Goal: Task Accomplishment & Management: Use online tool/utility

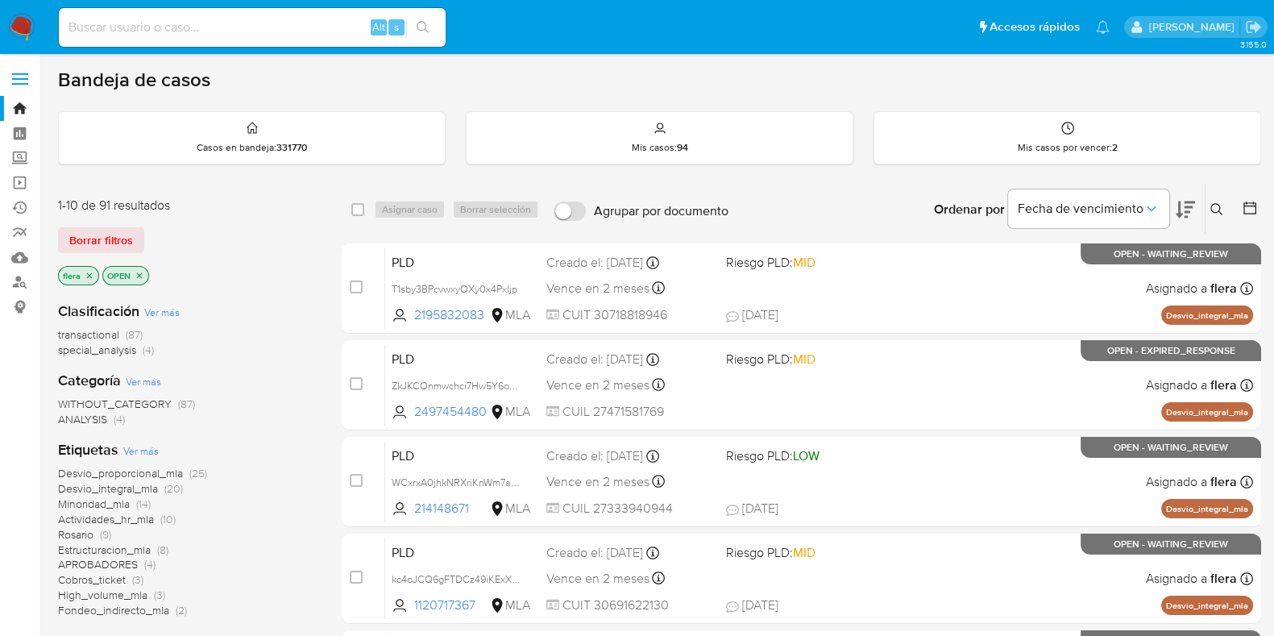
drag, startPoint x: 318, startPoint y: 81, endPoint x: 1289, endPoint y: 542, distance: 1074.3
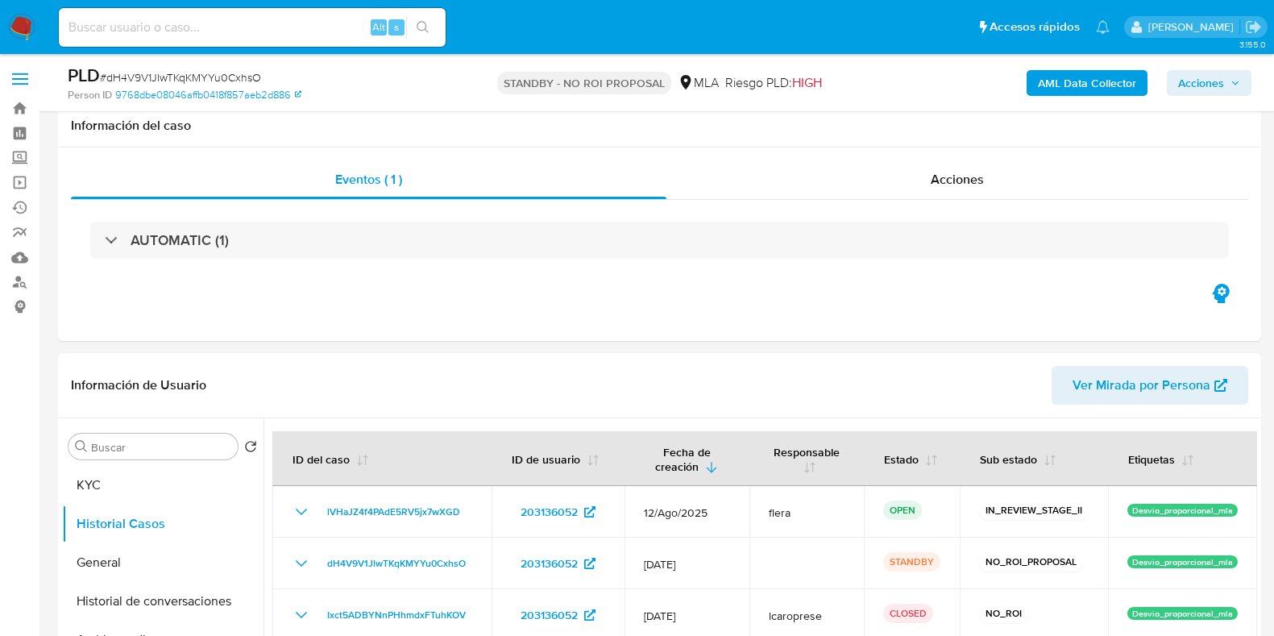
select select "10"
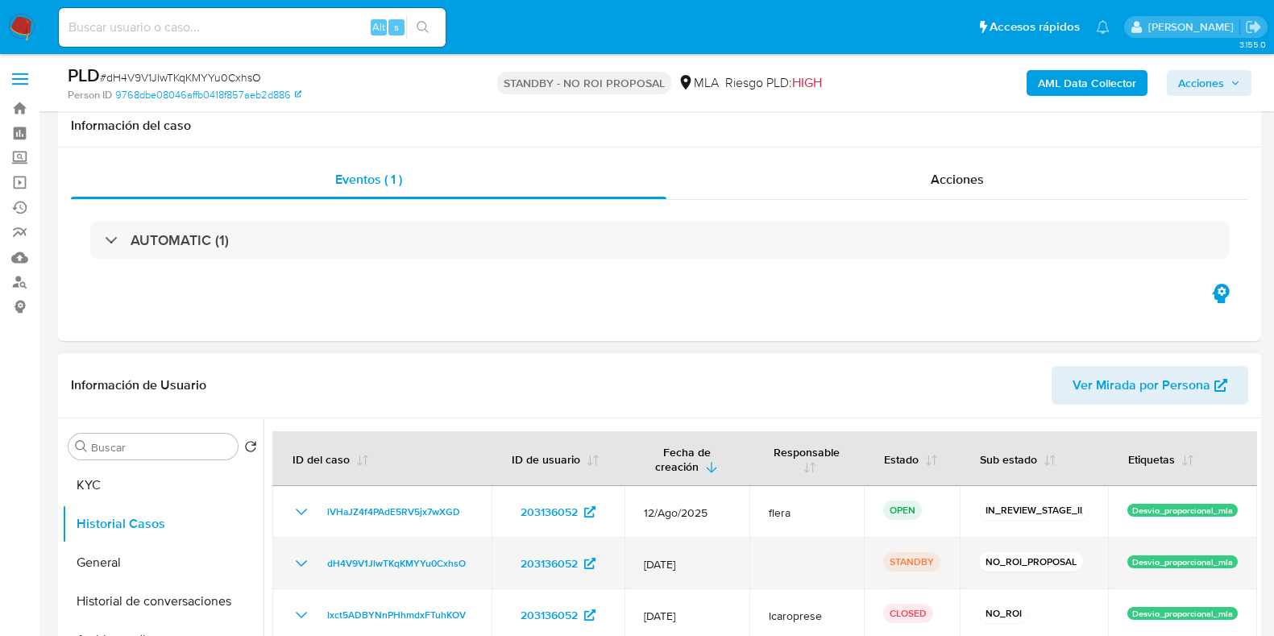
scroll to position [201, 0]
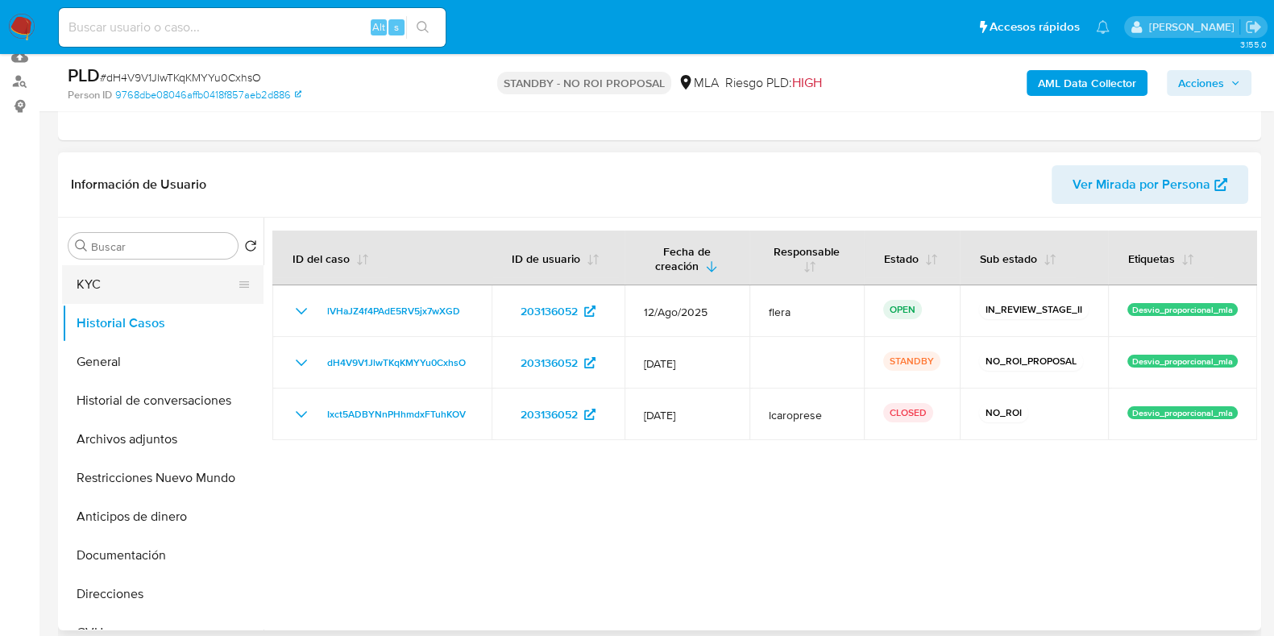
drag, startPoint x: 140, startPoint y: 285, endPoint x: 148, endPoint y: 288, distance: 8.7
click at [140, 285] on button "KYC" at bounding box center [156, 284] width 189 height 39
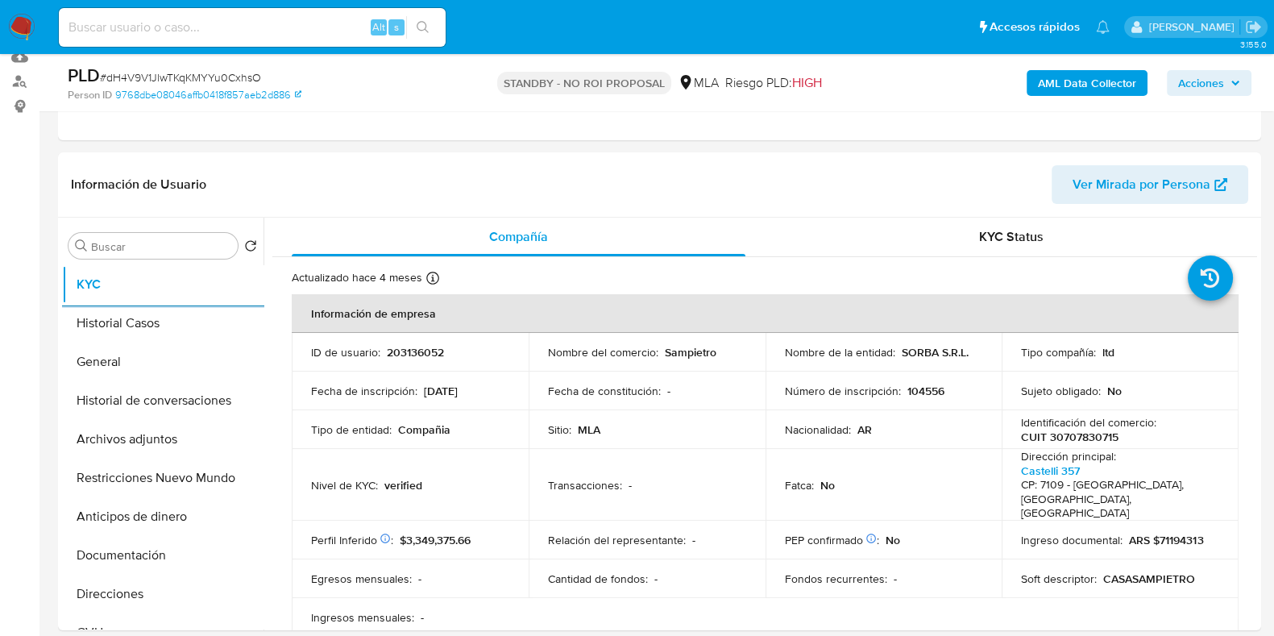
click at [257, 34] on input at bounding box center [252, 27] width 387 height 21
paste input "nl06iXu2AGloOR6wZc1F0qMb"
type input "nl06iXu2AGloOR6wZc1F0qMb"
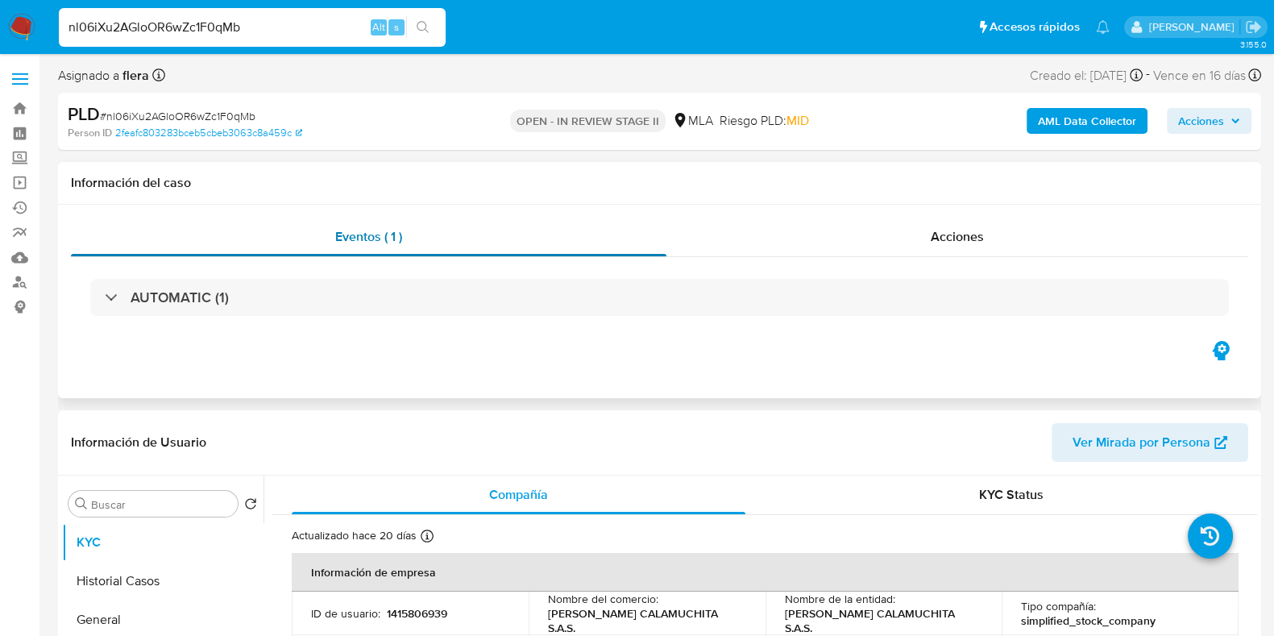
select select "10"
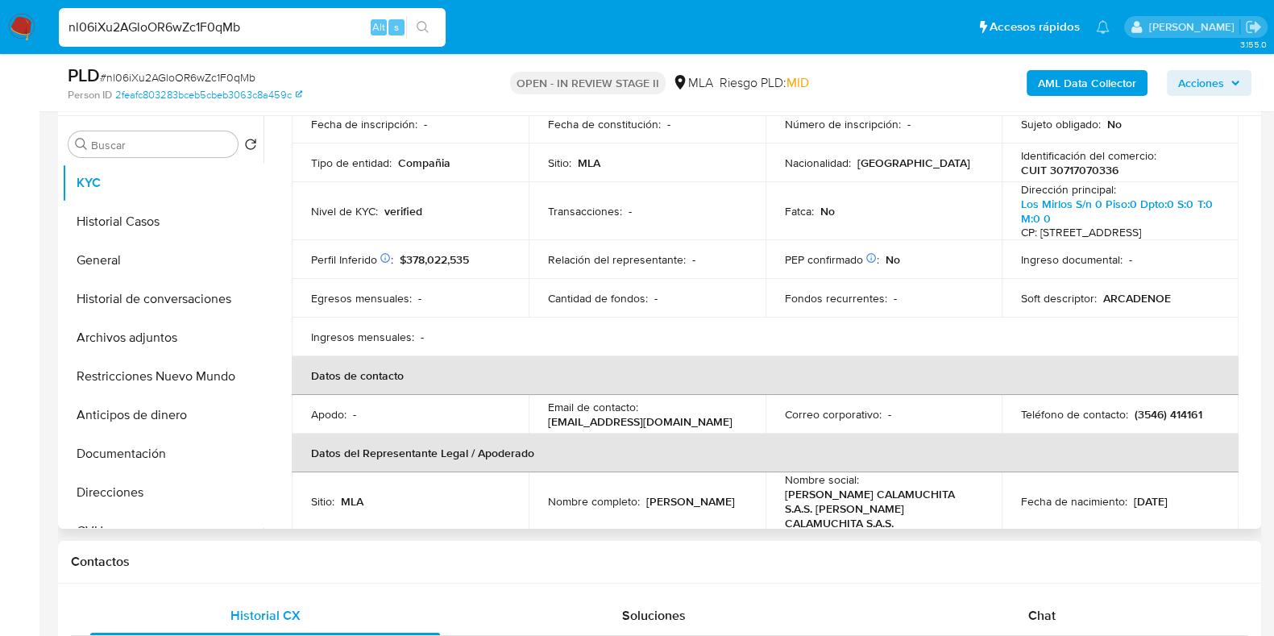
scroll to position [201, 0]
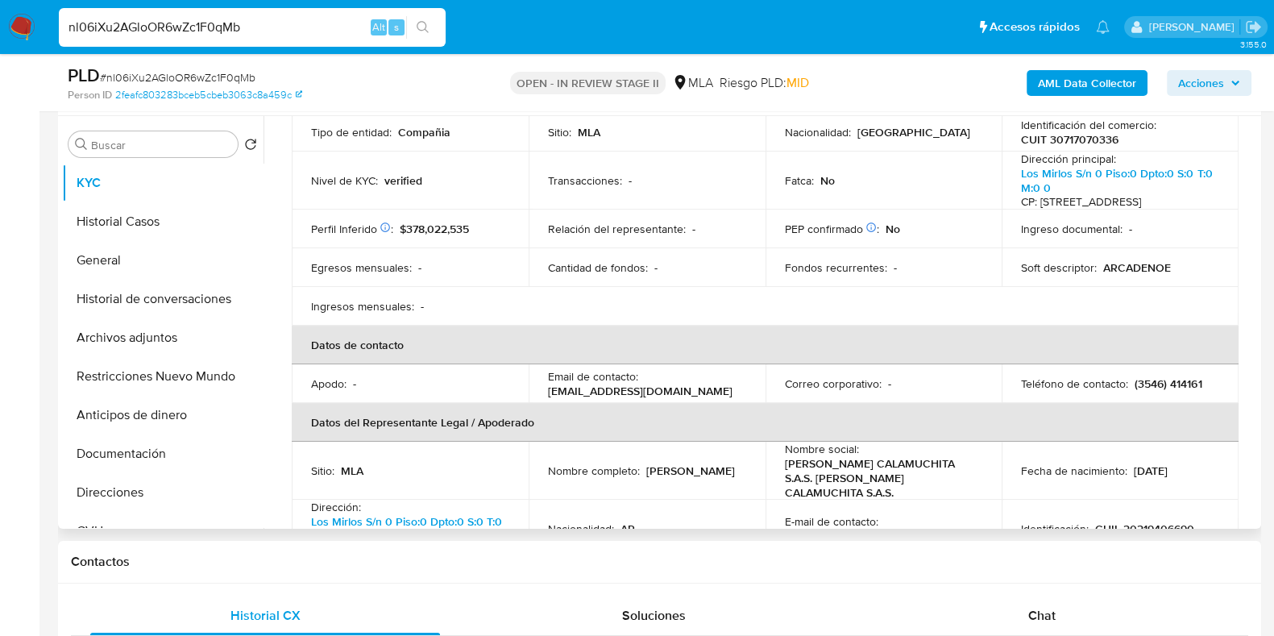
click at [1144, 391] on p "(3546) 414161" at bounding box center [1168, 383] width 67 height 15
copy p "3546"
click at [1186, 391] on p "(3546) 414161" at bounding box center [1168, 383] width 67 height 15
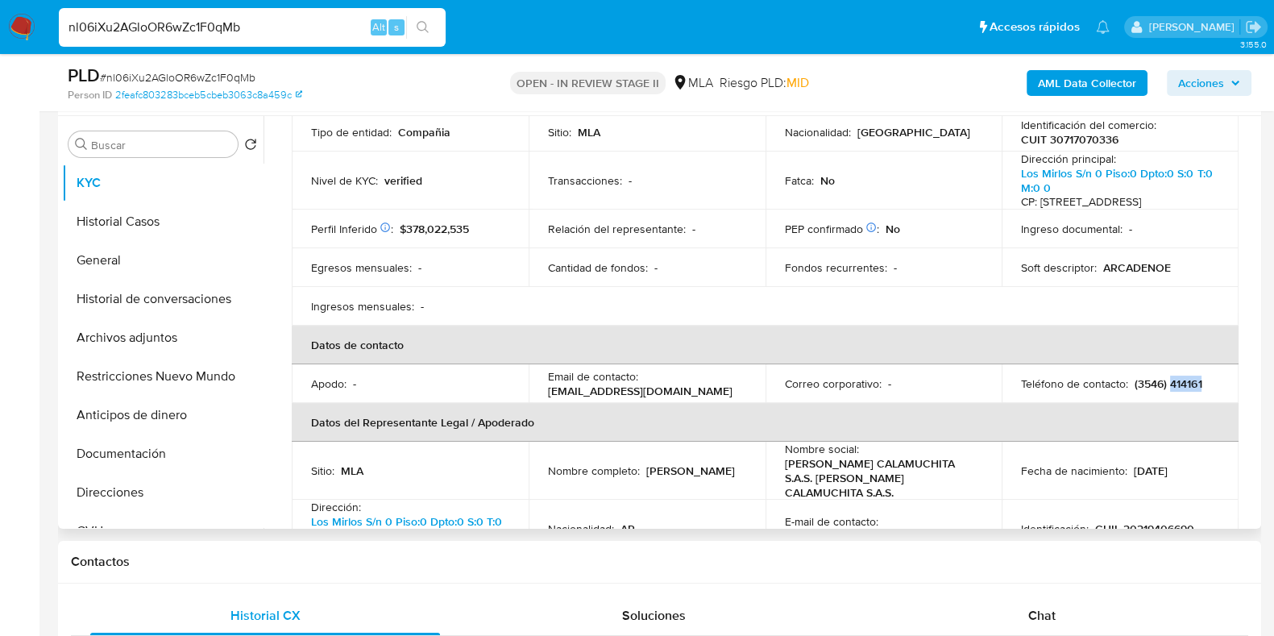
copy p "414161"
drag, startPoint x: 683, startPoint y: 402, endPoint x: 544, endPoint y: 405, distance: 139.5
click at [544, 403] on td "Email de contacto : arcadenoe277@yahoo.com" at bounding box center [647, 383] width 237 height 39
copy p "arcadenoe277@yahoo.com"
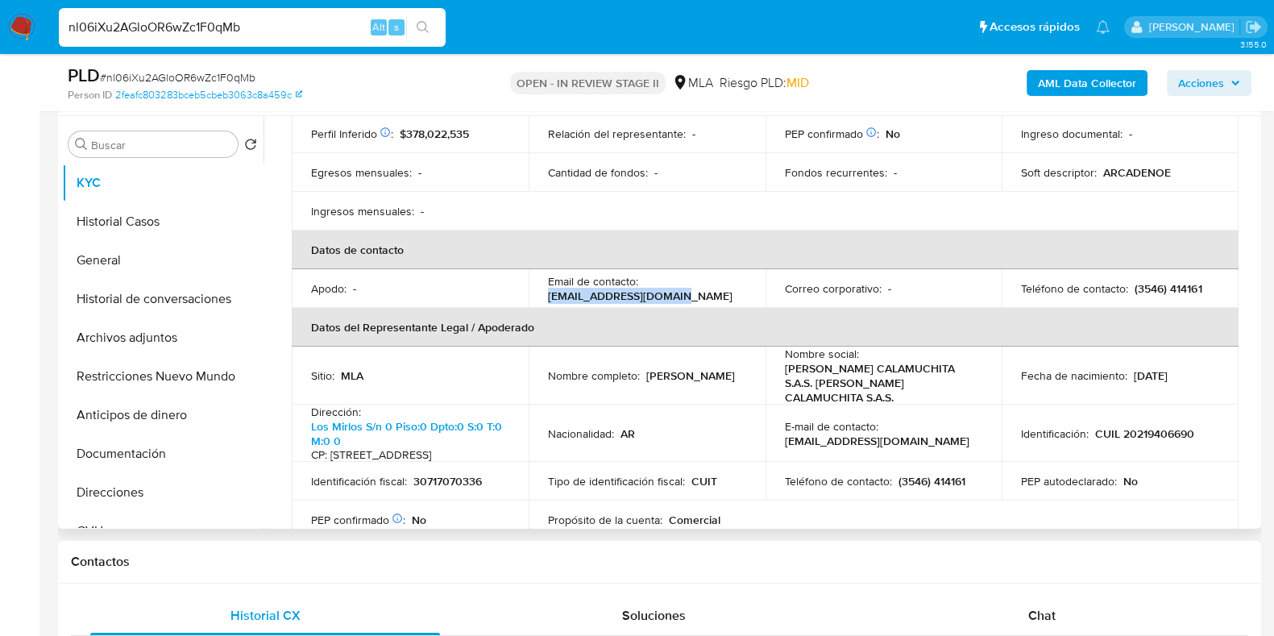
scroll to position [402, 0]
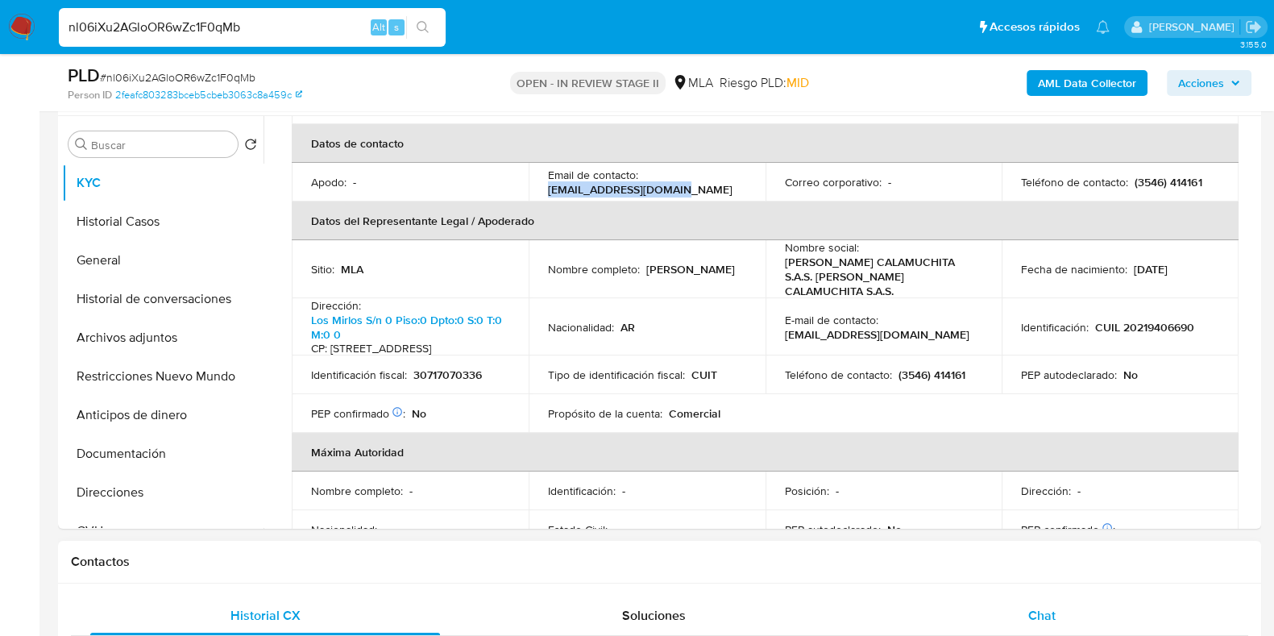
click at [1042, 613] on span "Chat" at bounding box center [1041, 615] width 27 height 19
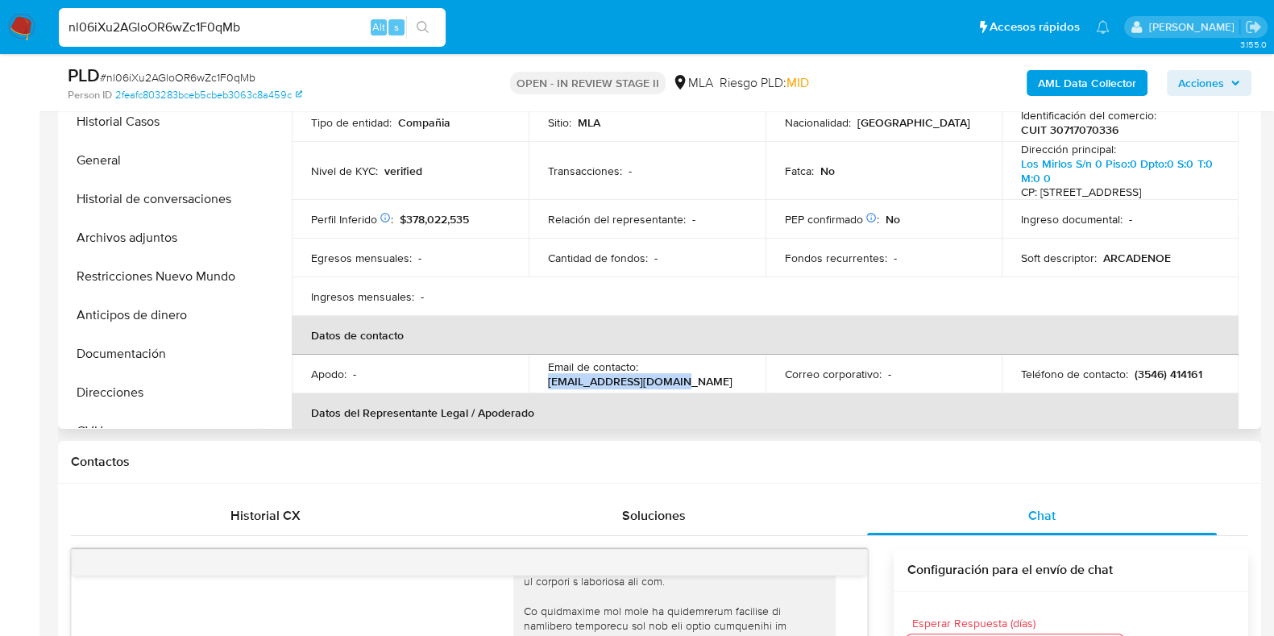
scroll to position [0, 0]
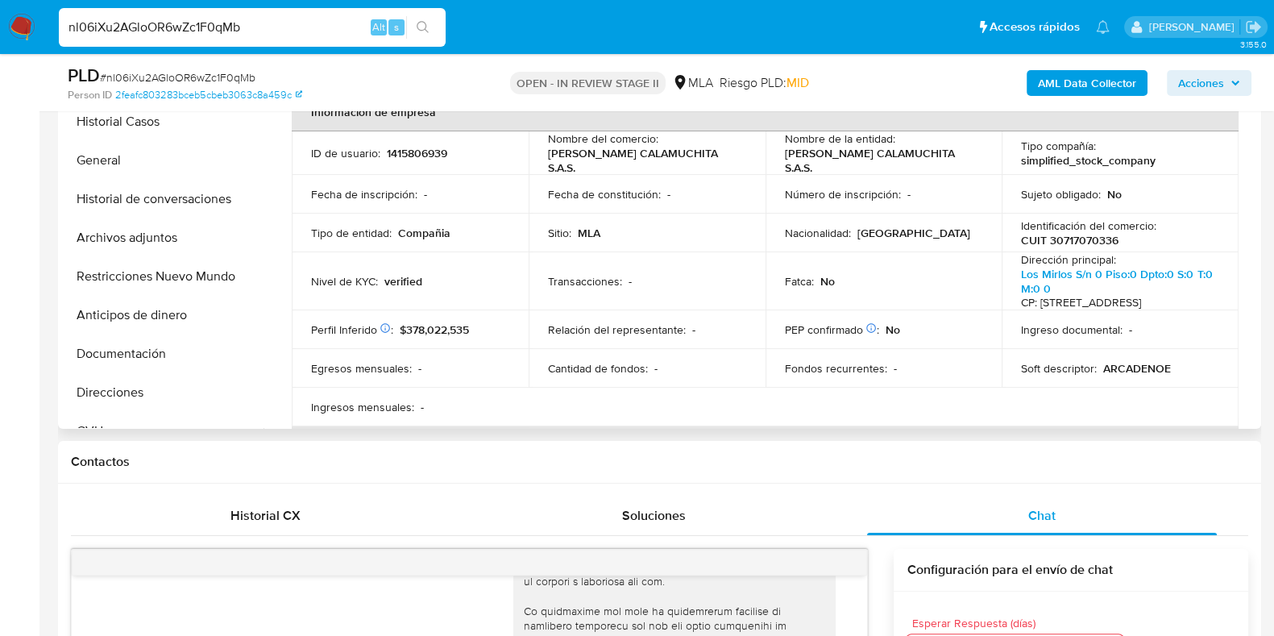
click at [1092, 241] on p "CUIT 30717070336" at bounding box center [1070, 240] width 98 height 15
copy p "30717070336"
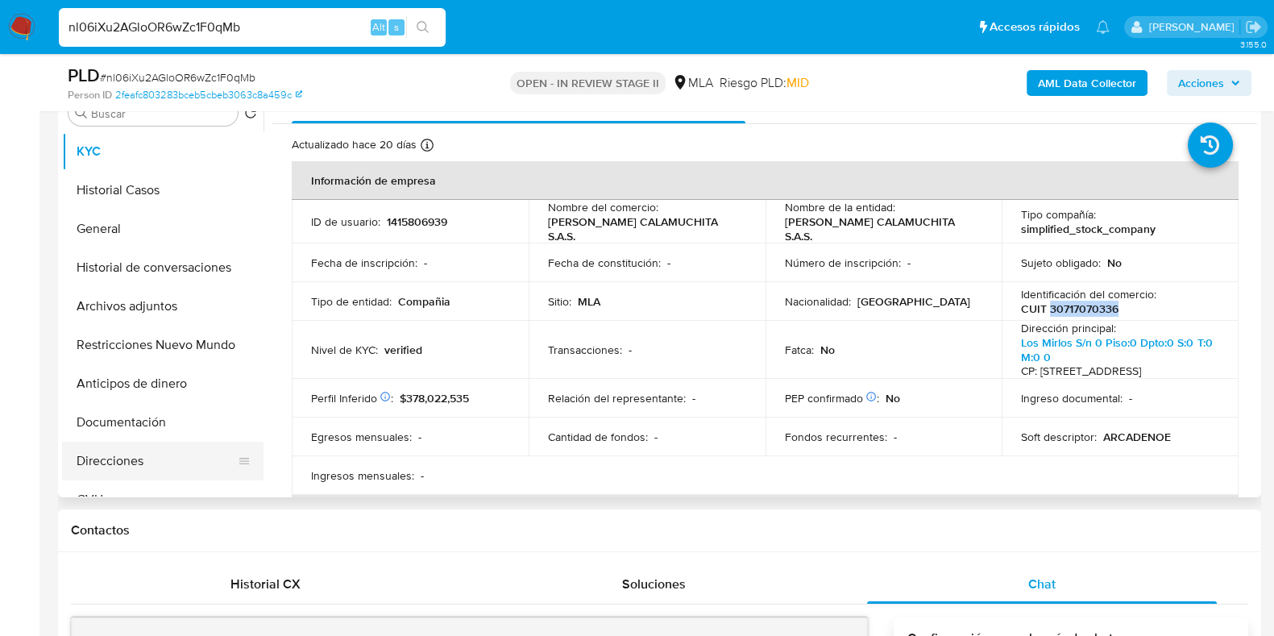
scroll to position [302, 0]
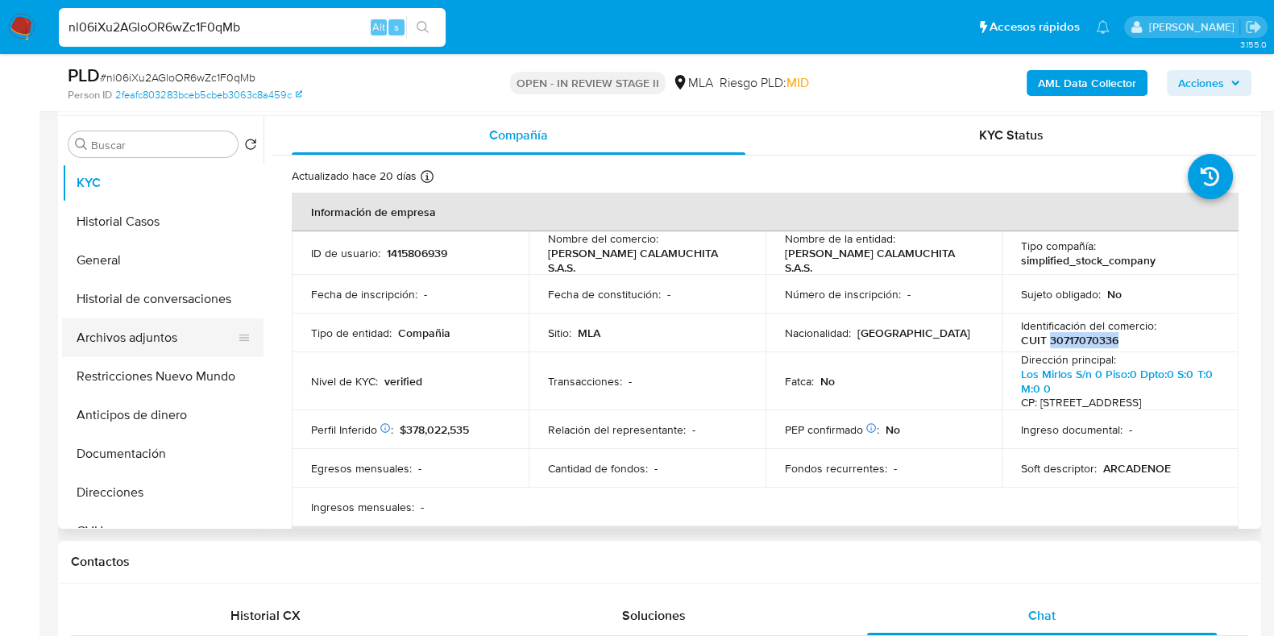
click at [102, 353] on button "Archivos adjuntos" at bounding box center [156, 337] width 189 height 39
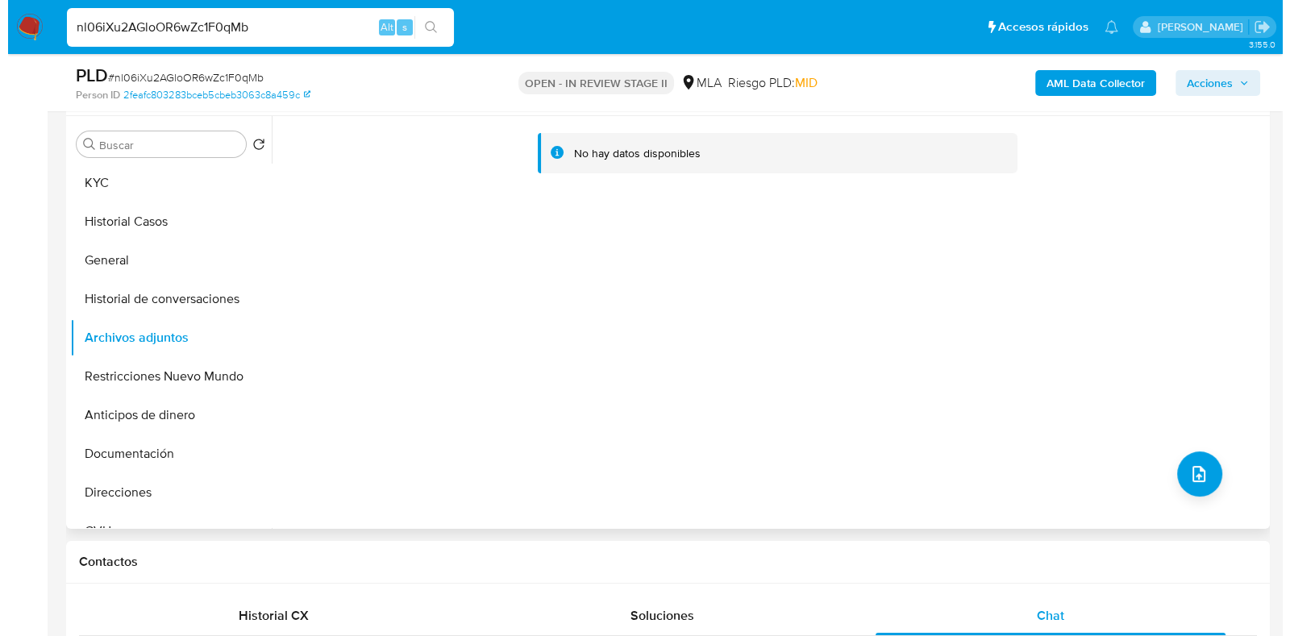
scroll to position [201, 0]
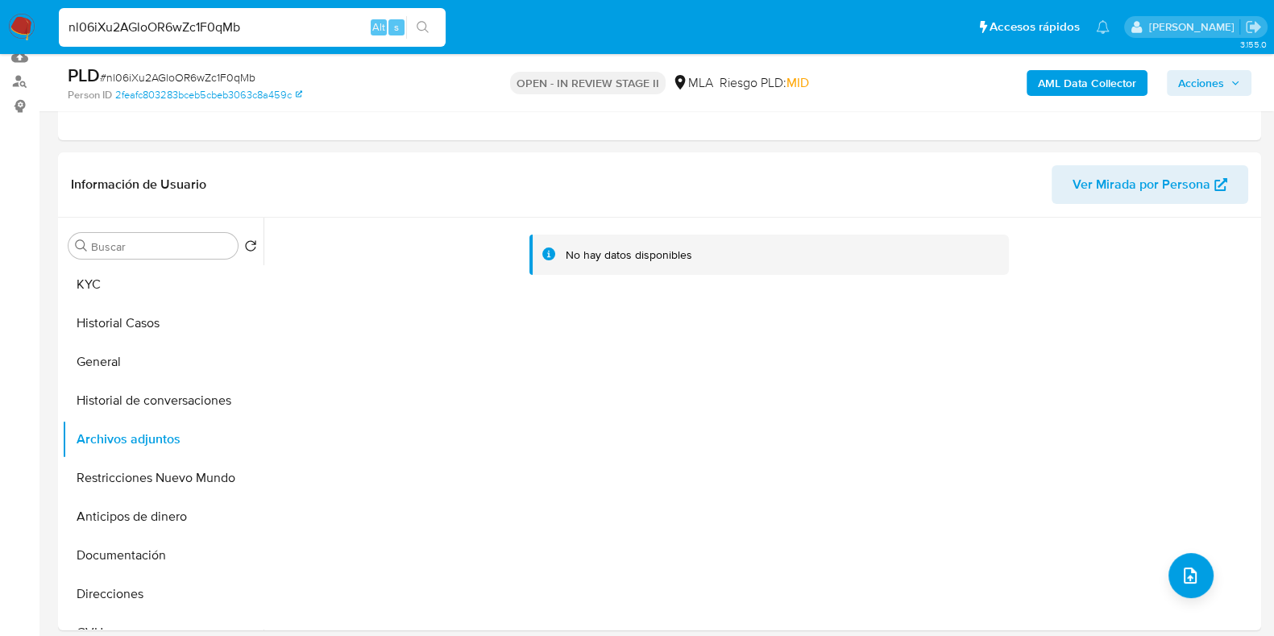
click at [1069, 85] on b "AML Data Collector" at bounding box center [1087, 83] width 98 height 26
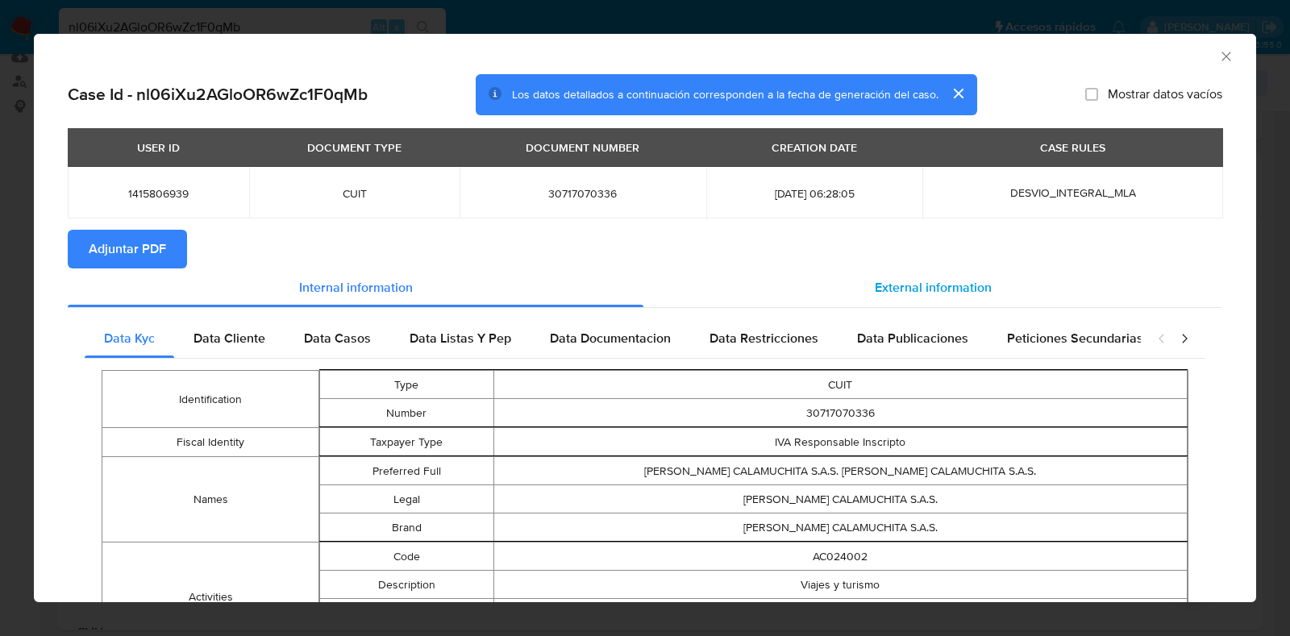
click at [947, 295] on span "External information" at bounding box center [932, 287] width 117 height 19
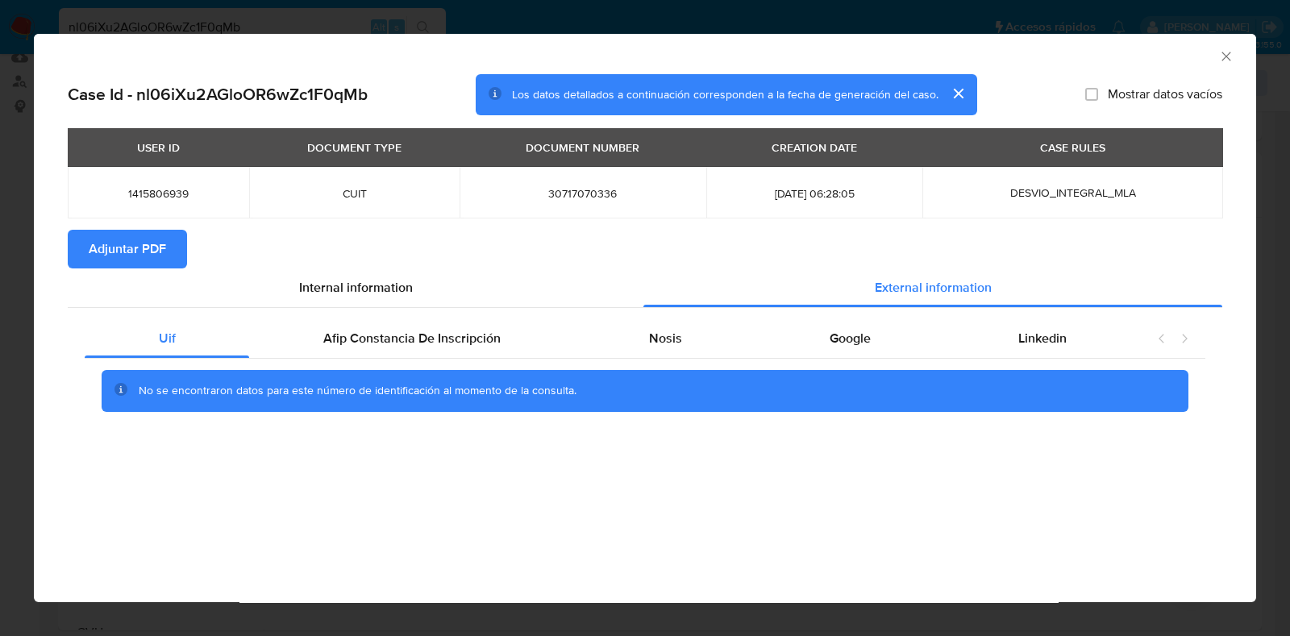
click at [168, 251] on button "Adjuntar PDF" at bounding box center [127, 249] width 119 height 39
click at [1223, 53] on icon "Cerrar ventana" at bounding box center [1225, 56] width 9 height 9
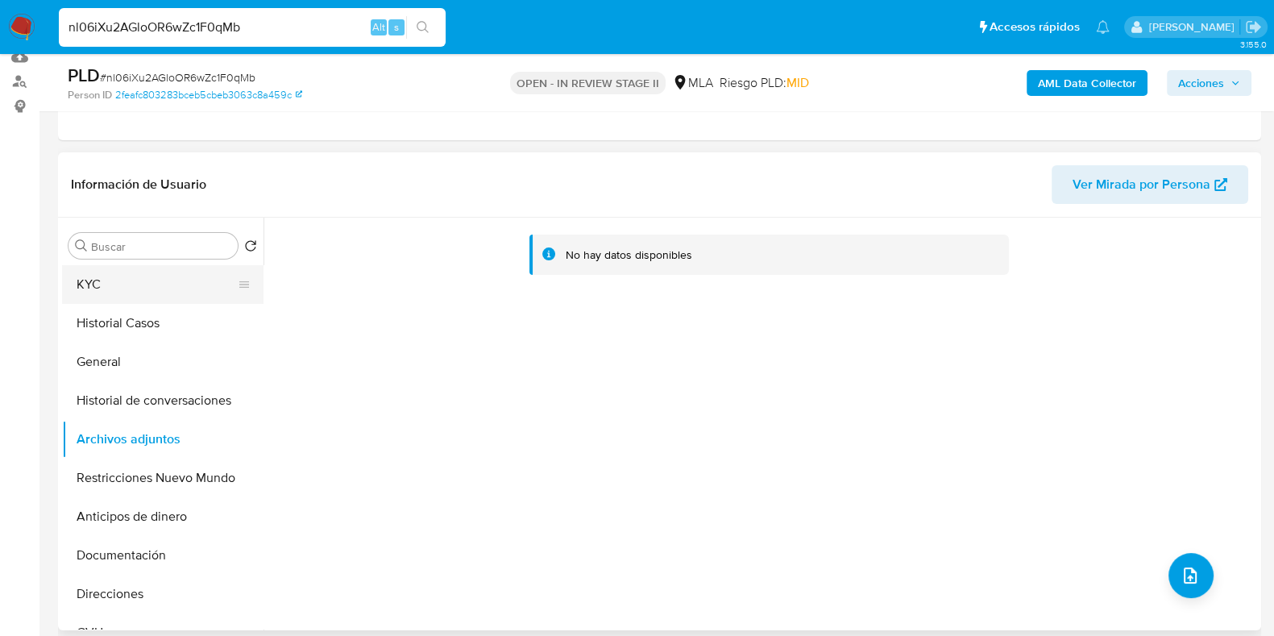
click at [107, 283] on button "KYC" at bounding box center [156, 284] width 189 height 39
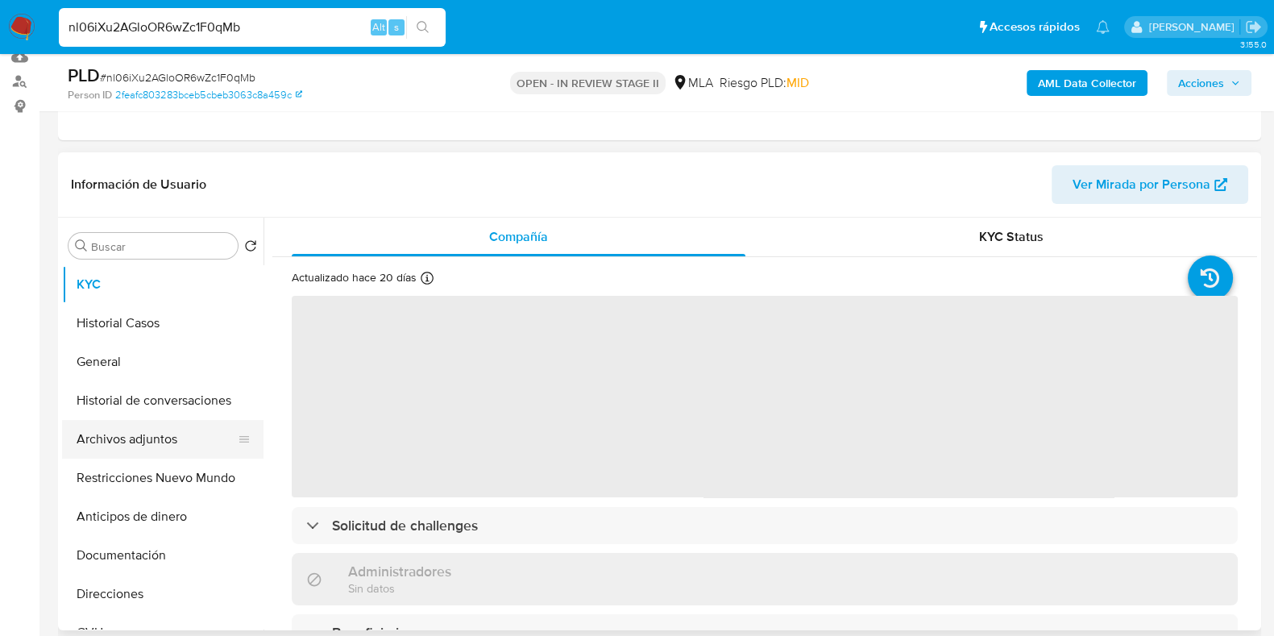
click at [107, 430] on button "Archivos adjuntos" at bounding box center [156, 439] width 189 height 39
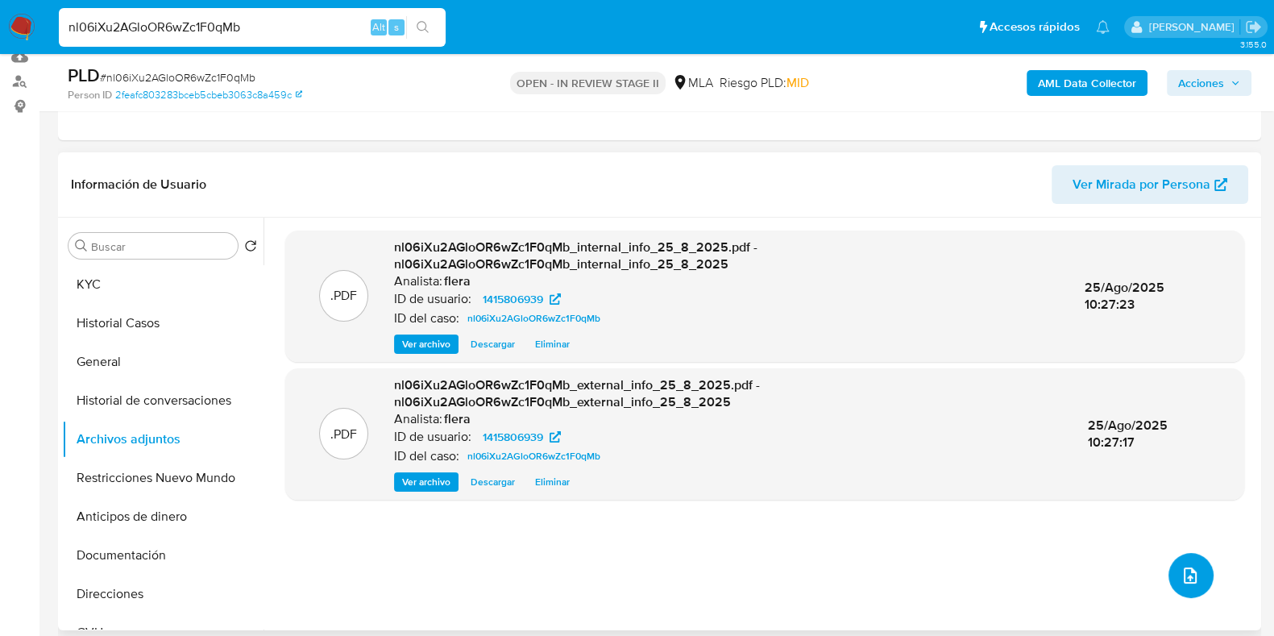
click at [1181, 571] on icon "upload-file" at bounding box center [1190, 575] width 19 height 19
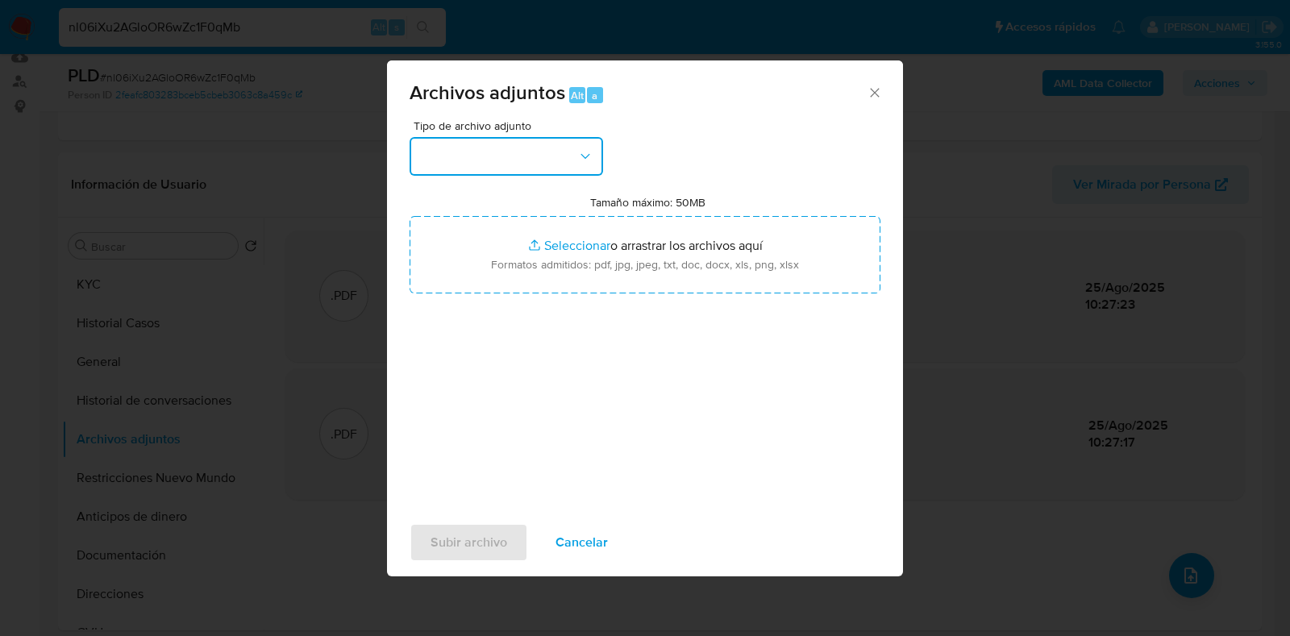
click at [544, 149] on button "button" at bounding box center [505, 156] width 193 height 39
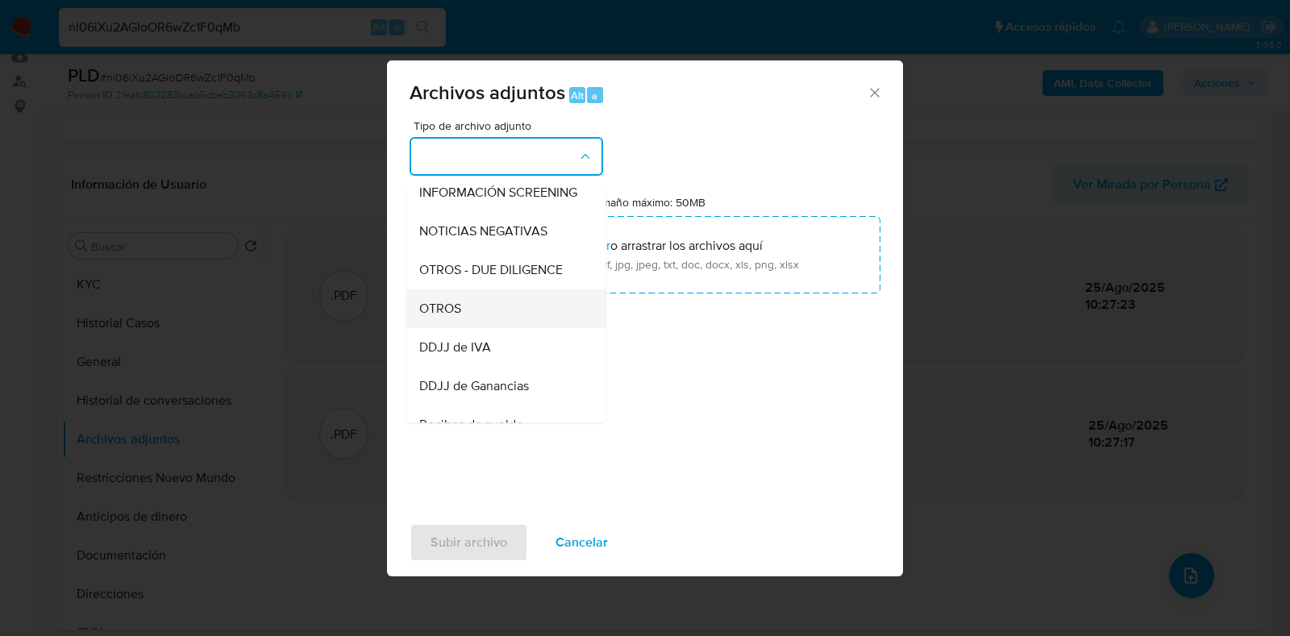
click at [503, 322] on div "OTROS" at bounding box center [501, 308] width 164 height 39
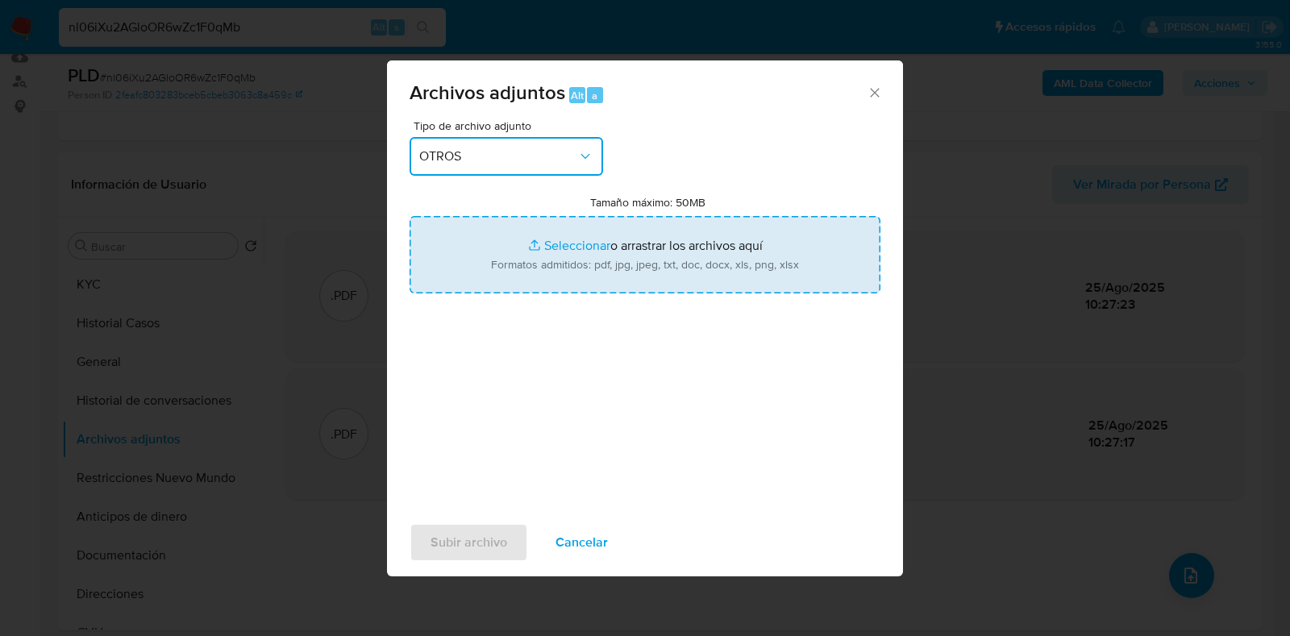
type input "C:\fakepath\NOSIS_Manager_InformeIndividual_30717070336_654932_20250813192024.p…"
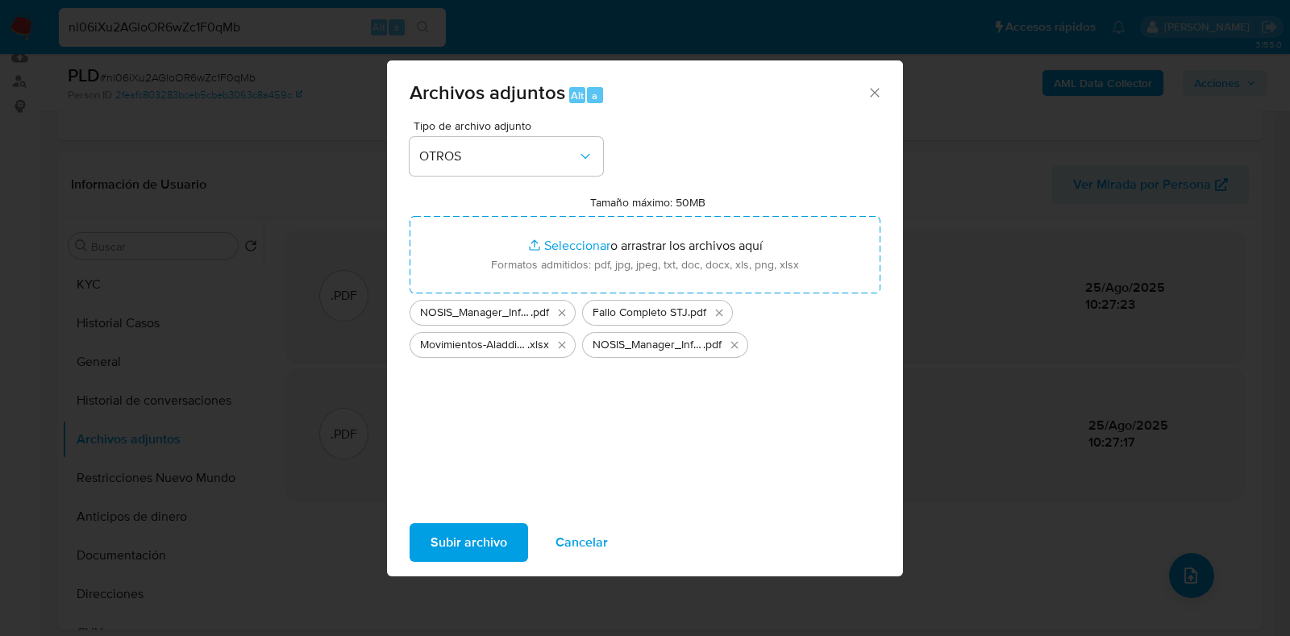
click at [474, 553] on span "Subir archivo" at bounding box center [468, 542] width 77 height 35
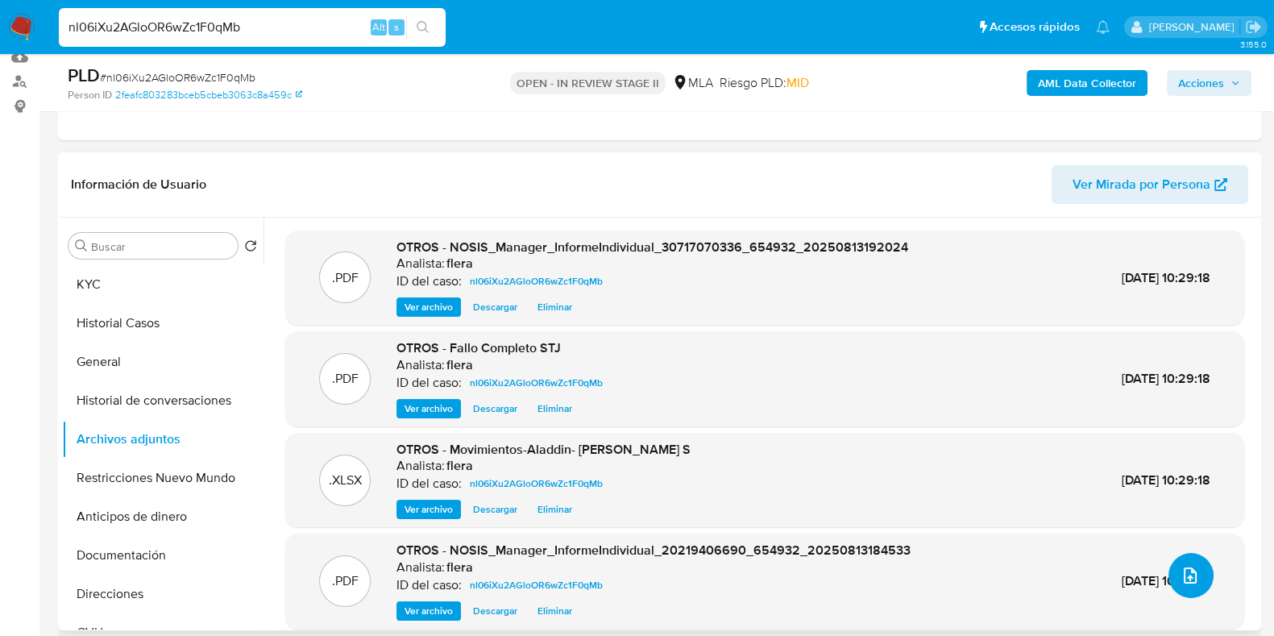
click at [1197, 578] on button "upload-file" at bounding box center [1191, 575] width 45 height 45
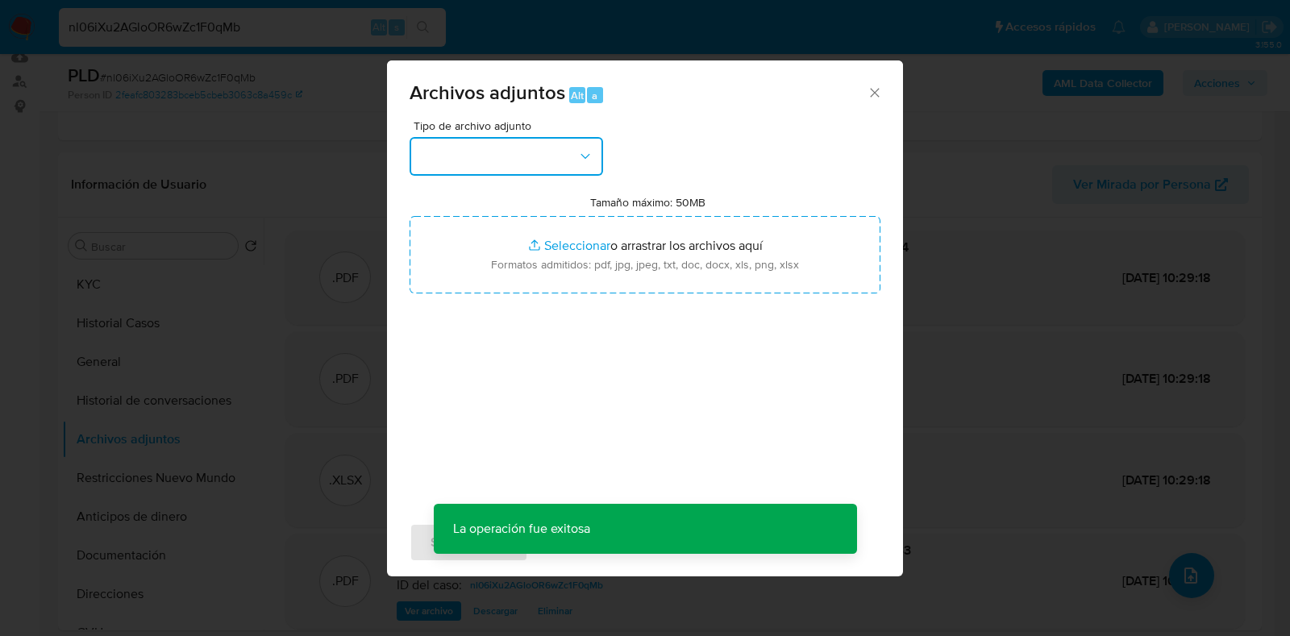
click at [564, 151] on button "button" at bounding box center [505, 156] width 193 height 39
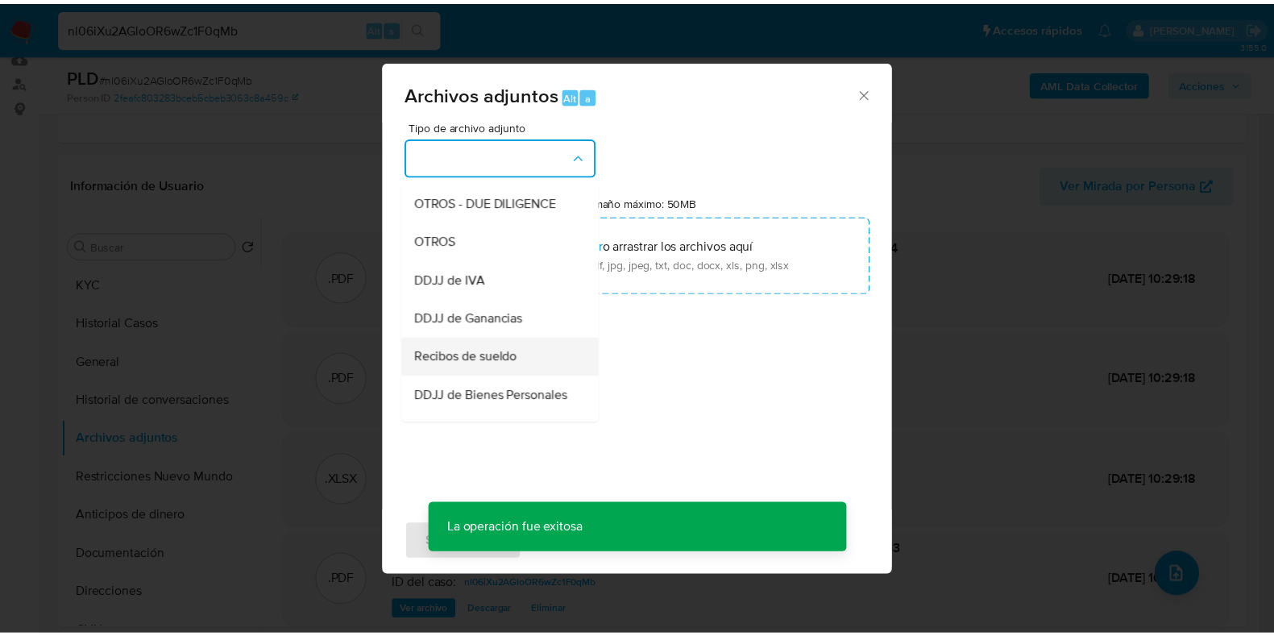
scroll to position [302, 0]
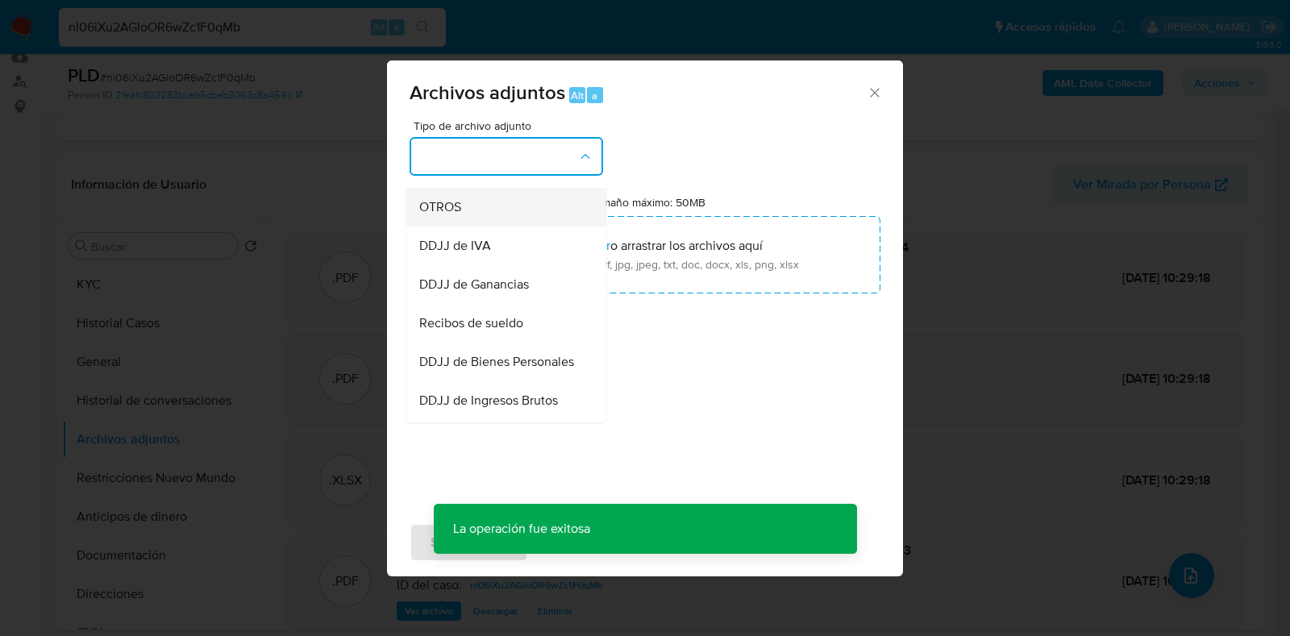
click at [478, 216] on div "OTROS" at bounding box center [501, 207] width 164 height 39
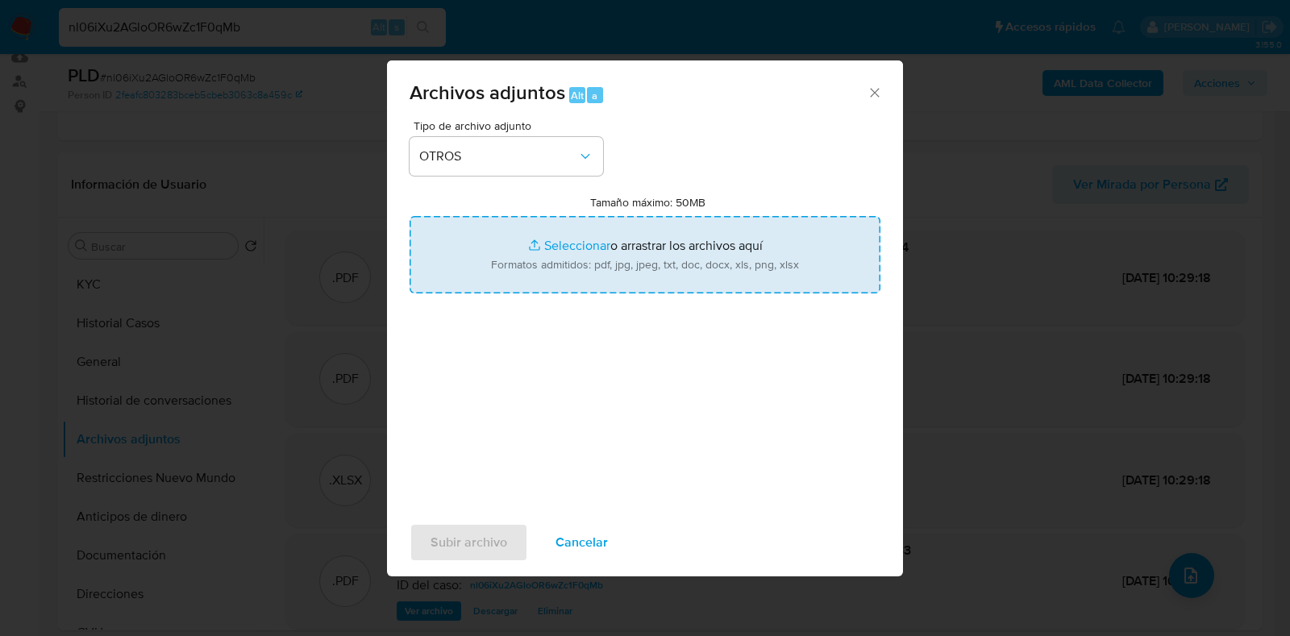
type input "C:\fakepath\Correo de Mercadolibre SRL - ARCA DE NOE CALAMUCHITA S.A.S. CUIT - …"
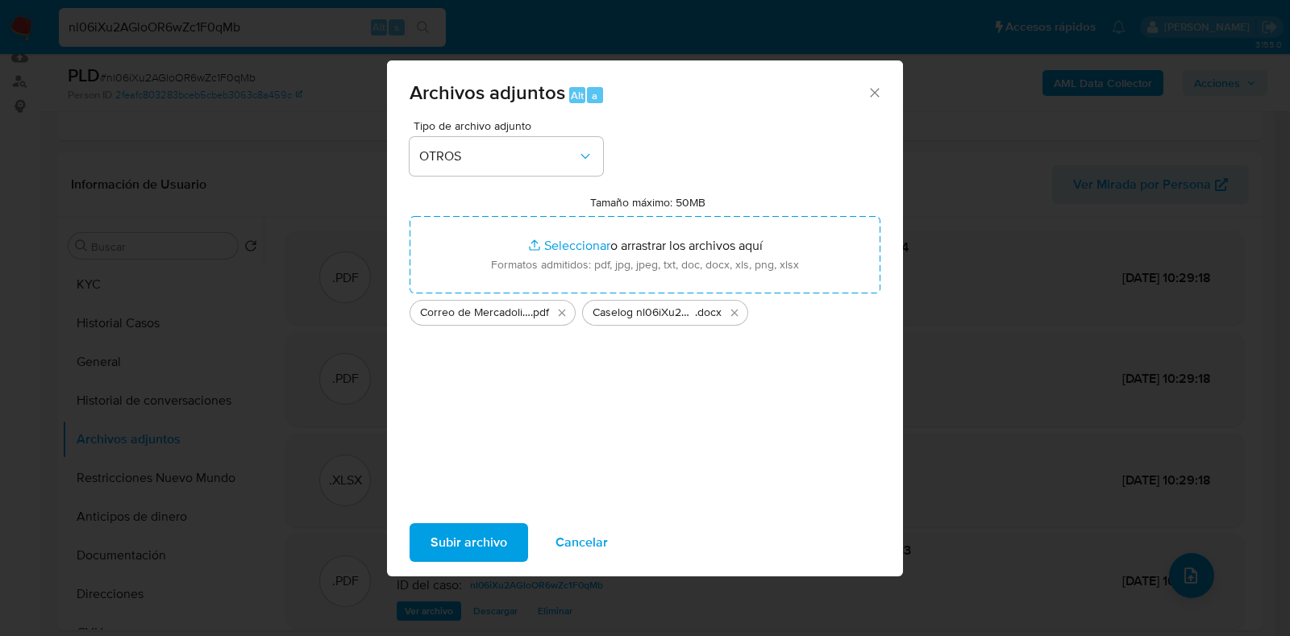
click at [459, 546] on span "Subir archivo" at bounding box center [468, 542] width 77 height 35
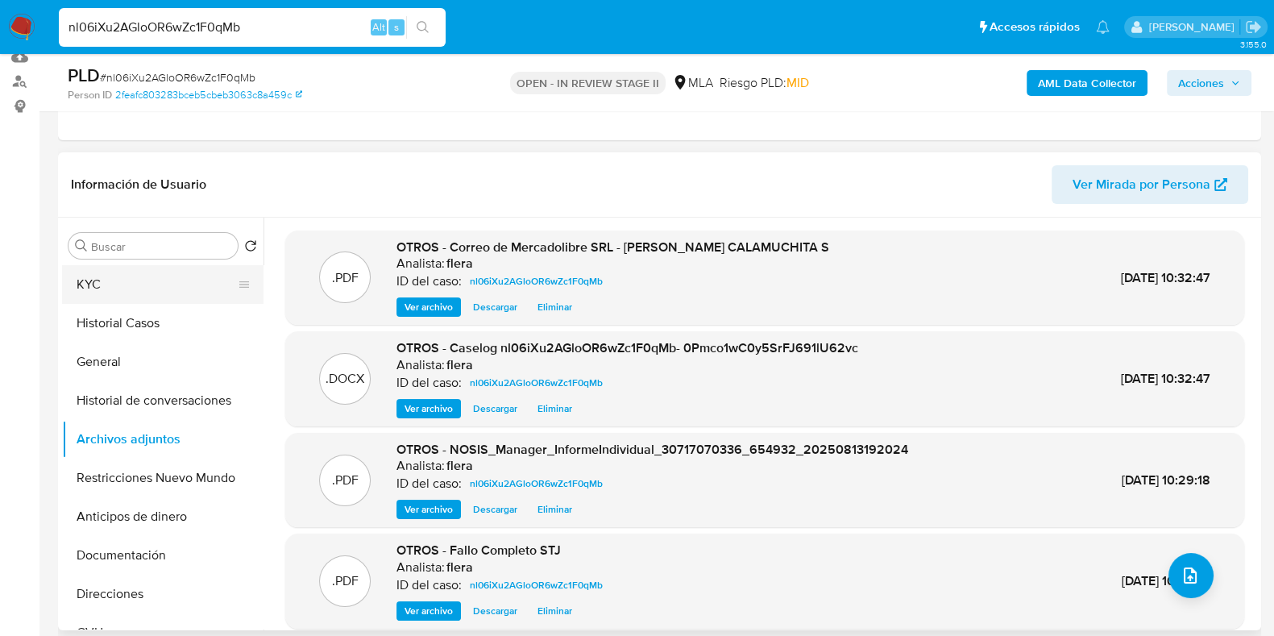
click at [137, 268] on button "KYC" at bounding box center [156, 284] width 189 height 39
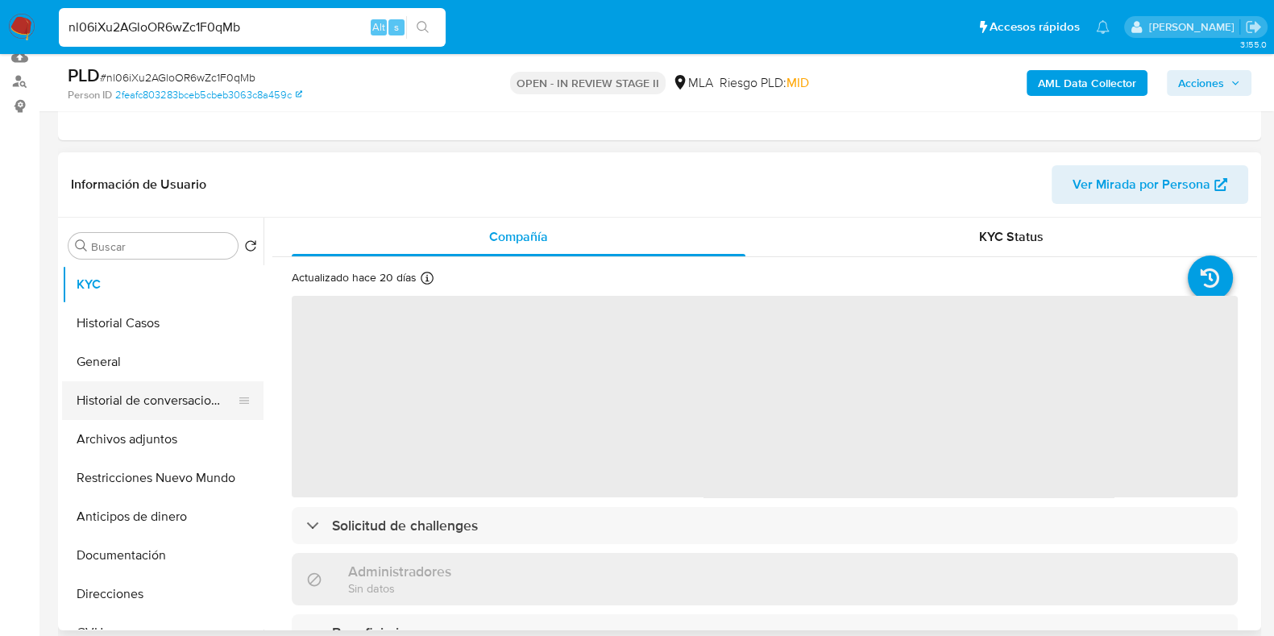
click at [166, 403] on button "Historial de conversaciones" at bounding box center [156, 400] width 189 height 39
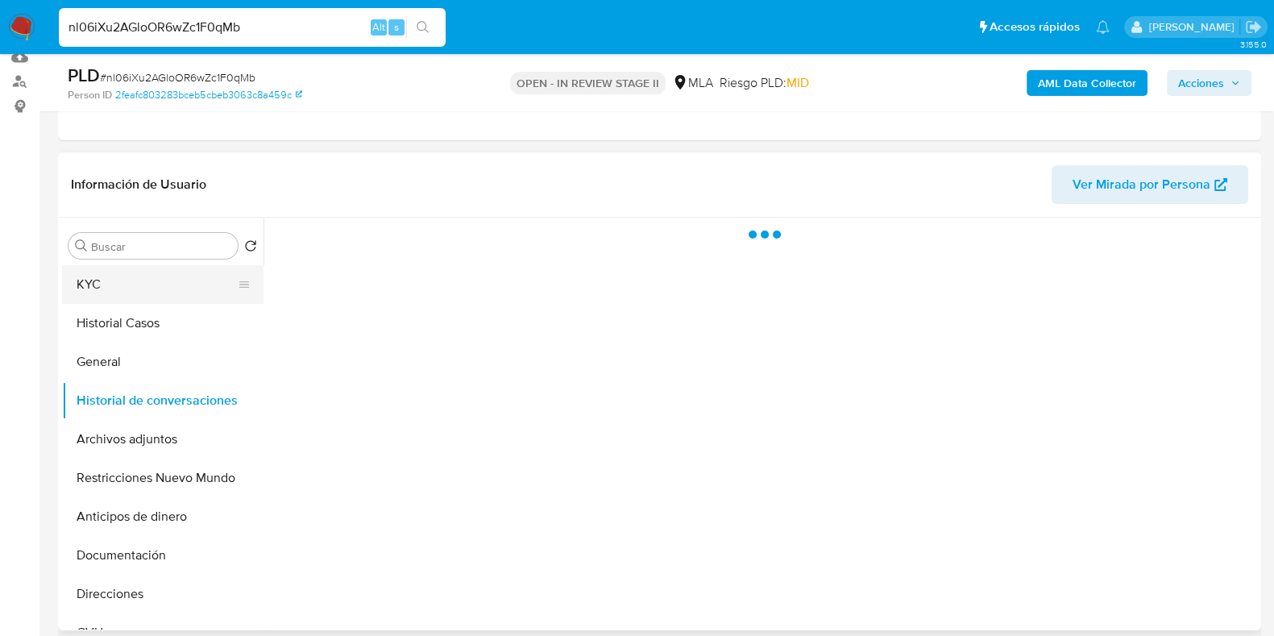
click at [150, 284] on button "KYC" at bounding box center [156, 284] width 189 height 39
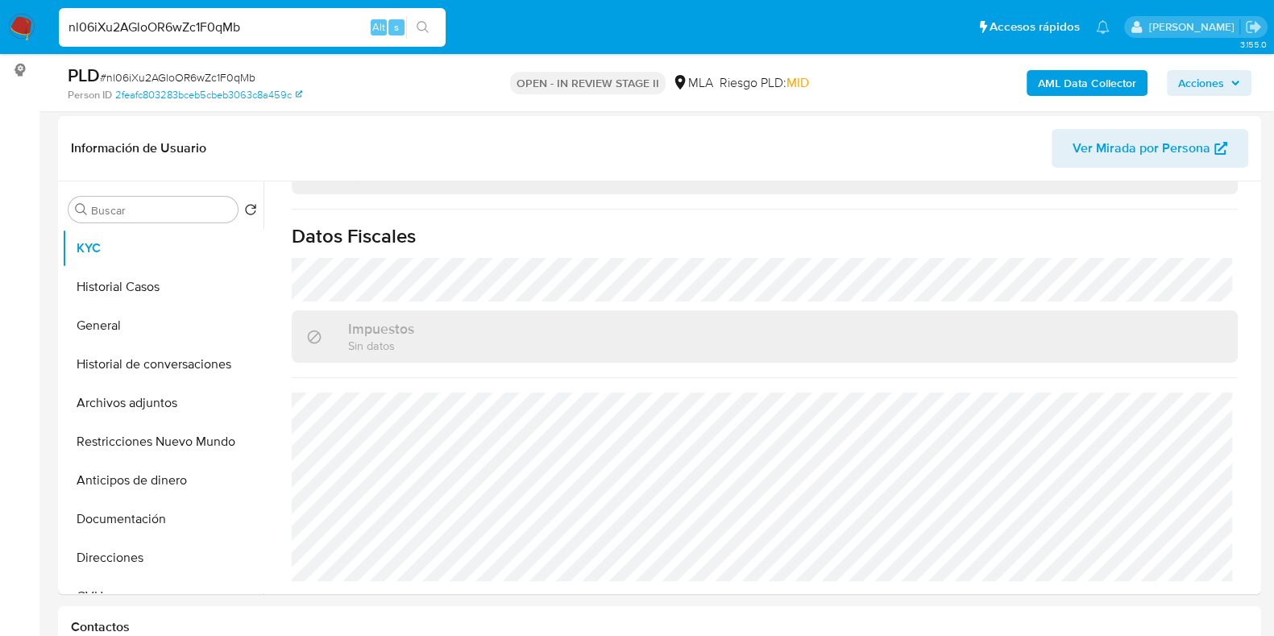
scroll to position [100, 0]
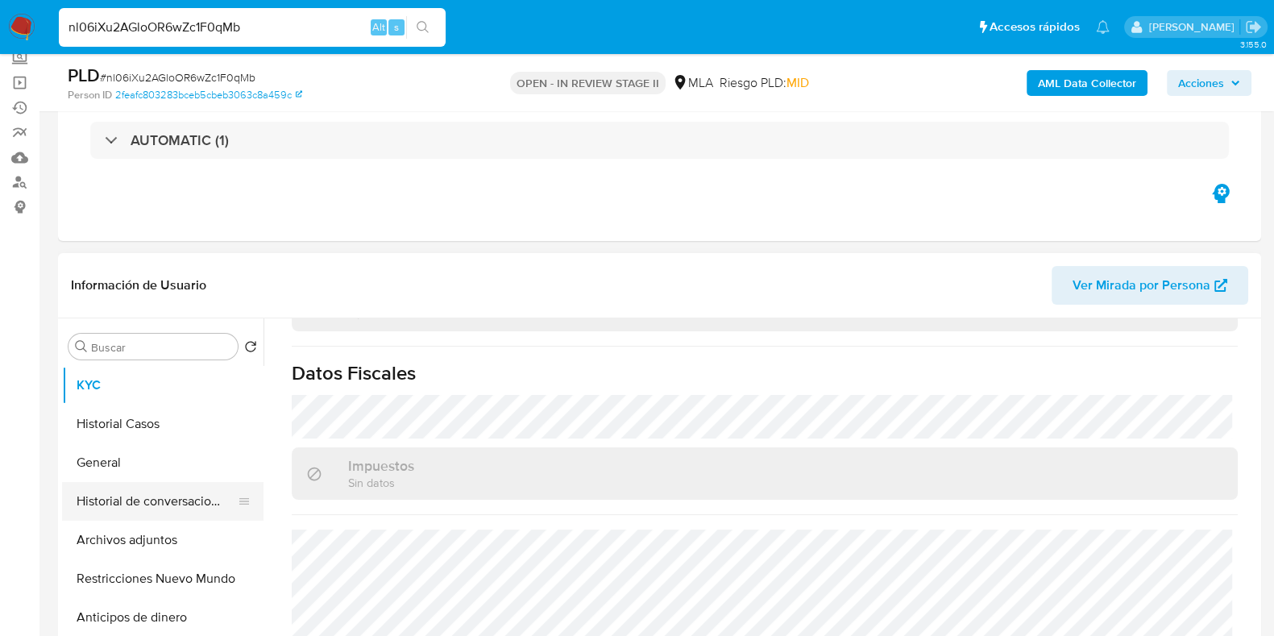
click at [150, 485] on button "Historial de conversaciones" at bounding box center [156, 501] width 189 height 39
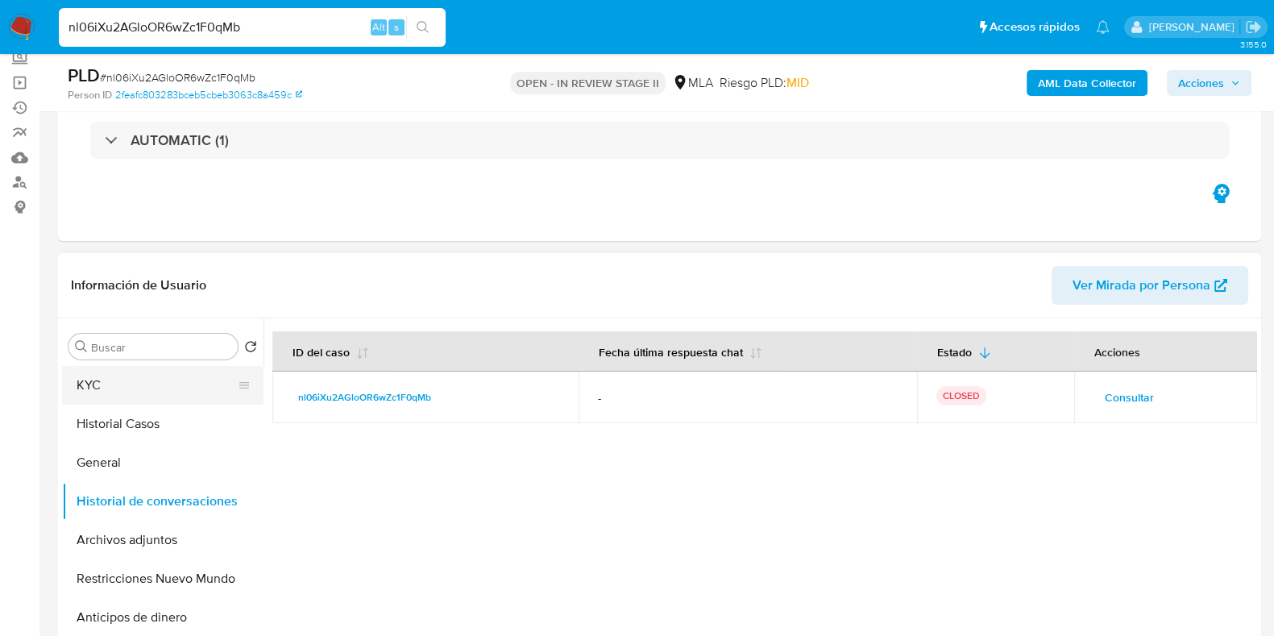
click at [93, 380] on button "KYC" at bounding box center [156, 385] width 189 height 39
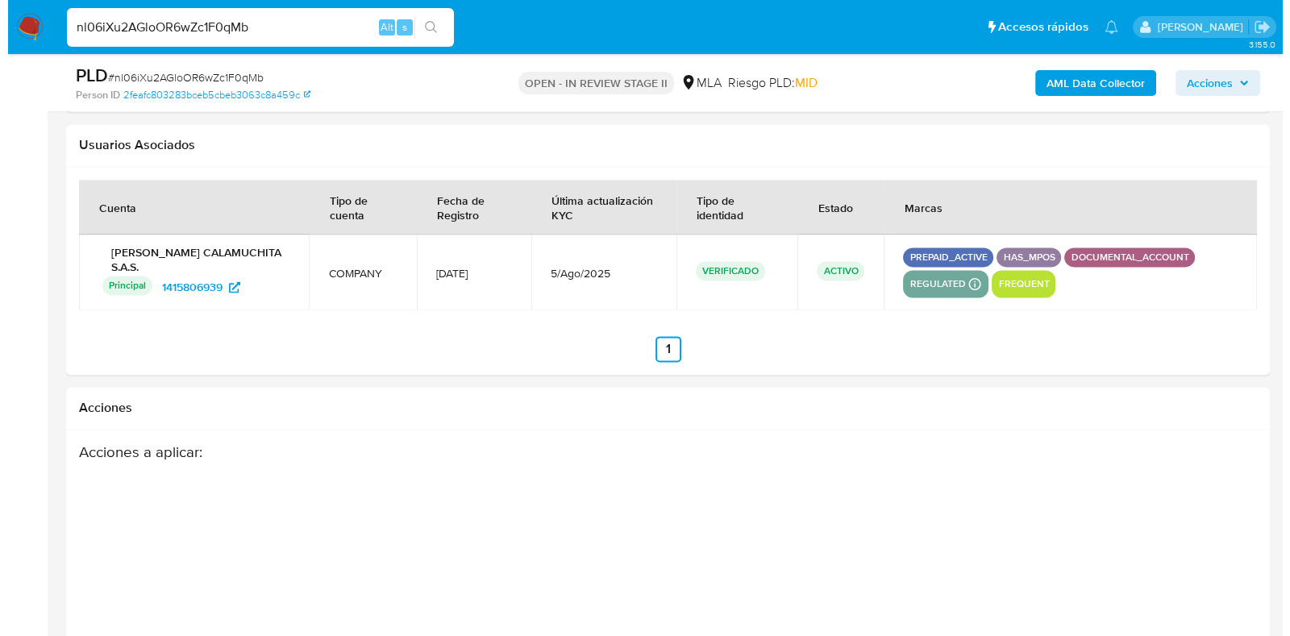
scroll to position [2868, 0]
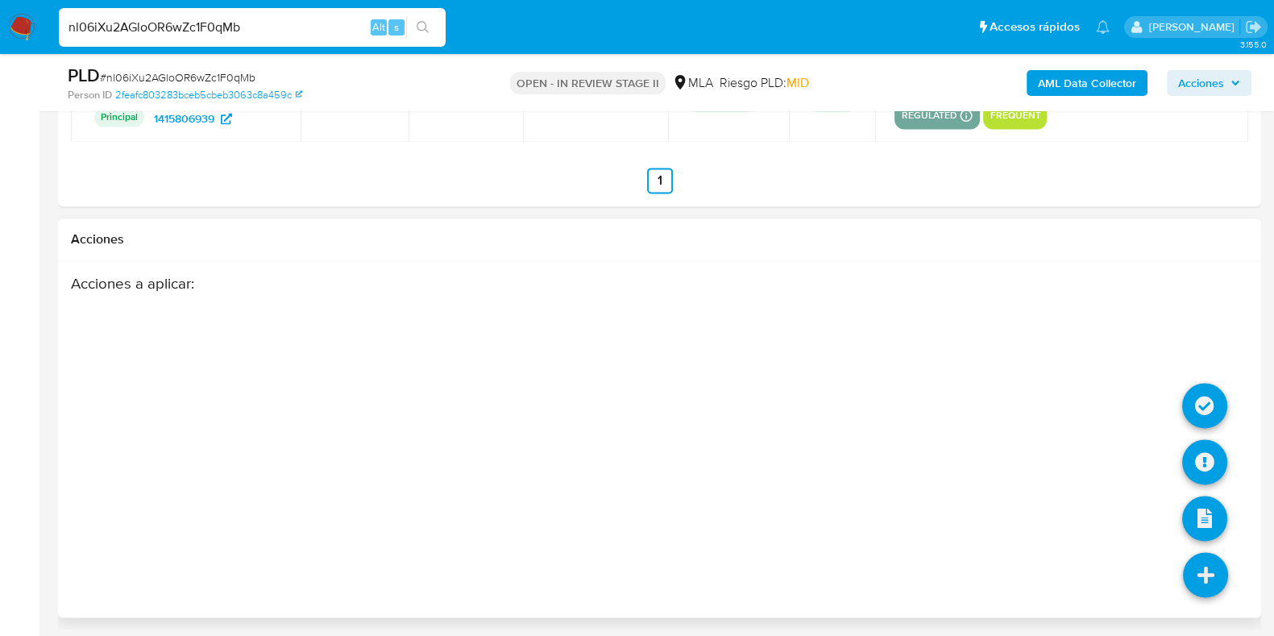
click at [1213, 567] on icon at bounding box center [1205, 574] width 45 height 45
click at [1202, 457] on icon at bounding box center [1204, 461] width 45 height 45
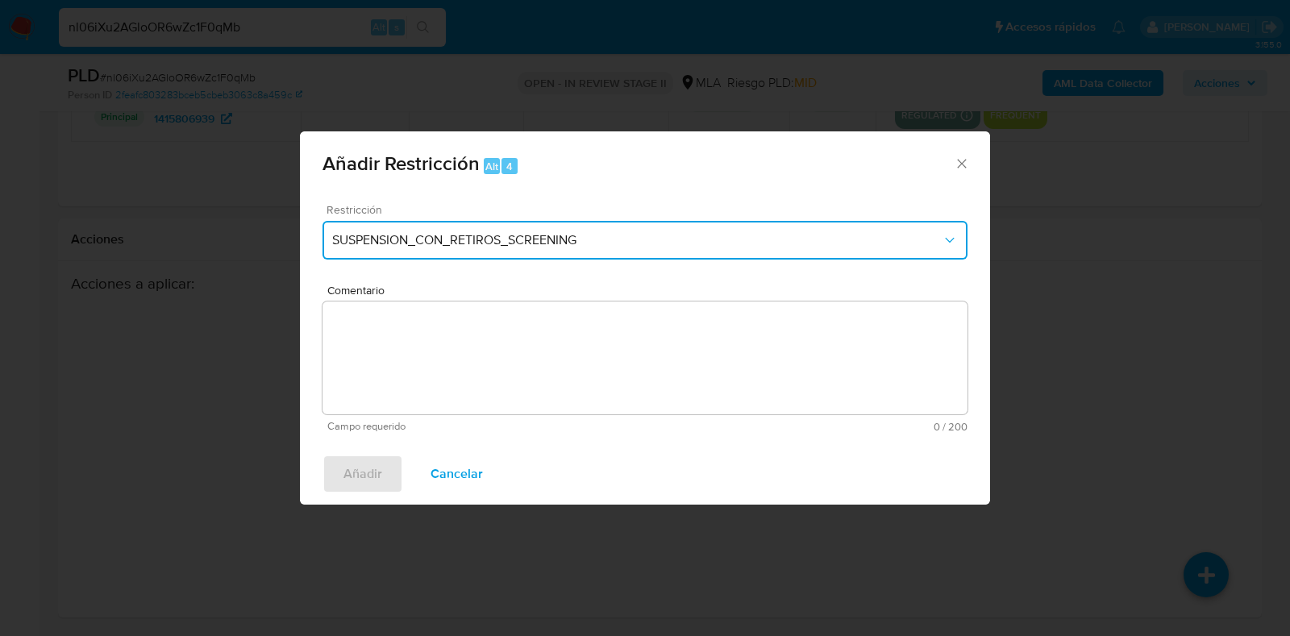
click at [543, 222] on button "SUSPENSION_CON_RETIROS_SCREENING" at bounding box center [644, 240] width 645 height 39
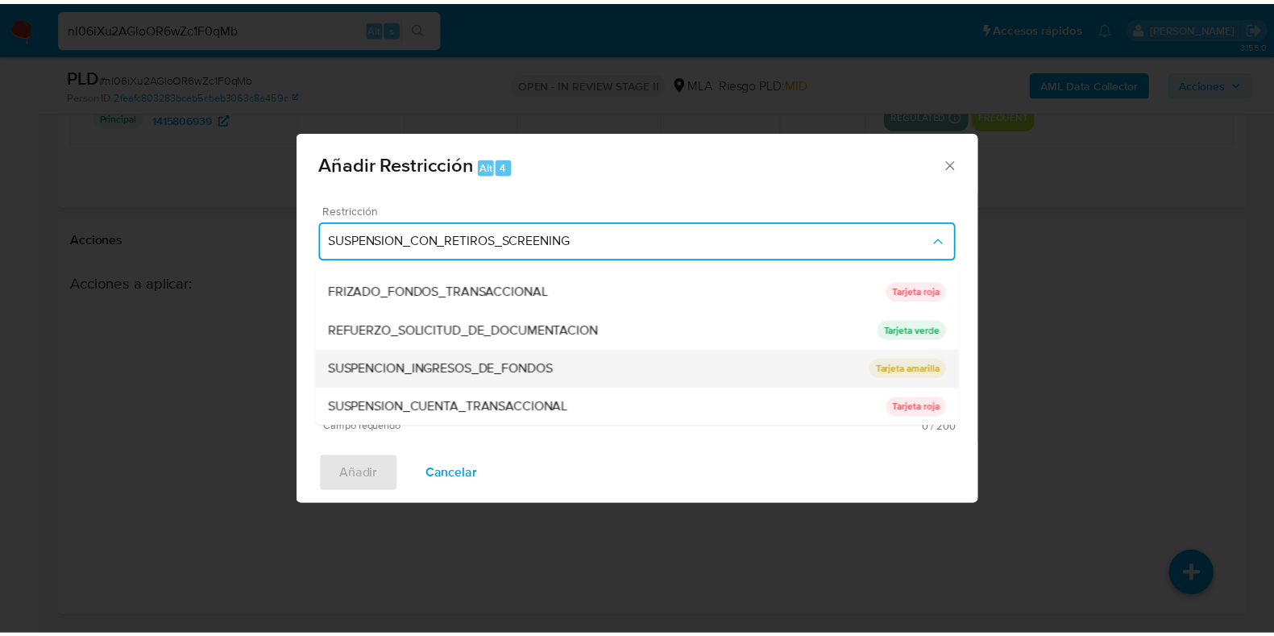
scroll to position [342, 0]
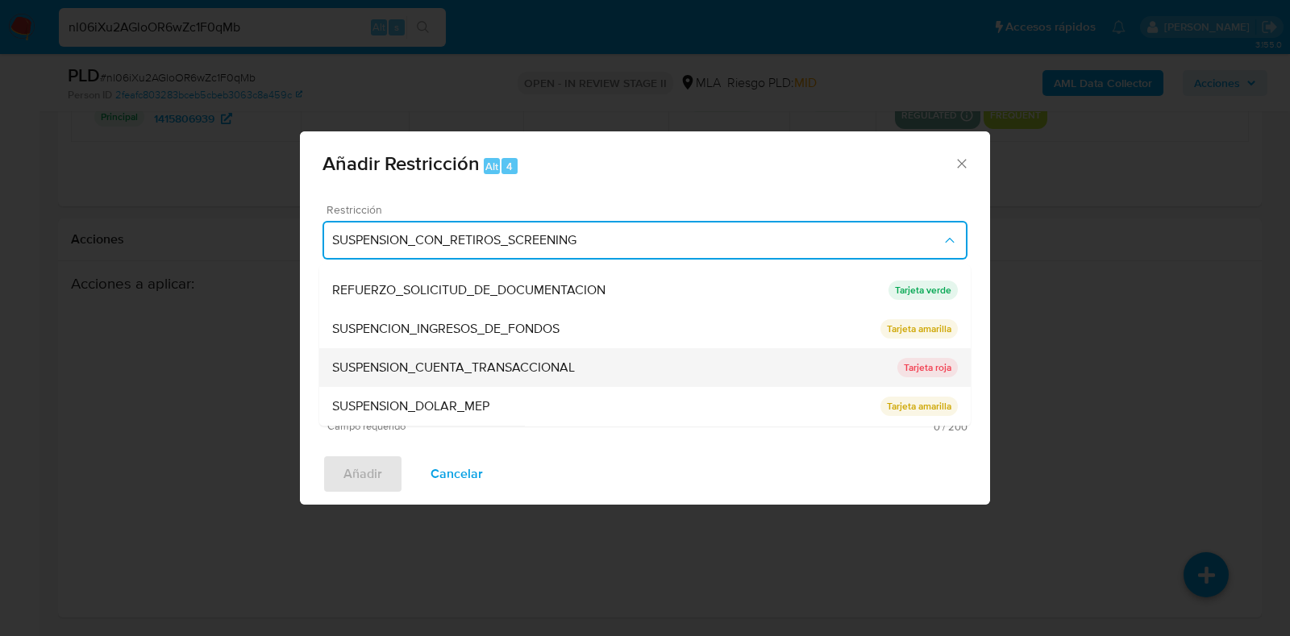
click at [559, 372] on span "SUSPENSION_CUENTA_TRANSACCIONAL" at bounding box center [453, 368] width 243 height 16
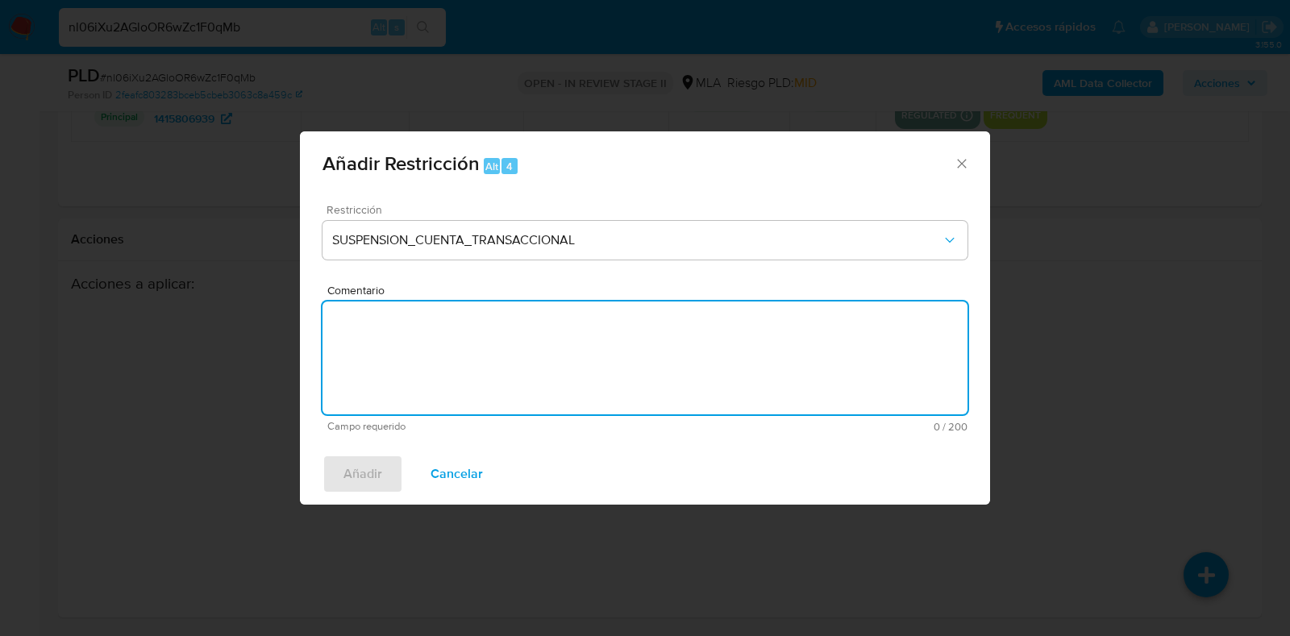
click at [559, 394] on textarea "Comentario" at bounding box center [644, 357] width 645 height 113
type textarea "AML"
click at [359, 480] on span "Añadir" at bounding box center [362, 473] width 39 height 35
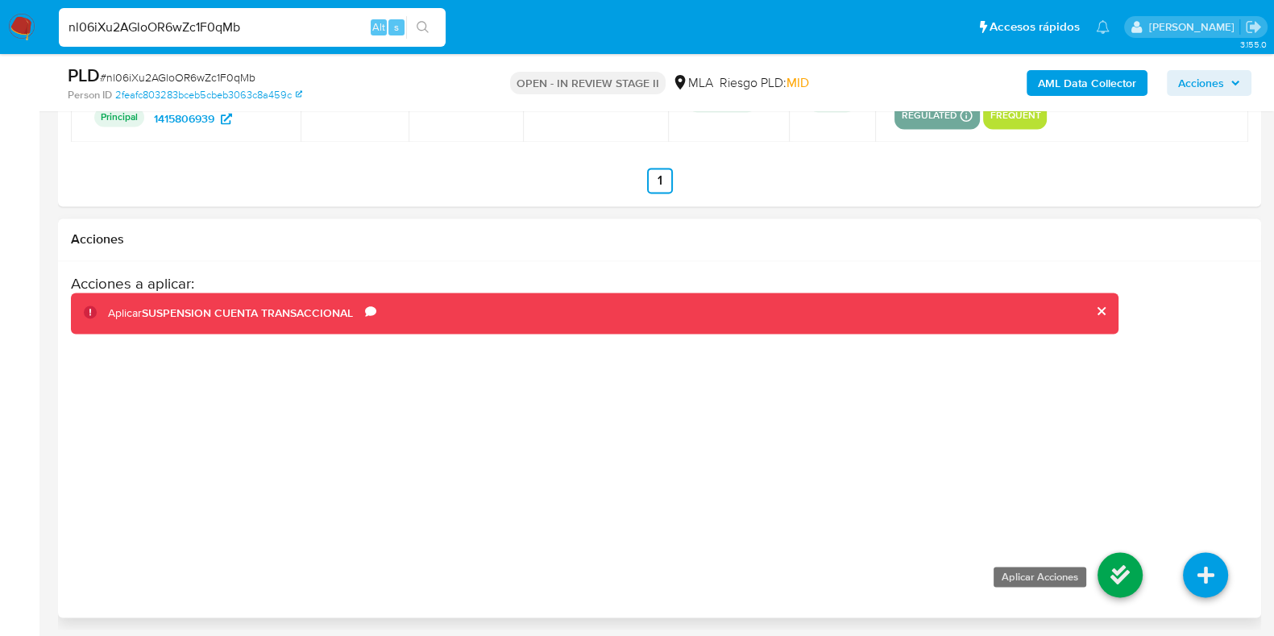
click at [1116, 575] on icon at bounding box center [1120, 574] width 45 height 45
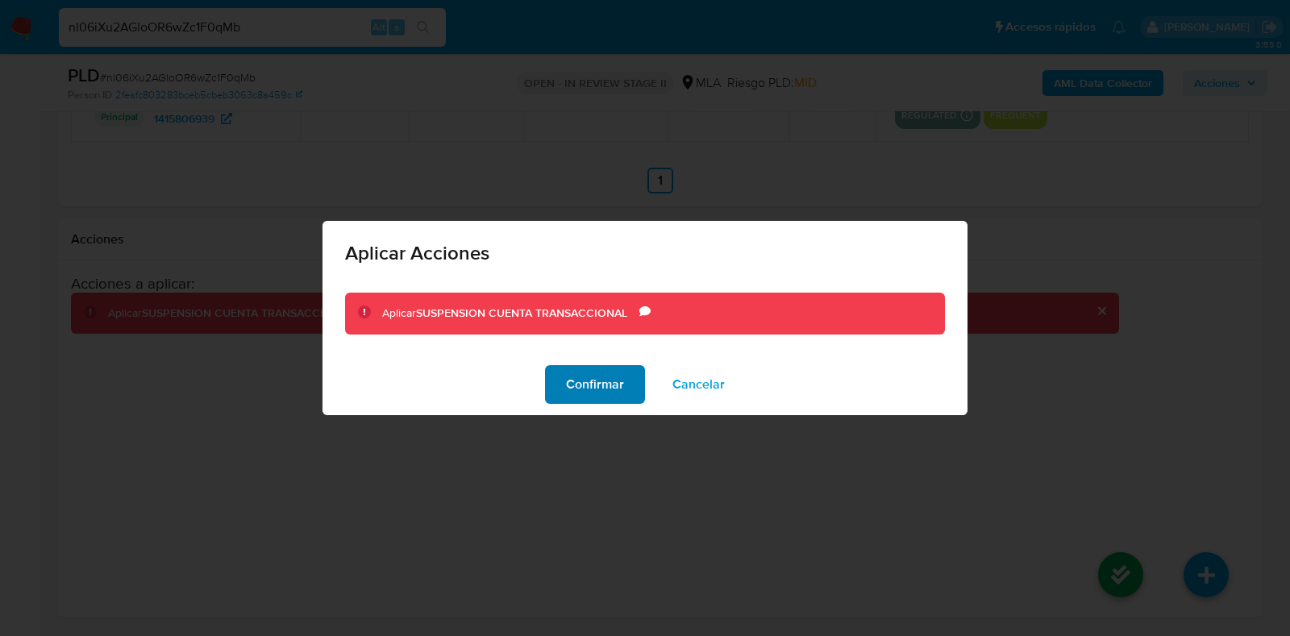
click at [584, 380] on span "Confirmar" at bounding box center [595, 384] width 58 height 35
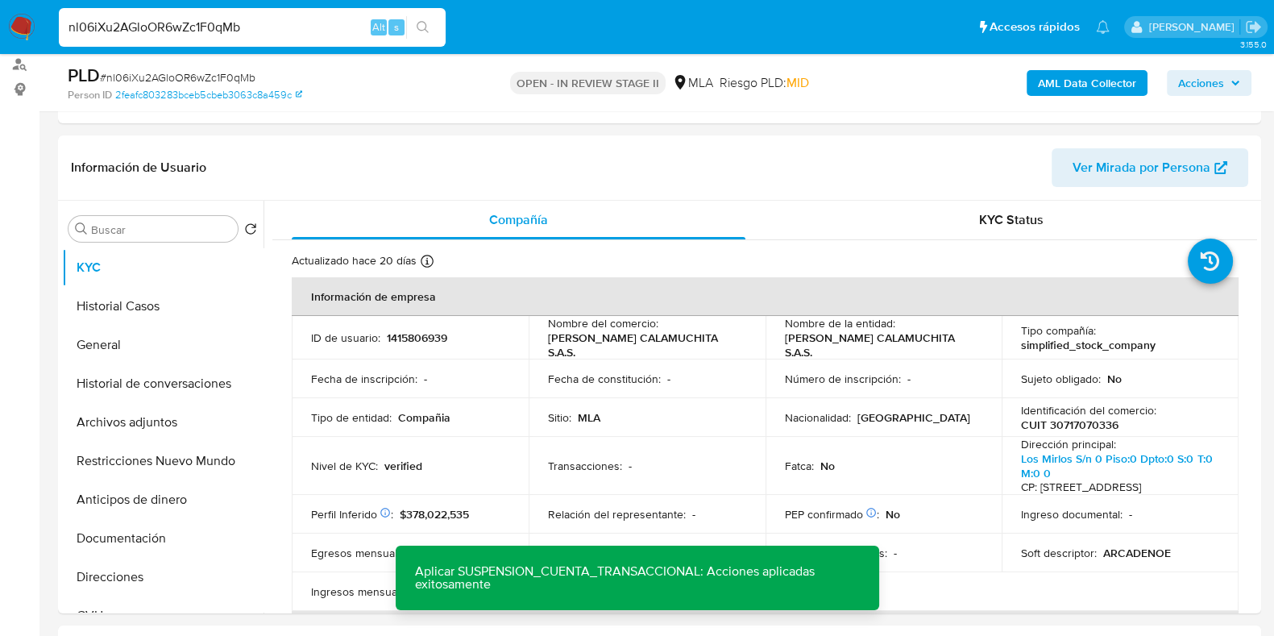
scroll to position [127, 0]
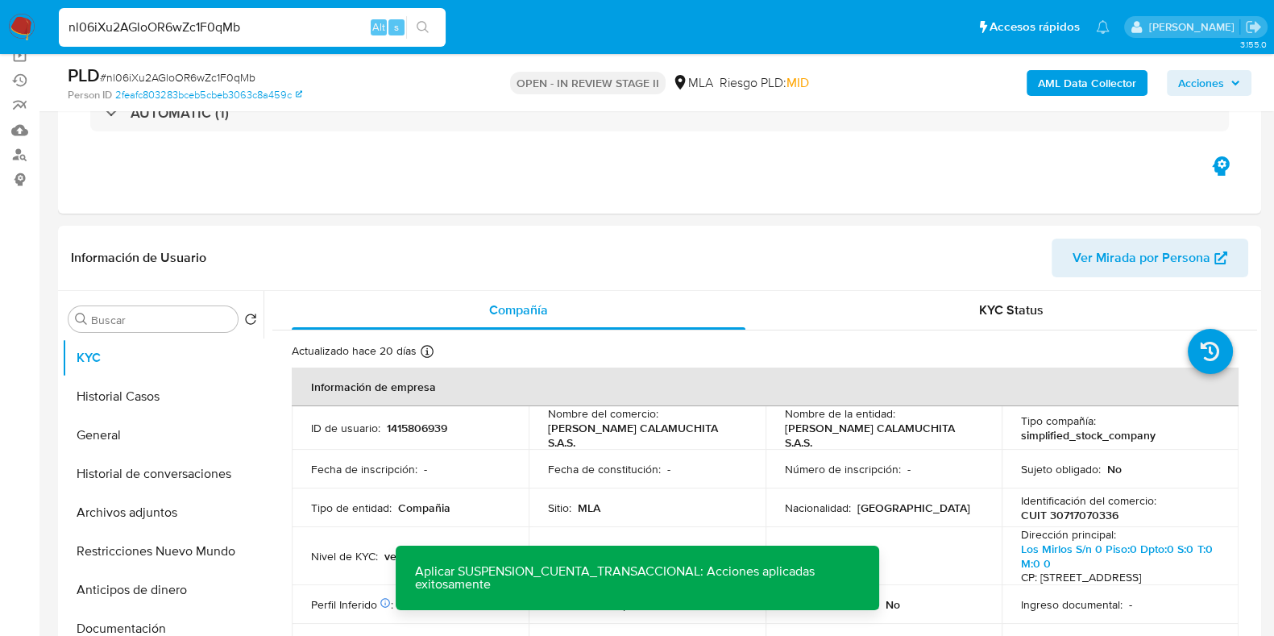
click at [1222, 93] on span "Acciones" at bounding box center [1201, 83] width 46 height 26
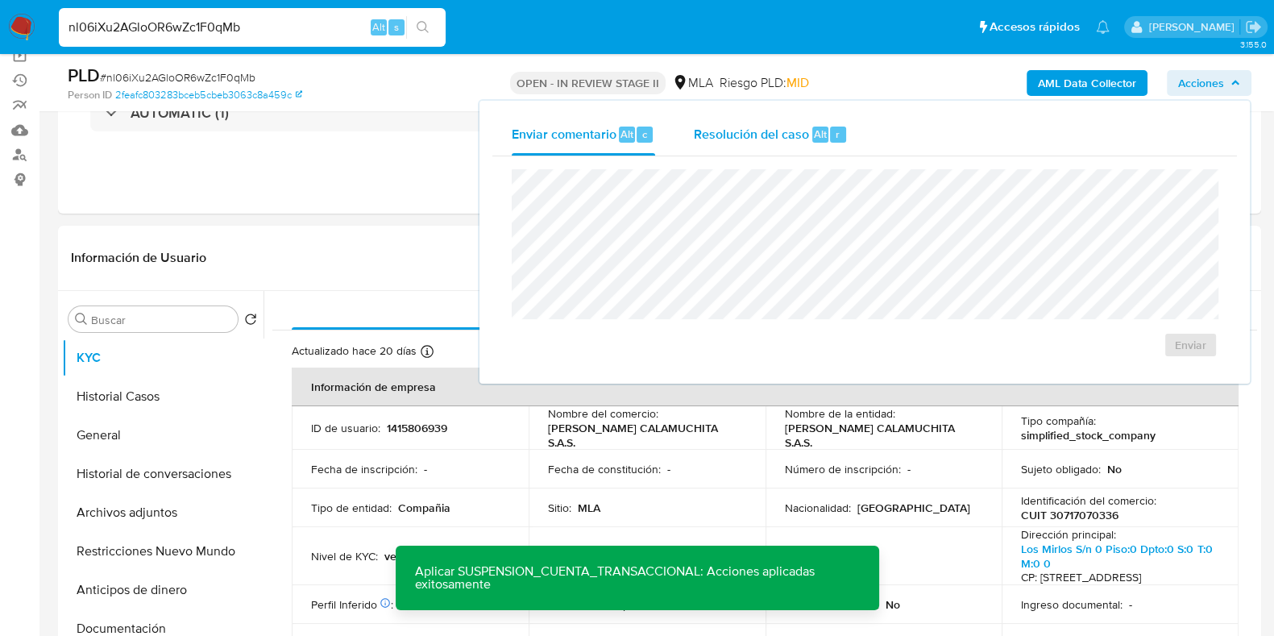
click at [762, 114] on div "Resolución del caso Alt r" at bounding box center [771, 135] width 154 height 42
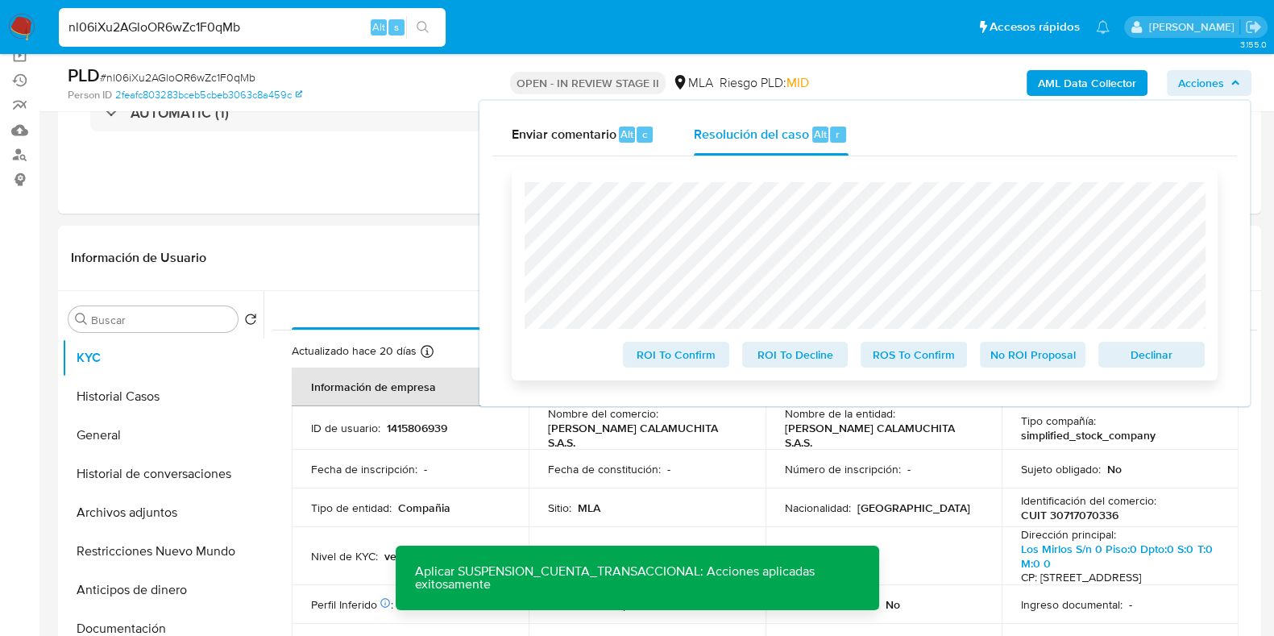
click at [1153, 355] on span "Declinar" at bounding box center [1152, 354] width 84 height 23
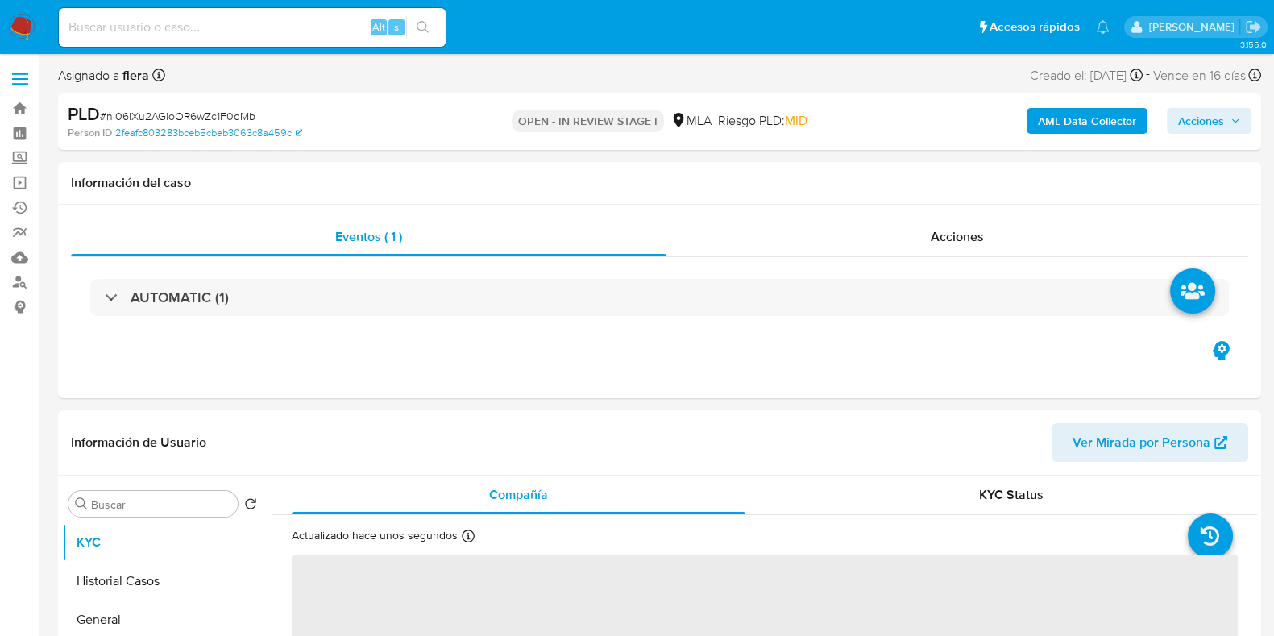
click at [1216, 110] on span "Acciones" at bounding box center [1201, 121] width 46 height 26
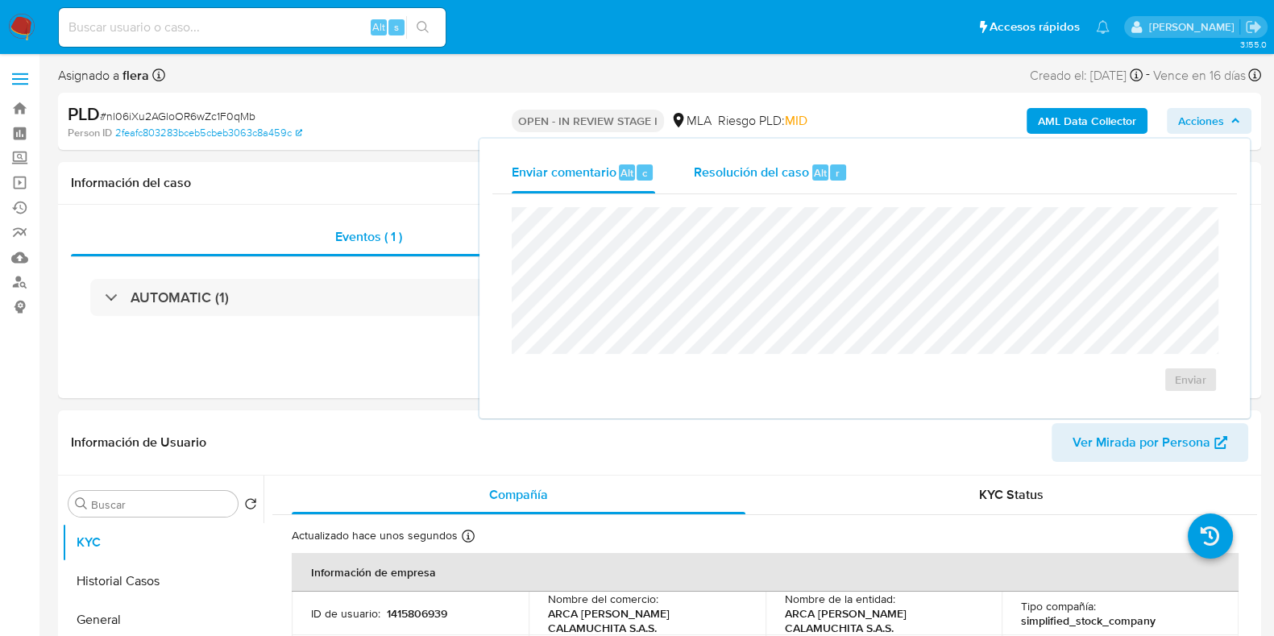
click at [774, 168] on span "Resolución del caso" at bounding box center [751, 172] width 115 height 19
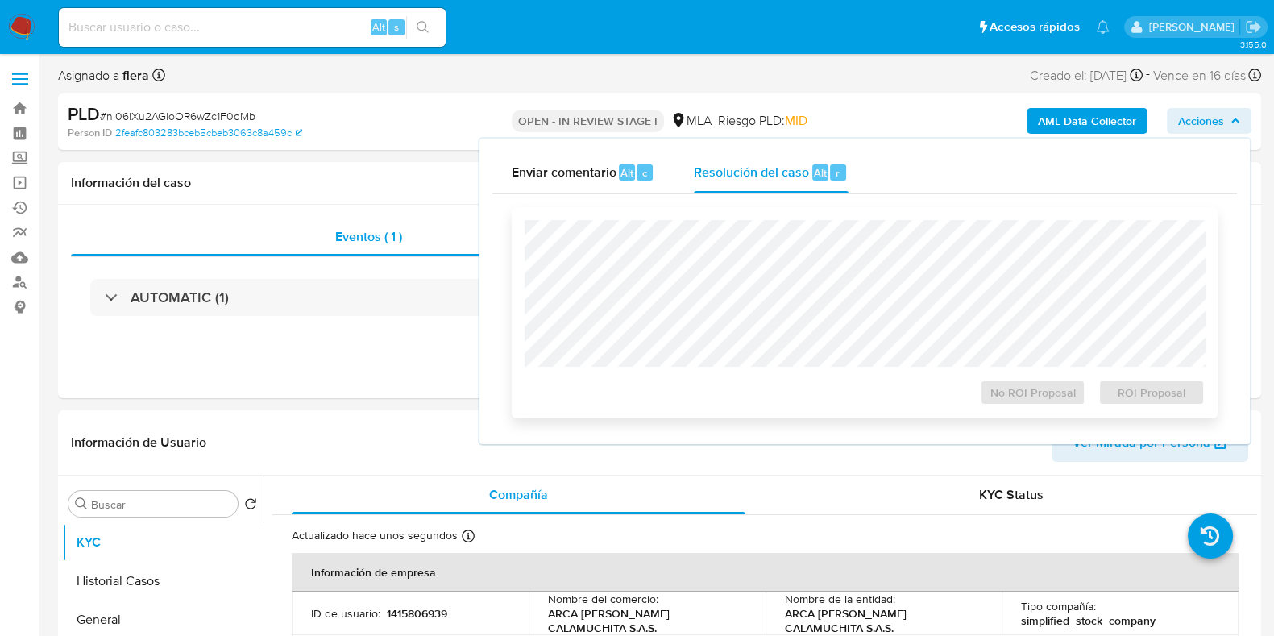
select select "10"
click at [1148, 399] on span "ROI Proposal" at bounding box center [1152, 392] width 84 height 23
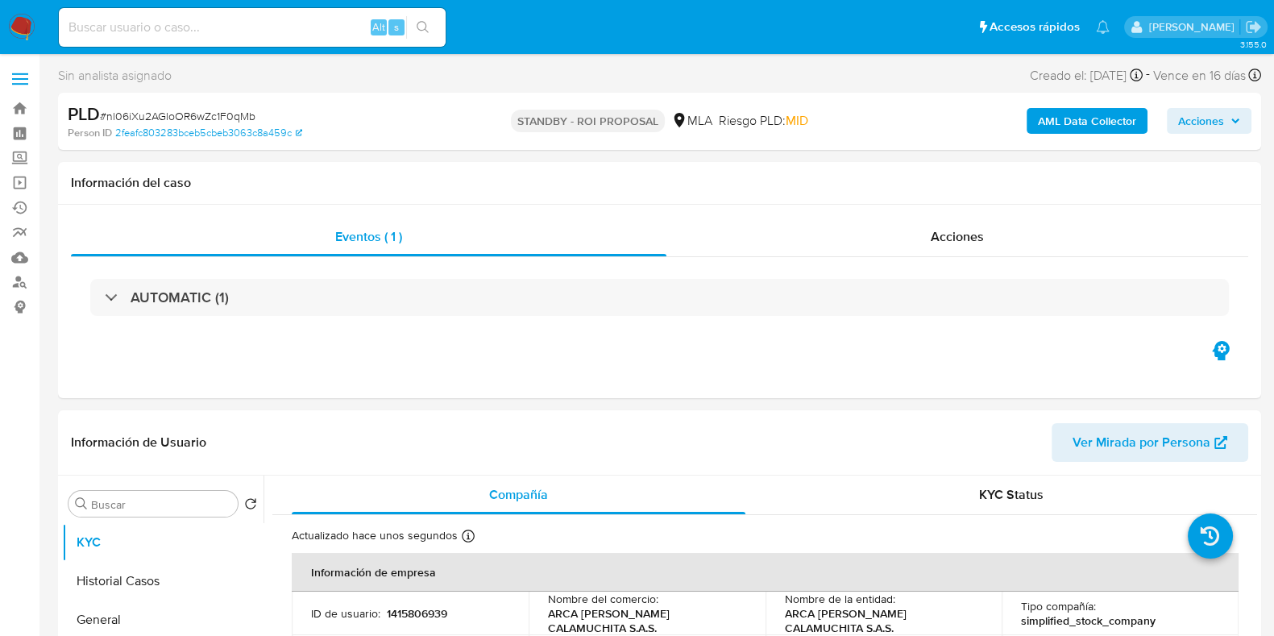
select select "10"
click at [135, 588] on button "Historial Casos" at bounding box center [156, 581] width 189 height 39
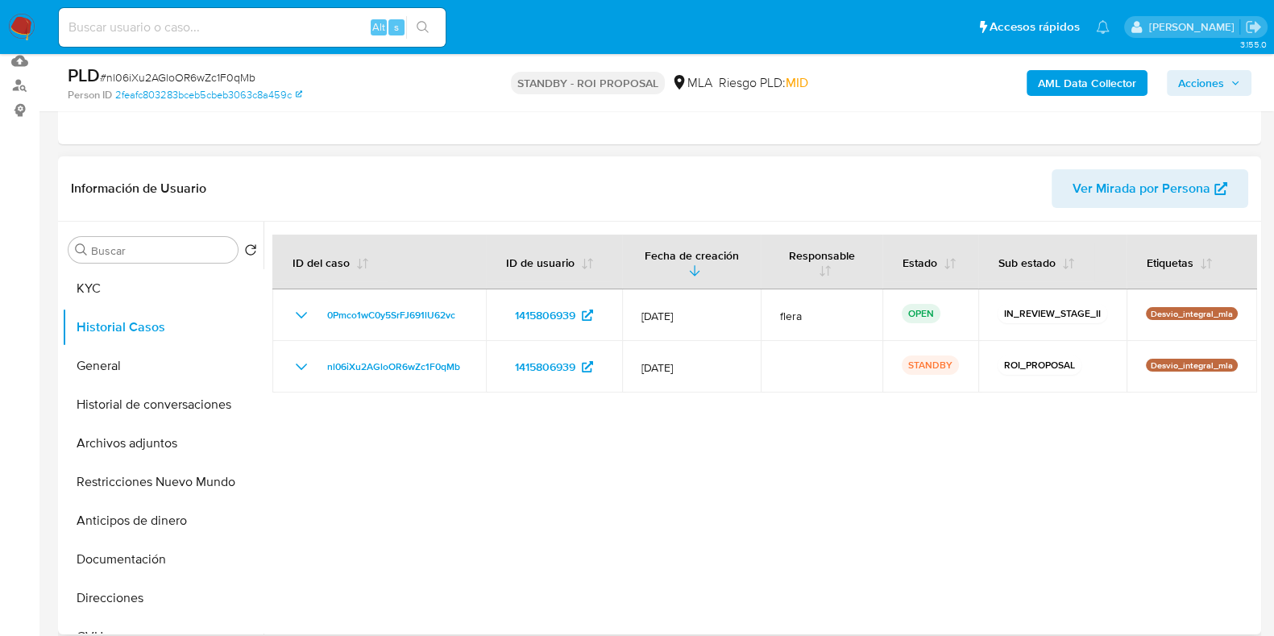
scroll to position [201, 0]
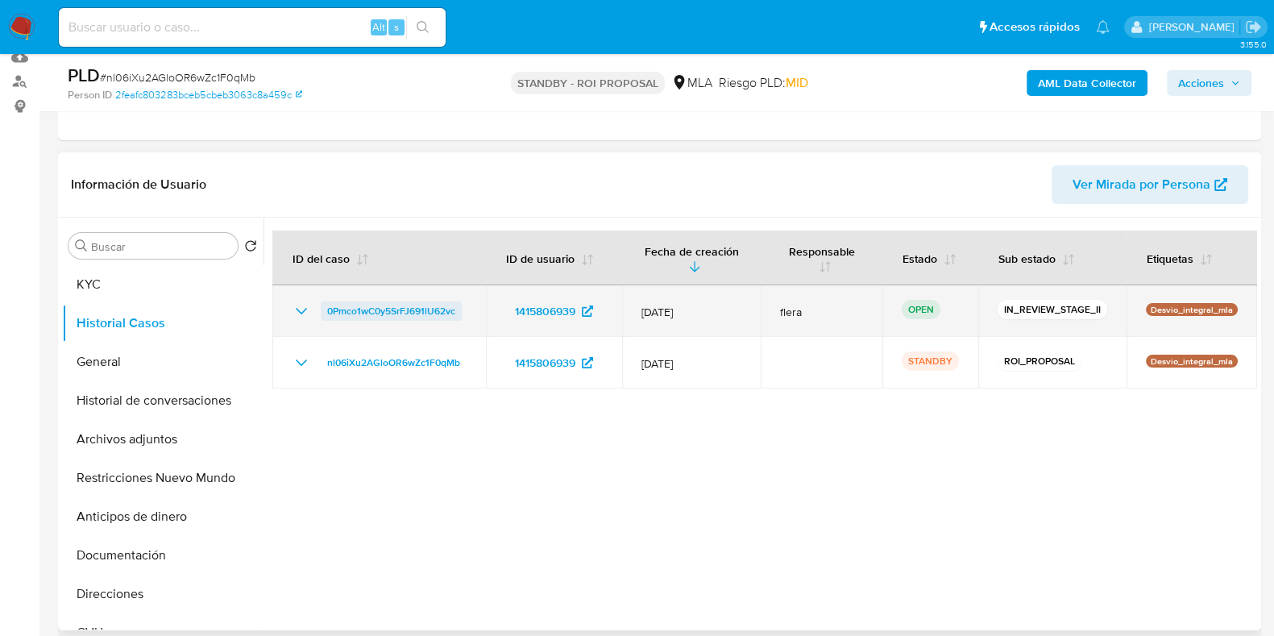
click at [410, 305] on span "0Pmco1wC0y5SrFJ691lU62vc" at bounding box center [391, 310] width 128 height 19
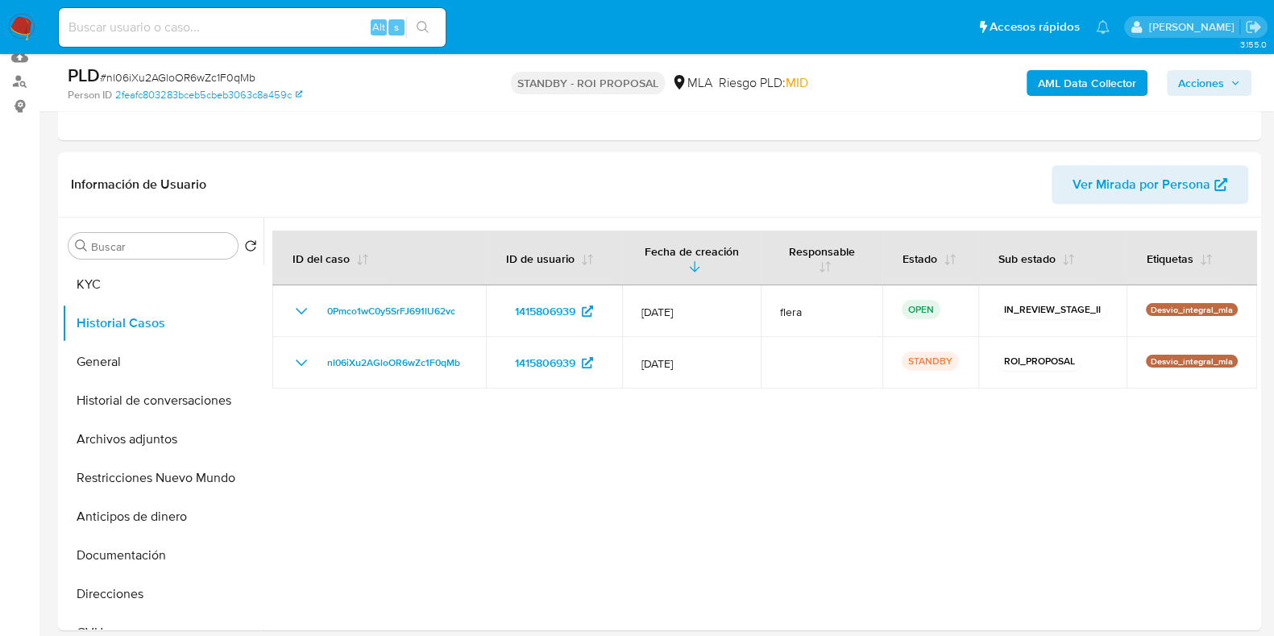
click at [170, 30] on input at bounding box center [252, 27] width 387 height 21
paste input "VrjeZa7T7TELRhPPiXz1XyYR"
type input "VrjeZa7T7TELRhPPiXz1XyYR"
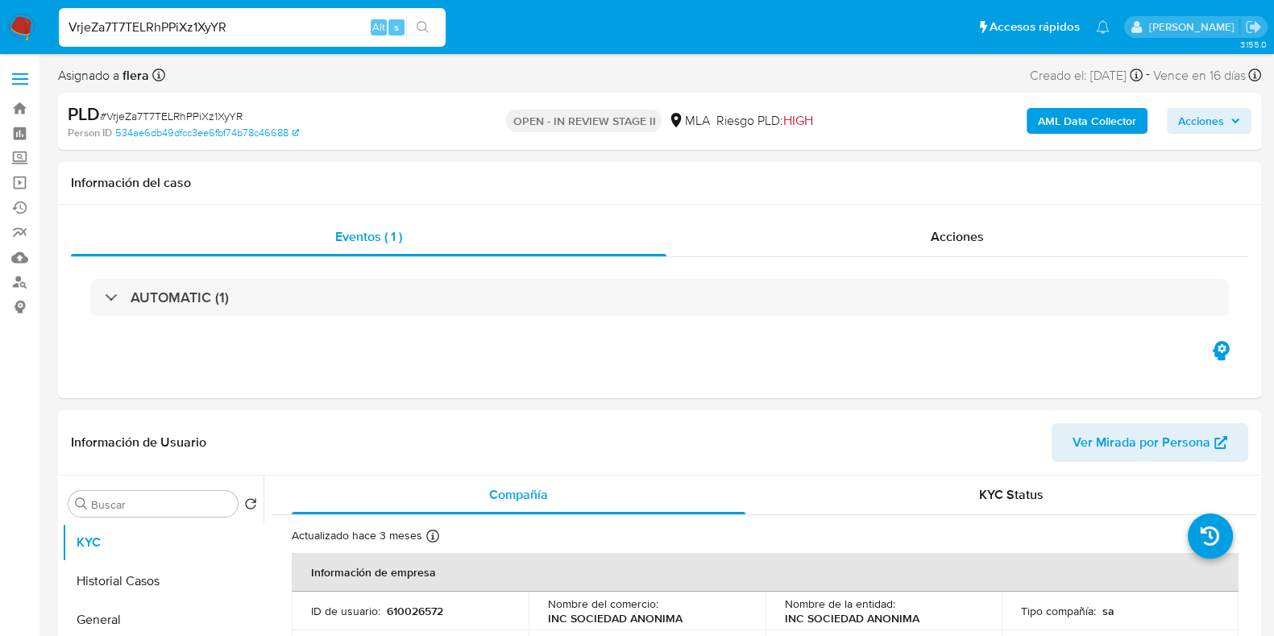
select select "10"
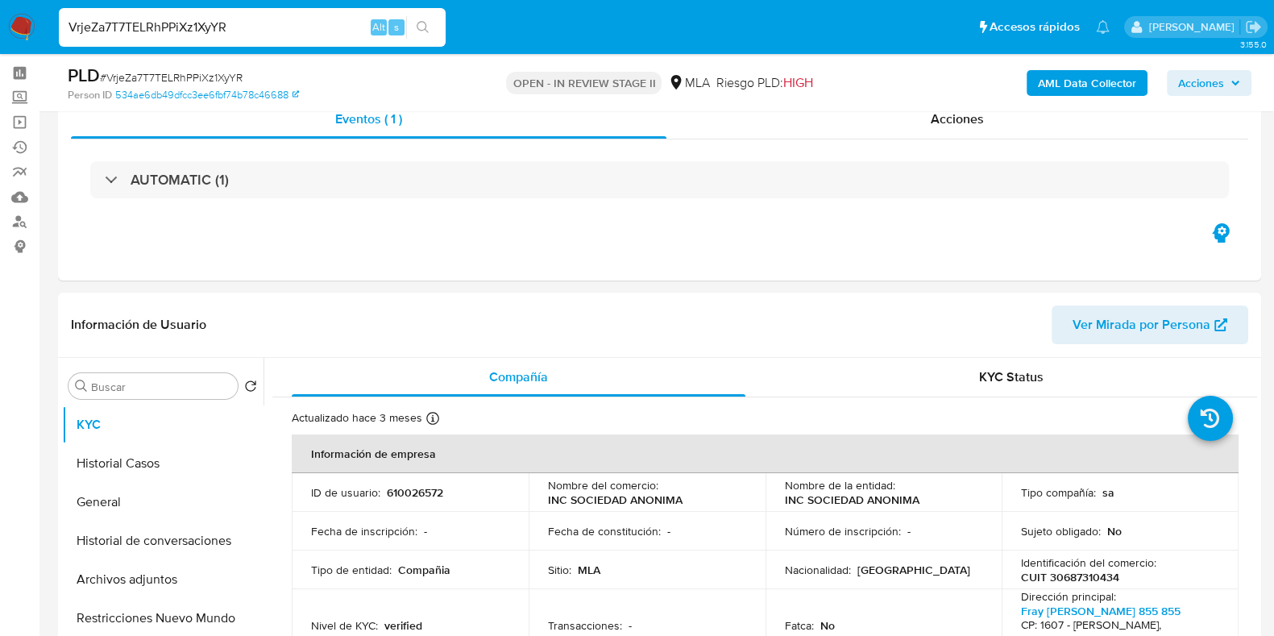
scroll to position [201, 0]
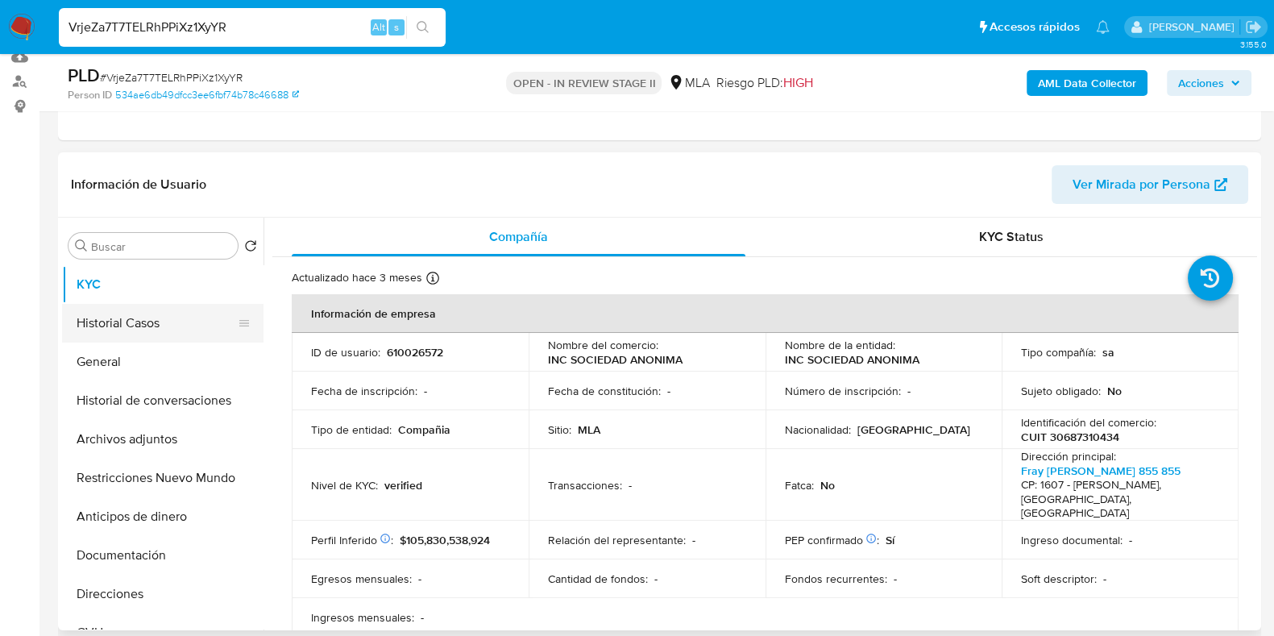
click at [125, 327] on button "Historial Casos" at bounding box center [156, 323] width 189 height 39
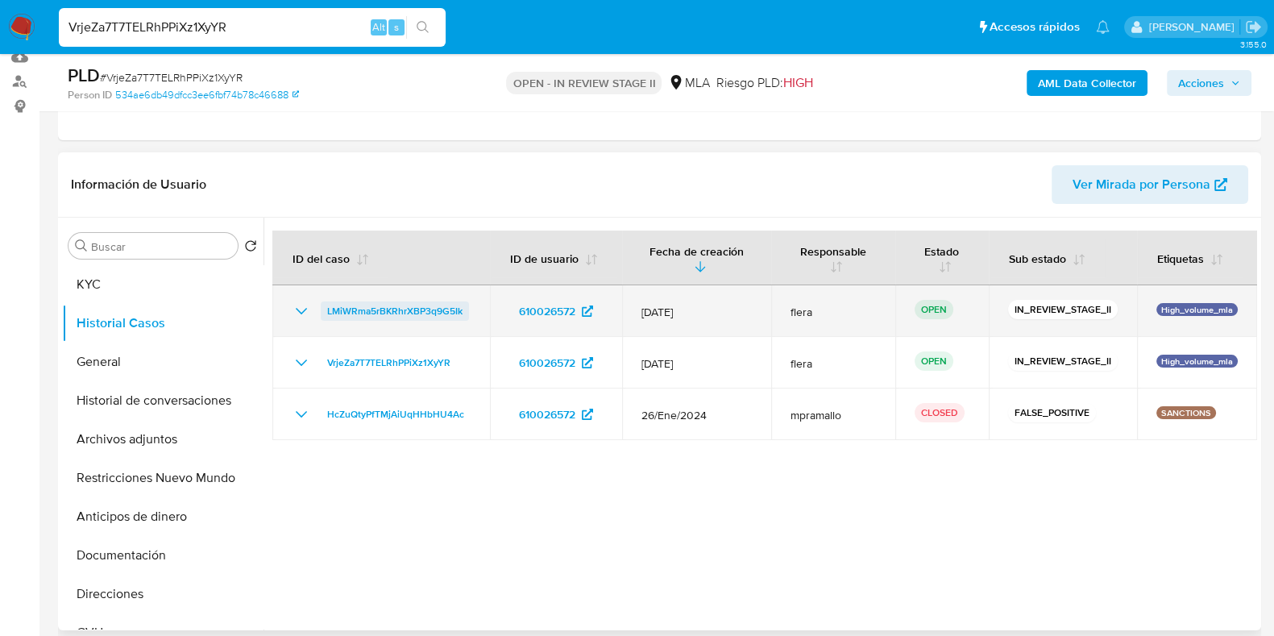
drag, startPoint x: 472, startPoint y: 314, endPoint x: 325, endPoint y: 314, distance: 147.5
click at [325, 314] on td "LMiWRma5rBKRhrXBP3q9G5Ik" at bounding box center [381, 311] width 218 height 52
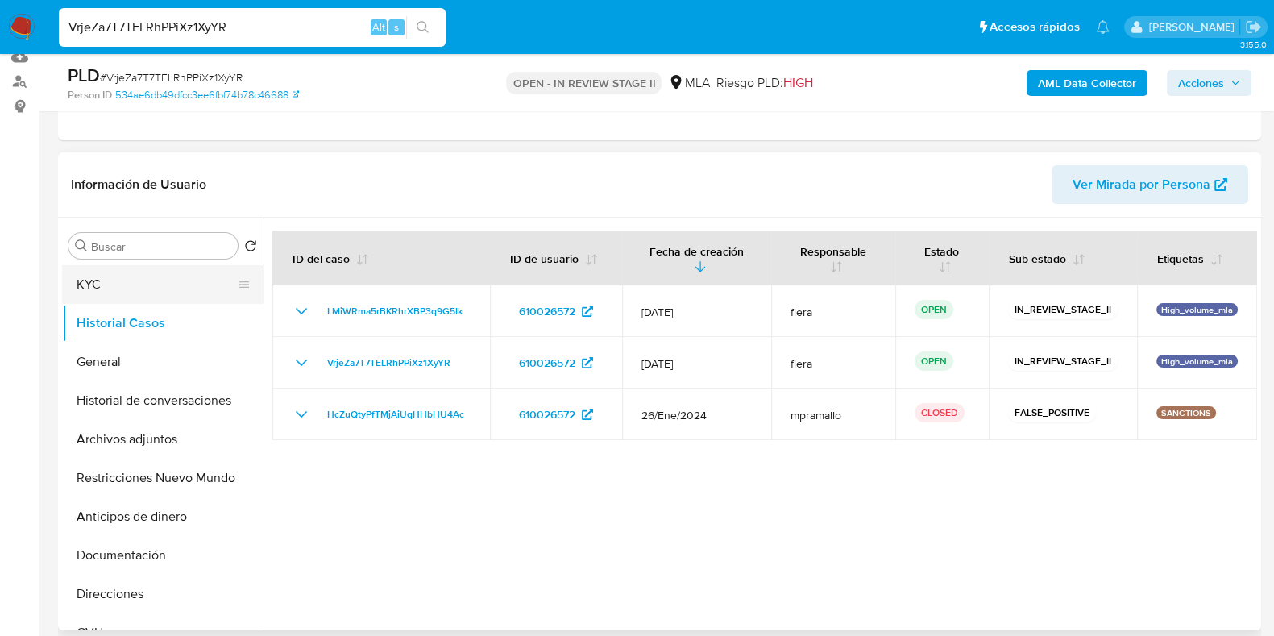
click at [85, 276] on button "KYC" at bounding box center [156, 284] width 189 height 39
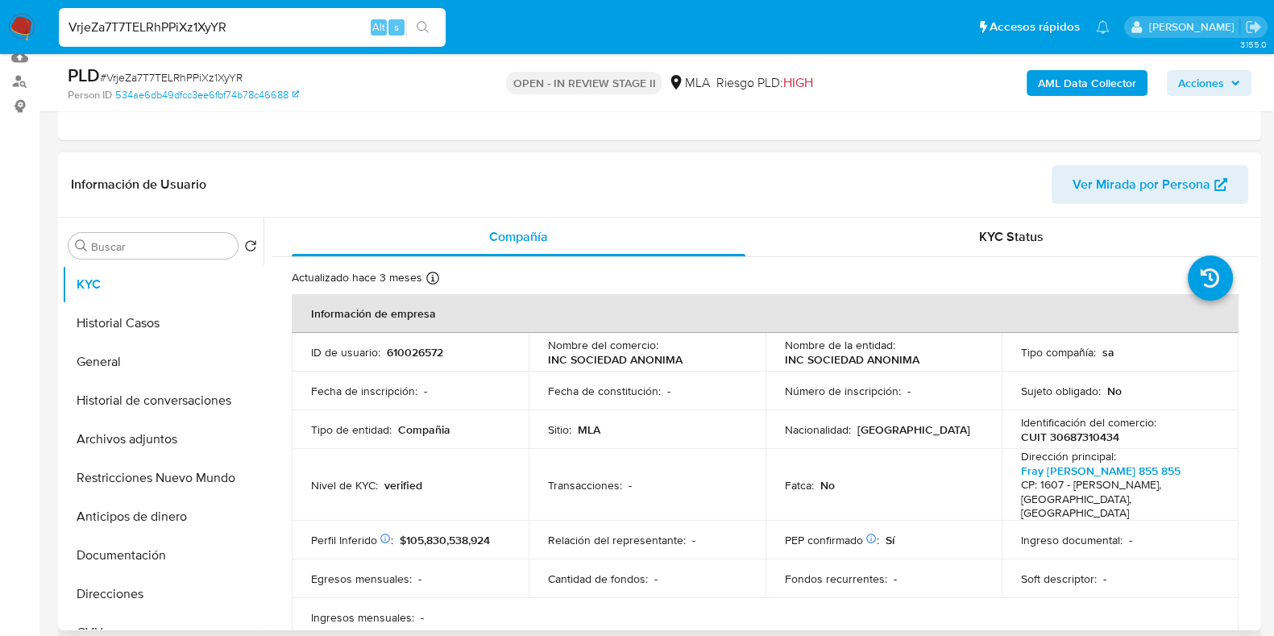
click at [409, 345] on p "610026572" at bounding box center [415, 352] width 56 height 15
copy p "610026572"
click at [128, 329] on button "Historial Casos" at bounding box center [156, 323] width 189 height 39
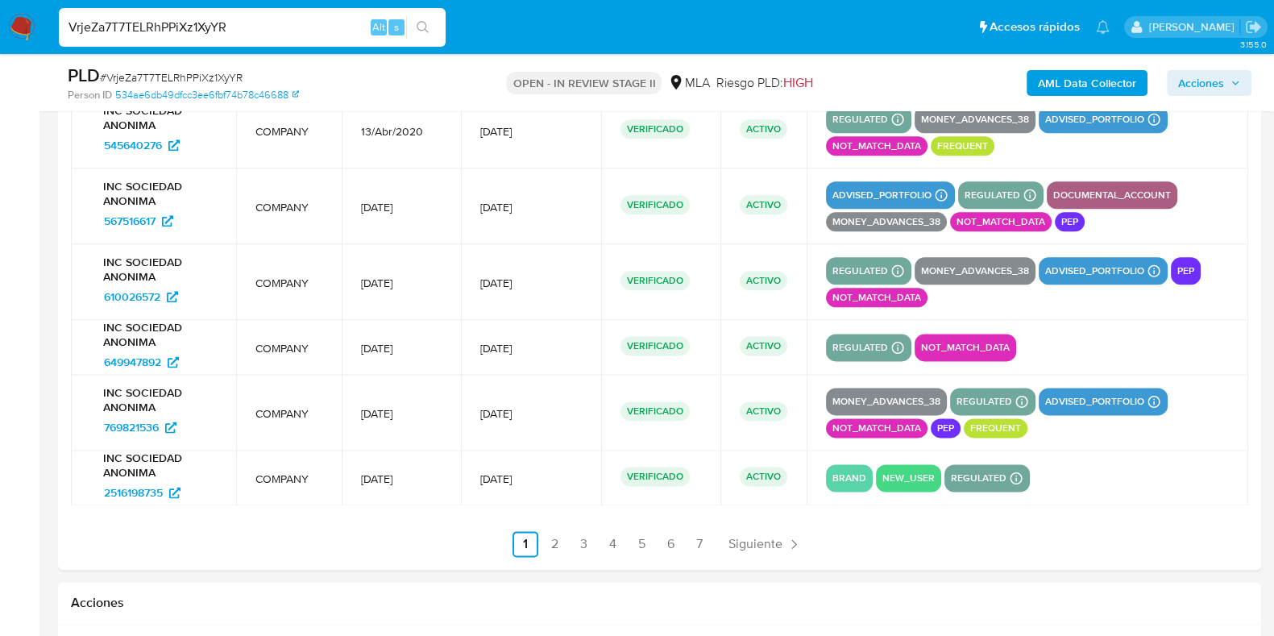
scroll to position [2652, 0]
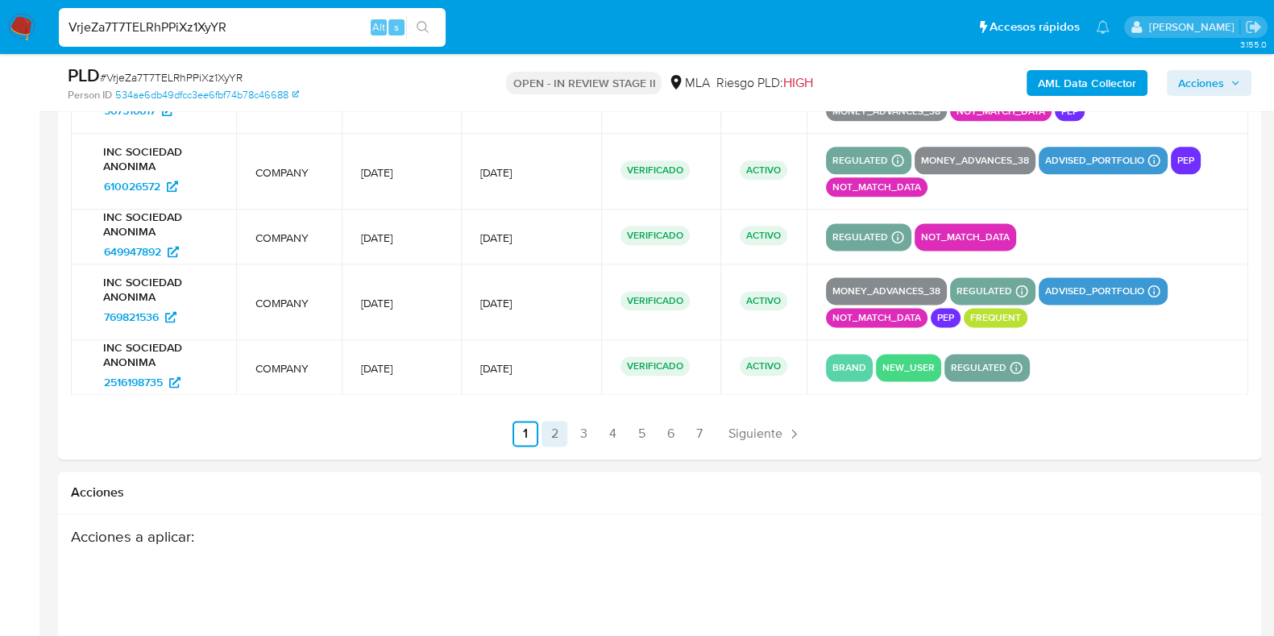
click at [552, 437] on link "2" at bounding box center [555, 434] width 26 height 26
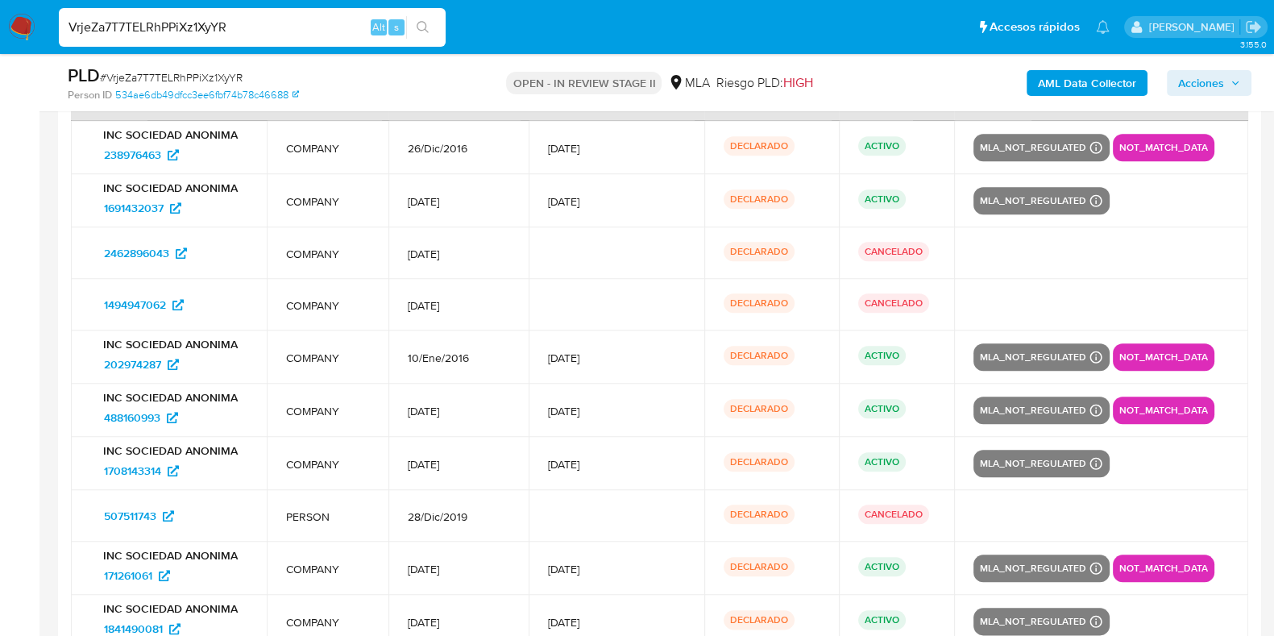
scroll to position [2349, 0]
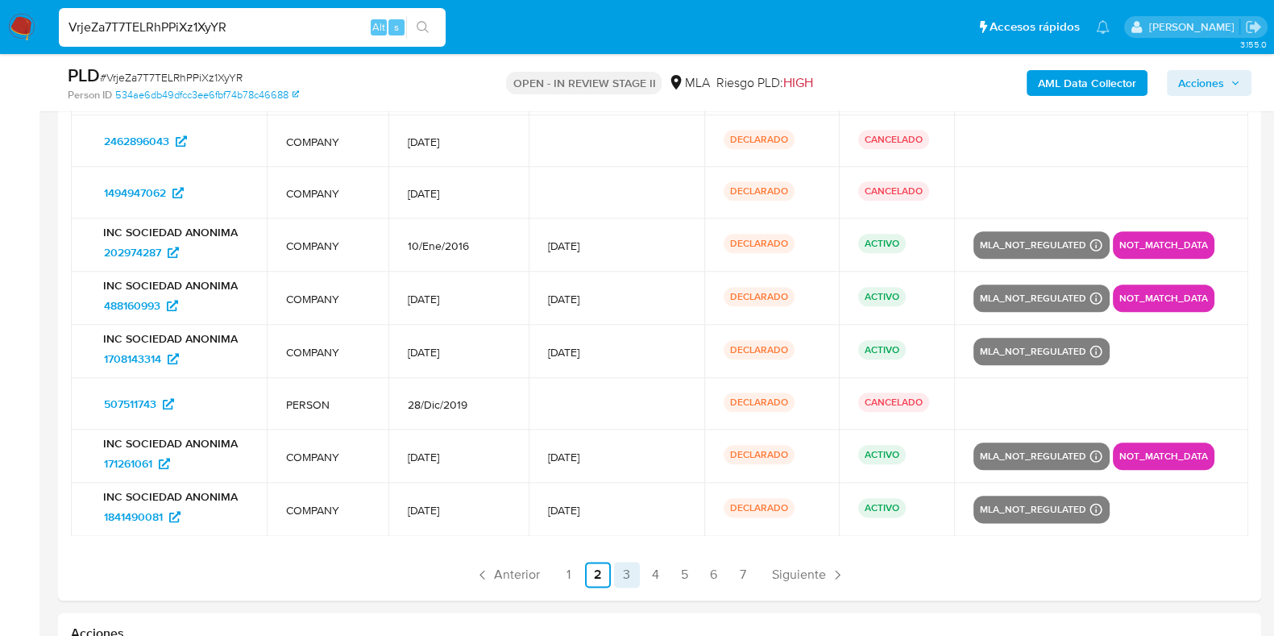
click at [629, 571] on link "3" at bounding box center [627, 575] width 26 height 26
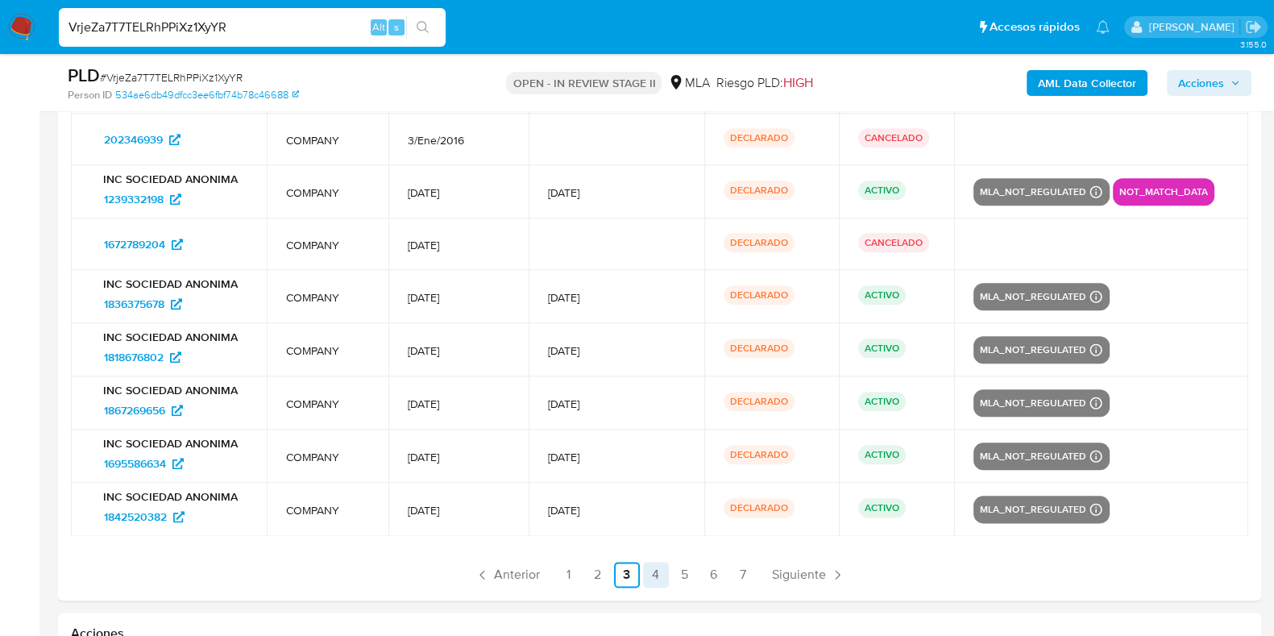
click at [651, 571] on link "4" at bounding box center [656, 575] width 26 height 26
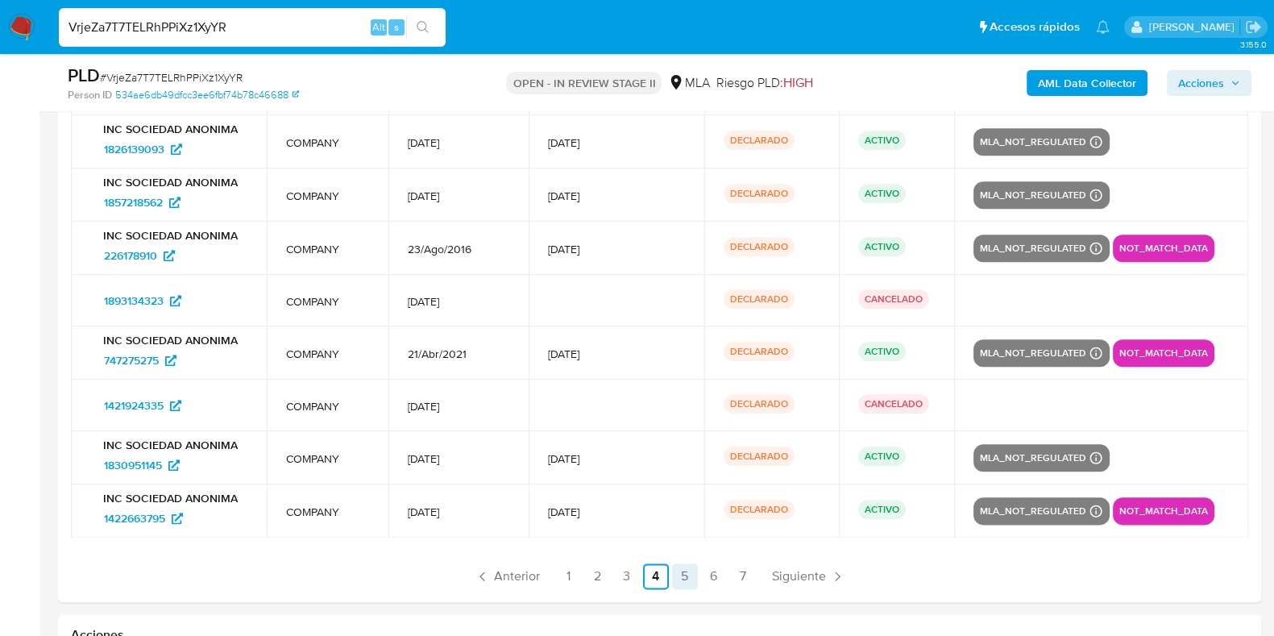
click at [677, 571] on link "5" at bounding box center [685, 576] width 26 height 26
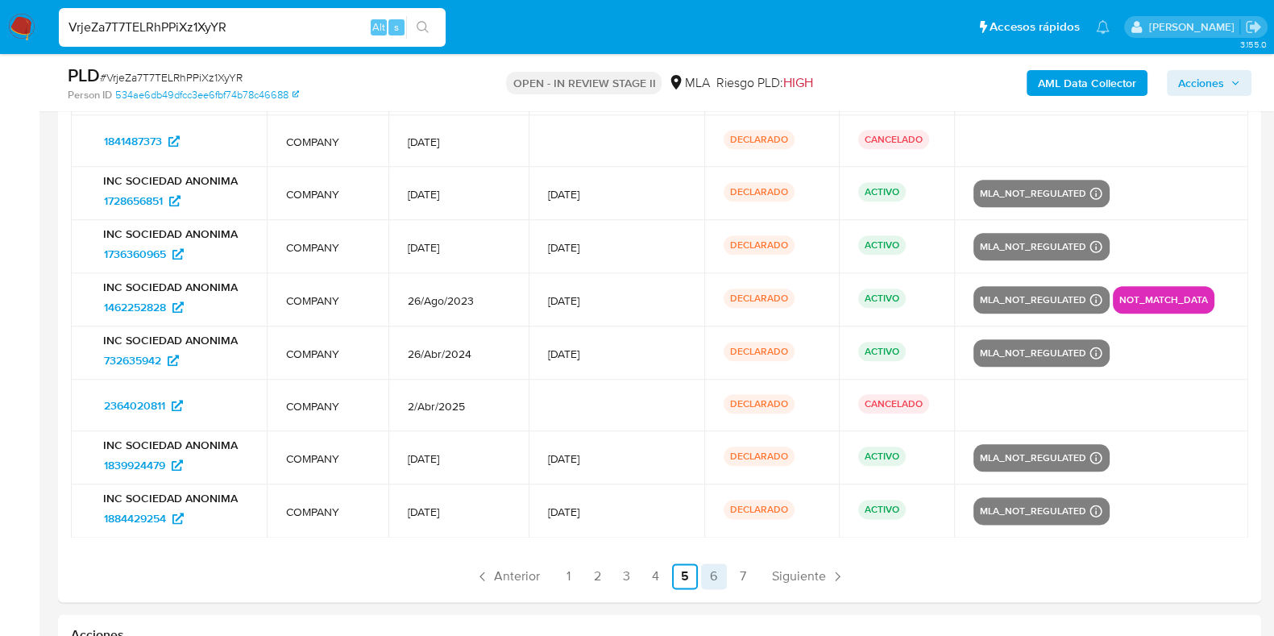
click at [716, 574] on link "6" at bounding box center [714, 576] width 26 height 26
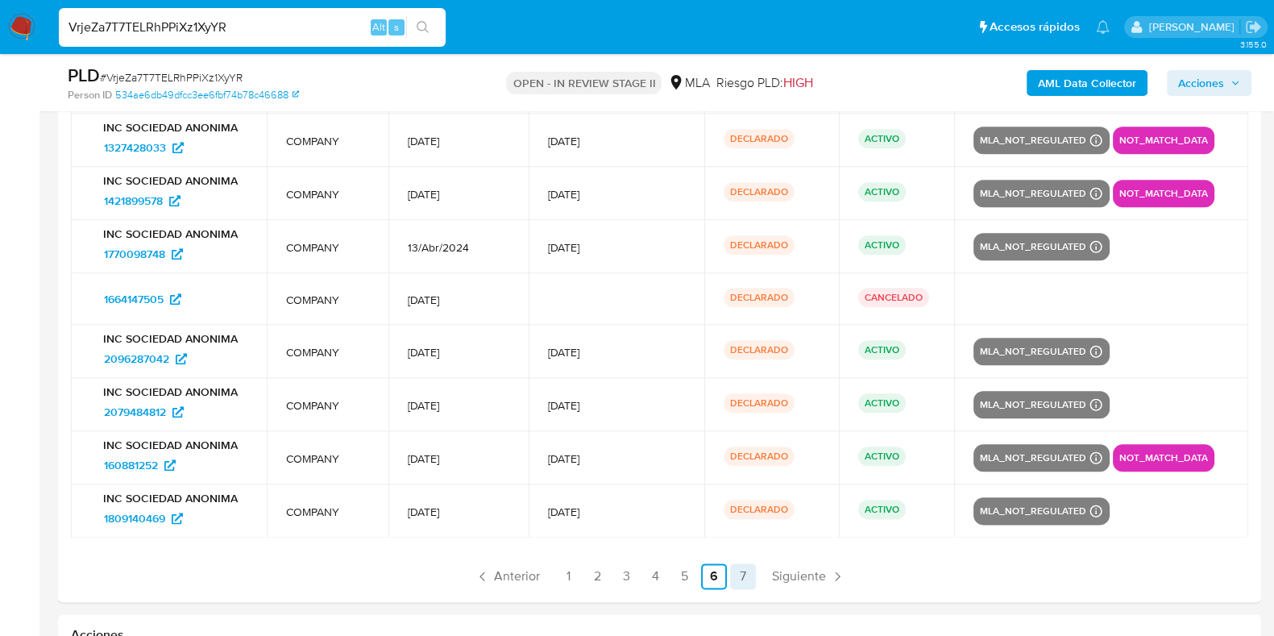
click at [750, 573] on link "7" at bounding box center [743, 576] width 26 height 26
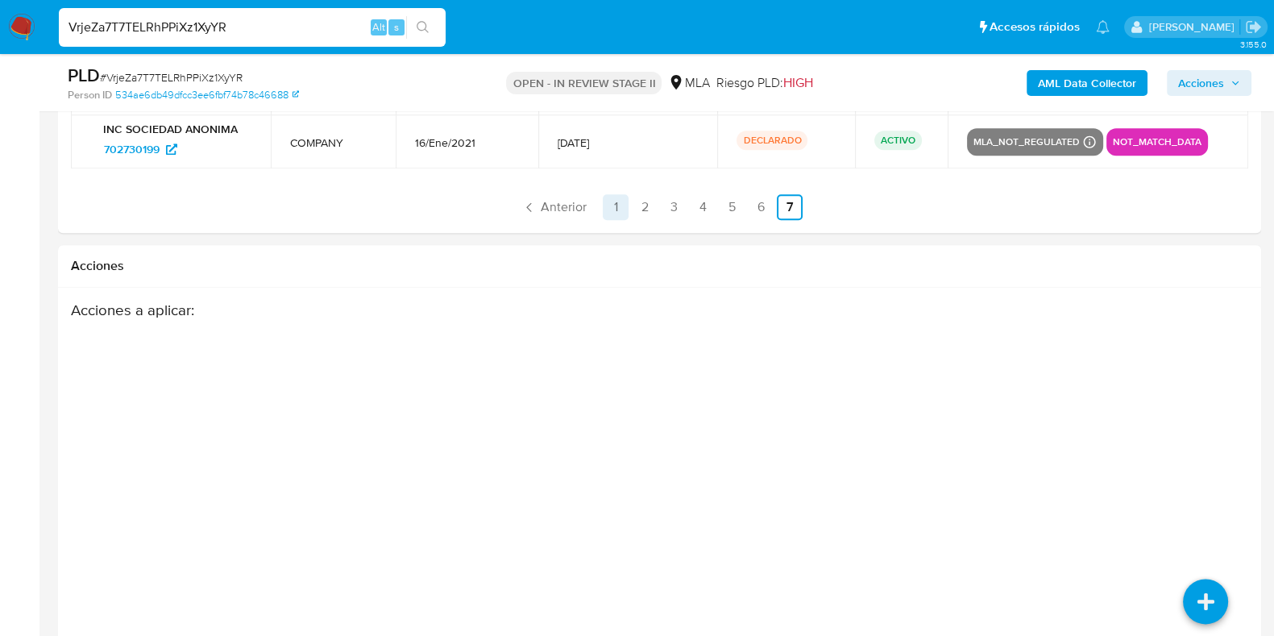
click at [608, 210] on link "1" at bounding box center [616, 207] width 26 height 26
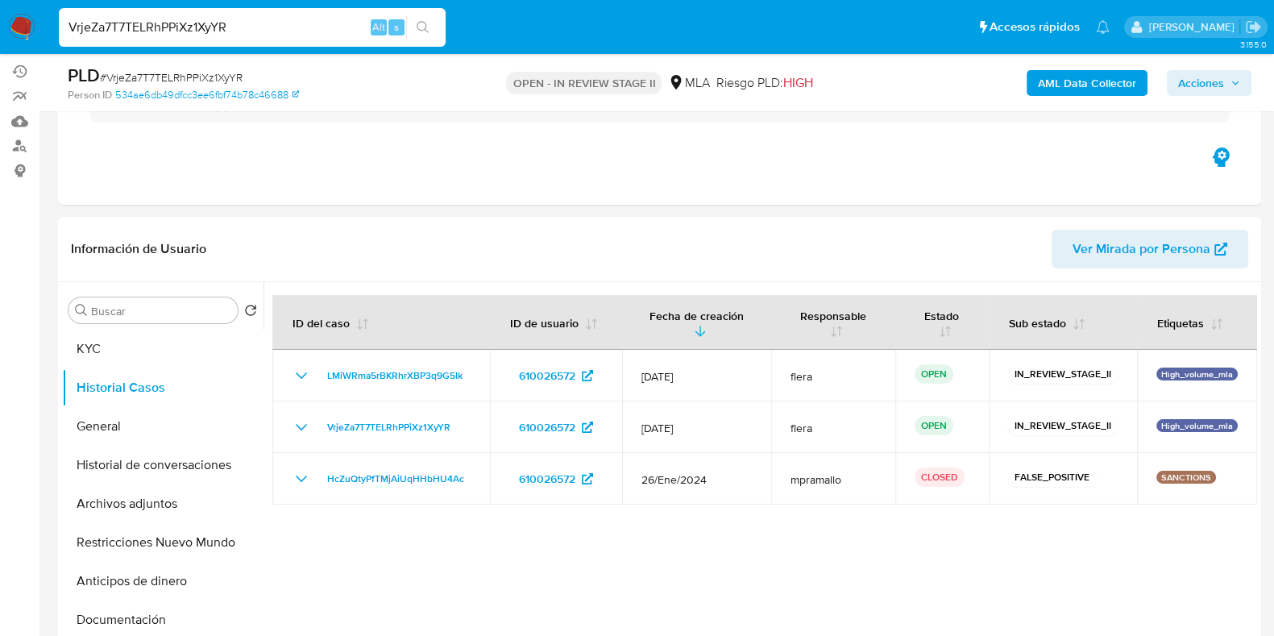
scroll to position [334, 0]
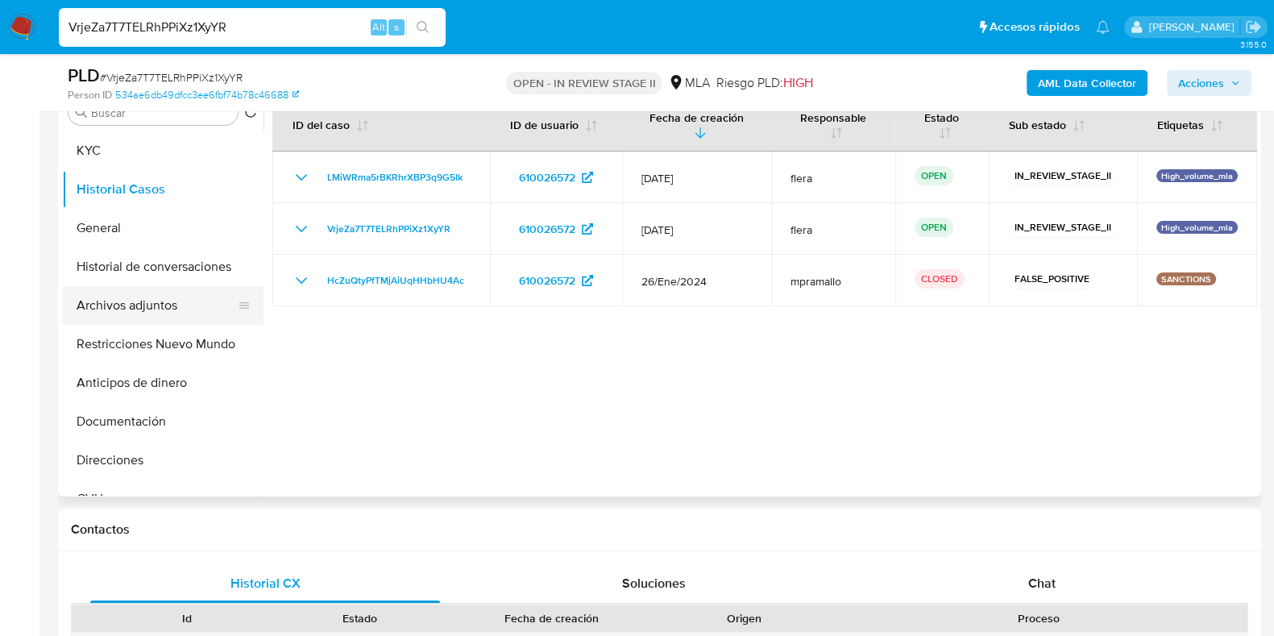
click at [162, 305] on button "Archivos adjuntos" at bounding box center [156, 305] width 189 height 39
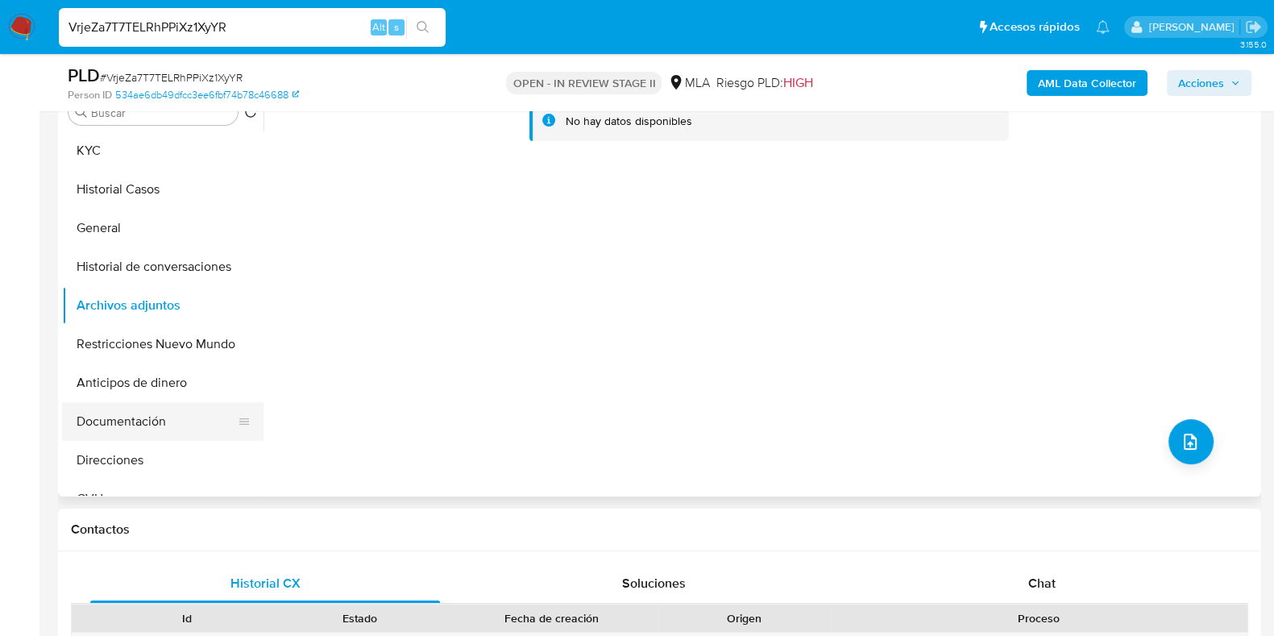
click at [146, 411] on button "Documentación" at bounding box center [156, 421] width 189 height 39
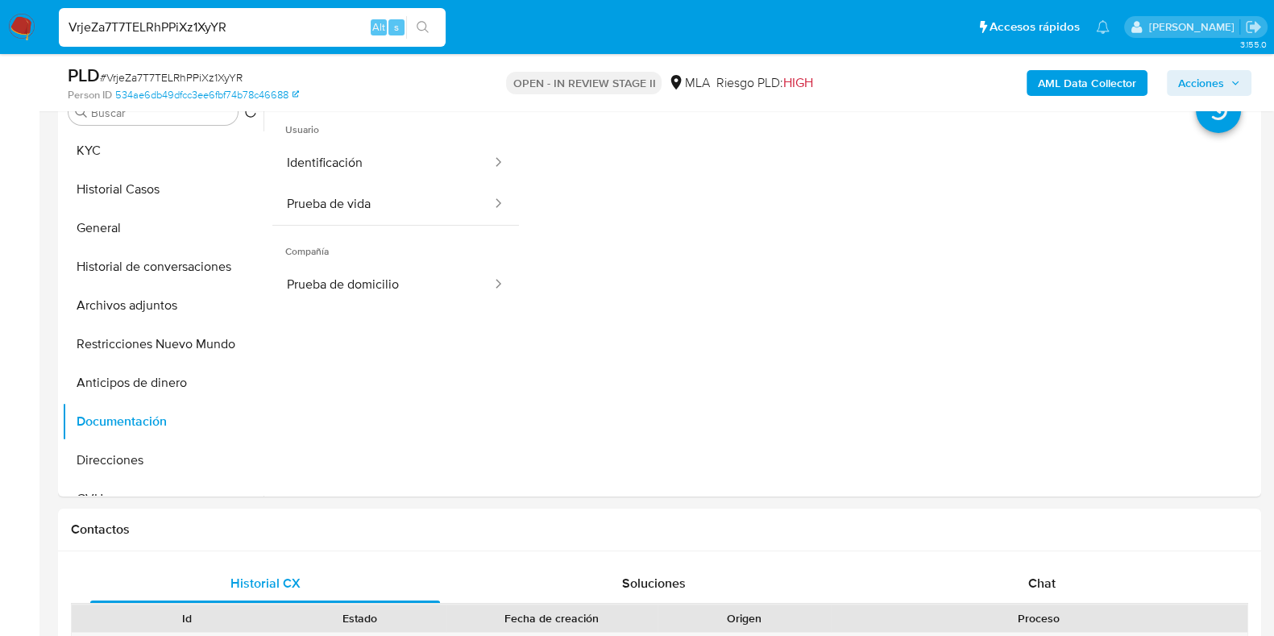
scroll to position [234, 0]
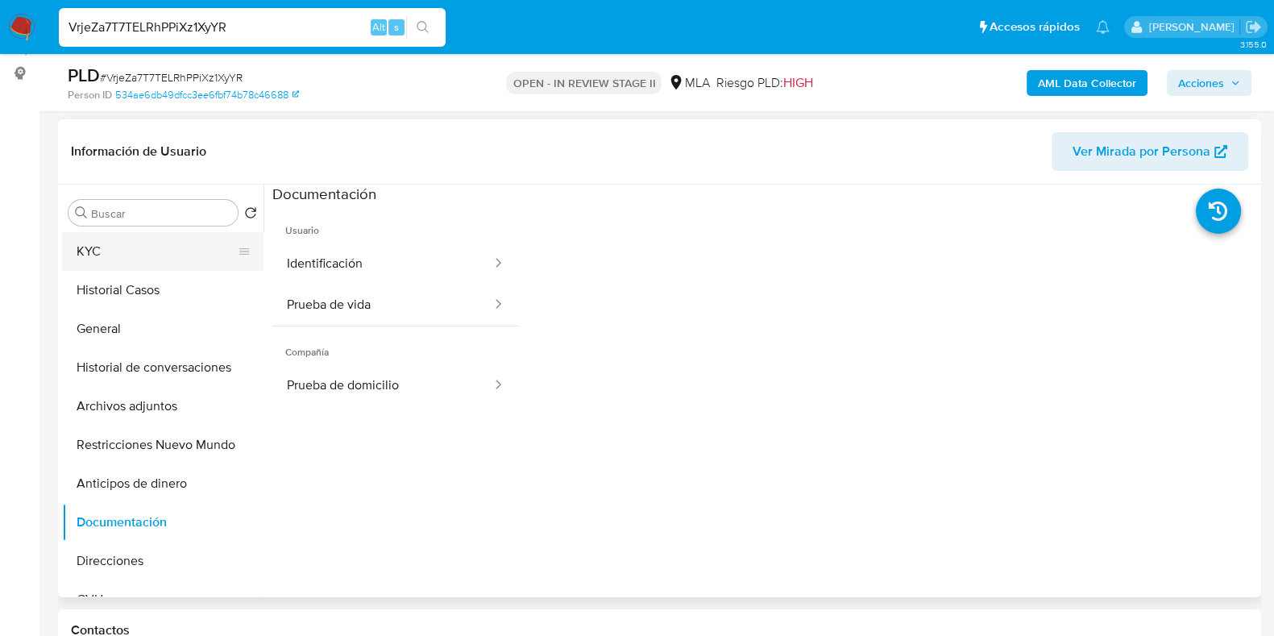
click at [149, 257] on button "KYC" at bounding box center [156, 251] width 189 height 39
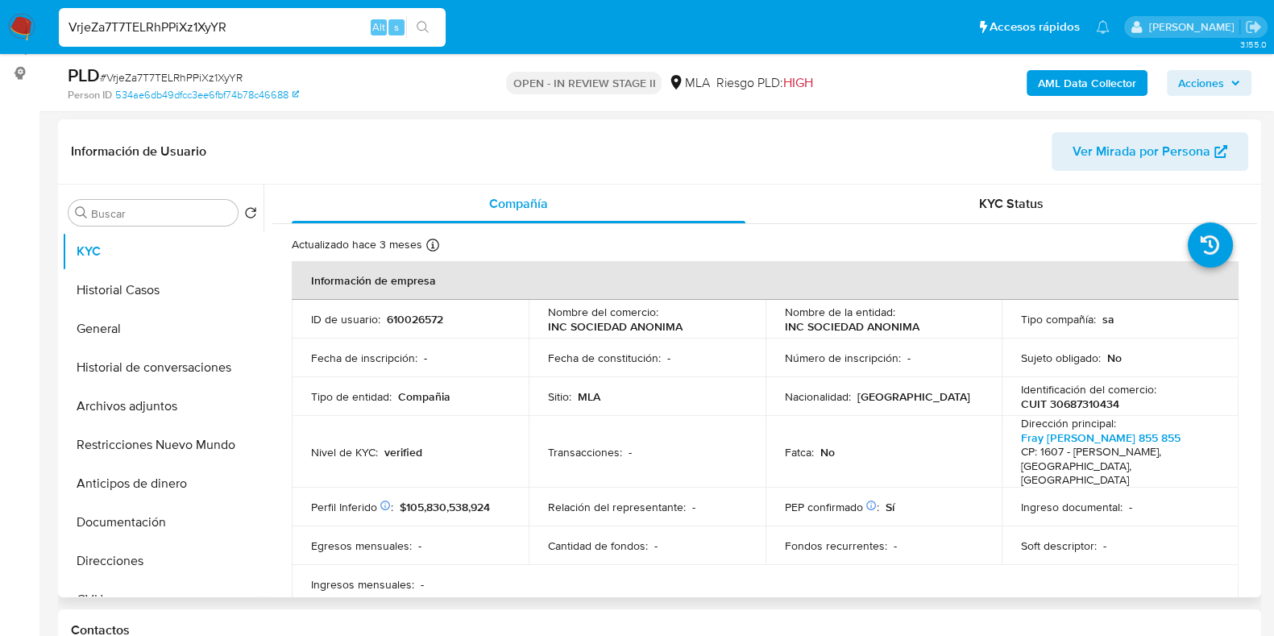
click at [425, 319] on p "610026572" at bounding box center [415, 319] width 56 height 15
copy p "610026572"
click at [1065, 401] on p "CUIT 30687310434" at bounding box center [1070, 404] width 98 height 15
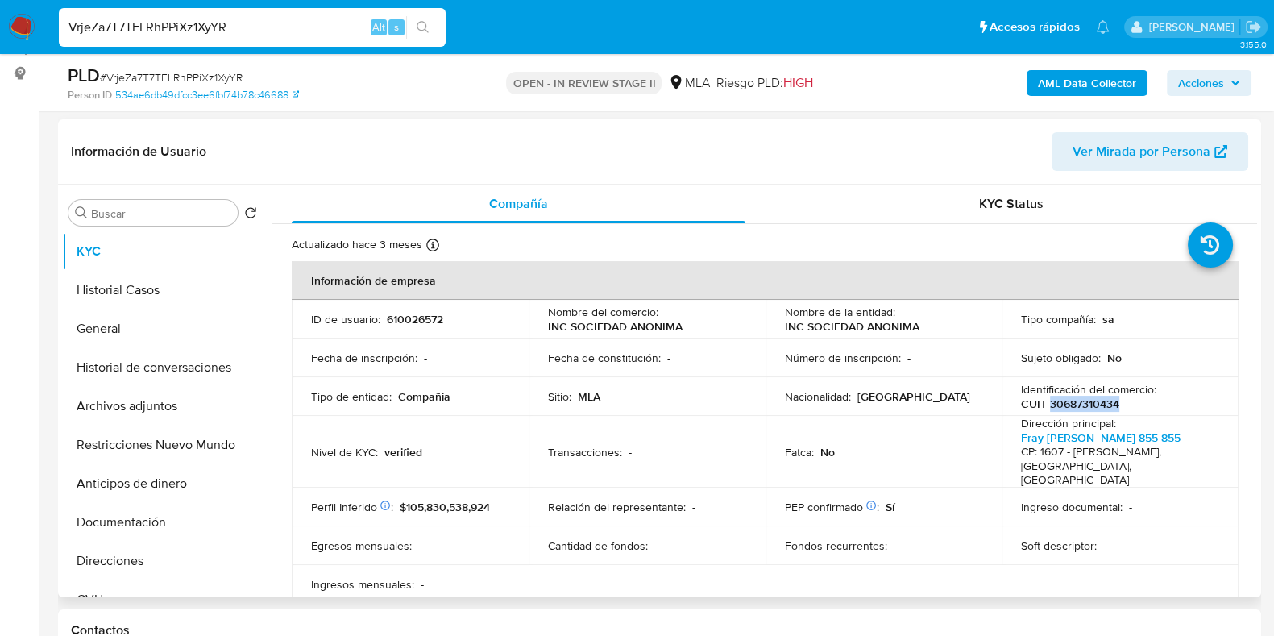
copy p "30687310434"
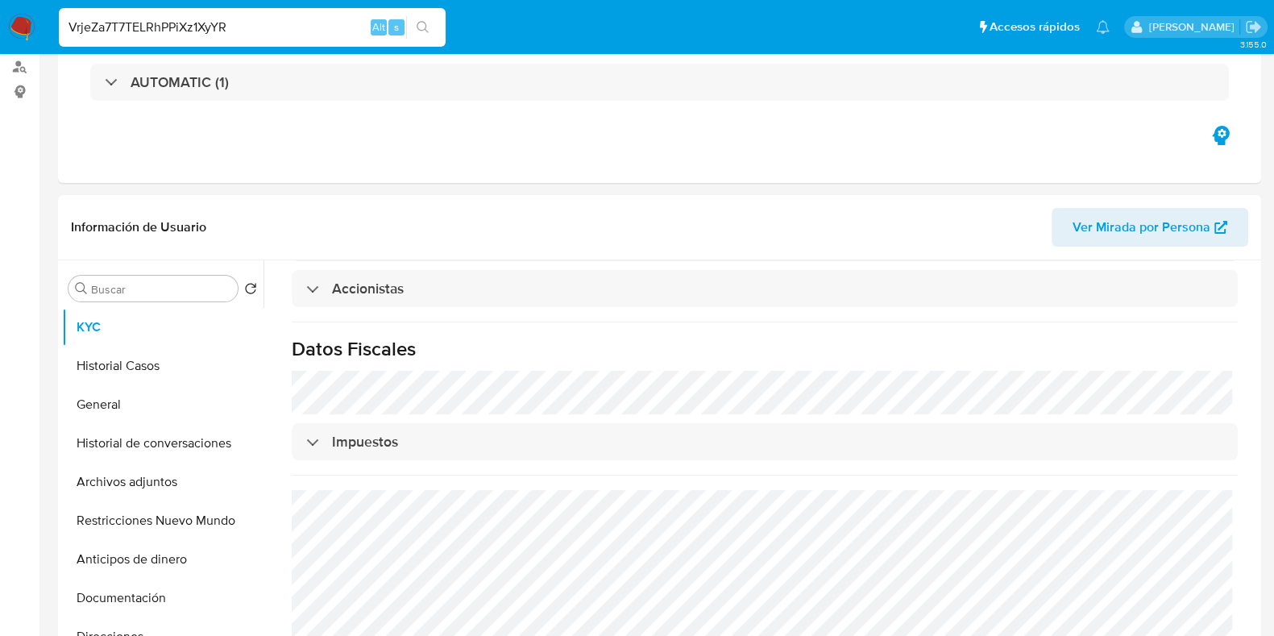
scroll to position [32, 0]
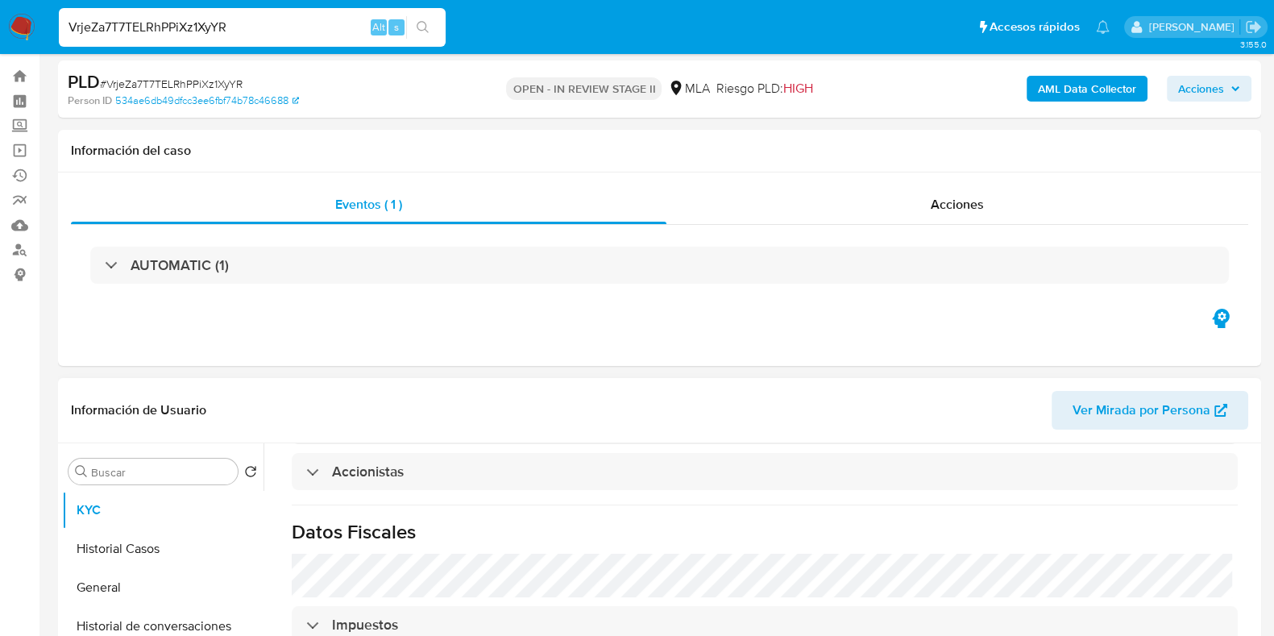
click at [1148, 409] on span "Ver Mirada por Persona" at bounding box center [1142, 410] width 138 height 39
click at [186, 27] on input "VrjeZa7T7TELRhPPiXz1XyYR" at bounding box center [252, 27] width 387 height 21
paste input "a2G081VW6DUnmRDavOVXgptb"
type input "a2G081VW6DUnmRDavOVXgptb"
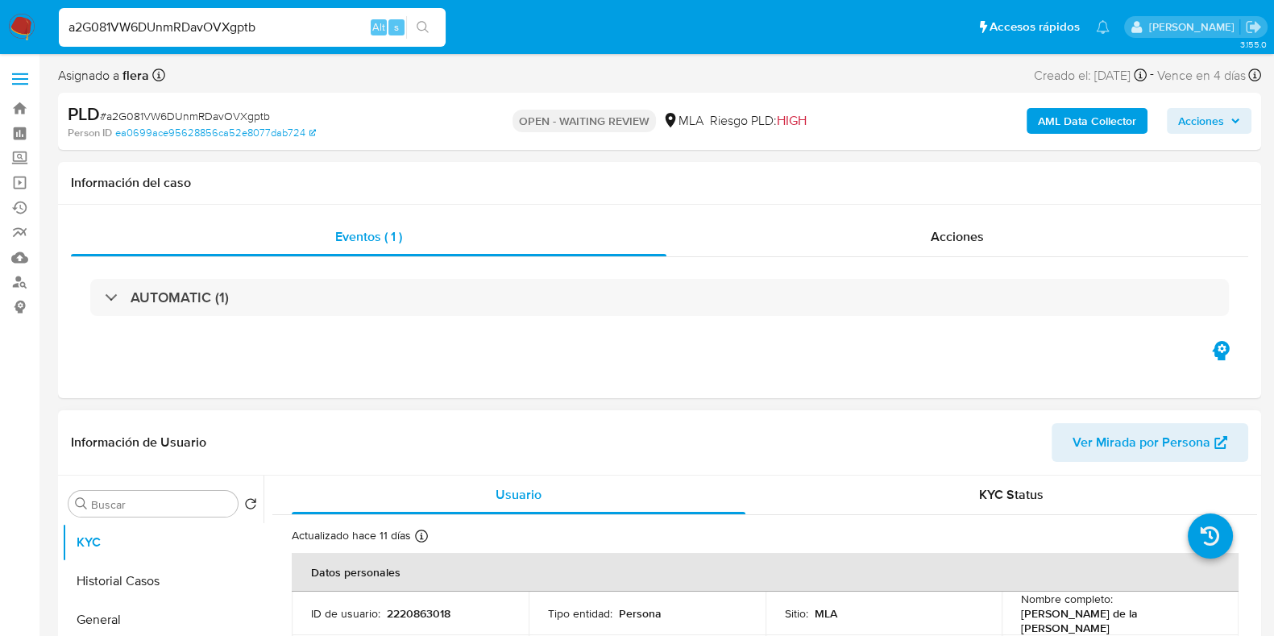
scroll to position [302, 0]
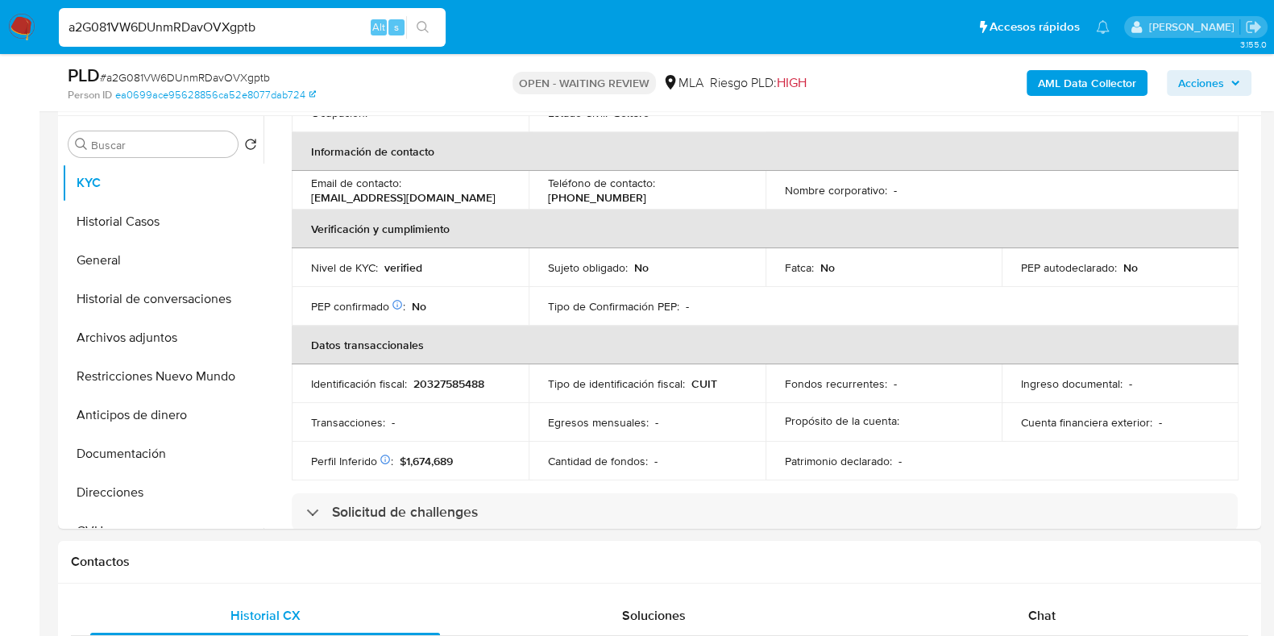
select select "10"
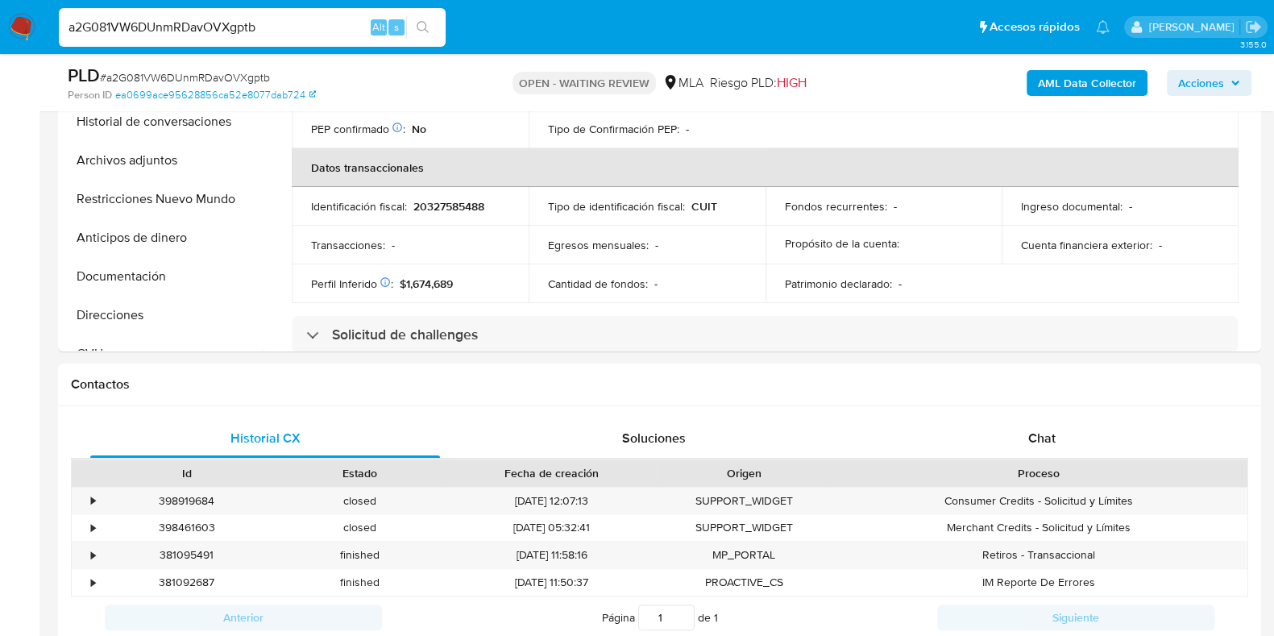
scroll to position [604, 0]
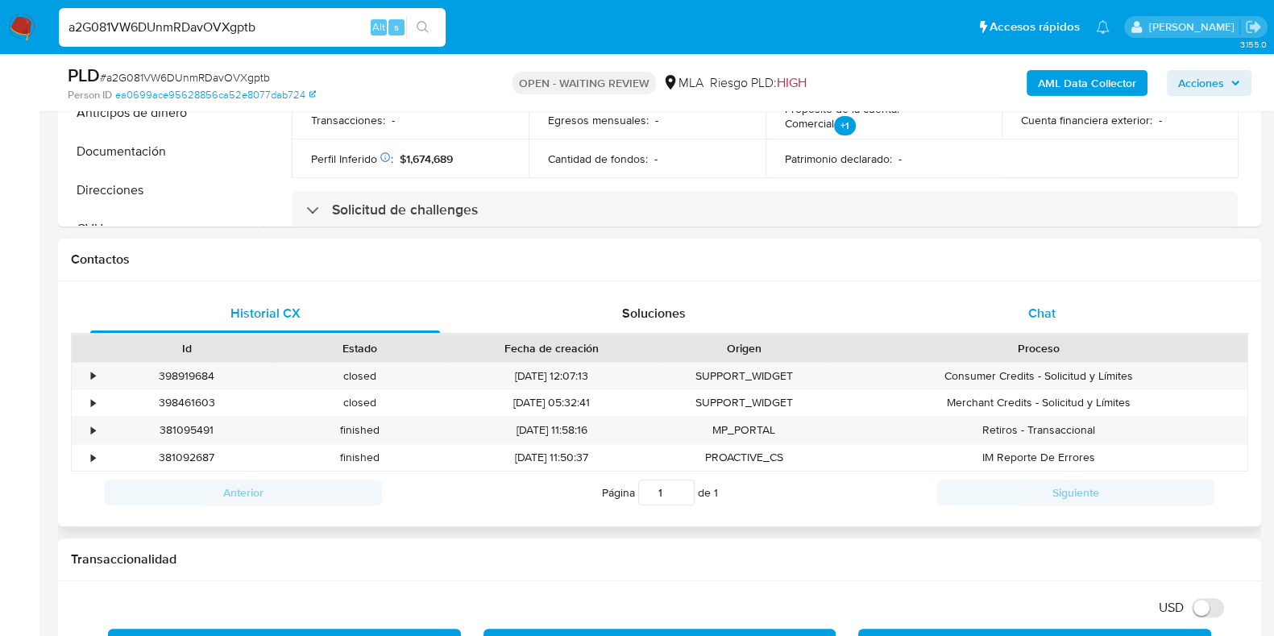
click at [1067, 305] on div "Chat" at bounding box center [1042, 313] width 350 height 39
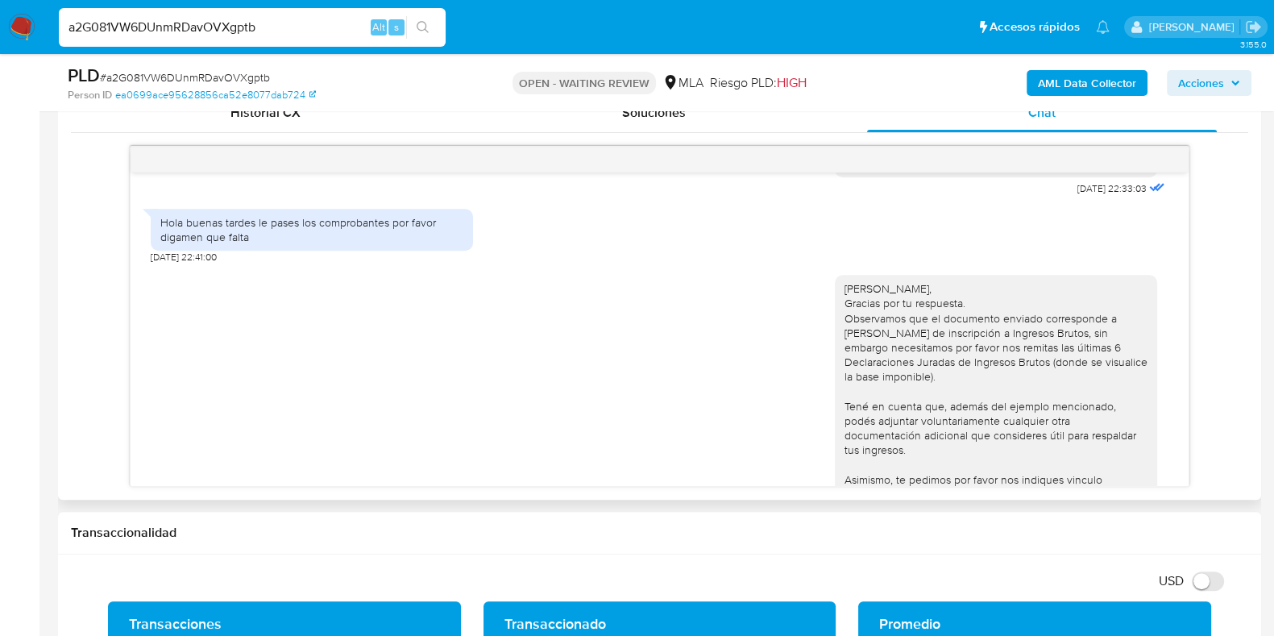
scroll to position [1376, 0]
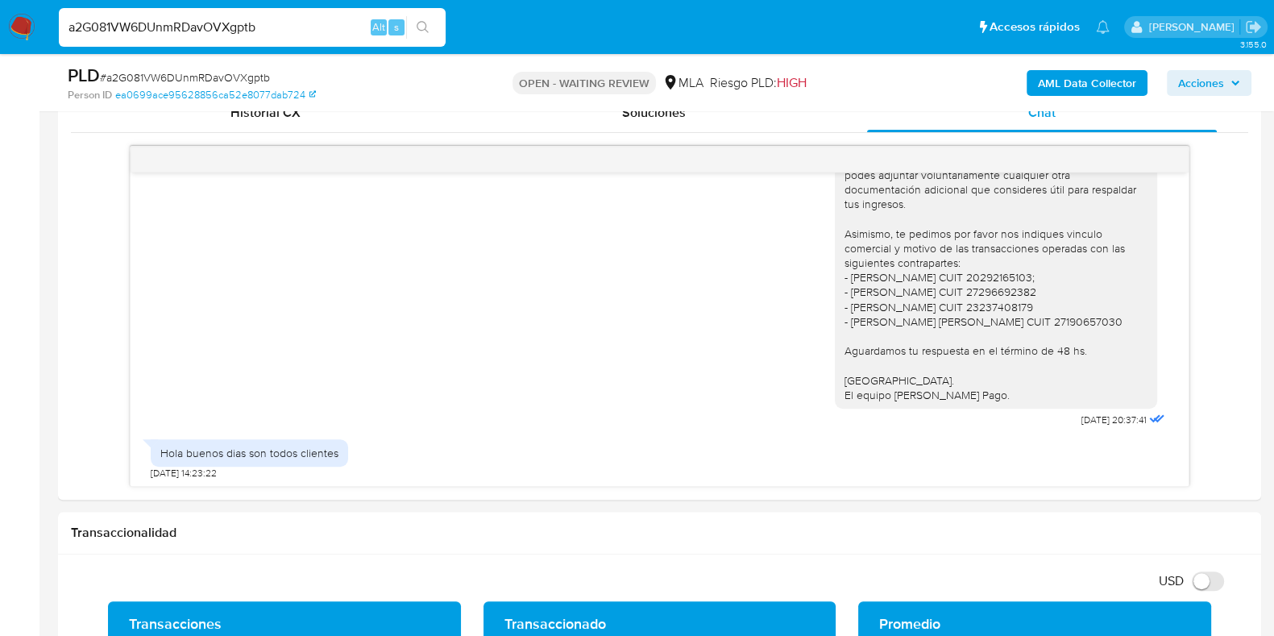
click at [171, 28] on input "a2G081VW6DUnmRDavOVXgptb" at bounding box center [252, 27] width 387 height 21
paste input "bXsaOxEa7NNPZpFCKYfe9EWn"
type input "bXsaOxEa7NNPZpFCKYfe9EWn"
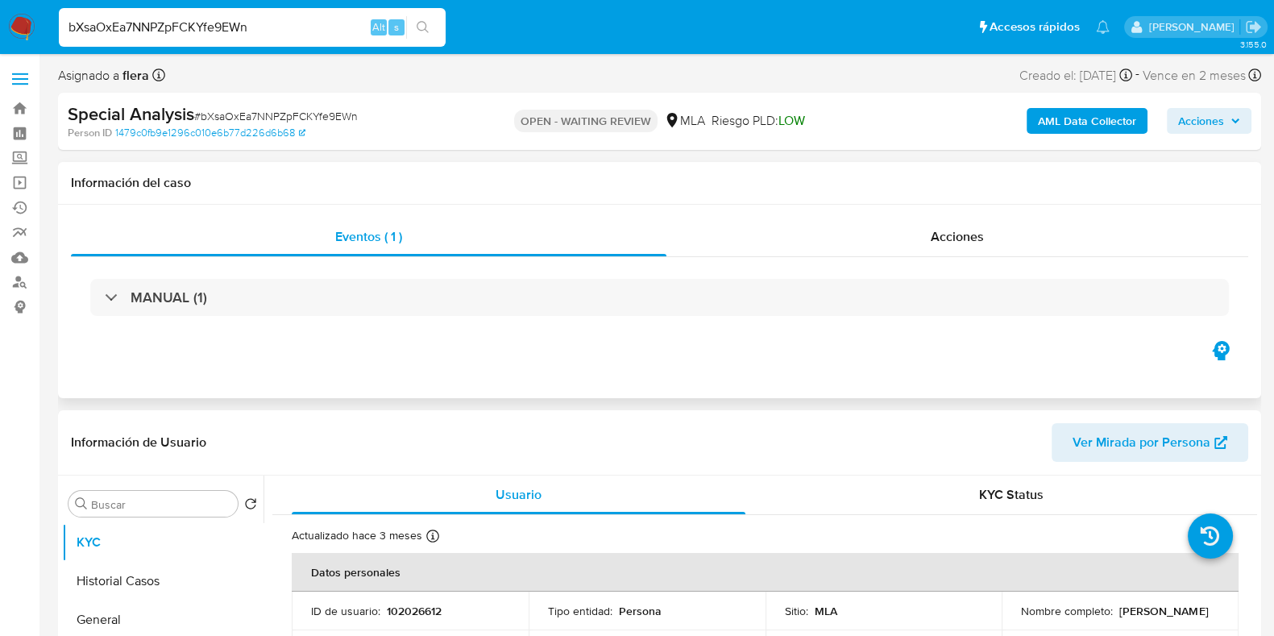
select select "10"
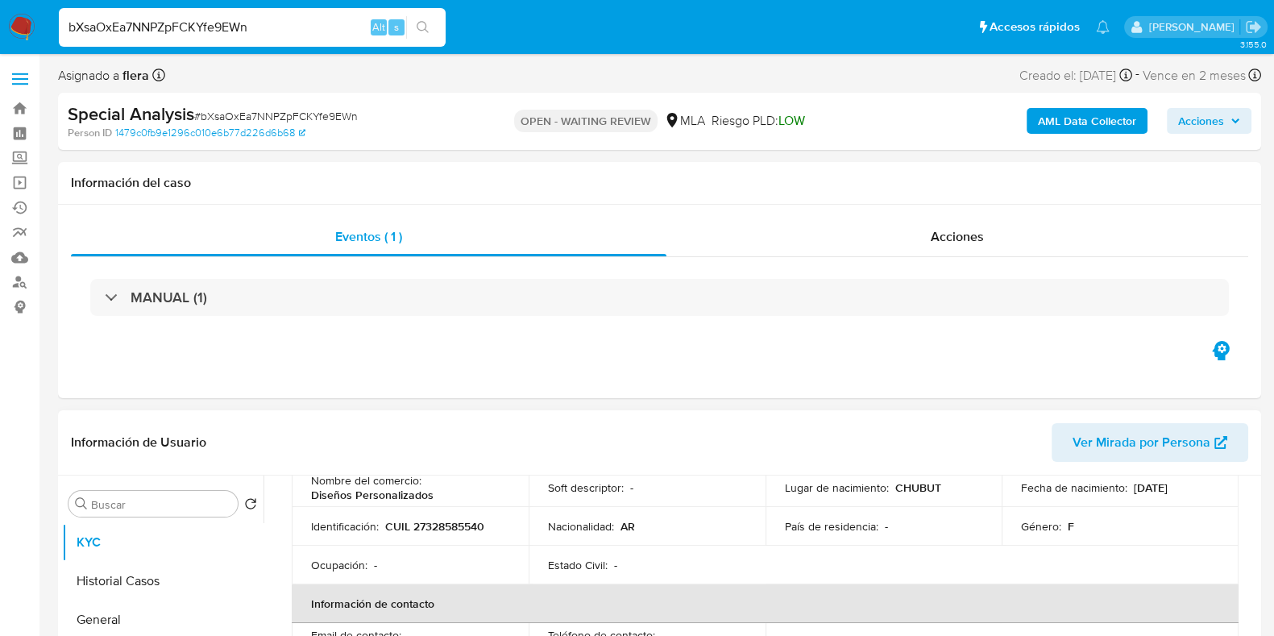
scroll to position [100, 0]
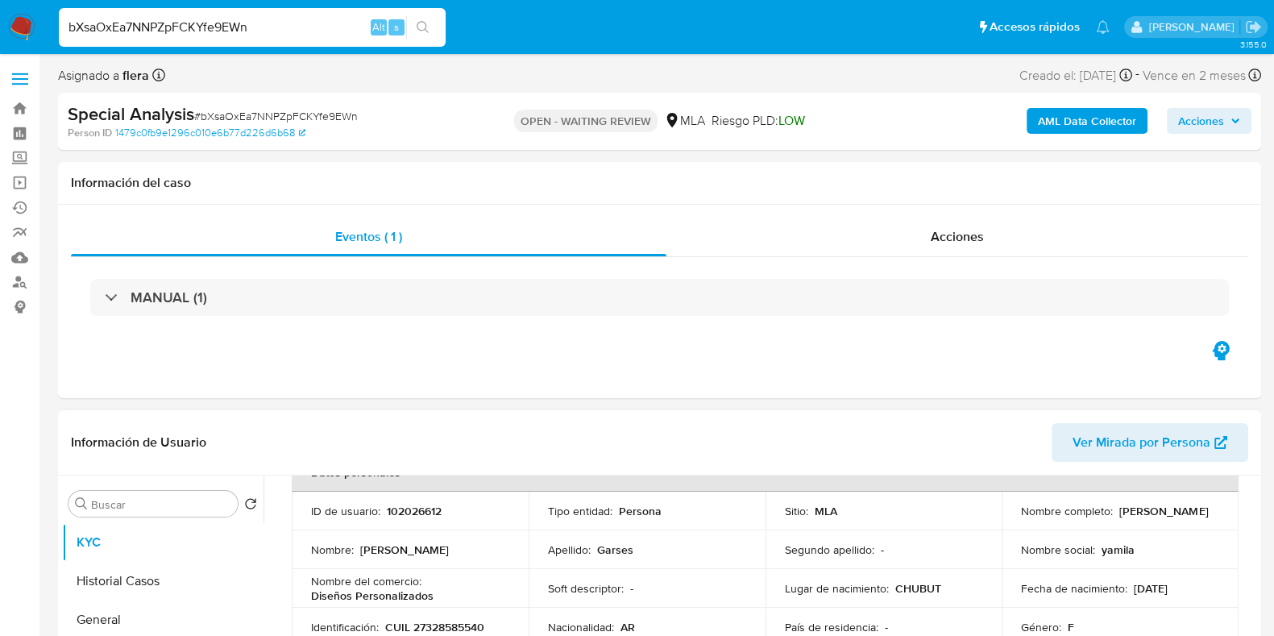
click at [391, 513] on p "102026612" at bounding box center [414, 511] width 55 height 15
drag, startPoint x: 391, startPoint y: 513, endPoint x: 1069, endPoint y: 521, distance: 677.9
click at [1119, 518] on p "[PERSON_NAME]" at bounding box center [1163, 511] width 89 height 15
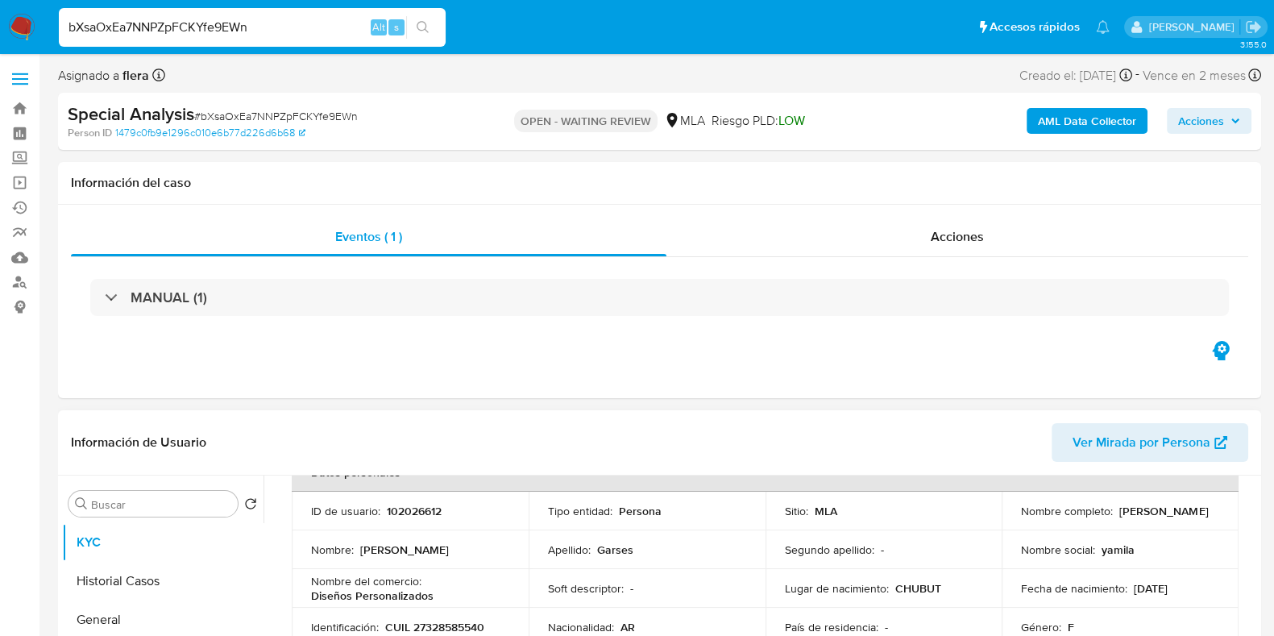
drag, startPoint x: 1130, startPoint y: 519, endPoint x: 1016, endPoint y: 521, distance: 114.5
click at [1016, 521] on td "Nombre completo : Yamila Luciana Garses" at bounding box center [1120, 511] width 237 height 39
copy p "[PERSON_NAME]"
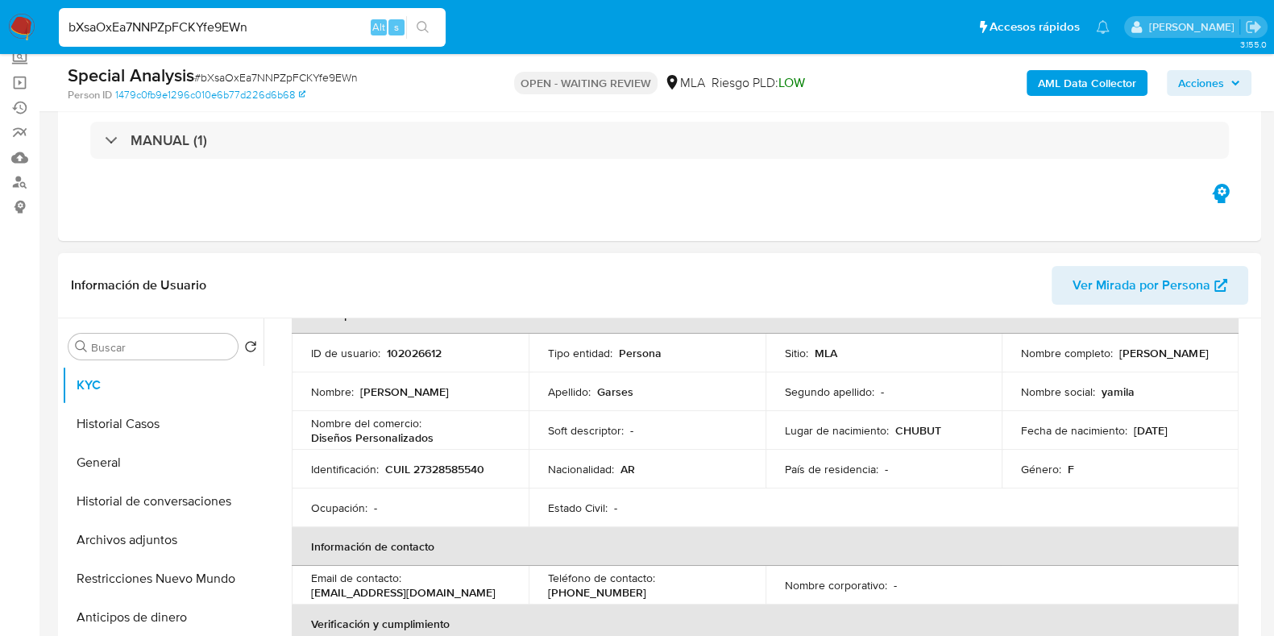
click at [396, 348] on p "102026612" at bounding box center [414, 353] width 55 height 15
copy p "102026612"
click at [153, 428] on button "Historial Casos" at bounding box center [156, 424] width 189 height 39
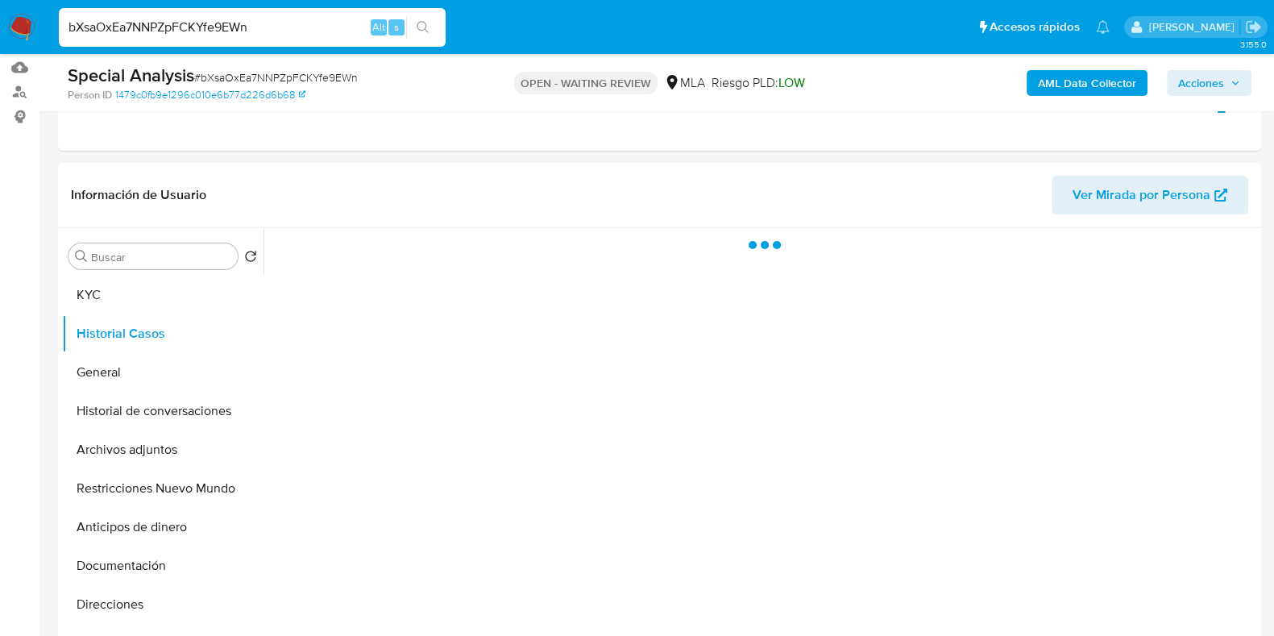
scroll to position [302, 0]
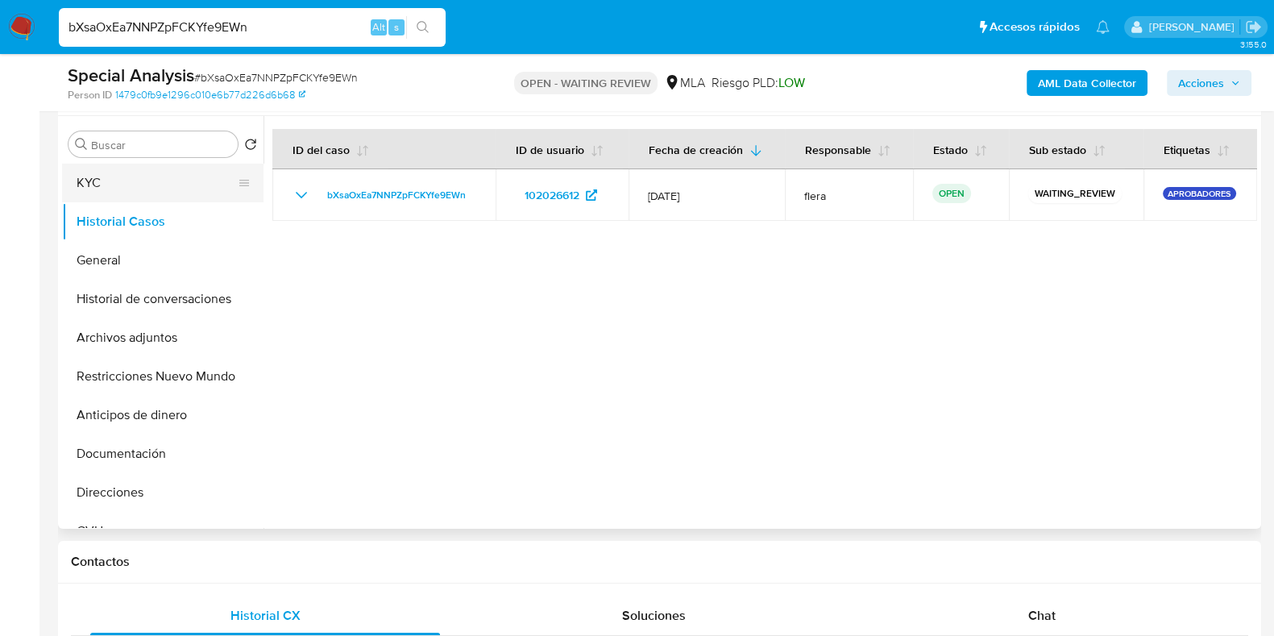
click at [99, 184] on button "KYC" at bounding box center [156, 183] width 189 height 39
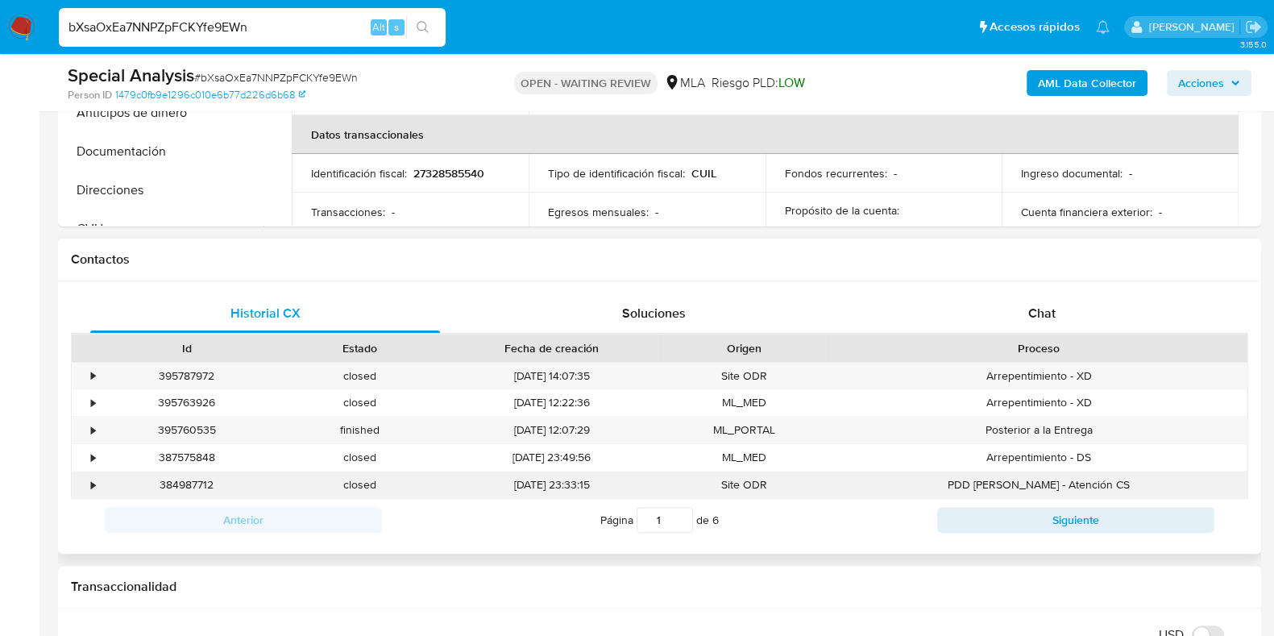
scroll to position [604, 0]
click at [1057, 315] on div "Chat" at bounding box center [1042, 313] width 350 height 39
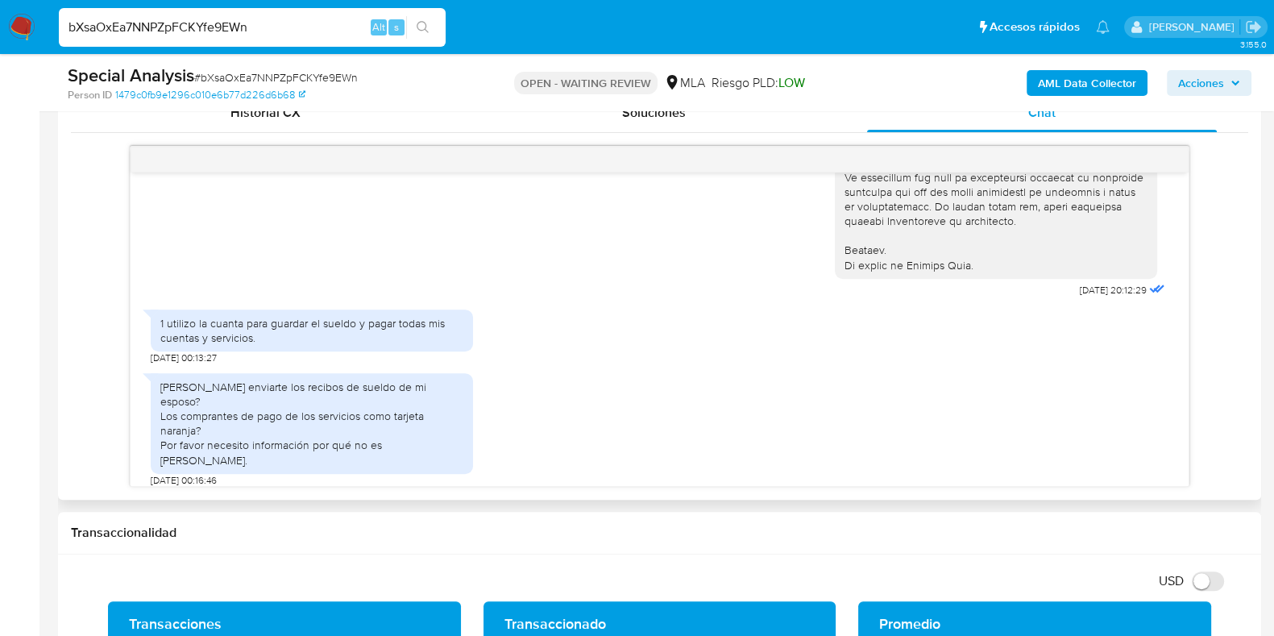
scroll to position [907, 0]
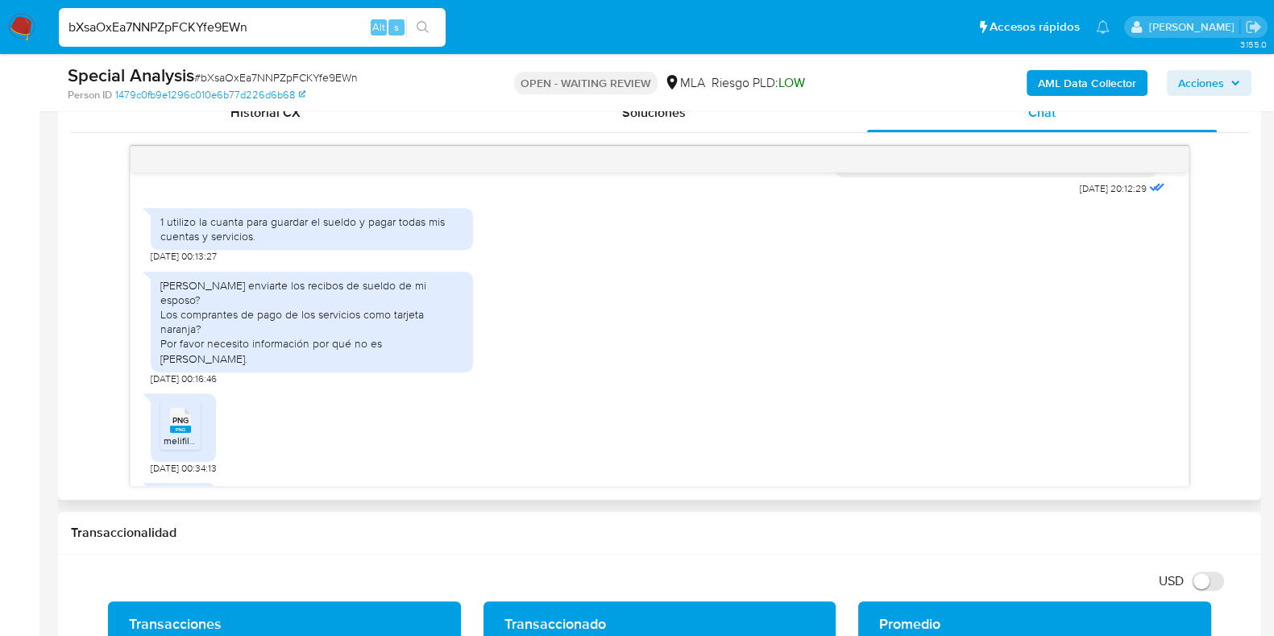
click at [185, 415] on span "PNG" at bounding box center [180, 420] width 16 height 10
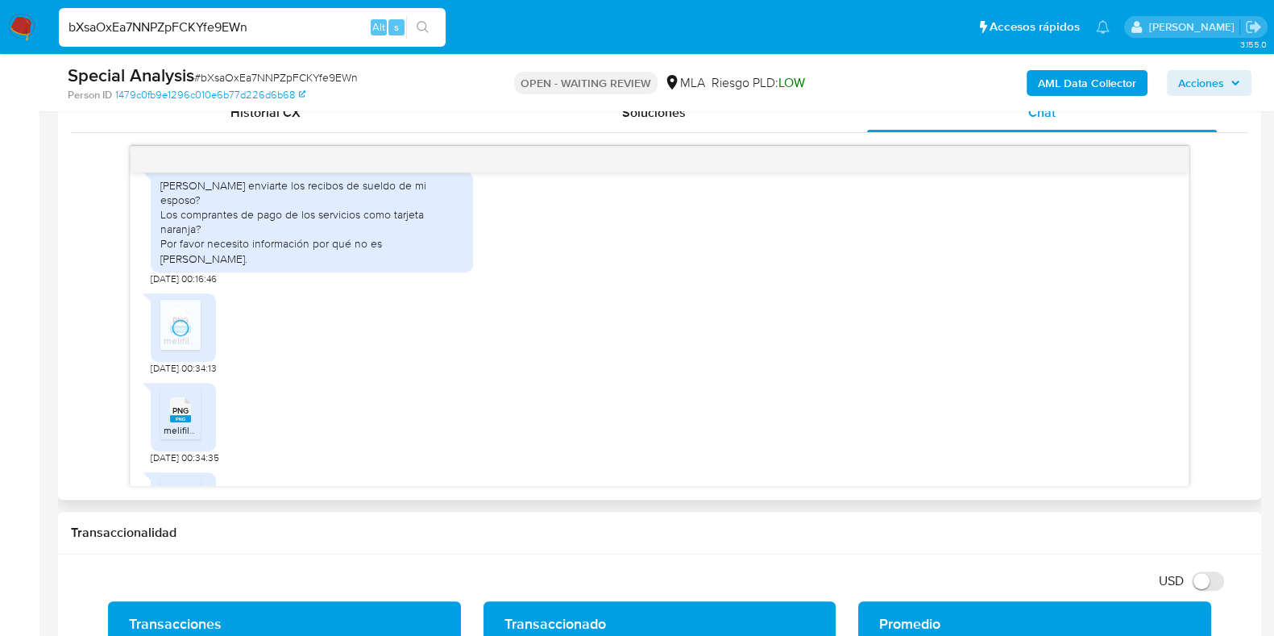
scroll to position [1007, 0]
click at [186, 414] on rect at bounding box center [180, 417] width 21 height 7
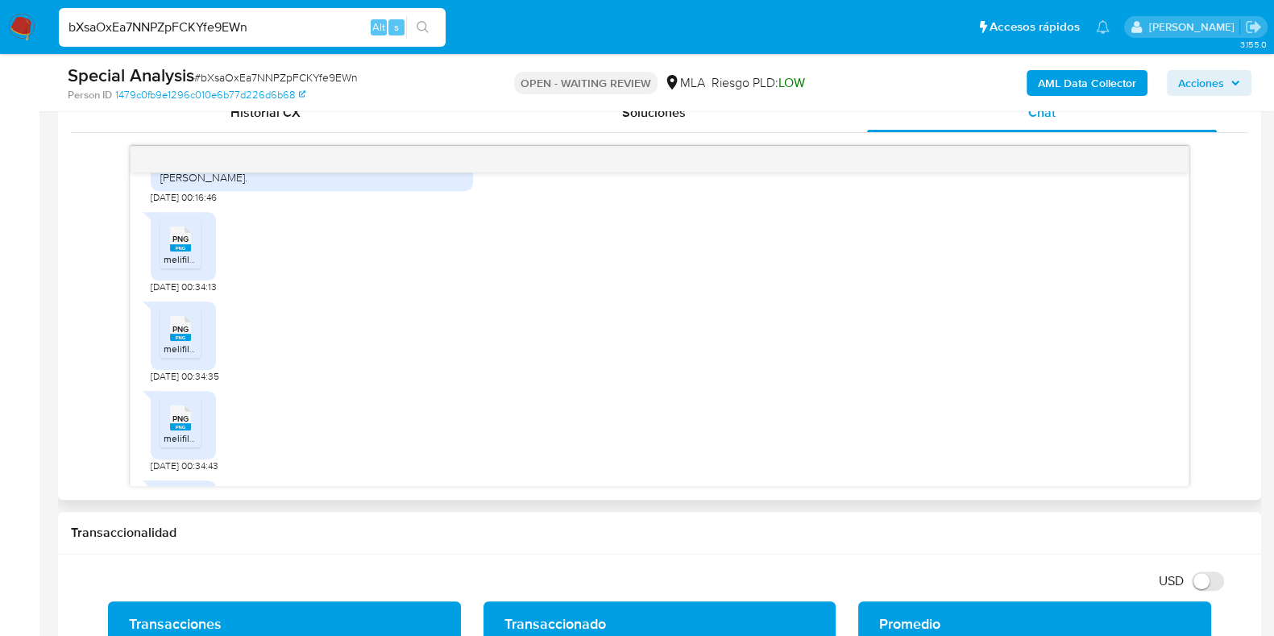
scroll to position [1108, 0]
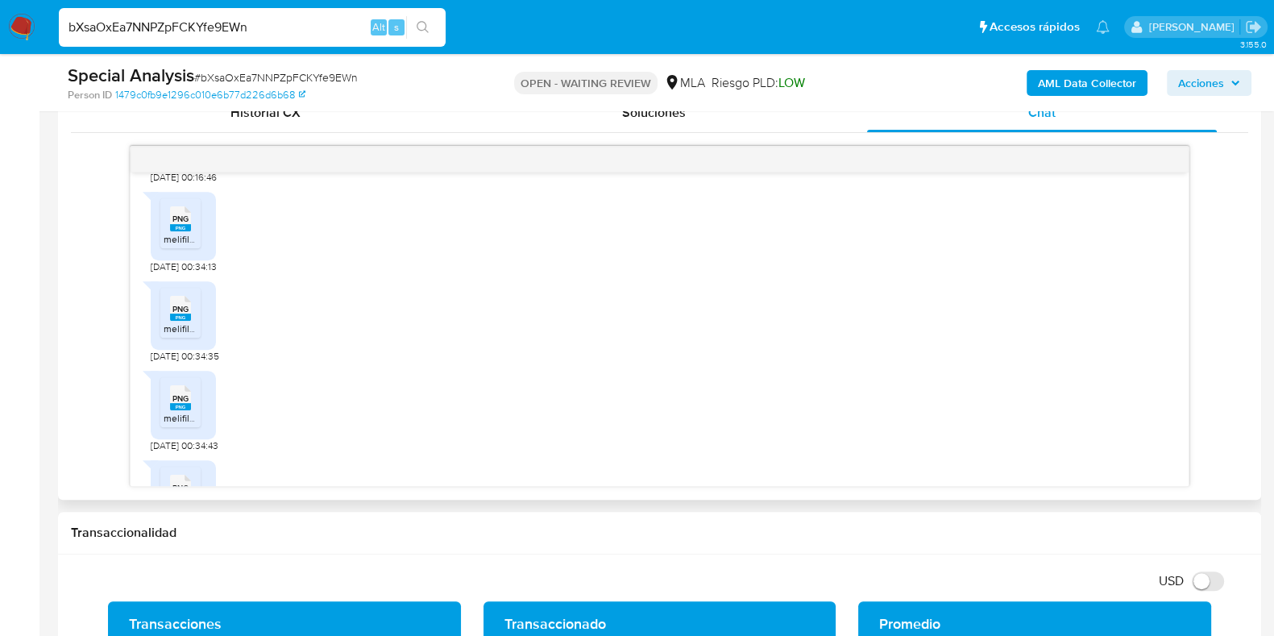
click at [185, 403] on rect at bounding box center [180, 406] width 21 height 7
click at [181, 483] on span "PNG" at bounding box center [180, 488] width 16 height 10
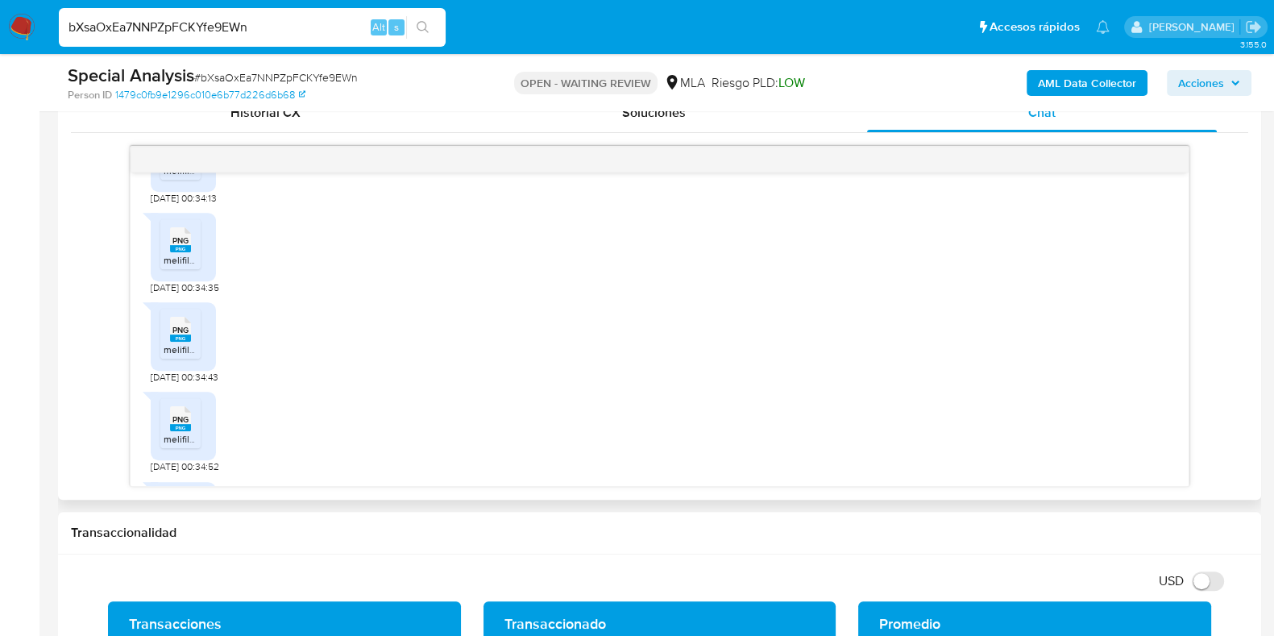
scroll to position [1209, 0]
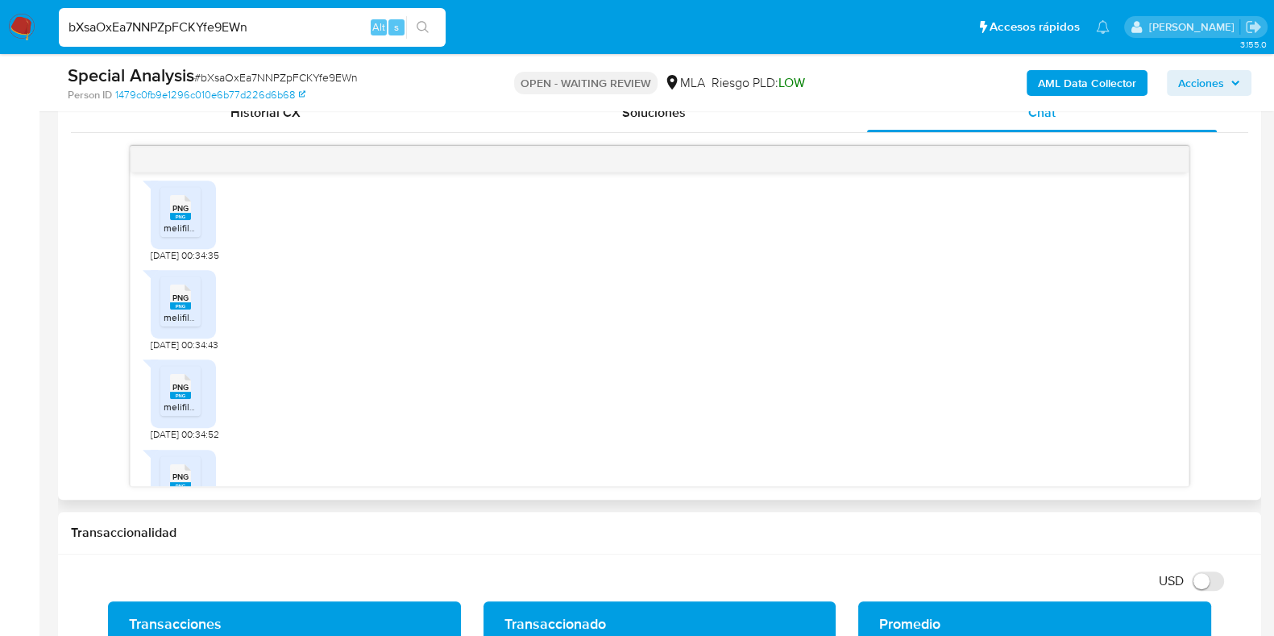
click at [183, 471] on span "PNG" at bounding box center [180, 476] width 16 height 10
click at [173, 461] on span "PNG" at bounding box center [180, 466] width 16 height 10
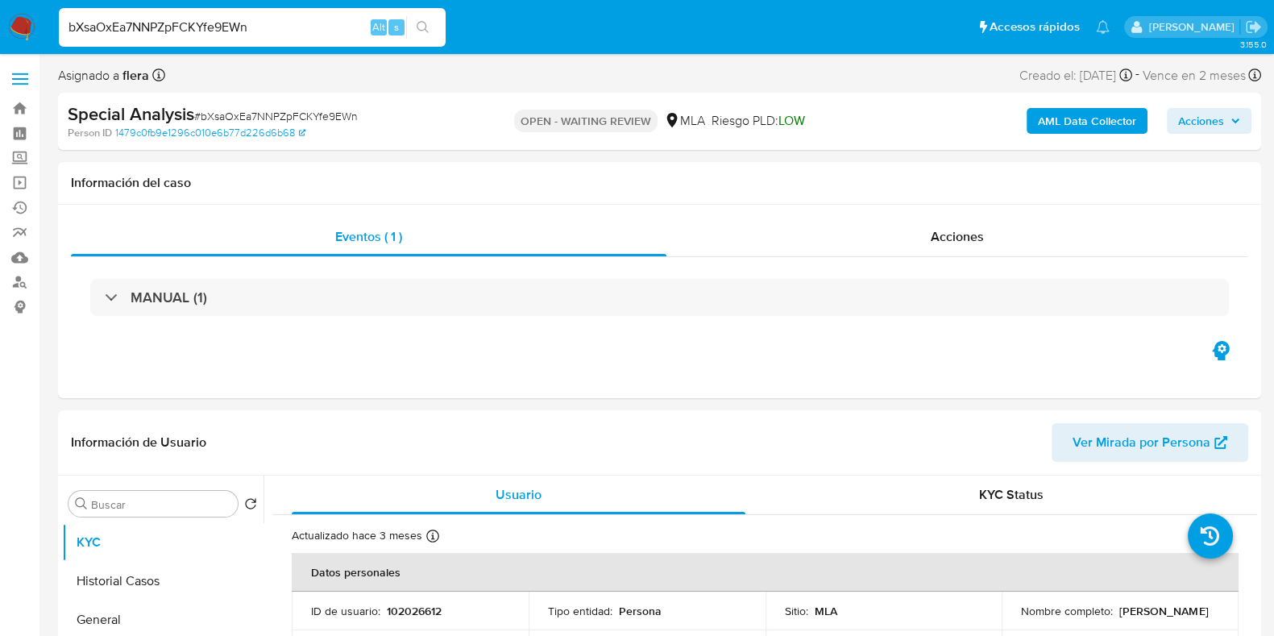
scroll to position [201, 0]
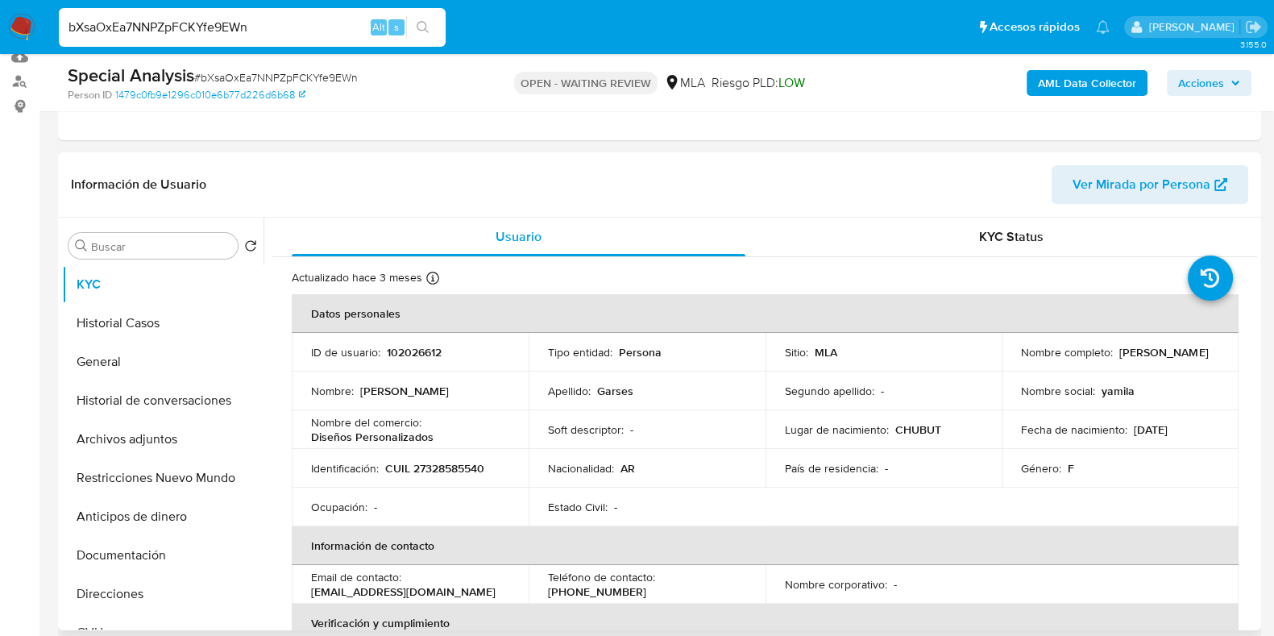
click at [455, 463] on p "CUIL 27328585540" at bounding box center [434, 468] width 99 height 15
copy p "27328585540"
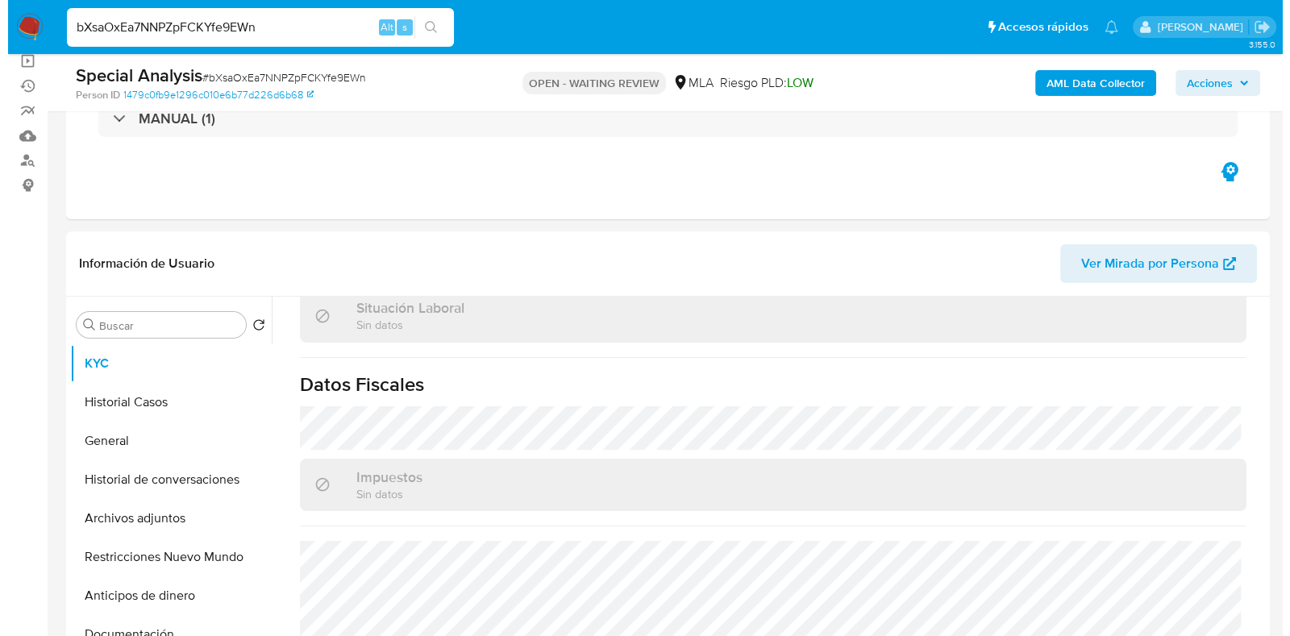
scroll to position [0, 0]
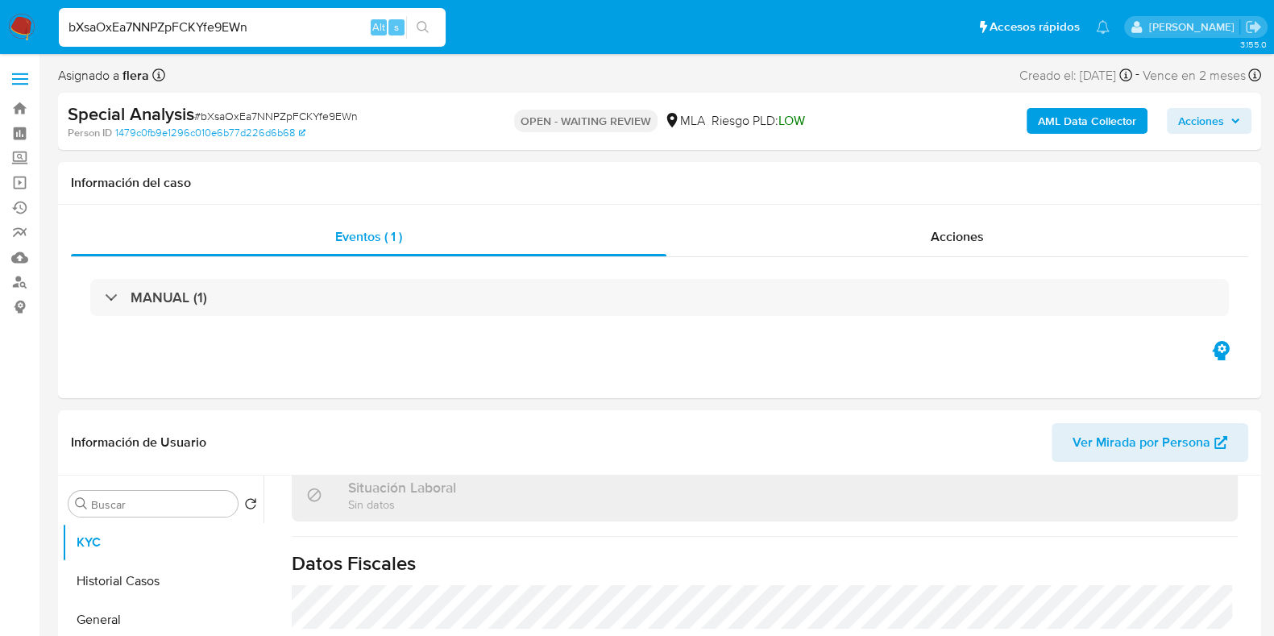
click at [1088, 127] on b "AML Data Collector" at bounding box center [1087, 121] width 98 height 26
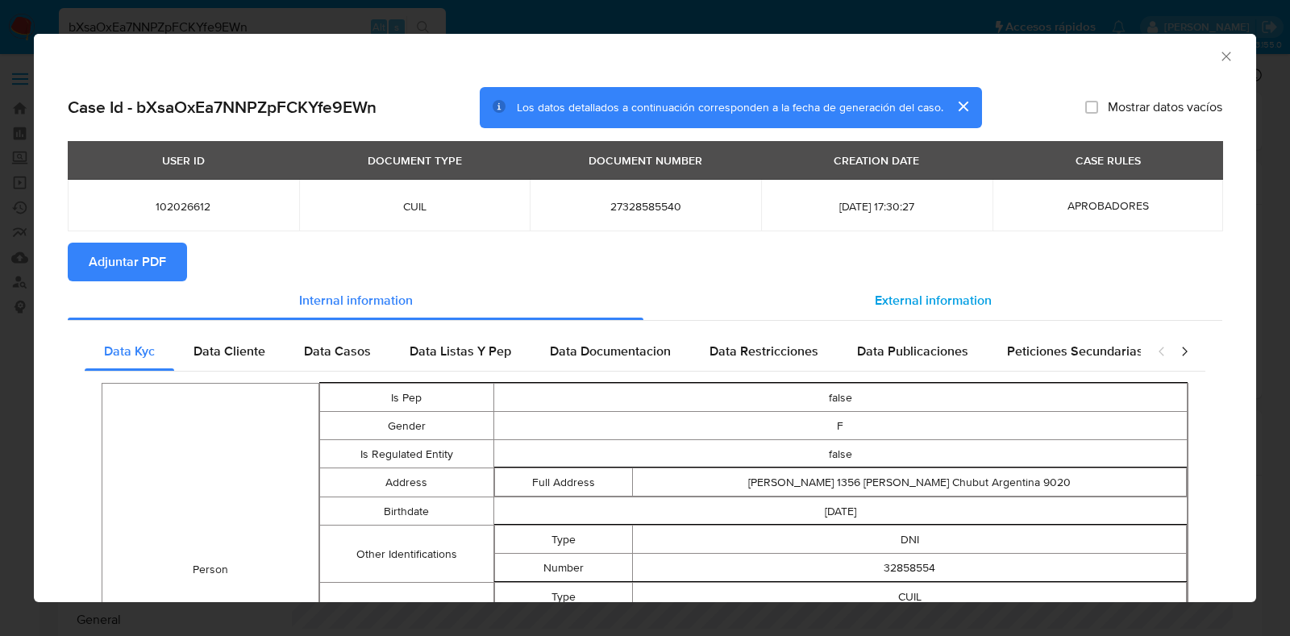
click at [874, 291] on span "External information" at bounding box center [932, 300] width 117 height 19
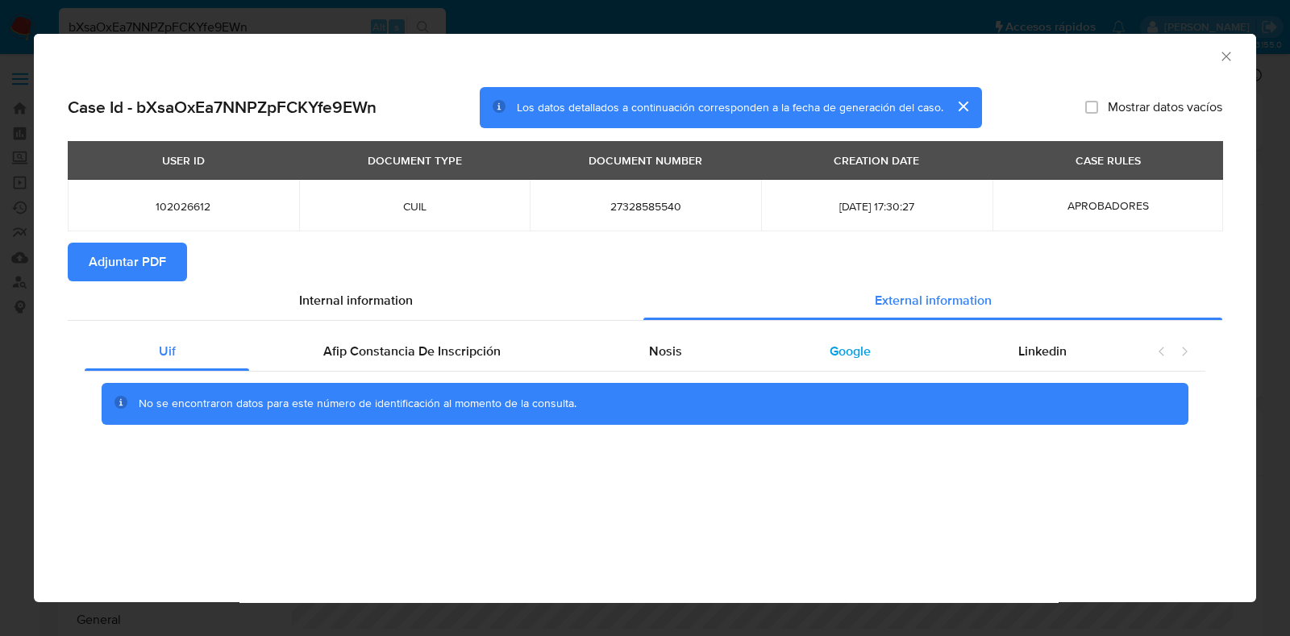
click at [881, 361] on div "Google" at bounding box center [849, 351] width 189 height 39
click at [680, 355] on div "Nosis" at bounding box center [665, 351] width 181 height 39
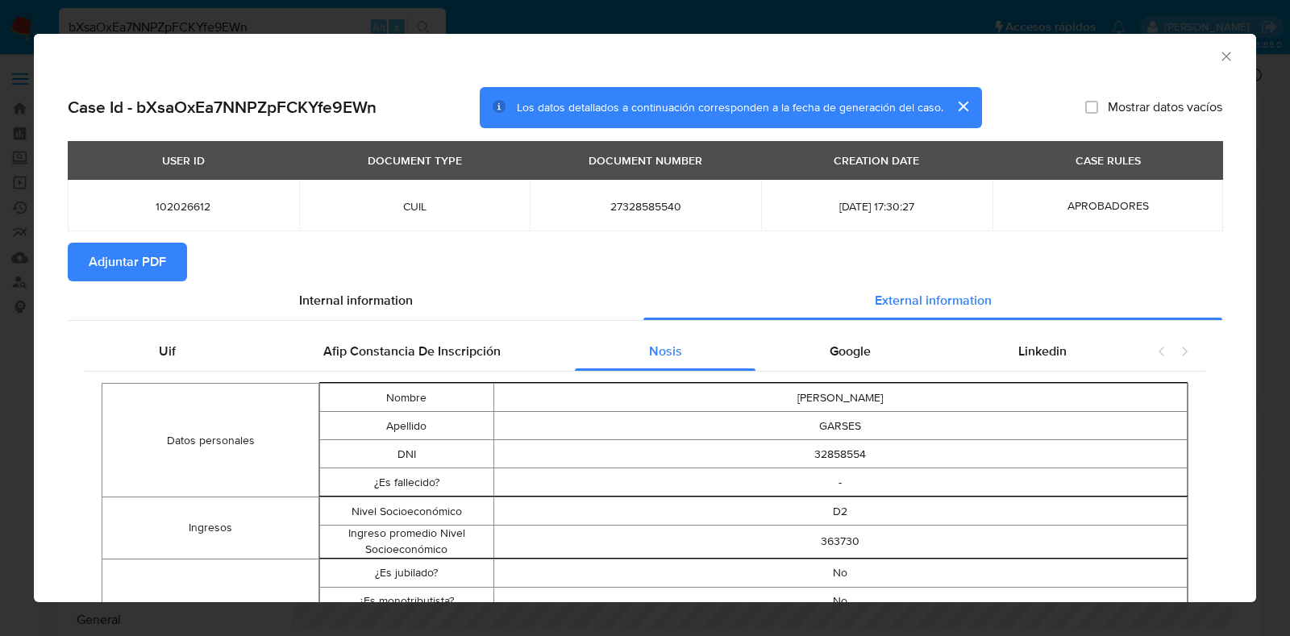
click at [100, 260] on span "Adjuntar PDF" at bounding box center [127, 261] width 77 height 35
click at [1218, 55] on icon "Cerrar ventana" at bounding box center [1226, 56] width 16 height 16
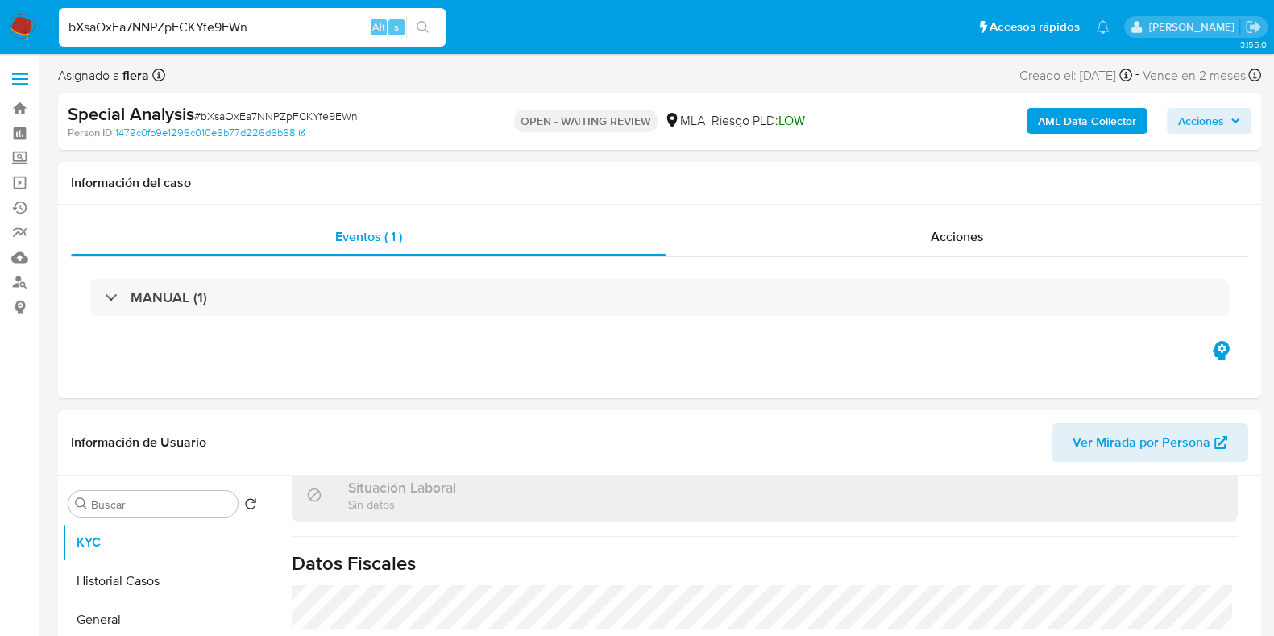
click at [278, 110] on span "# bXsaOxEa7NNPZpFCKYfe9EWn" at bounding box center [276, 116] width 164 height 16
copy span "bXsaOxEa7NNPZpFCKYfe9EWn"
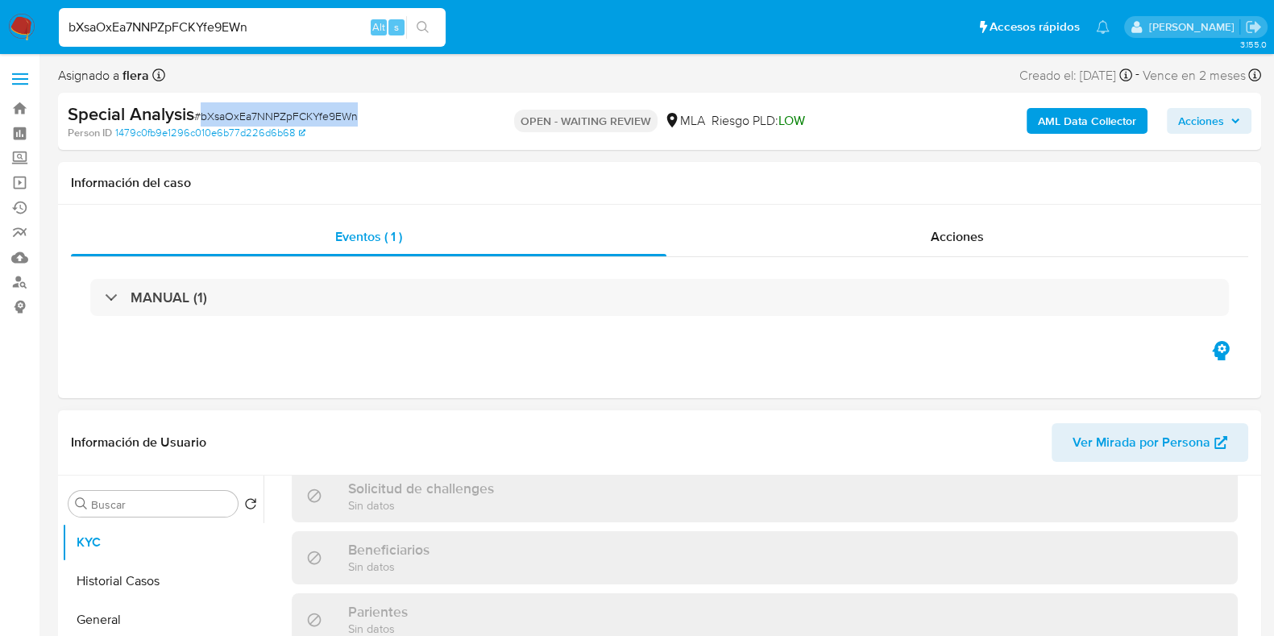
scroll to position [661, 0]
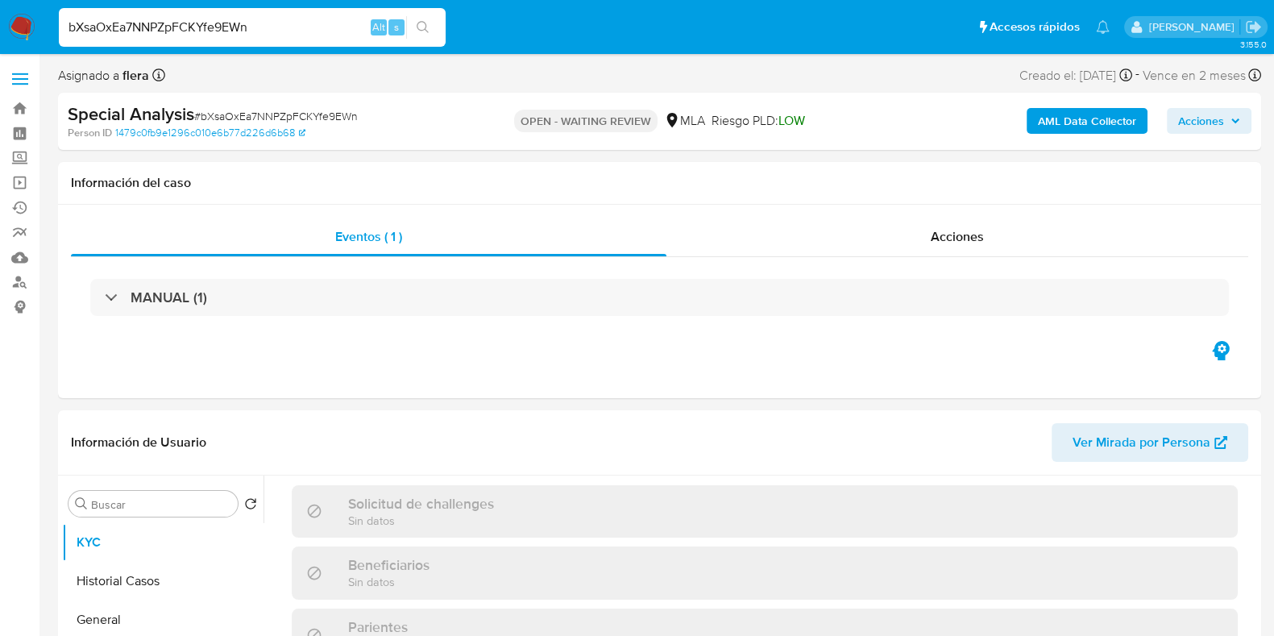
click at [268, 28] on input "bXsaOxEa7NNPZpFCKYfe9EWn" at bounding box center [252, 27] width 387 height 21
paste input "k8xbdwYYxF7lPbXjb6084gkB"
type input "k8xbdwYYxF7lPbXjb6084gkB"
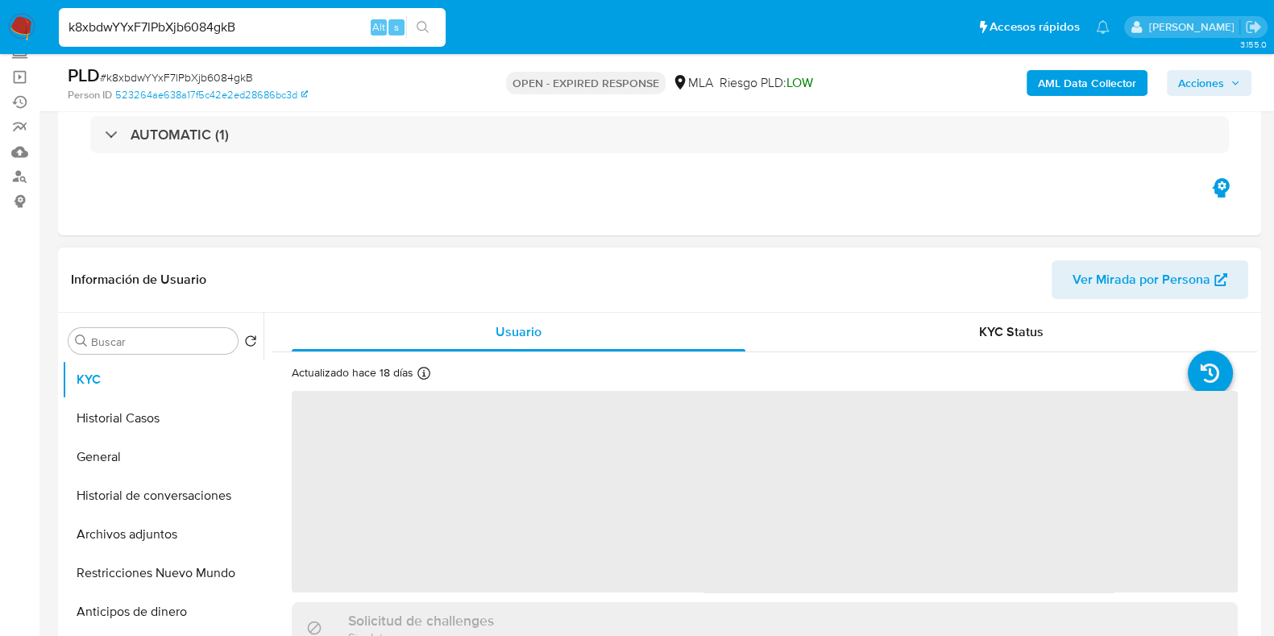
scroll to position [302, 0]
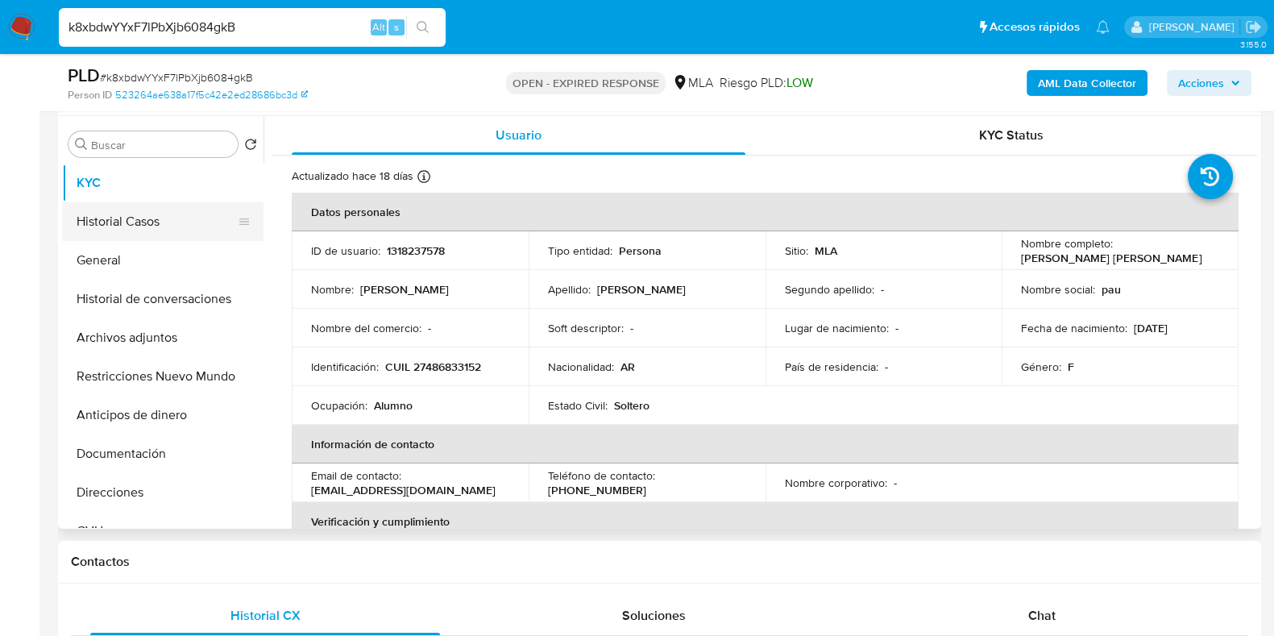
click at [129, 214] on button "Historial Casos" at bounding box center [156, 221] width 189 height 39
select select "10"
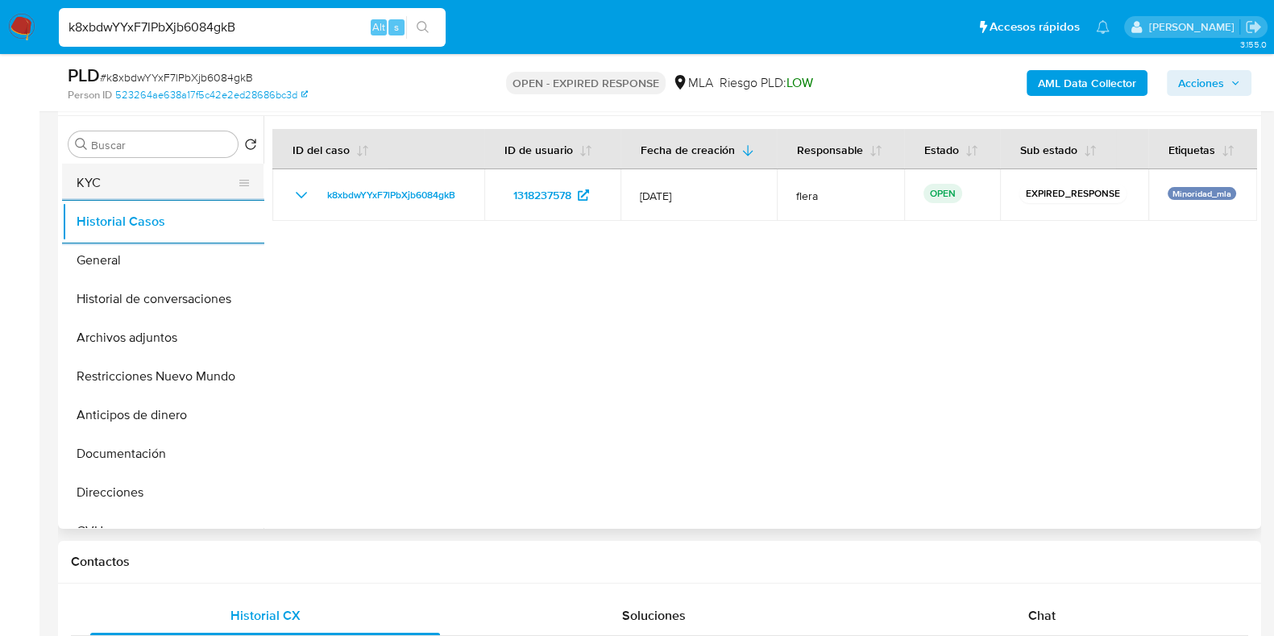
click at [172, 187] on button "KYC" at bounding box center [156, 183] width 189 height 39
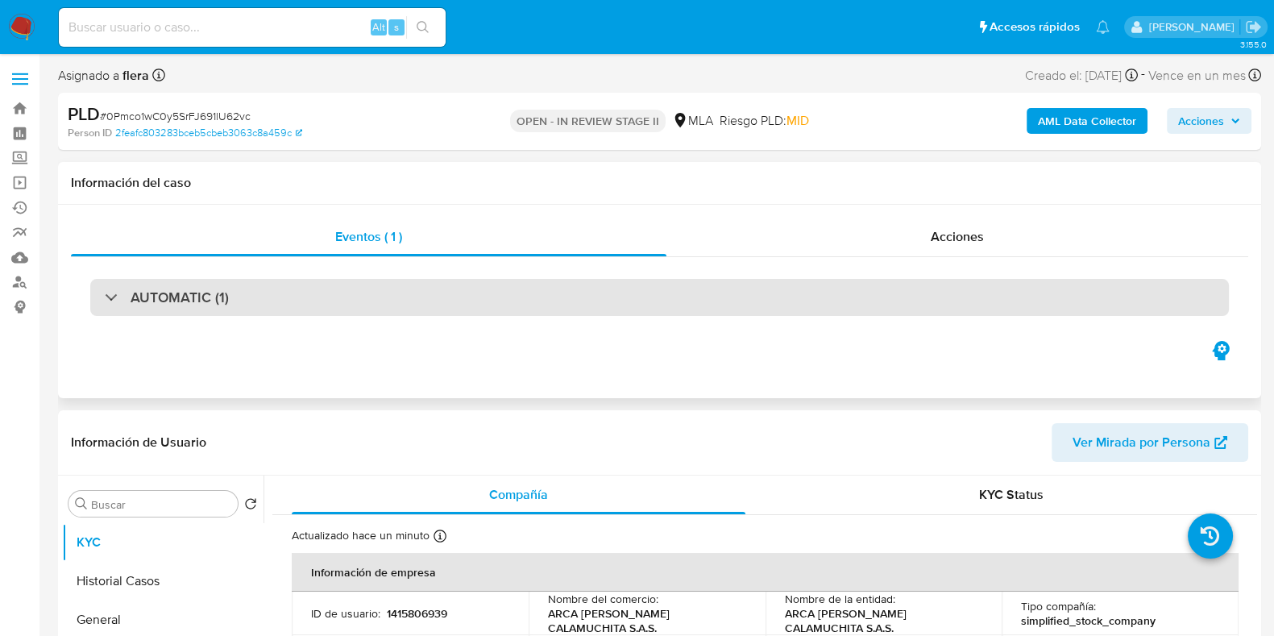
select select "10"
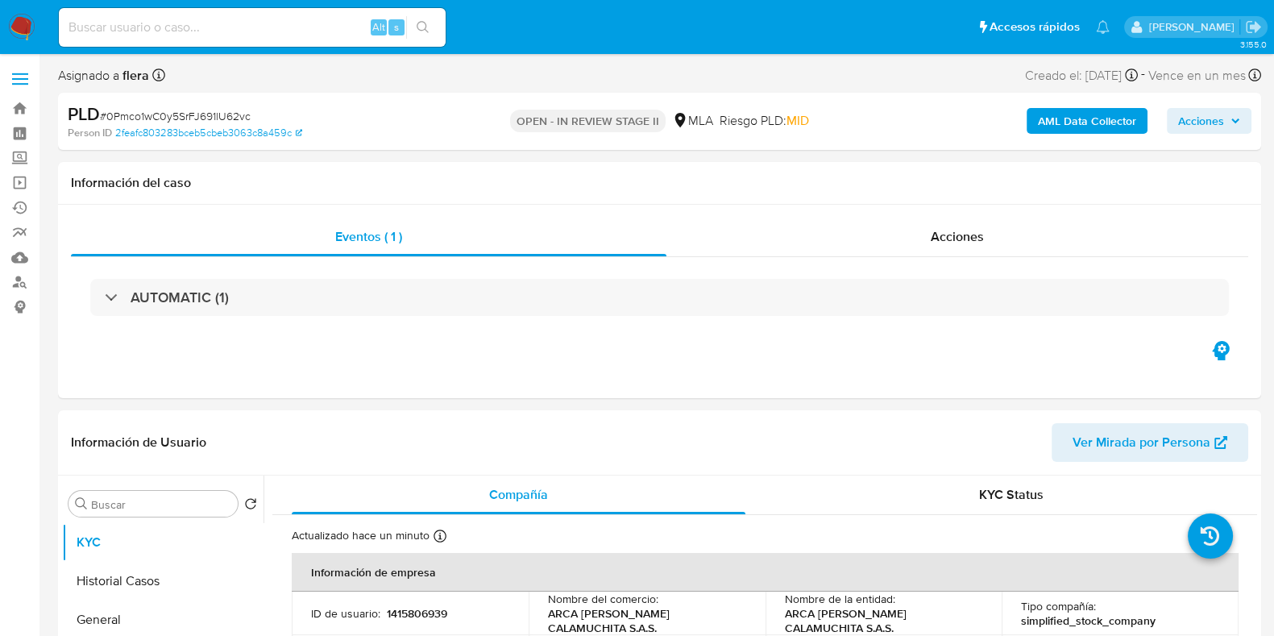
click at [1209, 122] on span "Acciones" at bounding box center [1201, 121] width 46 height 26
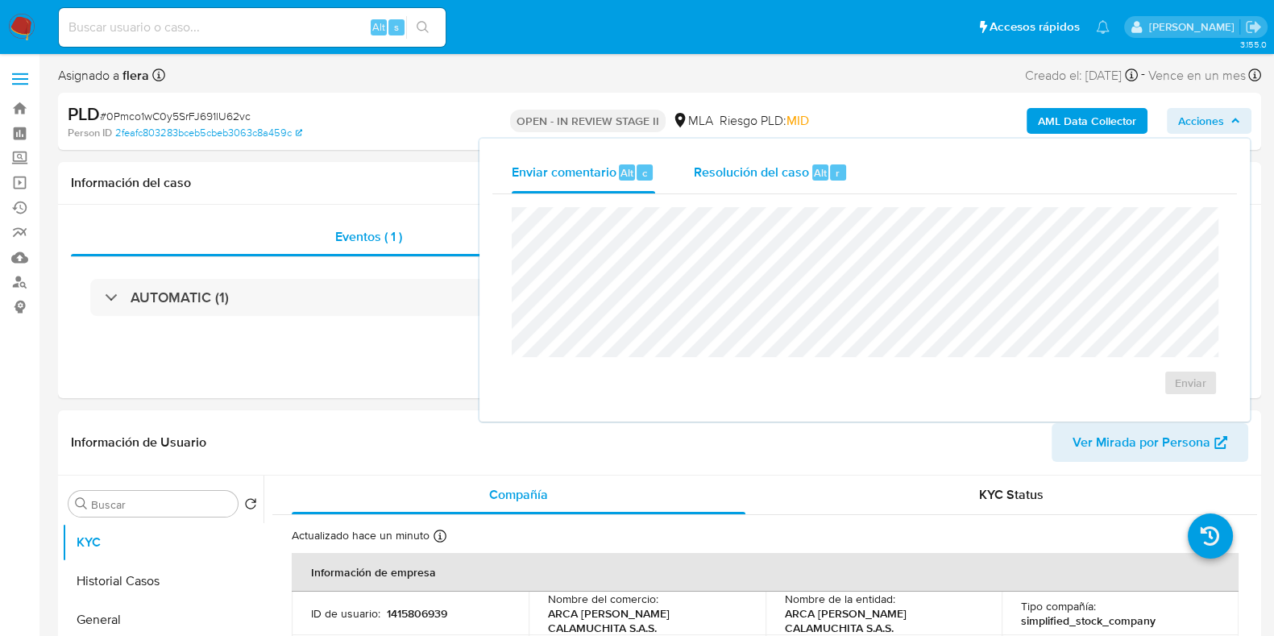
click at [791, 166] on span "Resolución del caso" at bounding box center [751, 172] width 115 height 19
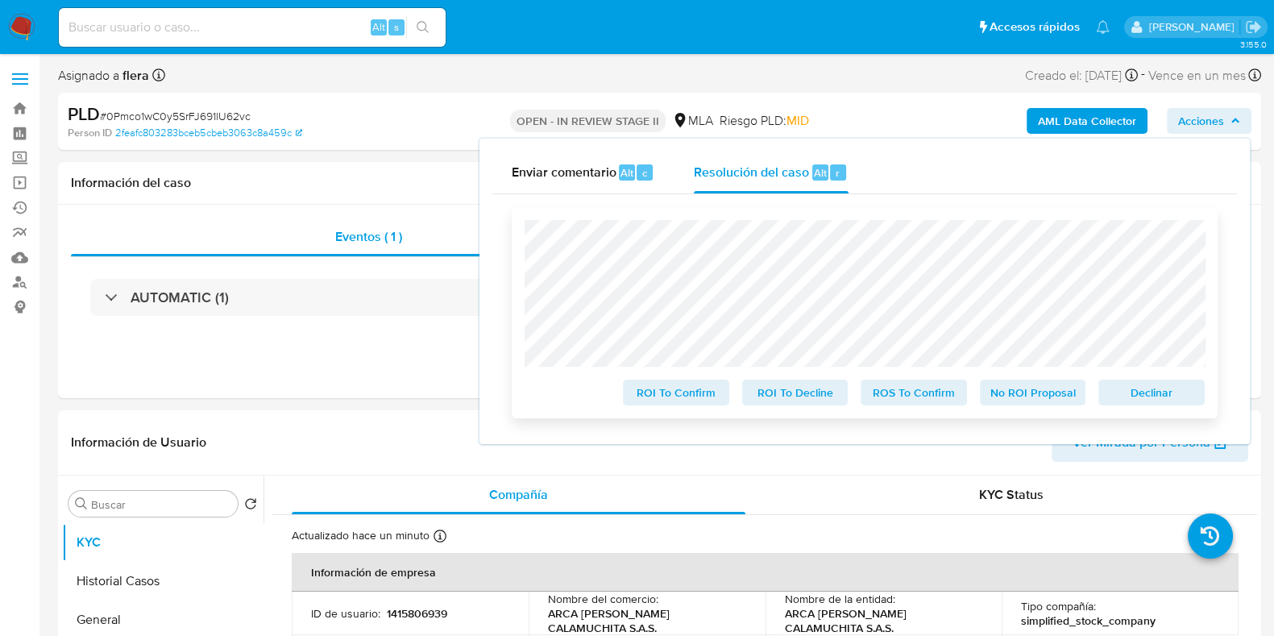
click at [1196, 398] on button "Declinar" at bounding box center [1152, 393] width 106 height 26
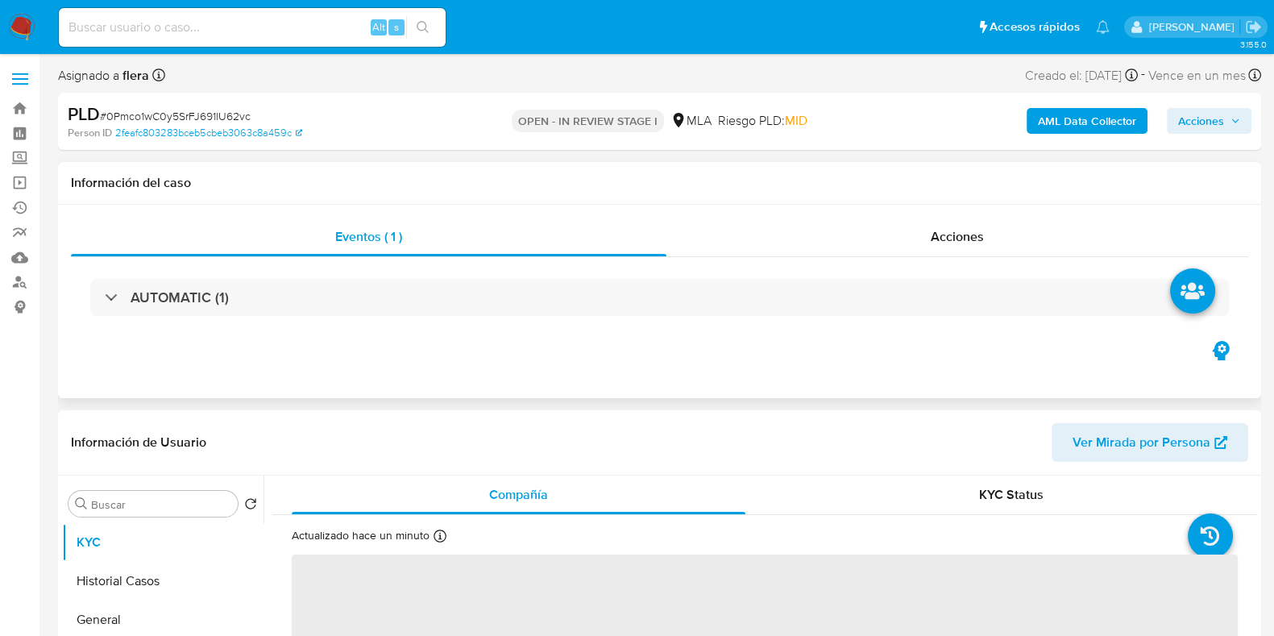
select select "10"
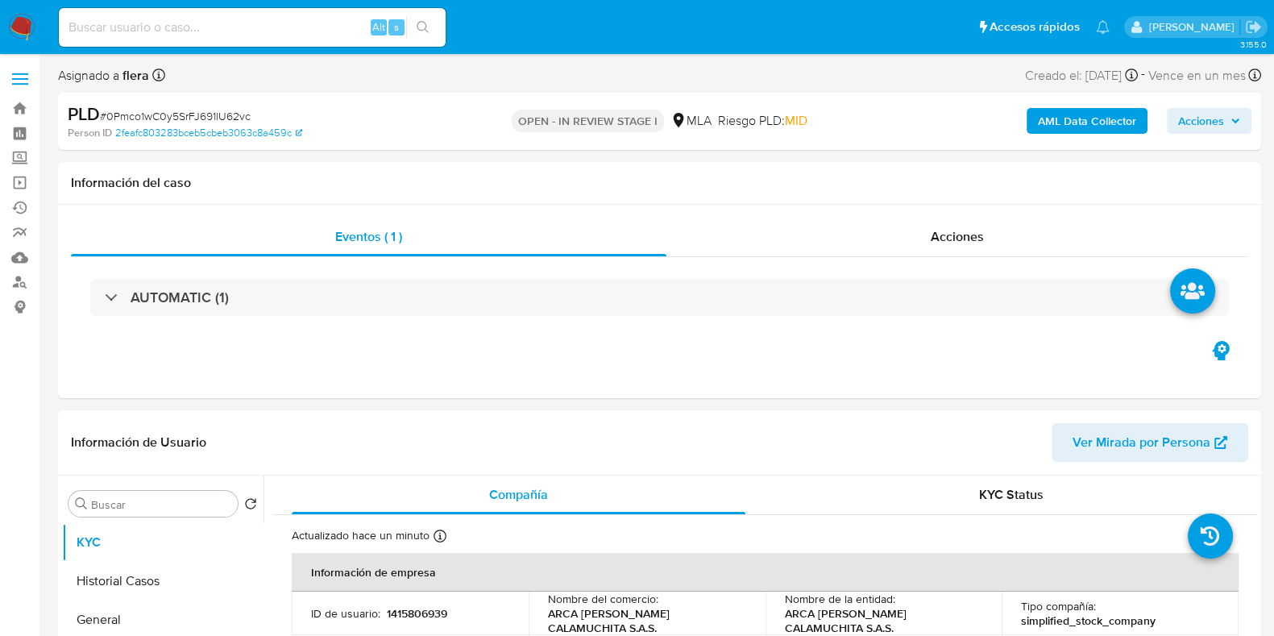
click at [1229, 123] on span "Acciones" at bounding box center [1209, 121] width 62 height 23
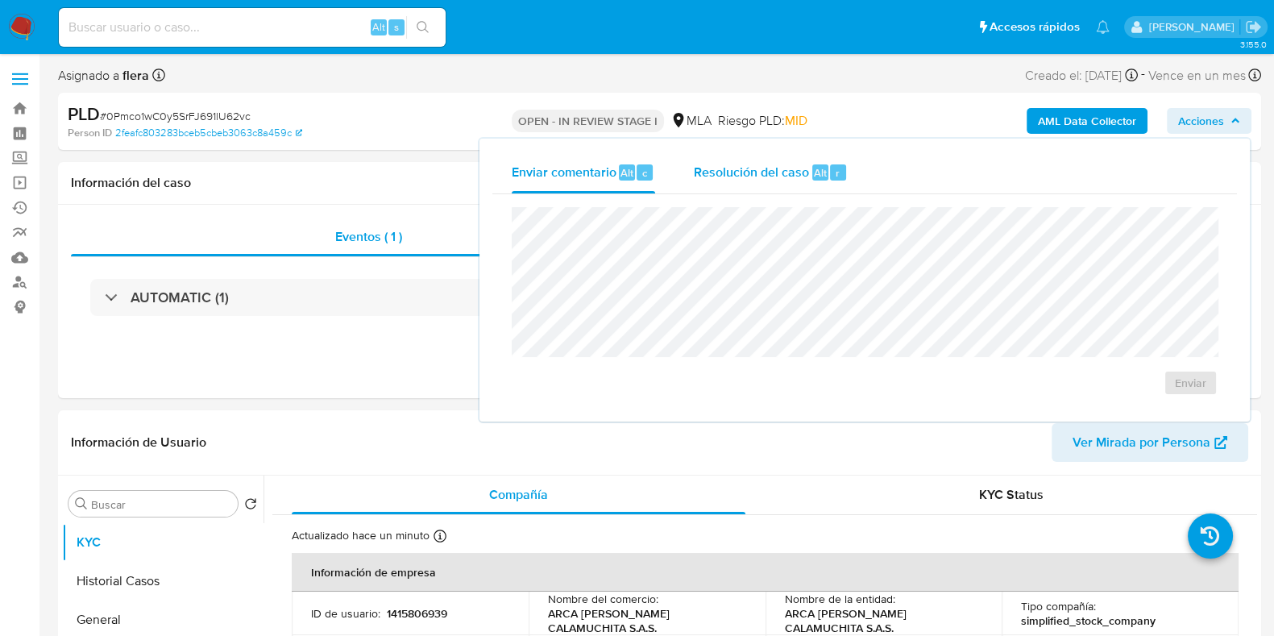
click at [846, 176] on div "Resolución del caso Alt r" at bounding box center [771, 173] width 154 height 42
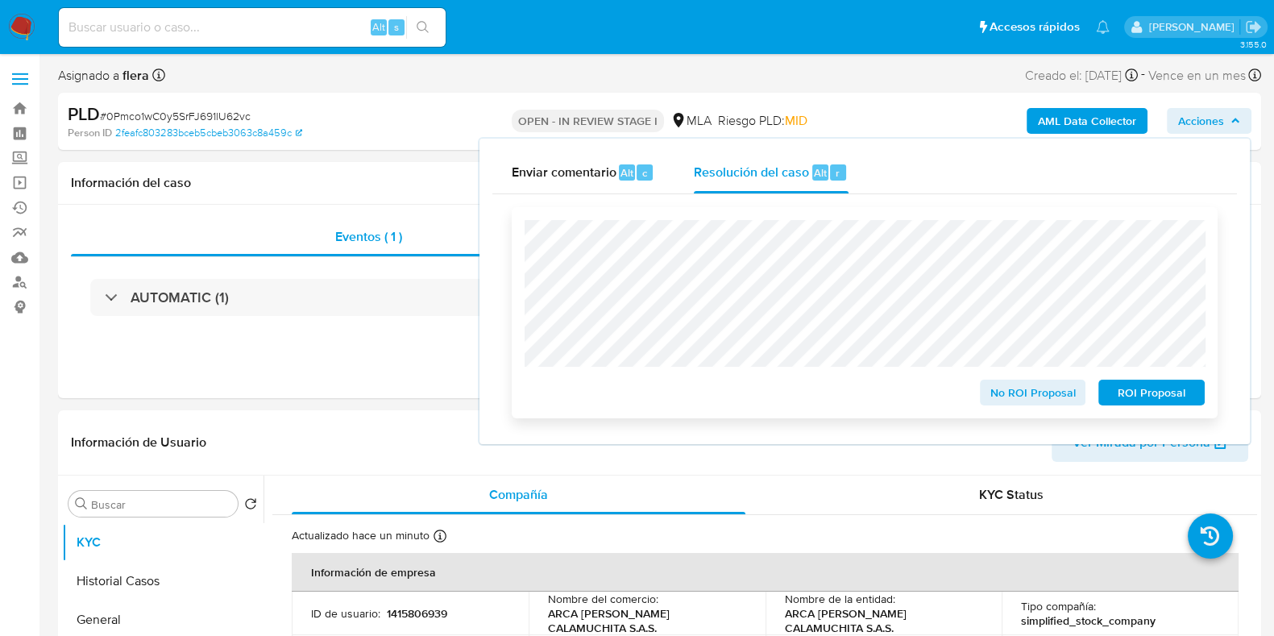
click at [1132, 384] on span "ROI Proposal" at bounding box center [1152, 392] width 84 height 23
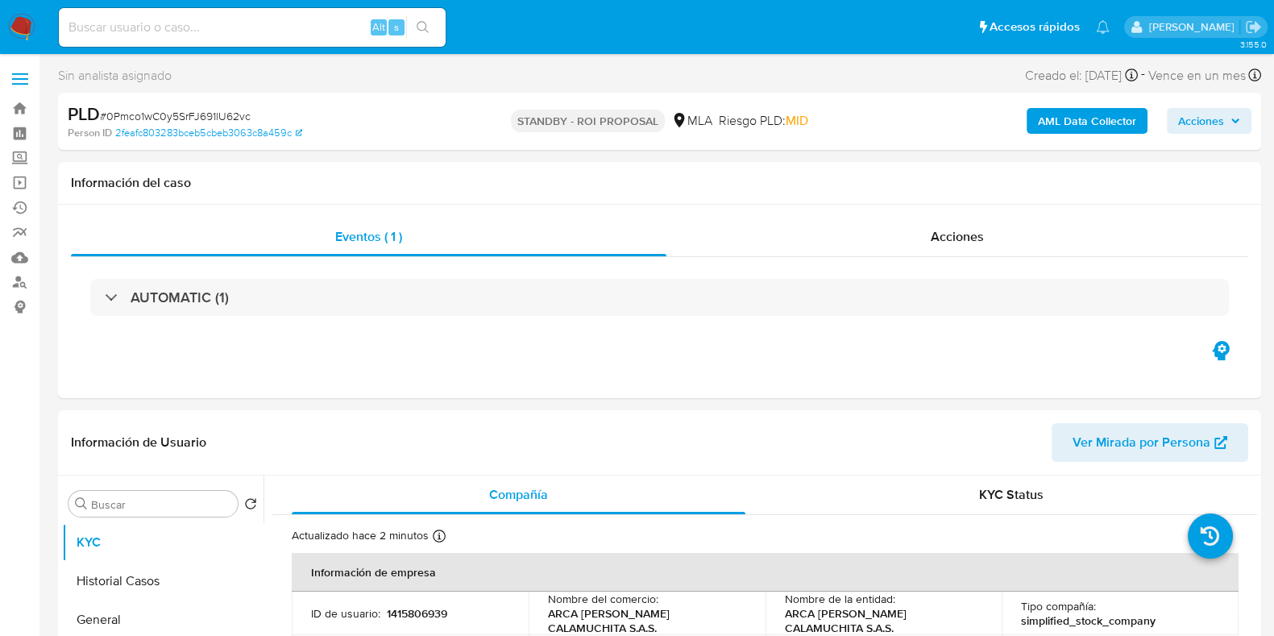
select select "10"
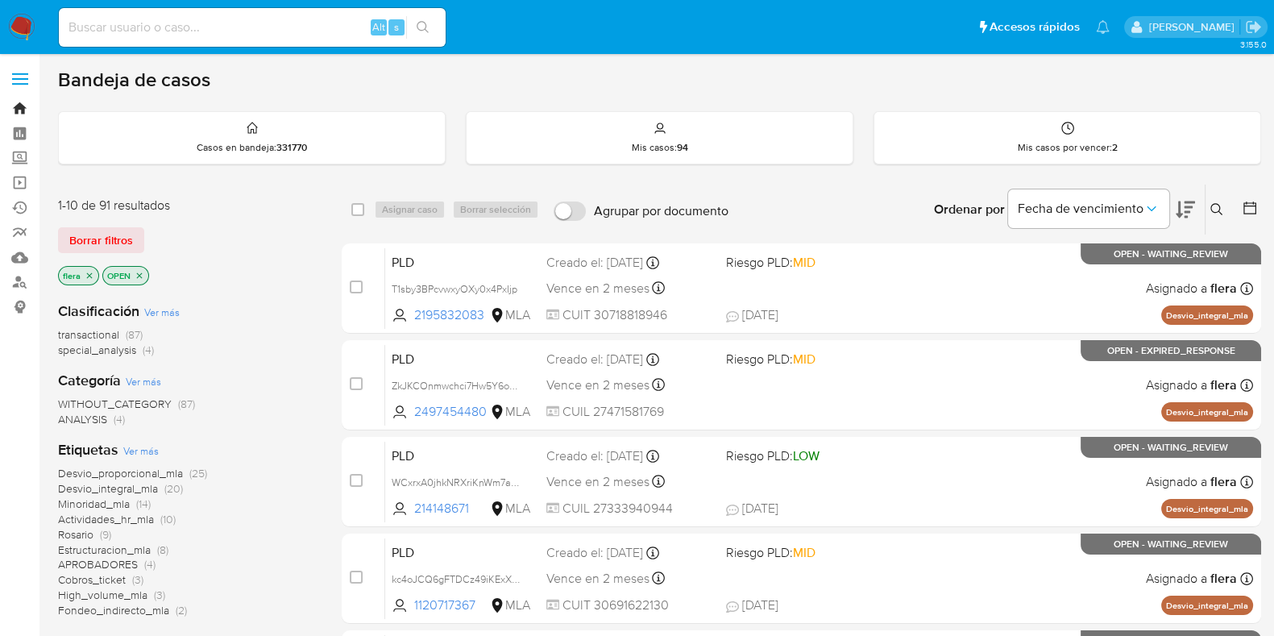
click at [17, 109] on link "Bandeja" at bounding box center [96, 108] width 192 height 25
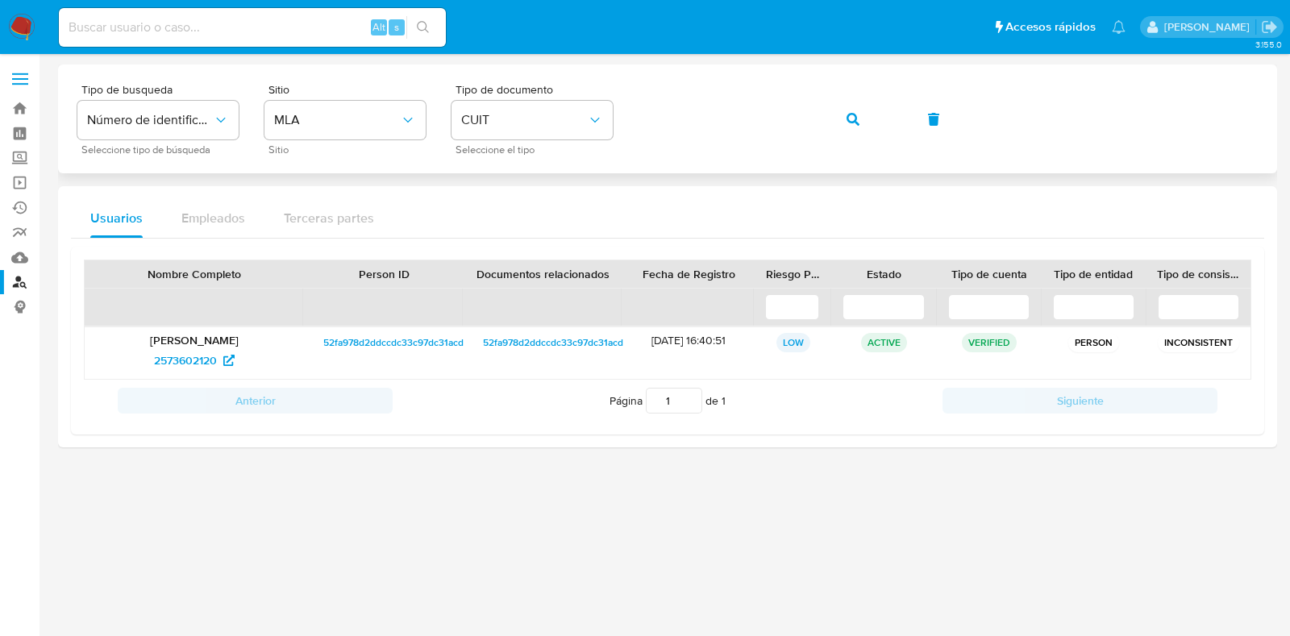
click at [881, 118] on div "Tipo de busqueda Número de identificación Seleccione tipo de búsqueda Sitio MLA…" at bounding box center [667, 119] width 1180 height 70
click at [856, 118] on icon "button" at bounding box center [852, 119] width 13 height 13
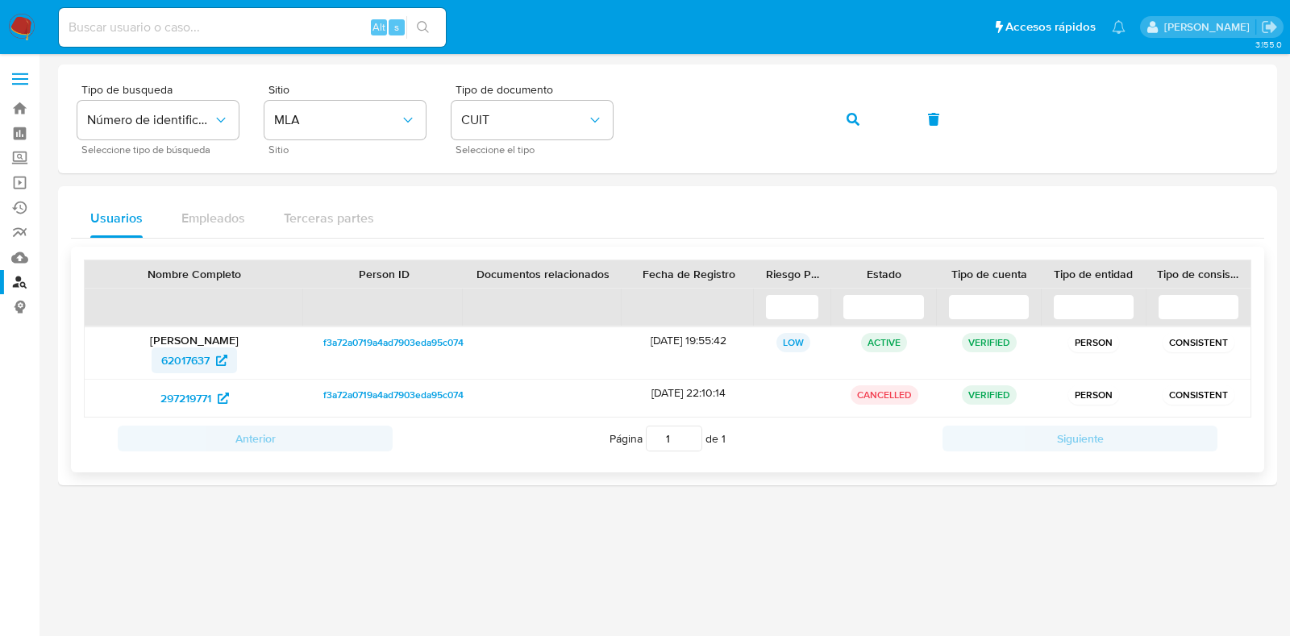
click at [189, 356] on span "62017637" at bounding box center [185, 360] width 48 height 26
click at [854, 127] on span "button" at bounding box center [852, 119] width 13 height 35
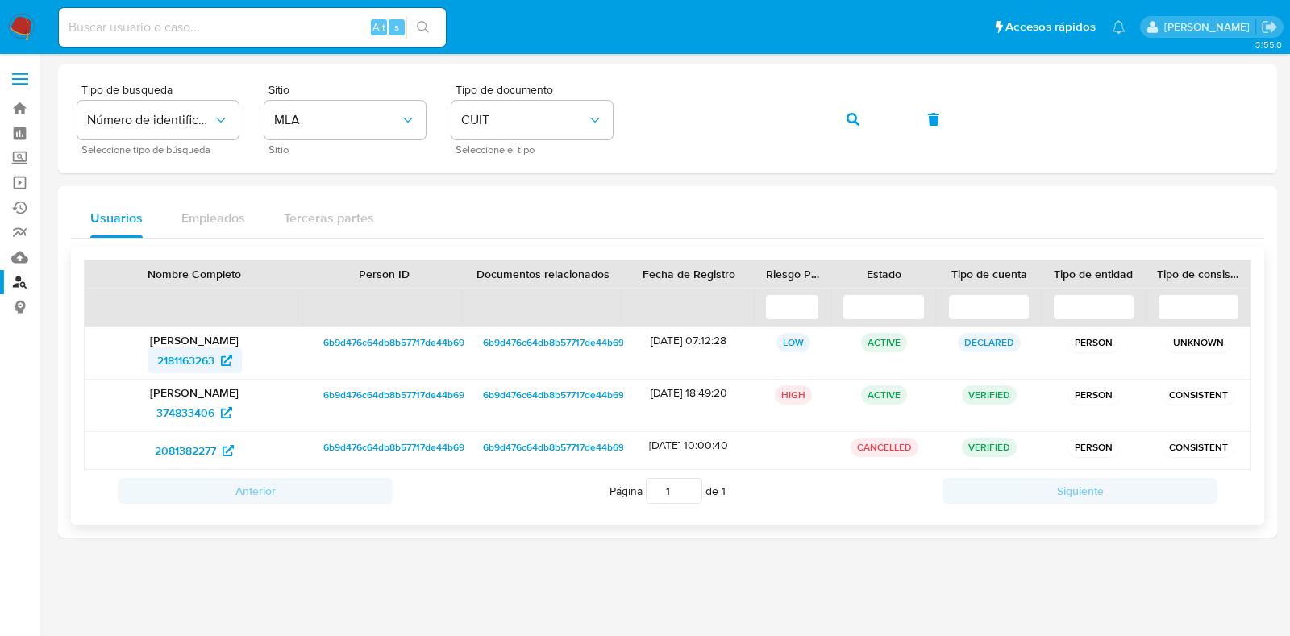
click at [181, 353] on span "2181163263" at bounding box center [185, 360] width 57 height 26
click at [170, 406] on span "374833406" at bounding box center [185, 413] width 58 height 26
click at [189, 451] on span "2081382277" at bounding box center [185, 451] width 61 height 26
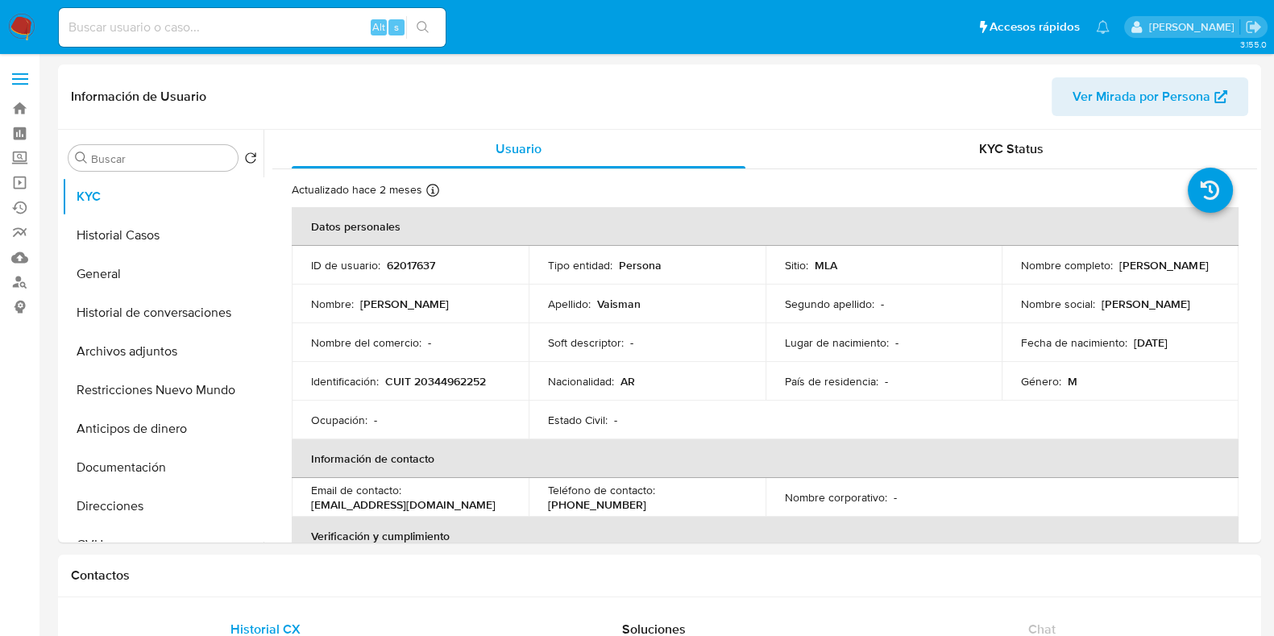
select select "10"
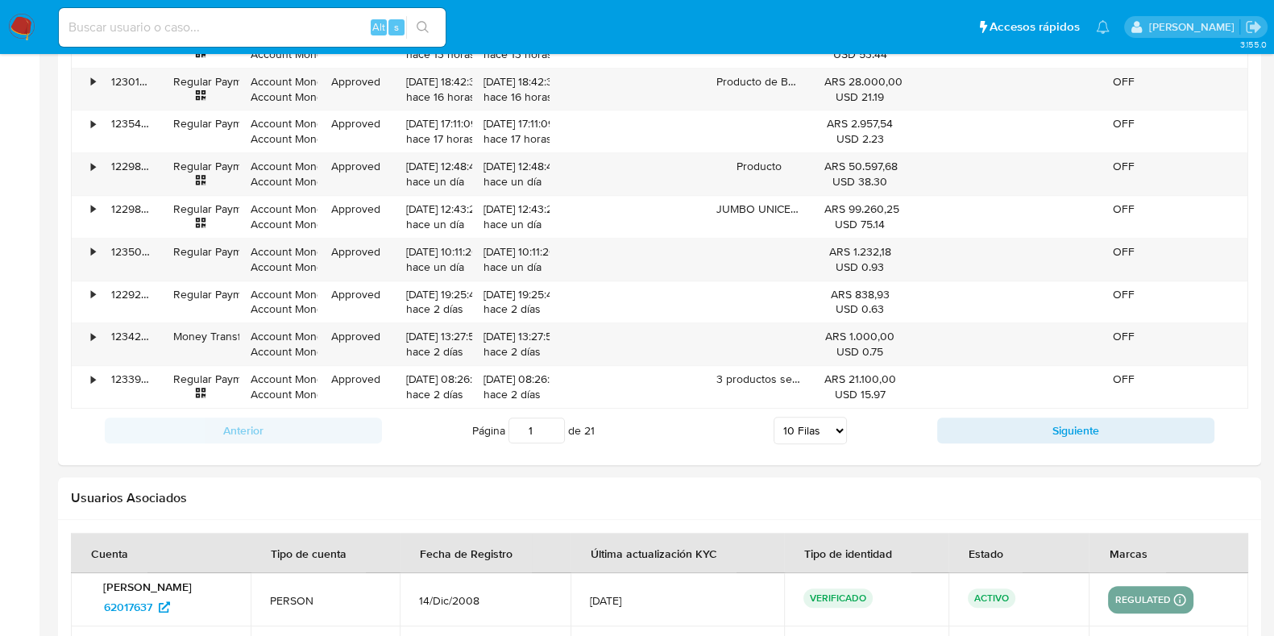
scroll to position [1601, 0]
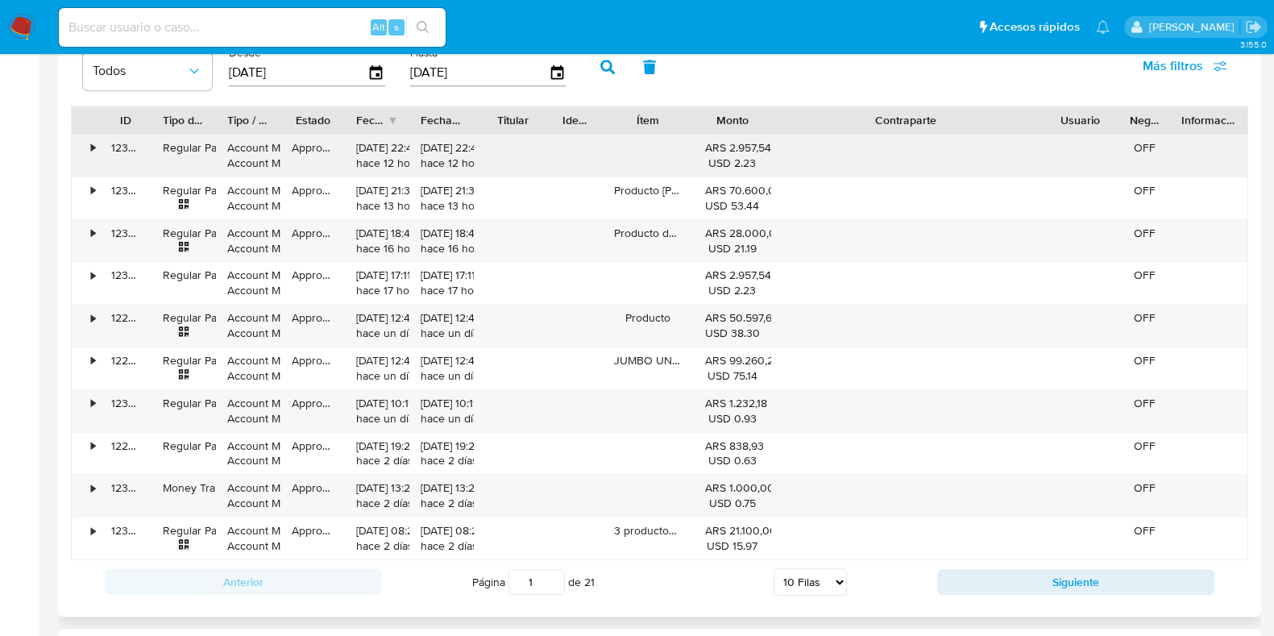
click at [1177, 143] on div "ID Tipo de operación Tipo / Método Estado Fecha de creación Fecha de aprobación…" at bounding box center [660, 333] width 1178 height 455
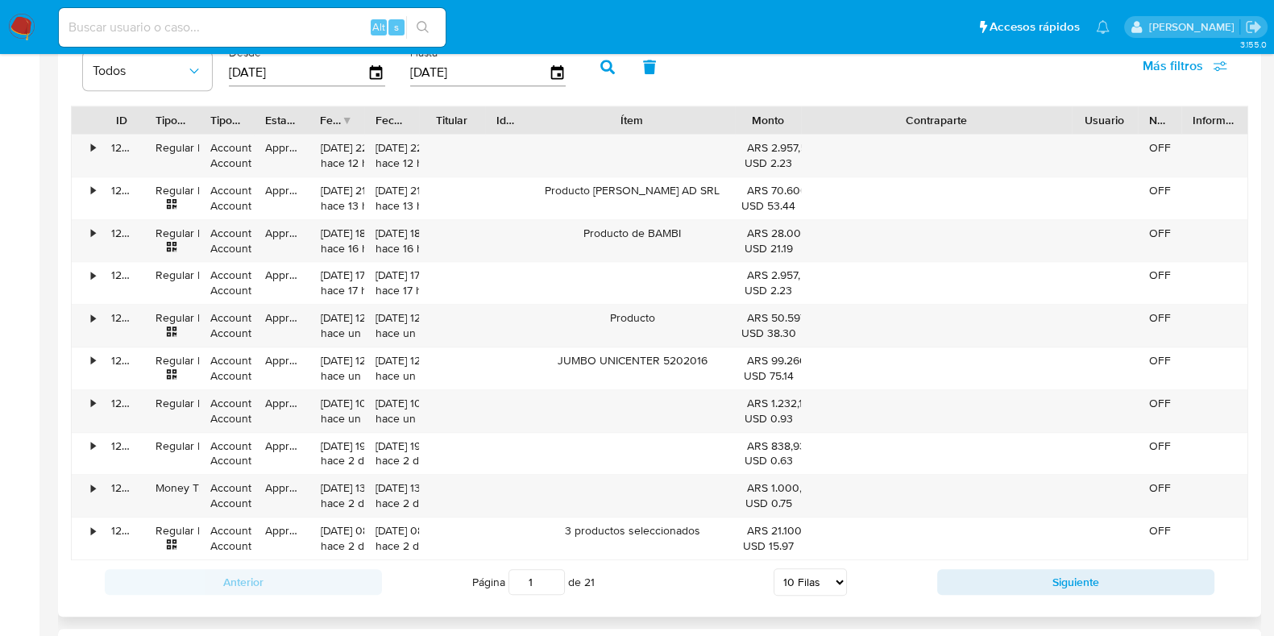
drag, startPoint x: 696, startPoint y: 124, endPoint x: 810, endPoint y: 114, distance: 114.1
click at [810, 114] on div "ID Tipo de operación Tipo / Método Estado Fecha de creación Fecha de aprobación…" at bounding box center [660, 119] width 1176 height 27
click at [1084, 593] on div "Anterior Página 1 de 21 5 [PERSON_NAME] 10 [PERSON_NAME] 20 [PERSON_NAME] 25 [P…" at bounding box center [660, 582] width 1178 height 44
click at [1084, 579] on button "Siguiente" at bounding box center [1075, 582] width 277 height 26
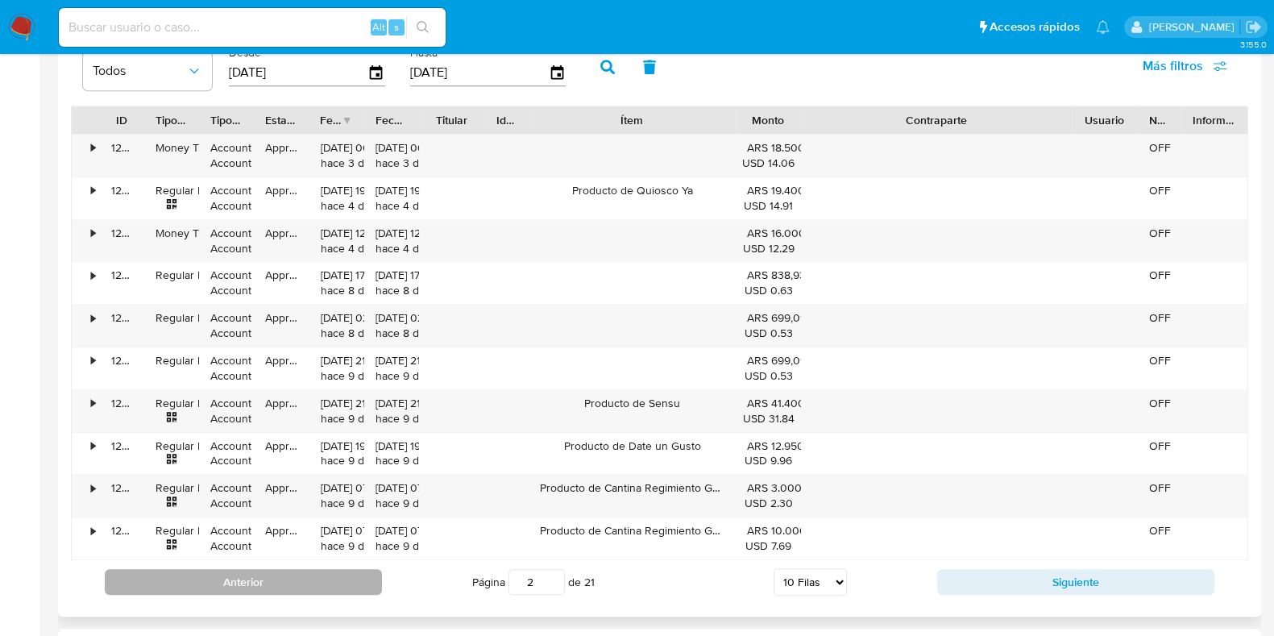
click at [295, 579] on button "Anterior" at bounding box center [243, 582] width 277 height 26
type input "1"
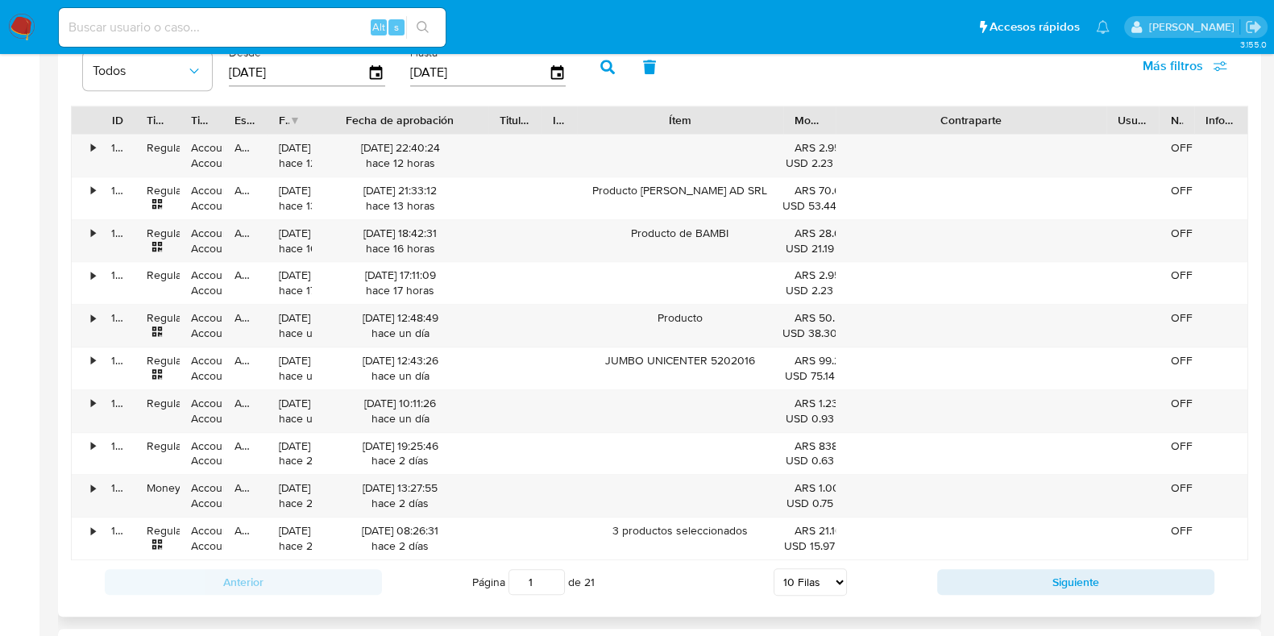
click at [541, 135] on div "ID Tipo de operación Tipo / Método Estado Fecha de creación Fecha de aprobación…" at bounding box center [660, 333] width 1178 height 455
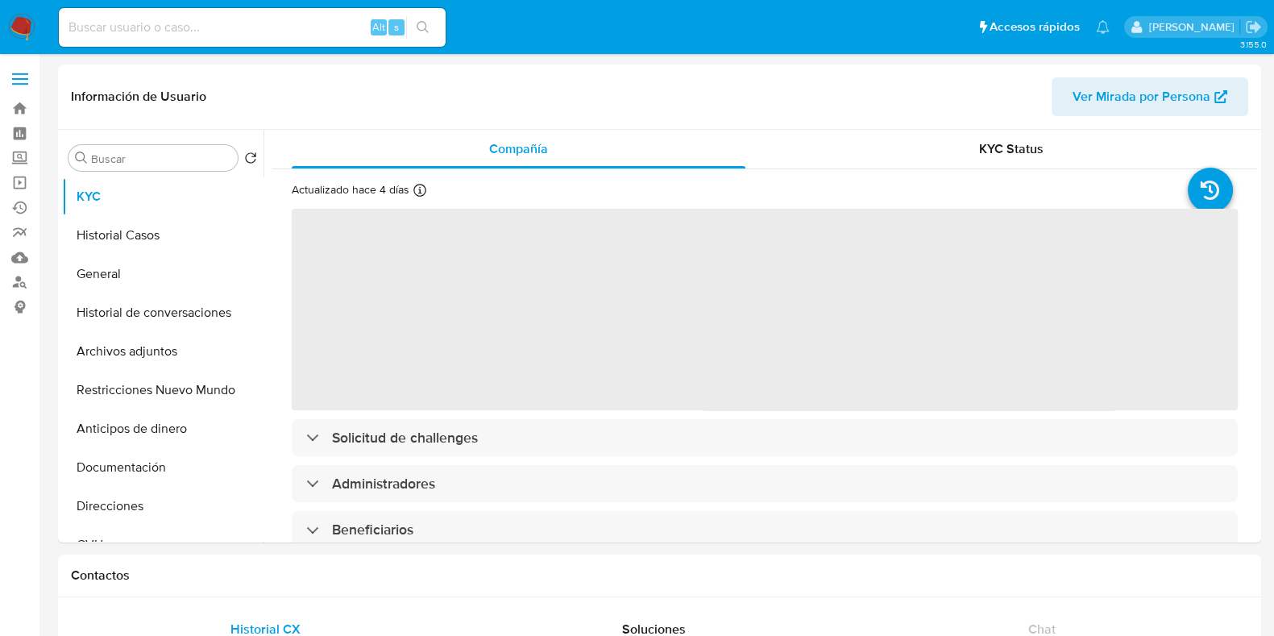
select select "10"
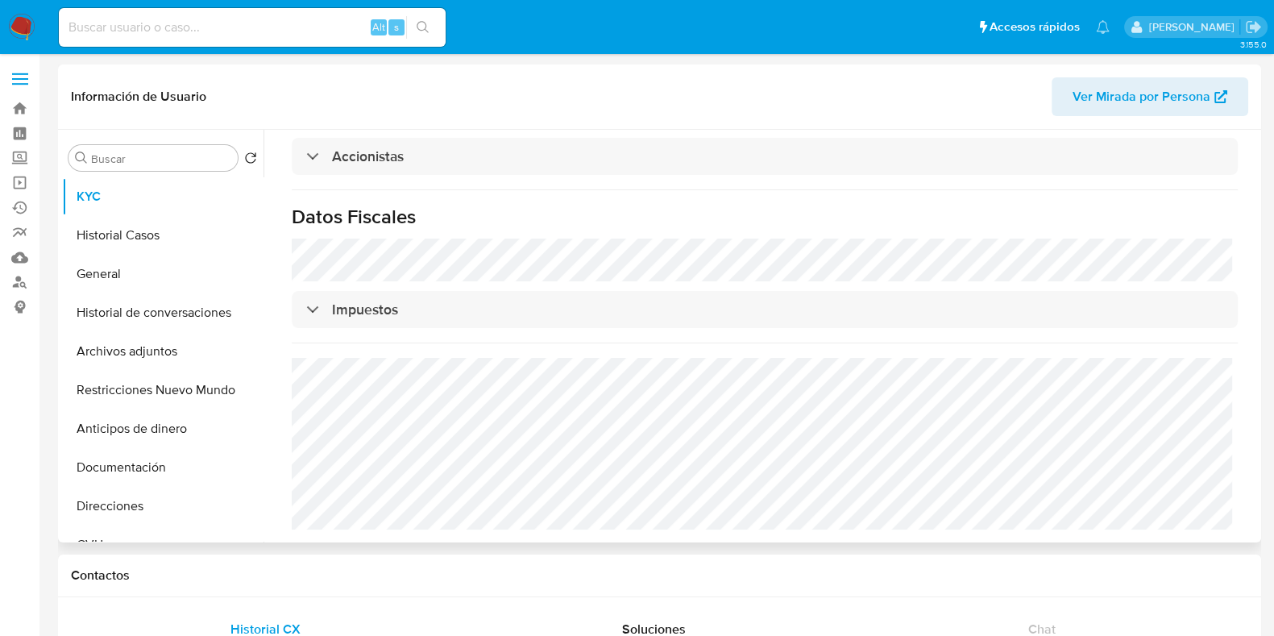
scroll to position [1107, 0]
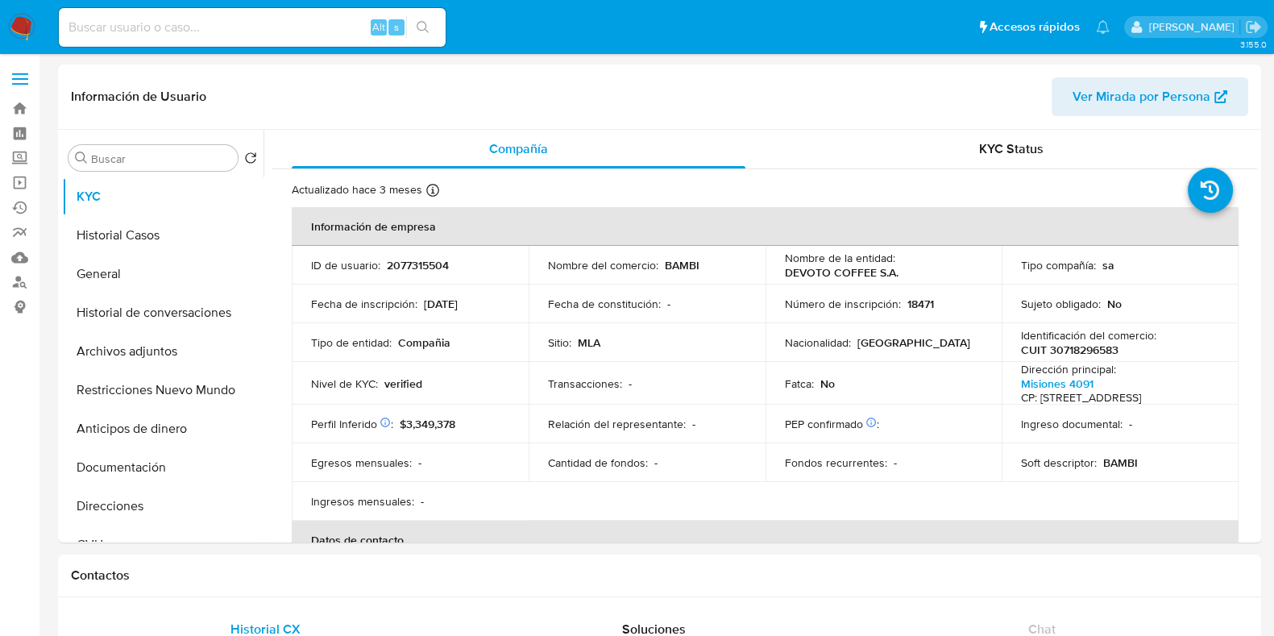
select select "10"
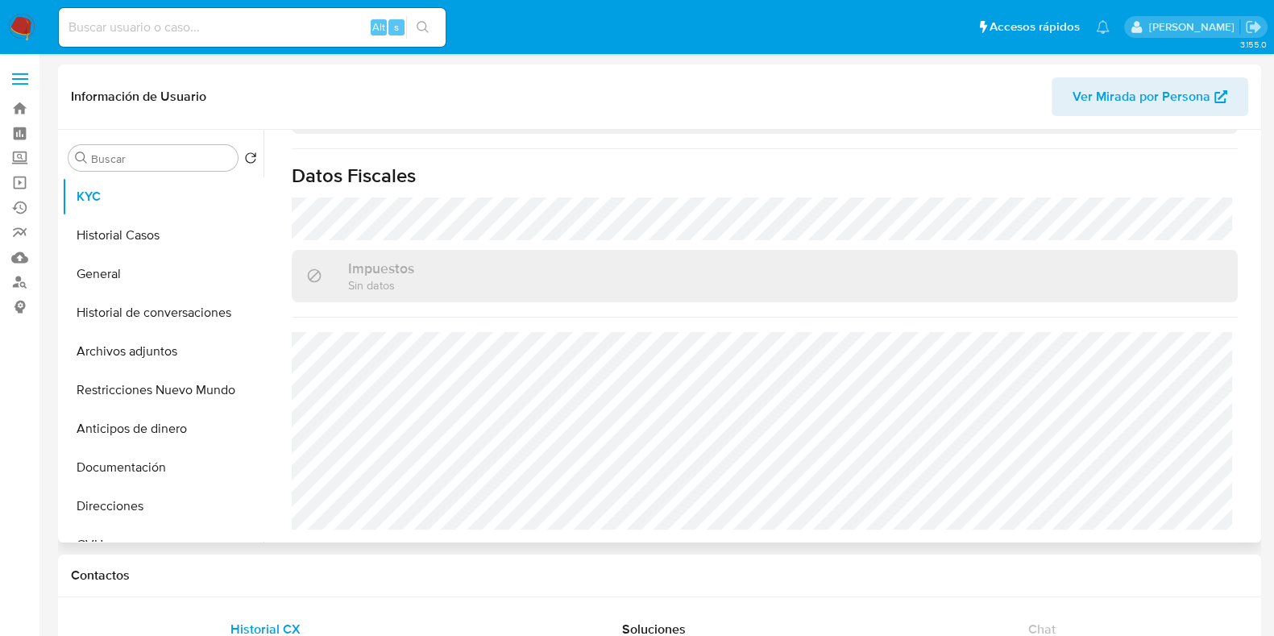
scroll to position [1140, 0]
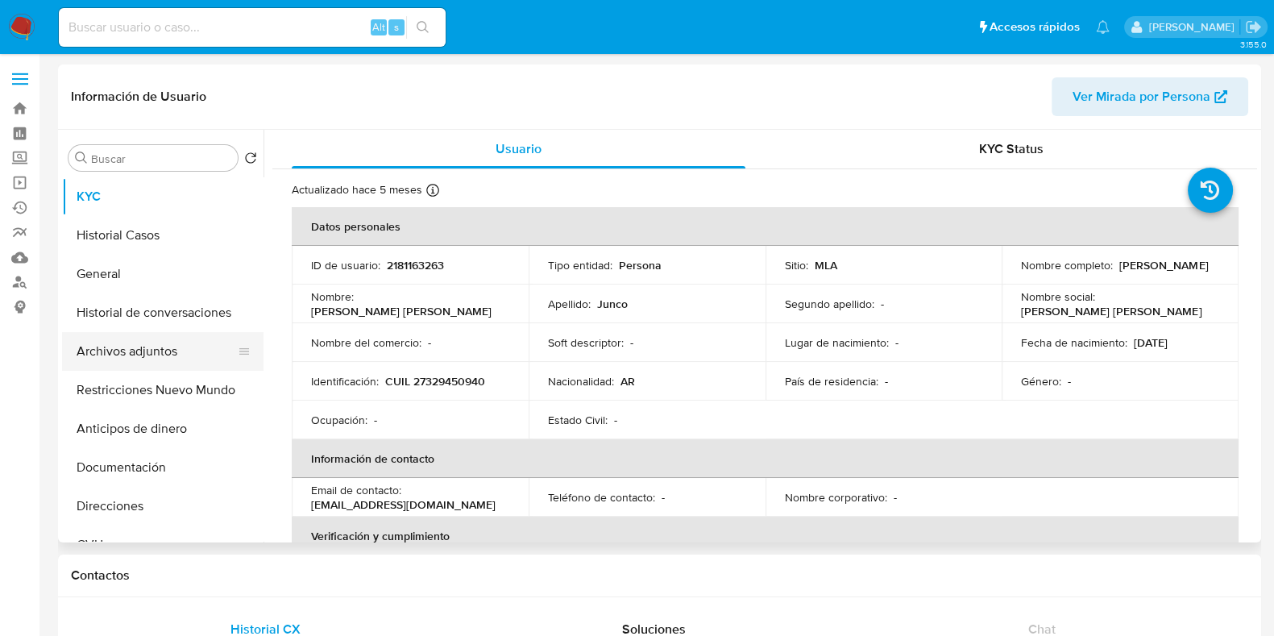
select select "10"
click at [121, 237] on button "Historial Casos" at bounding box center [156, 235] width 189 height 39
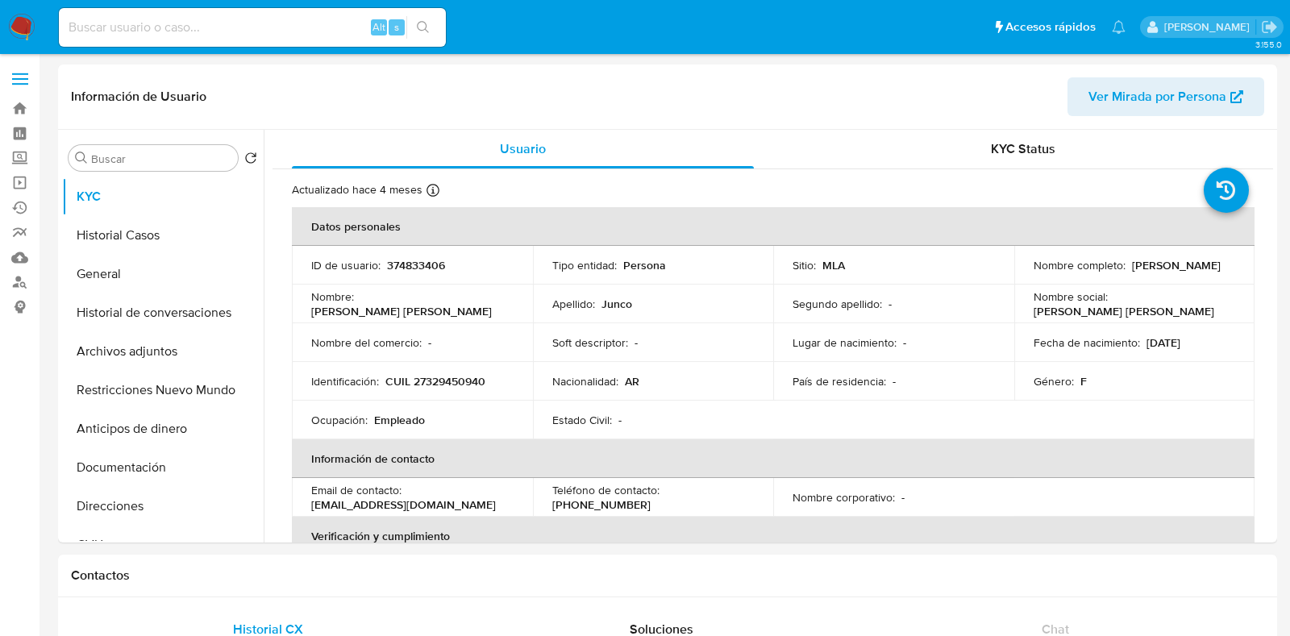
select select "10"
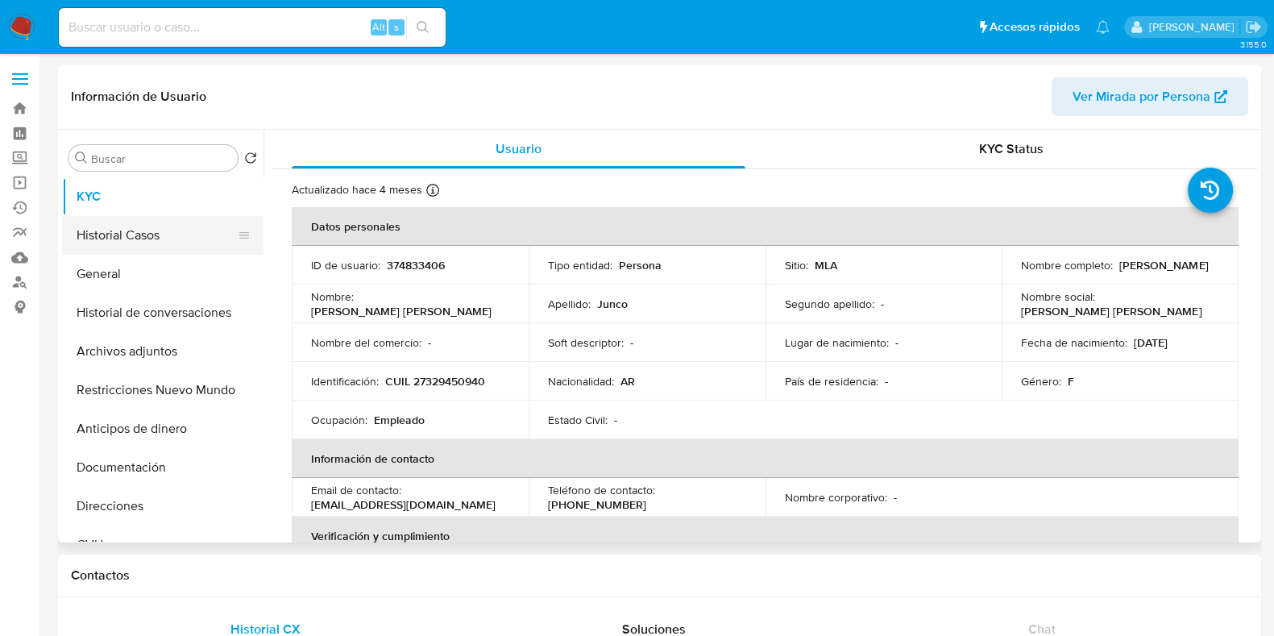
click at [123, 230] on button "Historial Casos" at bounding box center [156, 235] width 189 height 39
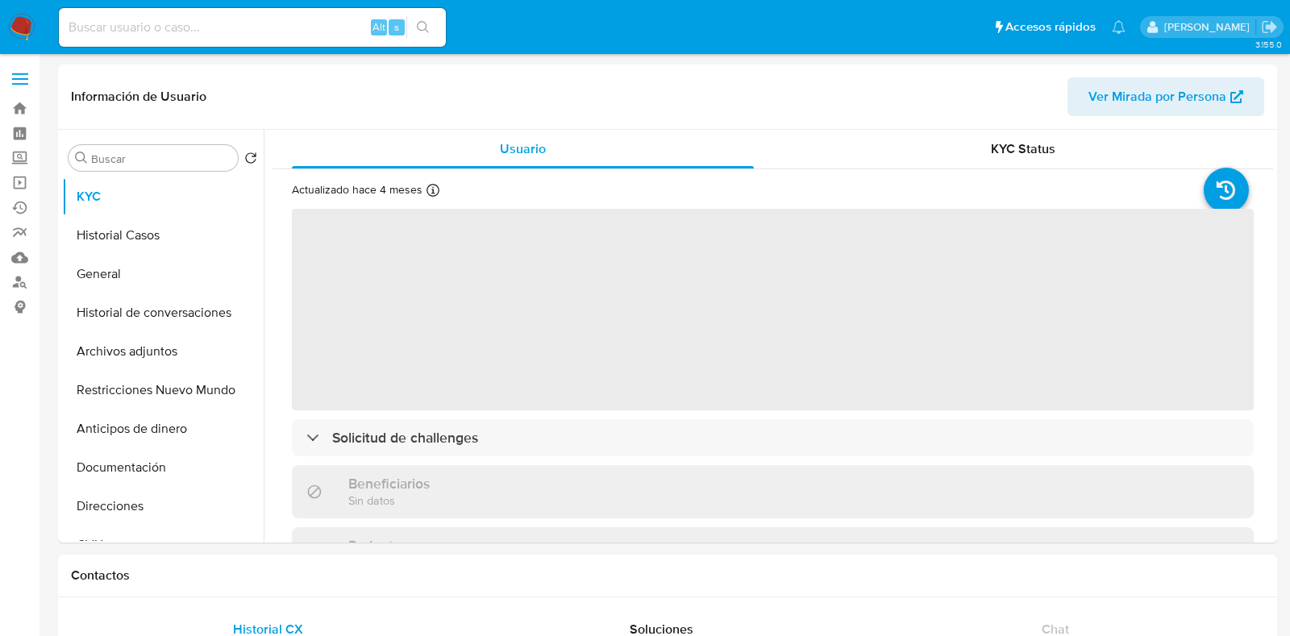
select select "10"
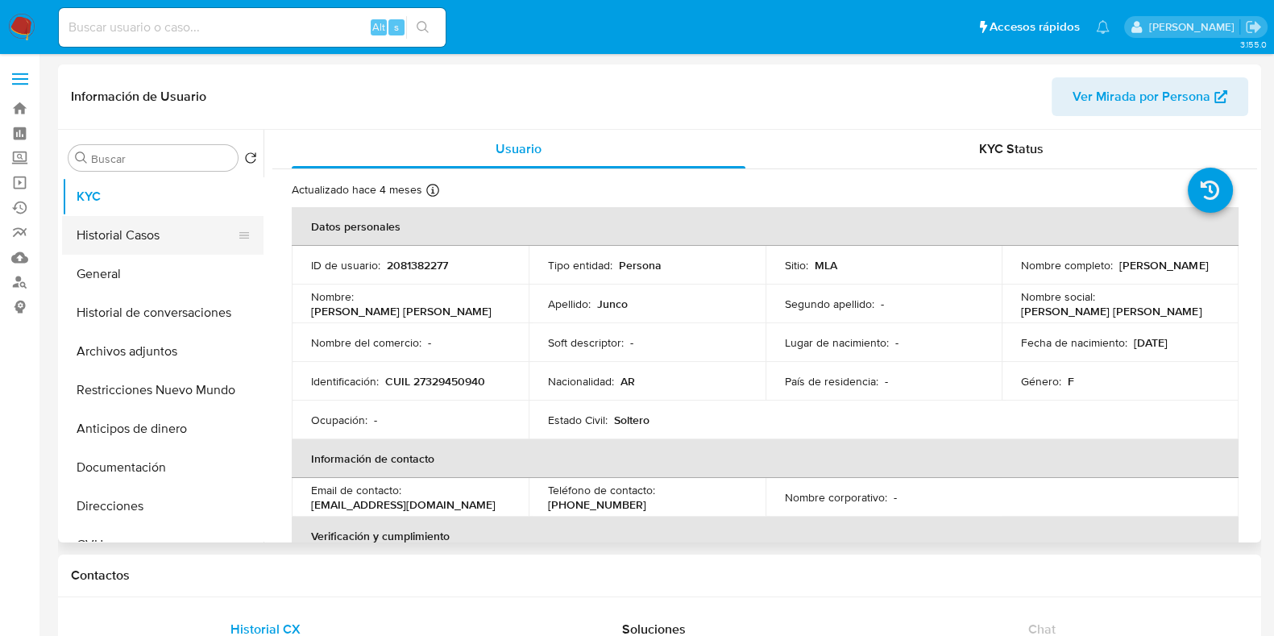
click at [139, 231] on button "Historial Casos" at bounding box center [156, 235] width 189 height 39
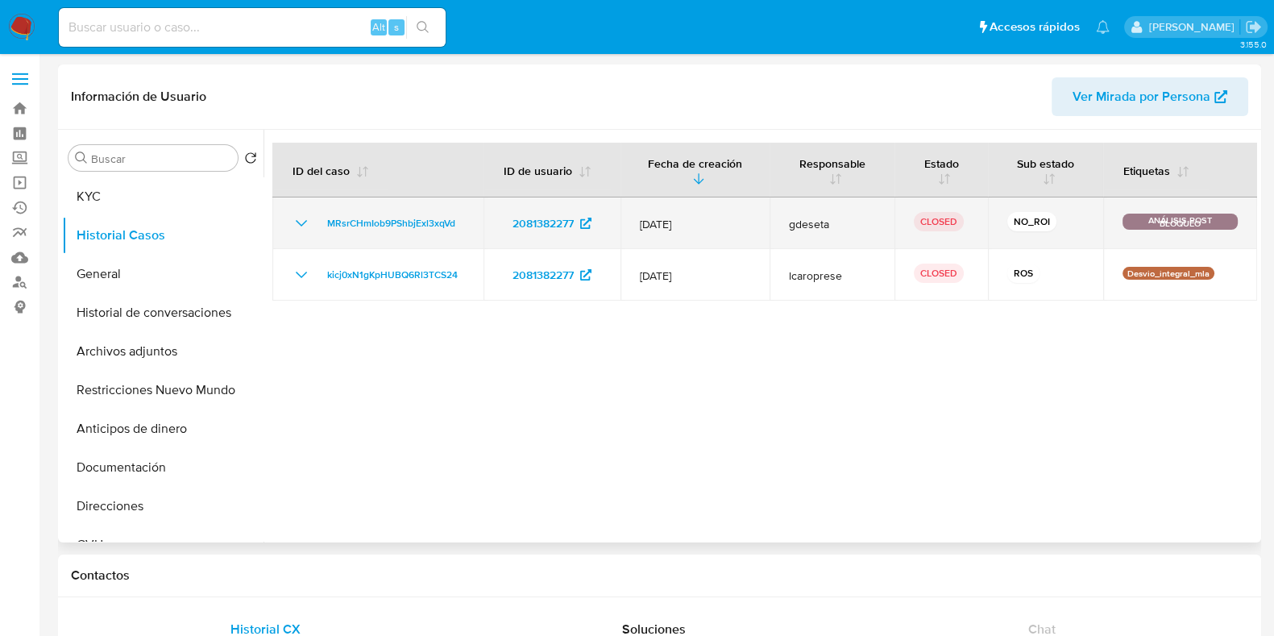
click at [297, 219] on icon "Mostrar/Ocultar" at bounding box center [301, 223] width 19 height 19
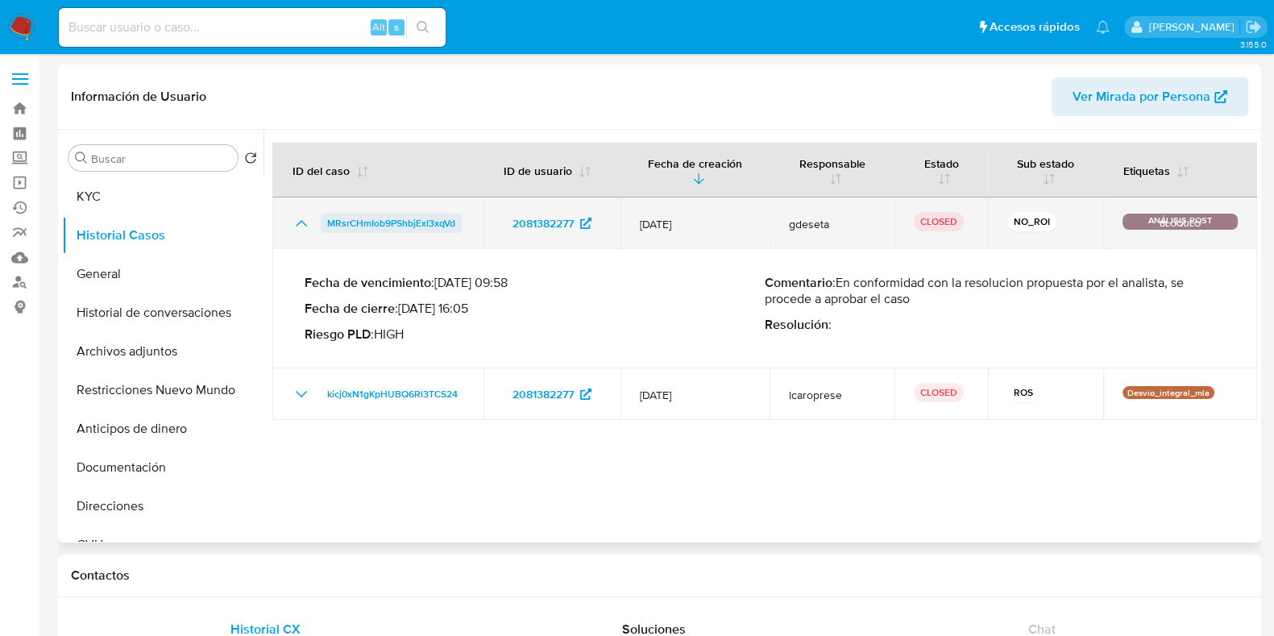
click at [407, 222] on span "MRsrCHmIob9PShbjExl3xqVd" at bounding box center [391, 223] width 128 height 19
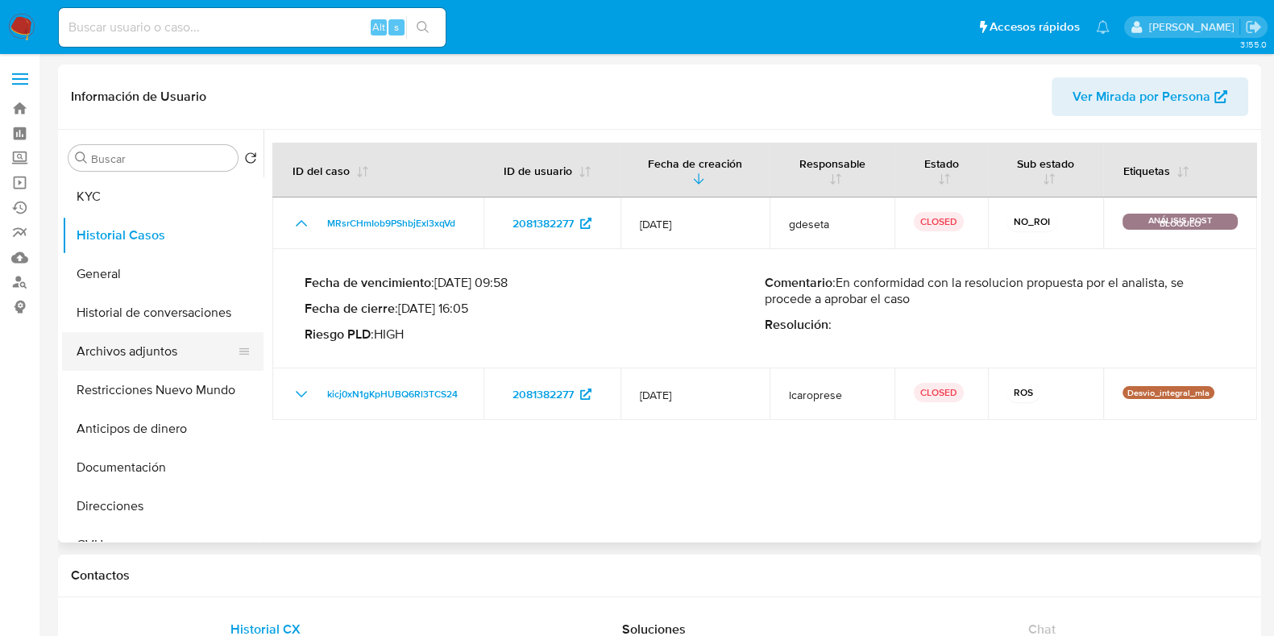
click at [152, 348] on button "Archivos adjuntos" at bounding box center [156, 351] width 189 height 39
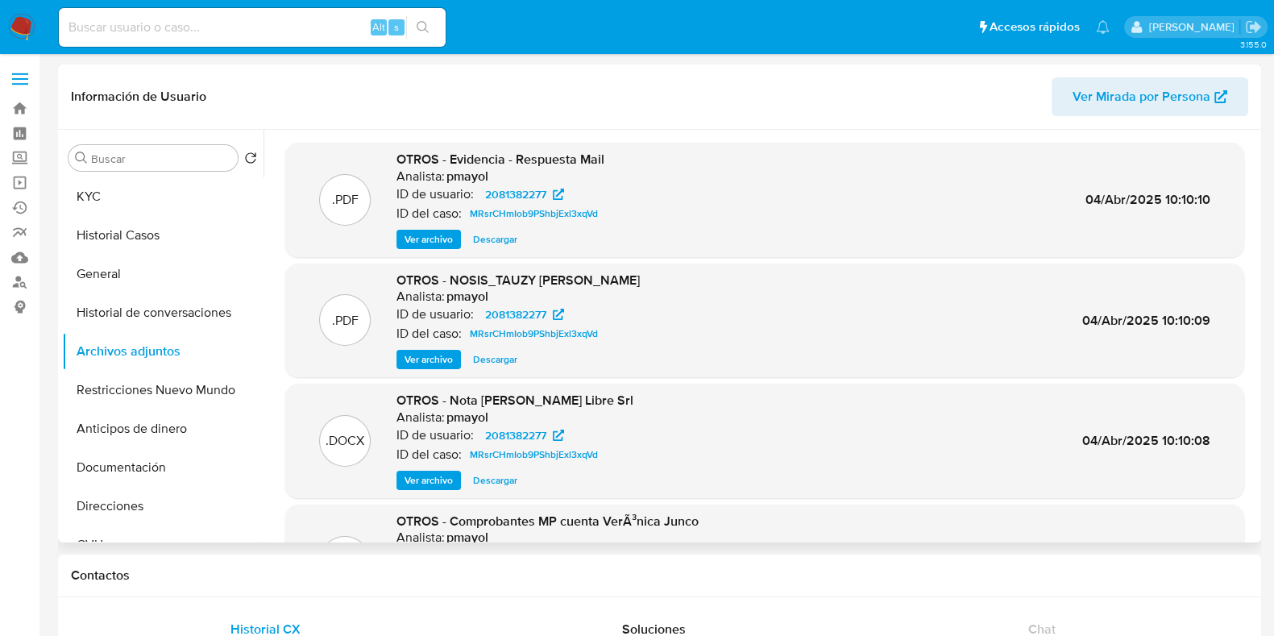
click at [421, 239] on span "Ver archivo" at bounding box center [429, 239] width 48 height 16
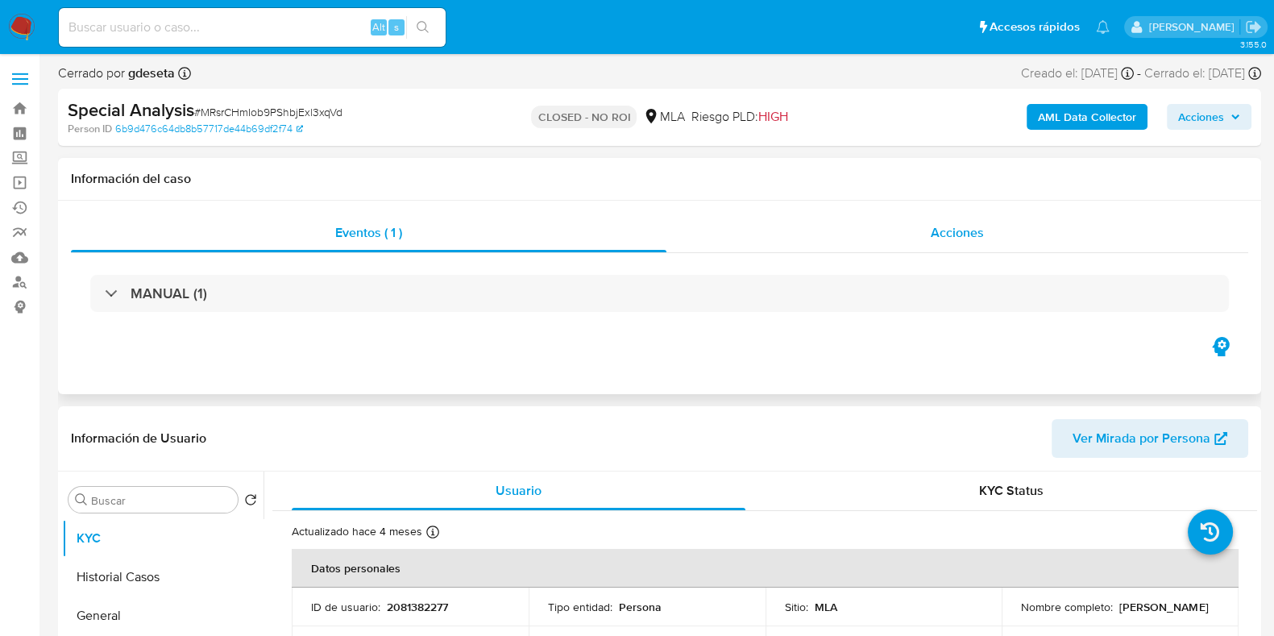
click at [995, 234] on div "Acciones" at bounding box center [958, 233] width 582 height 39
select select "10"
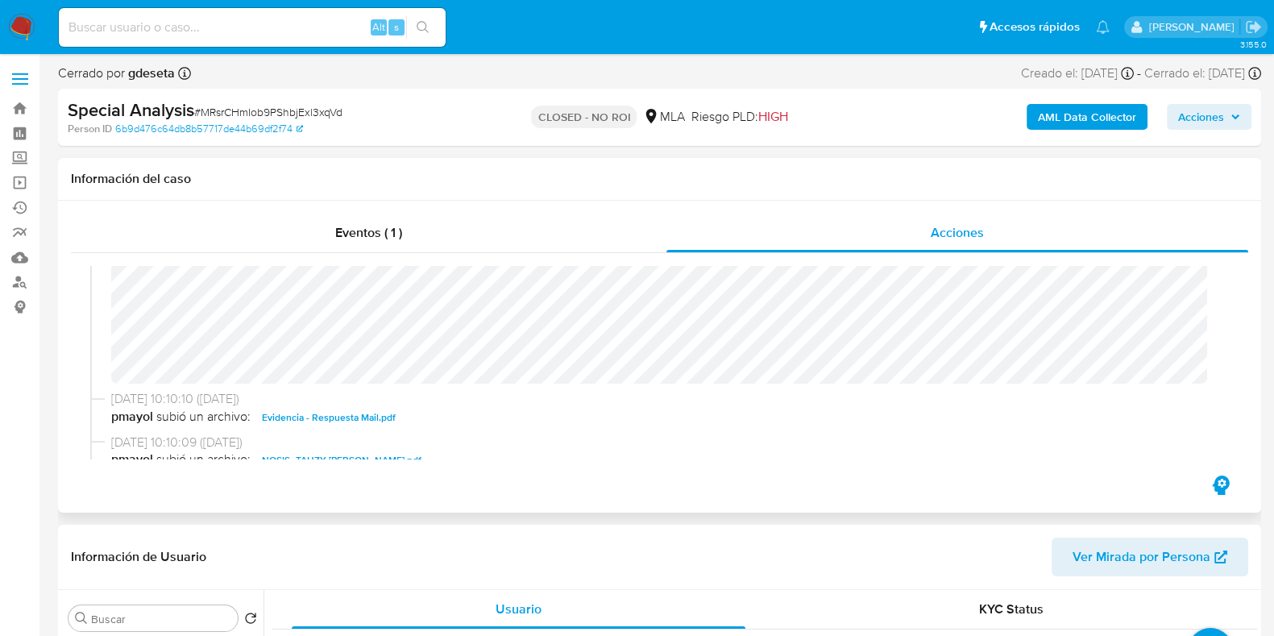
scroll to position [302, 0]
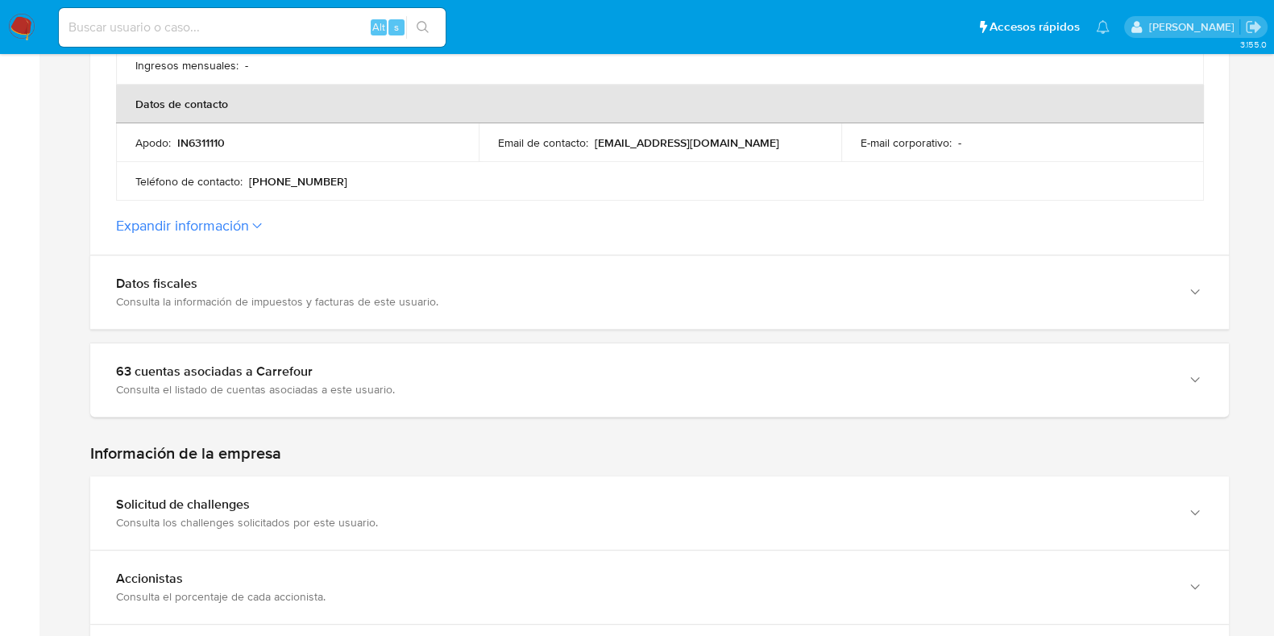
scroll to position [907, 0]
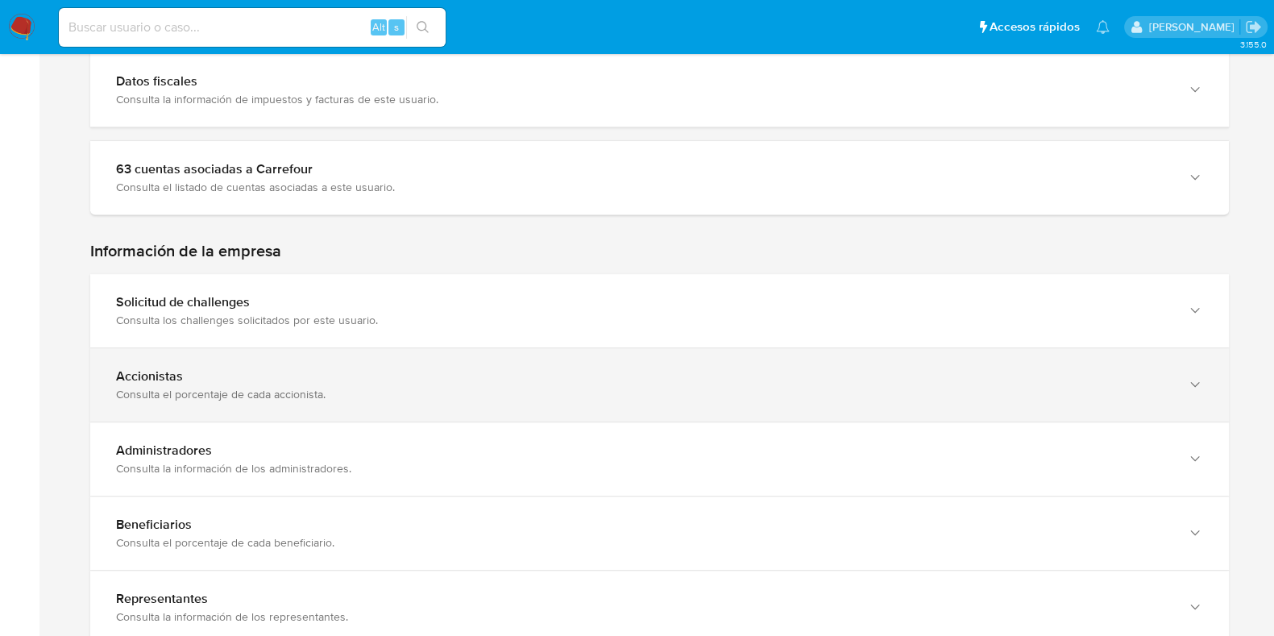
click at [263, 387] on div "Consulta el porcentaje de cada accionista." at bounding box center [643, 394] width 1055 height 15
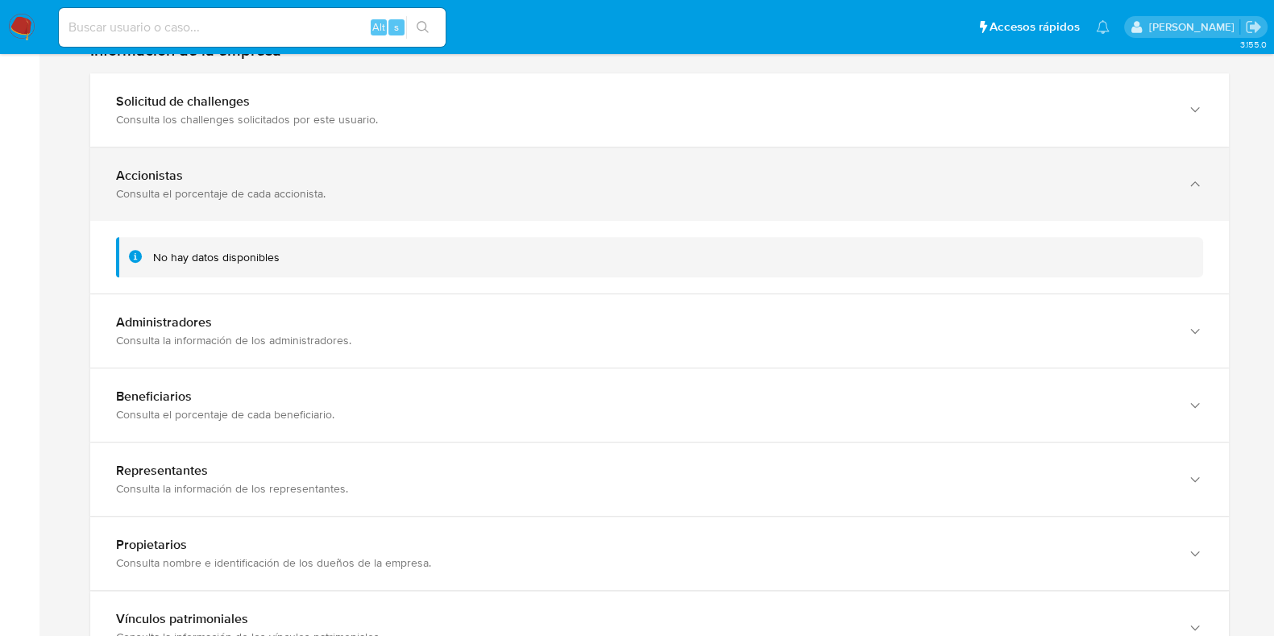
scroll to position [1108, 0]
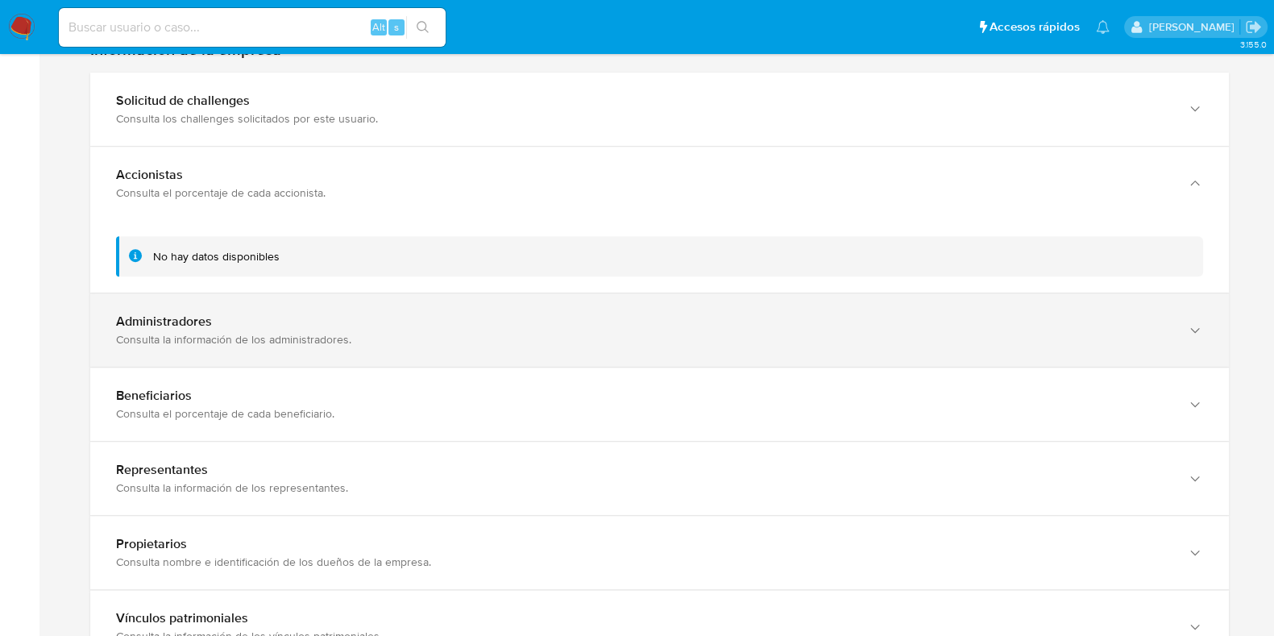
click at [264, 332] on div "Consulta la información de los administradores." at bounding box center [643, 339] width 1055 height 15
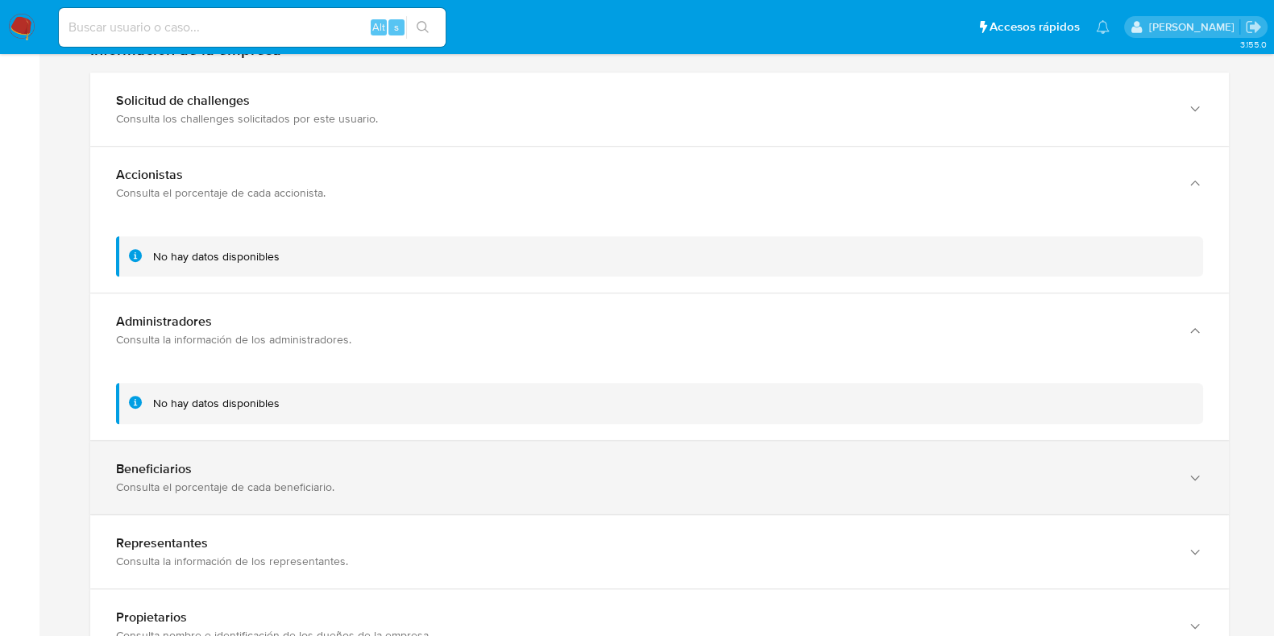
click at [252, 461] on div "Beneficiarios" at bounding box center [643, 469] width 1055 height 16
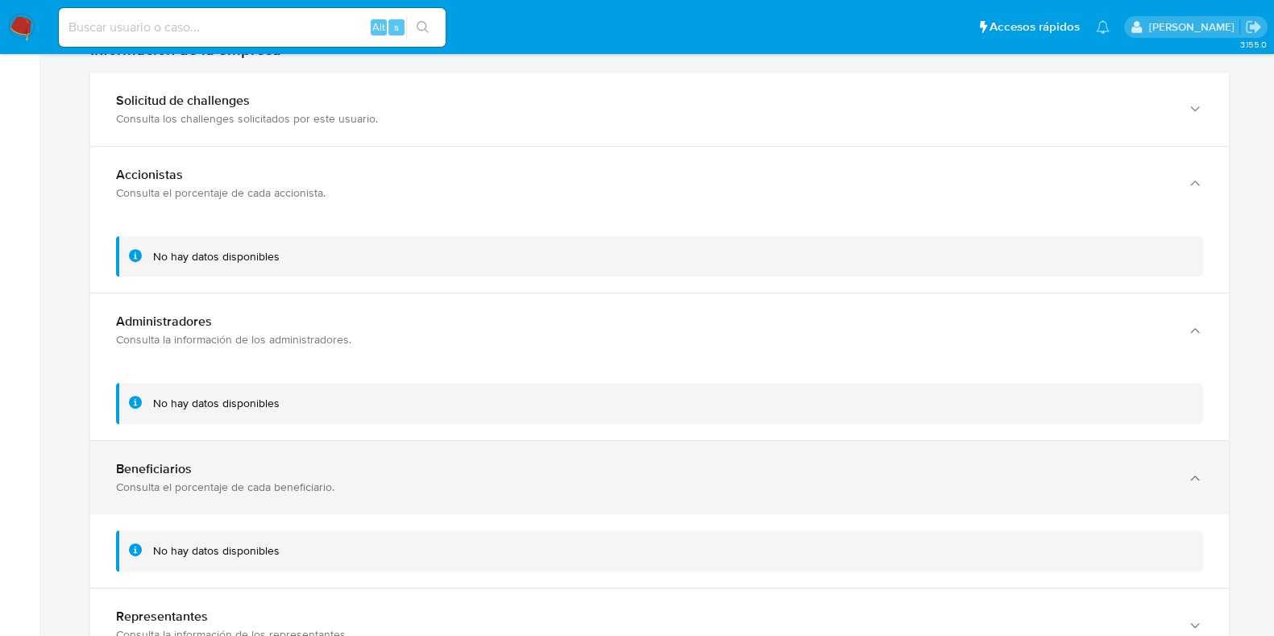
scroll to position [1309, 0]
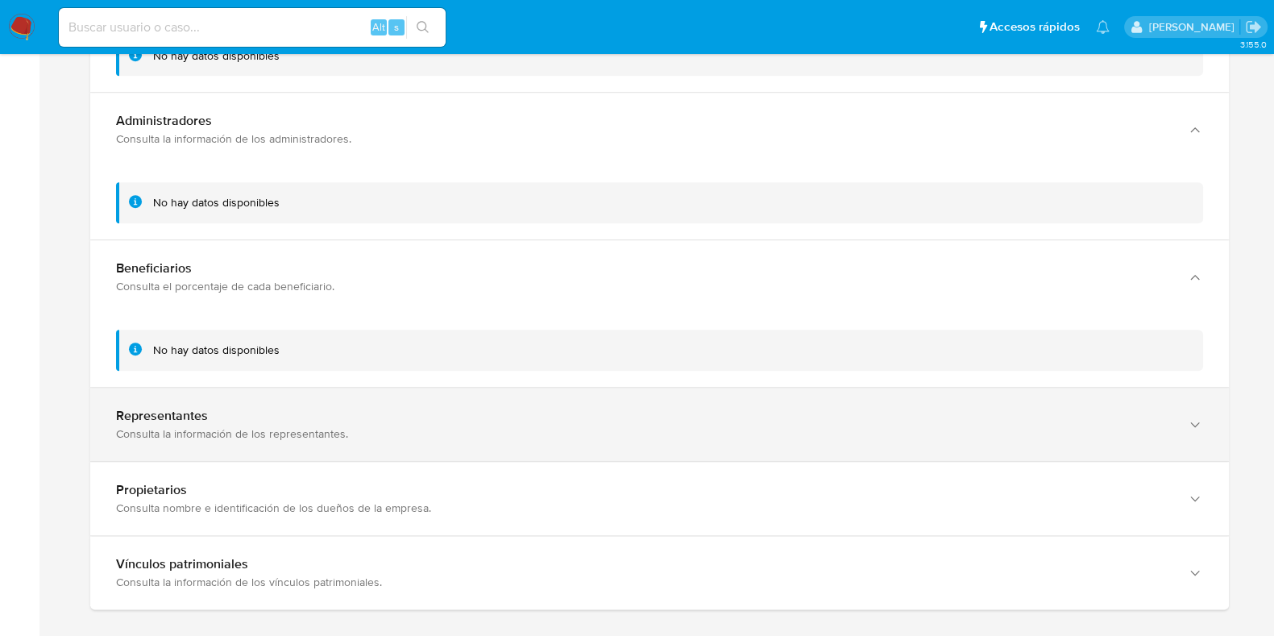
click at [244, 429] on div "Representantes Consulta la información de los representantes." at bounding box center [659, 424] width 1139 height 73
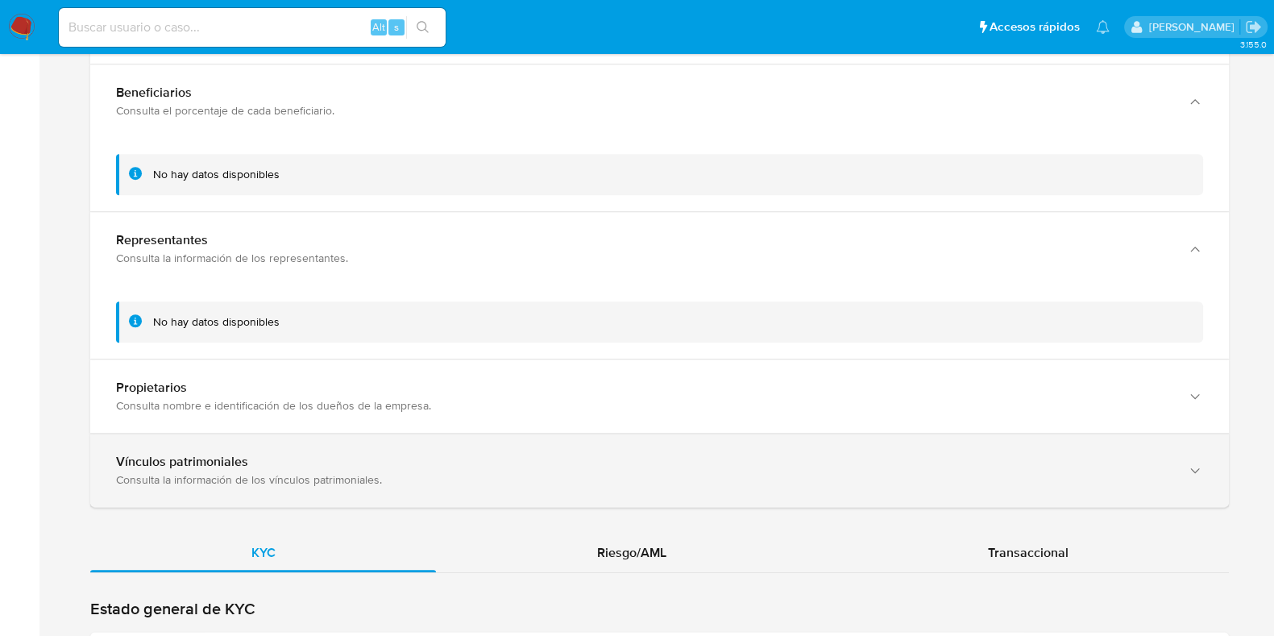
scroll to position [1510, 0]
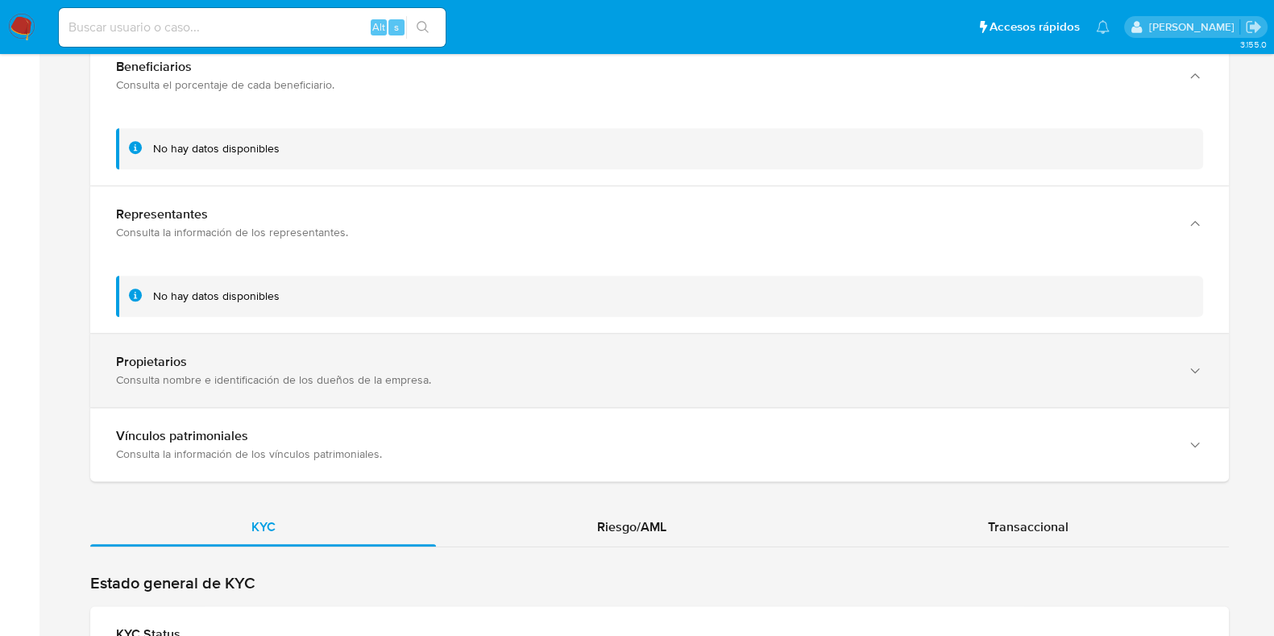
click at [248, 376] on div "Propietarios Consulta nombre e identificación de los dueños de la empresa." at bounding box center [659, 370] width 1139 height 73
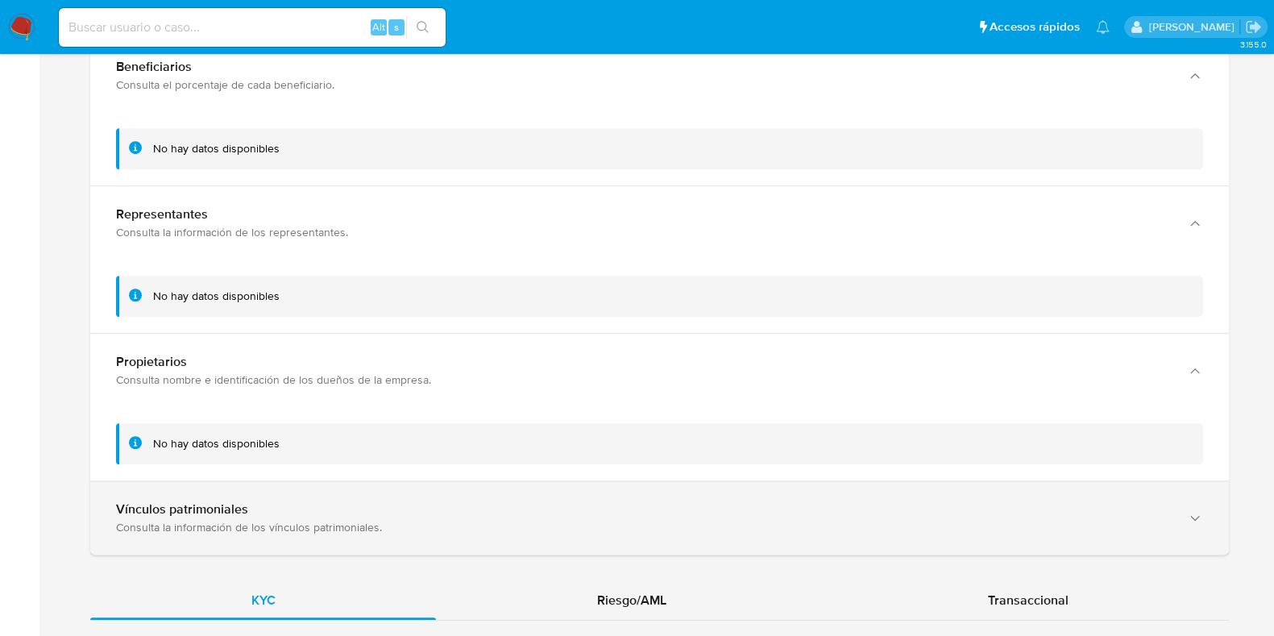
click at [242, 481] on div "Vínculos patrimoniales Consulta la información de los vínculos patrimoniales." at bounding box center [659, 517] width 1139 height 73
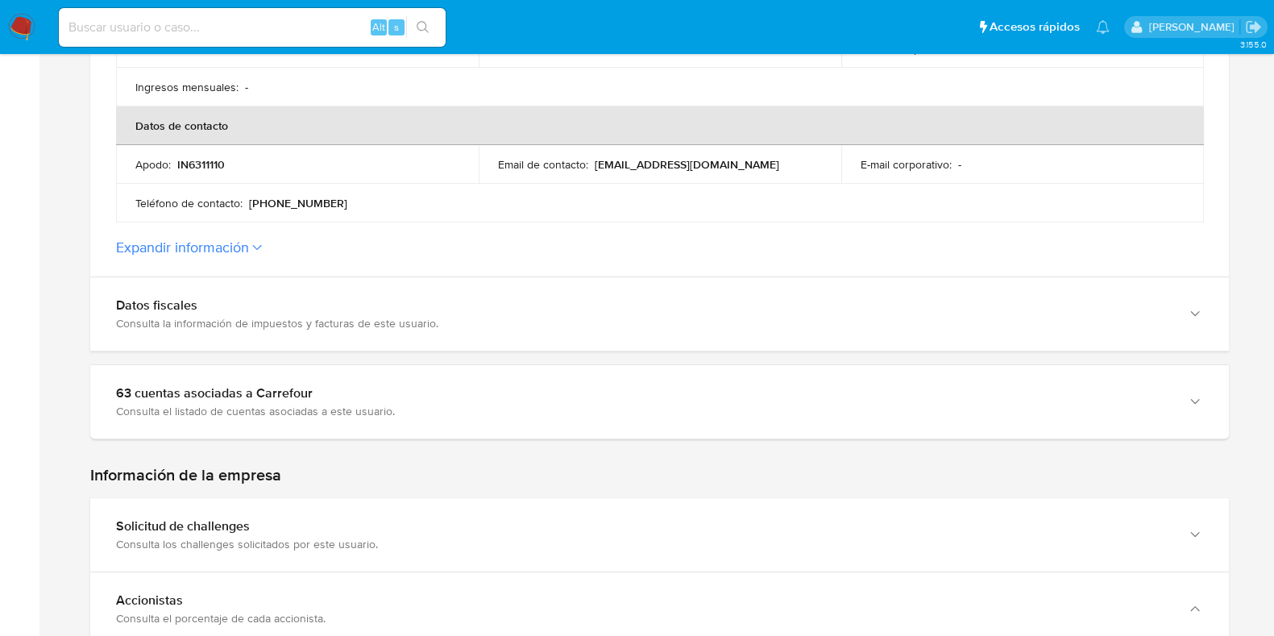
scroll to position [539, 0]
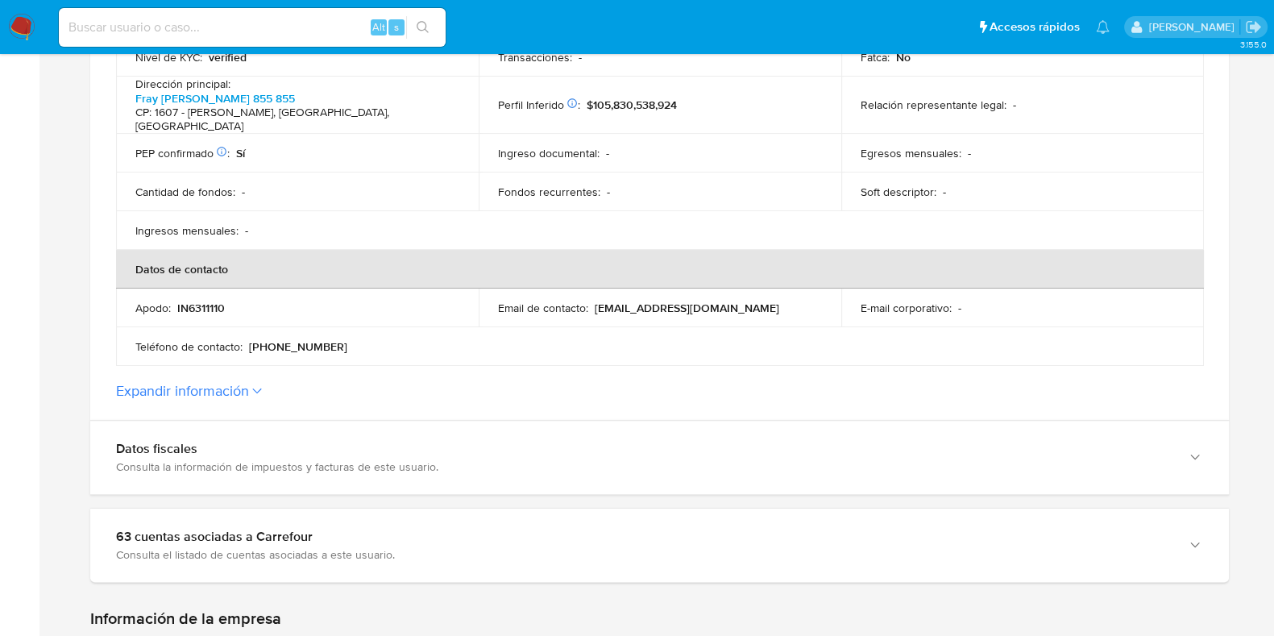
click at [233, 382] on button "Expandir información" at bounding box center [182, 391] width 133 height 18
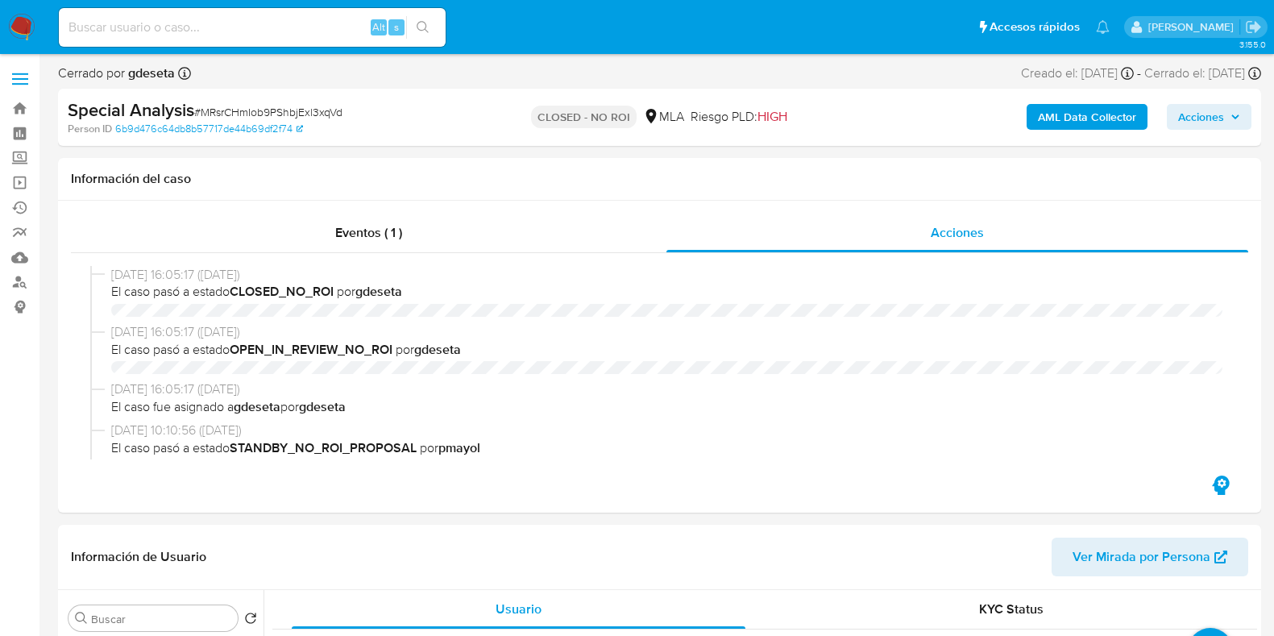
select select "10"
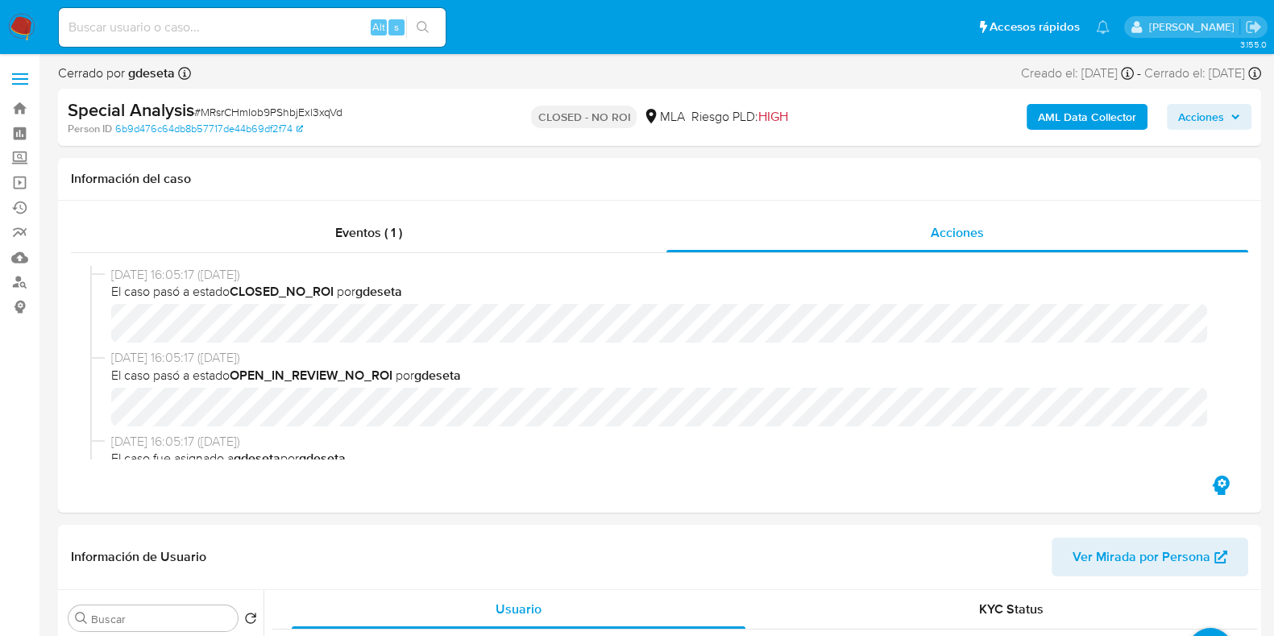
scroll to position [302, 0]
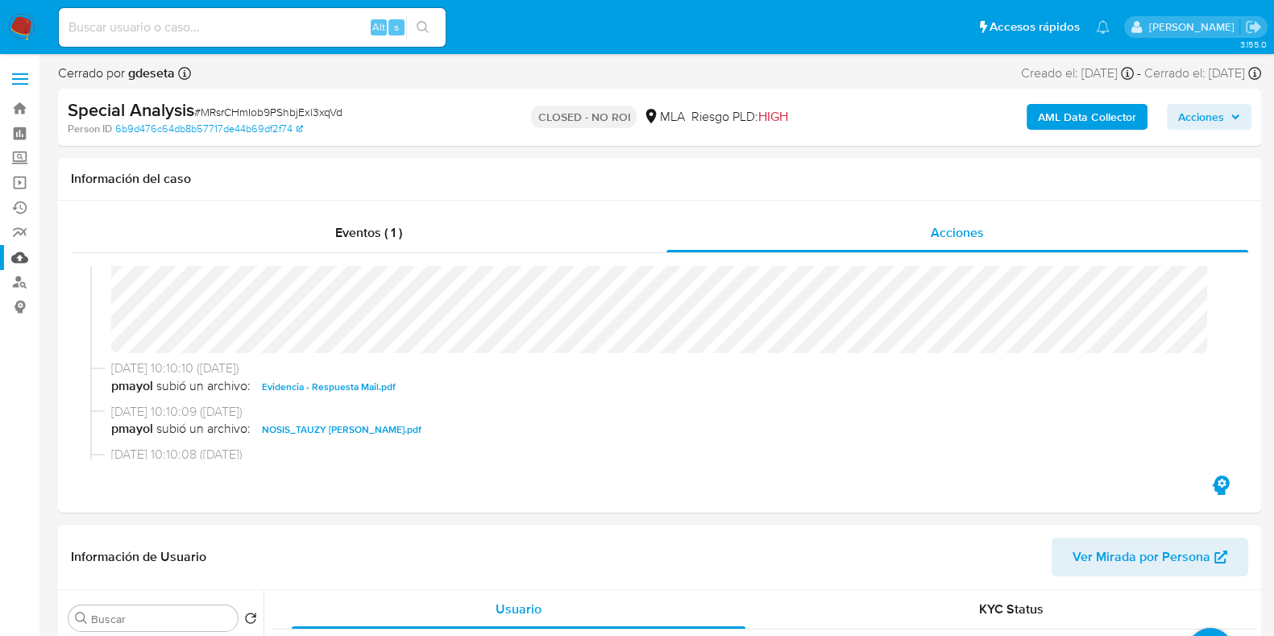
click at [20, 257] on link "Mulan" at bounding box center [96, 257] width 192 height 25
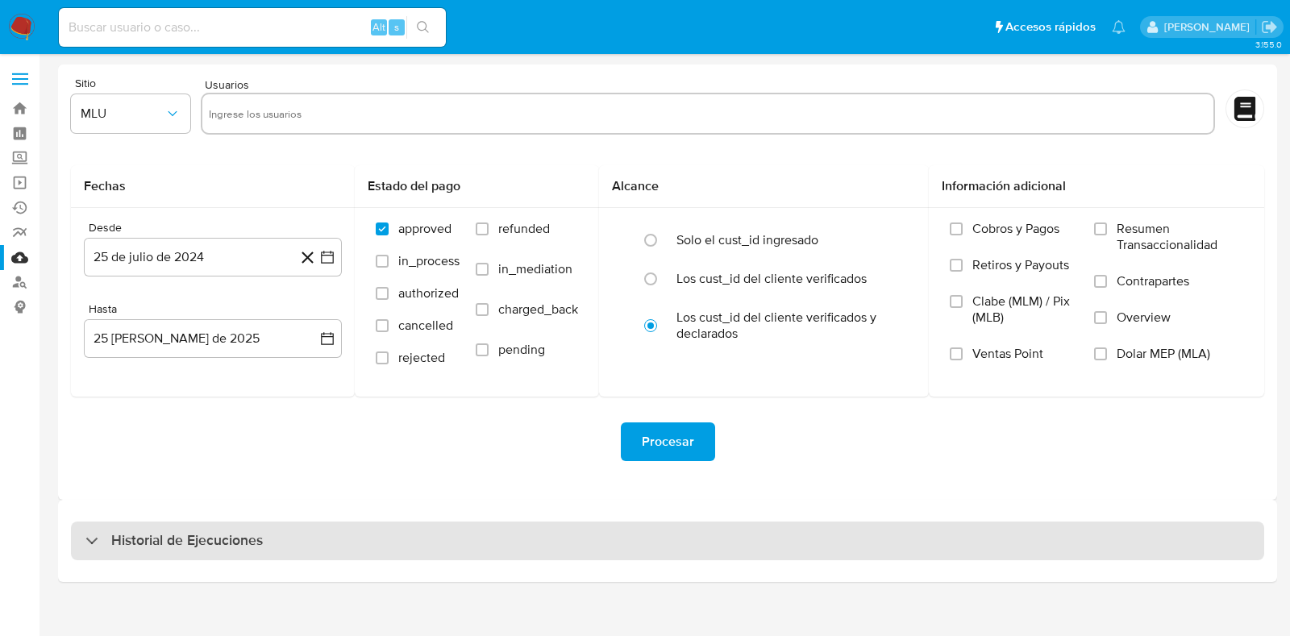
click at [210, 531] on h3 "Historial de Ejecuciones" at bounding box center [187, 540] width 152 height 19
select select "10"
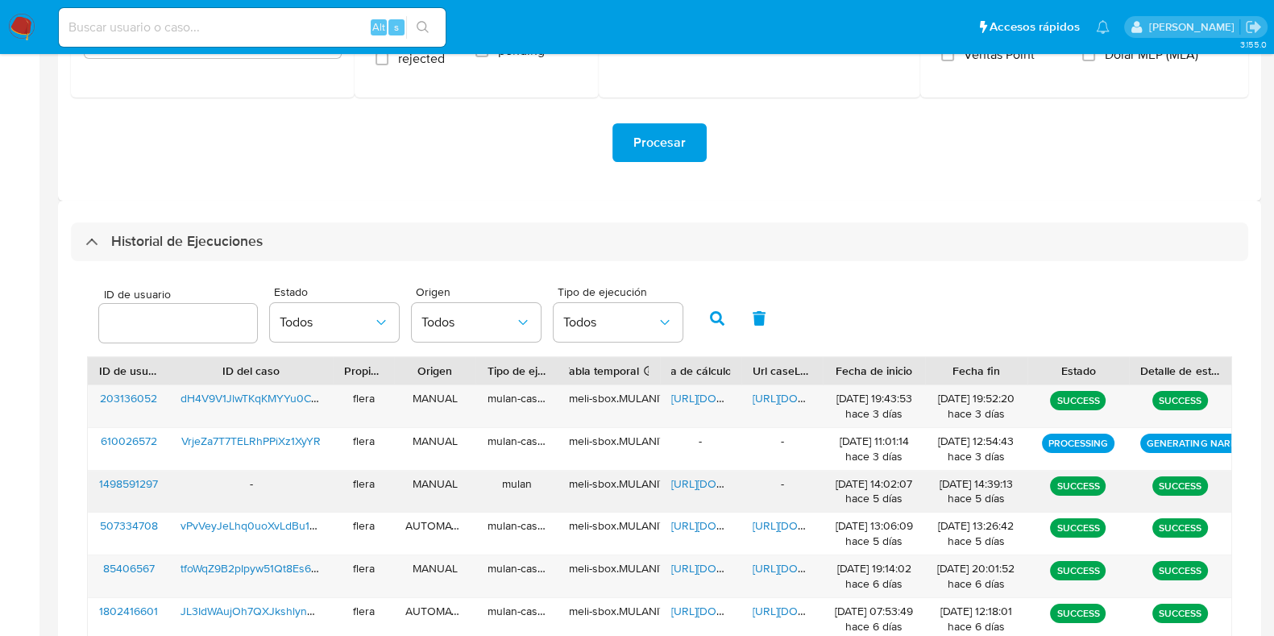
scroll to position [302, 0]
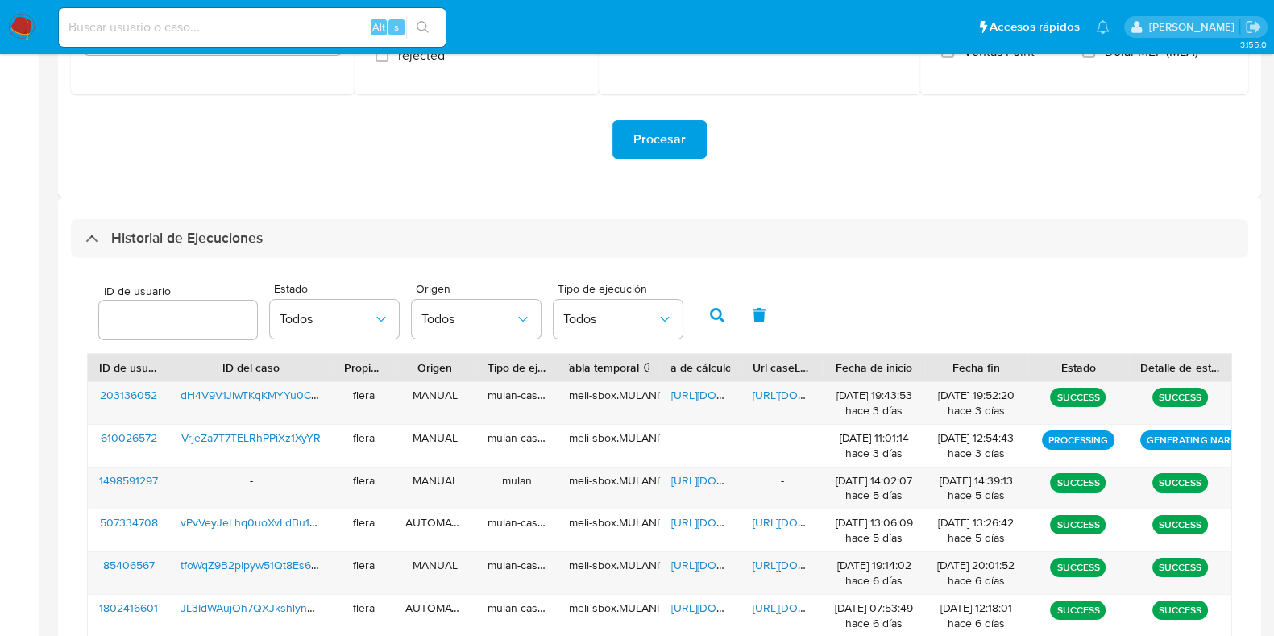
click at [181, 306] on div at bounding box center [178, 320] width 158 height 39
click at [171, 324] on input "number" at bounding box center [178, 319] width 158 height 21
paste input "102026612"
type input "102026612"
click at [712, 316] on icon "button" at bounding box center [717, 315] width 15 height 15
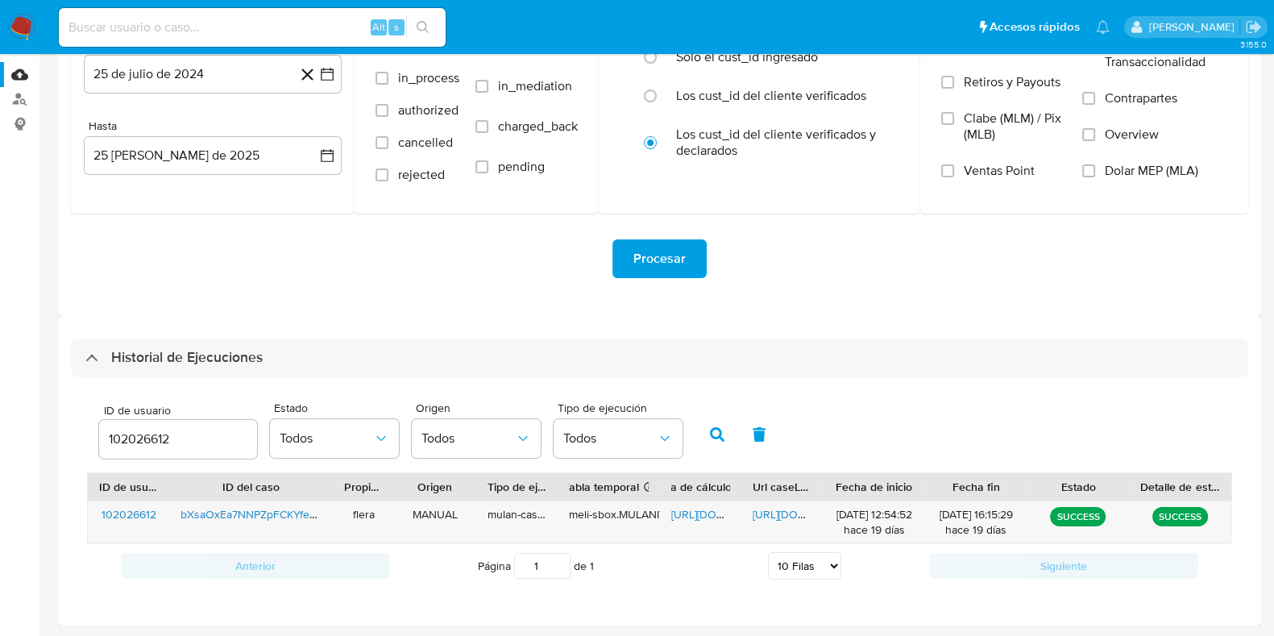
scroll to position [181, 0]
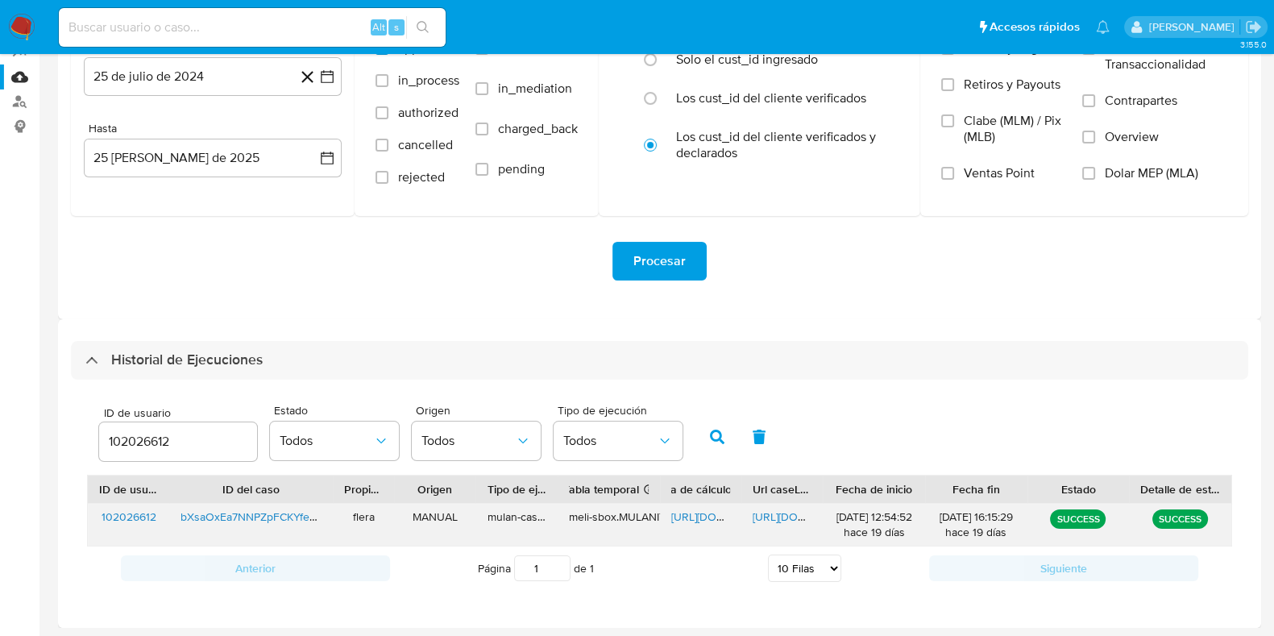
click at [689, 517] on span "https://docs.google.com/spreadsheets/d/1oOdwOpUStVSN4INfSCTl2oFMGgZnii9XvQRdxPO…" at bounding box center [726, 517] width 111 height 16
click at [788, 510] on span "https://docs.google.com/document/d/1x72cz_BpWSBbdlbtJZjg52oO4LW7lEcKlds8q5AGQo4…" at bounding box center [808, 517] width 111 height 16
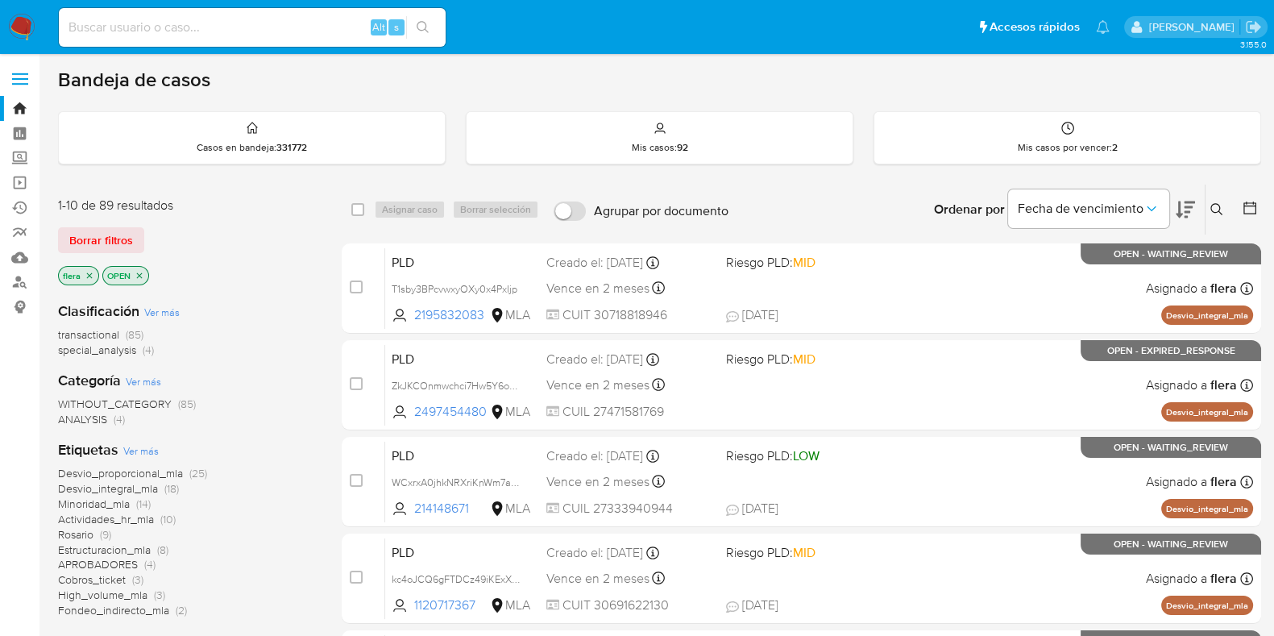
click at [1217, 211] on icon at bounding box center [1217, 209] width 12 height 12
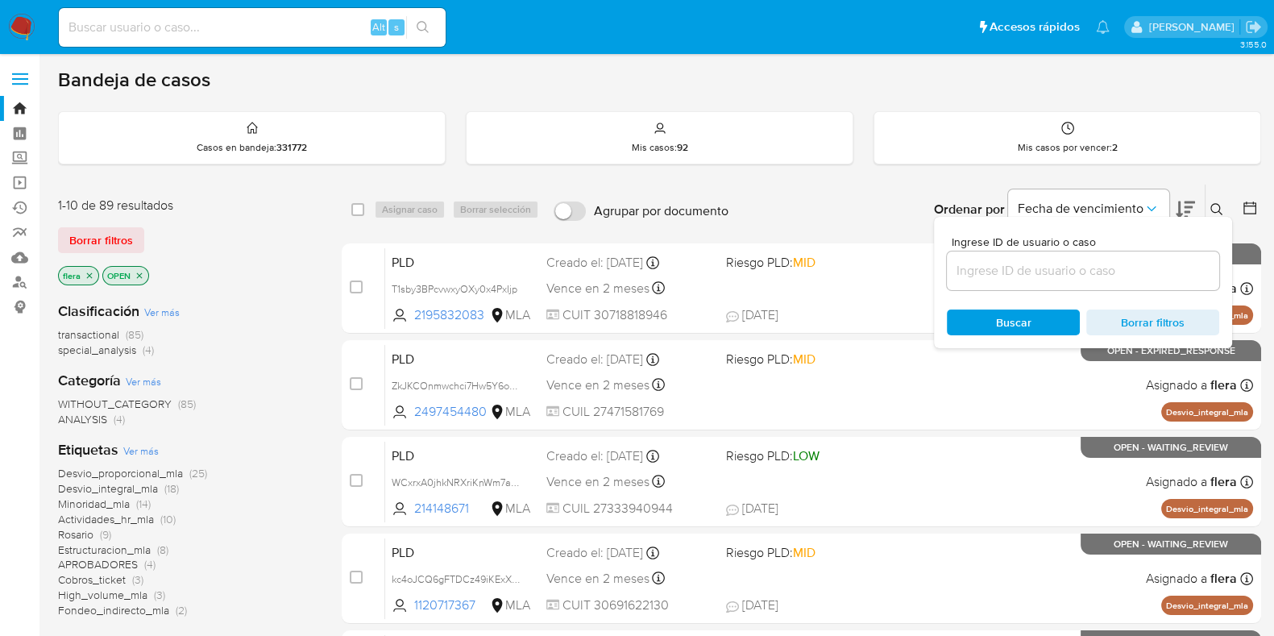
click at [1016, 264] on input at bounding box center [1083, 270] width 272 height 21
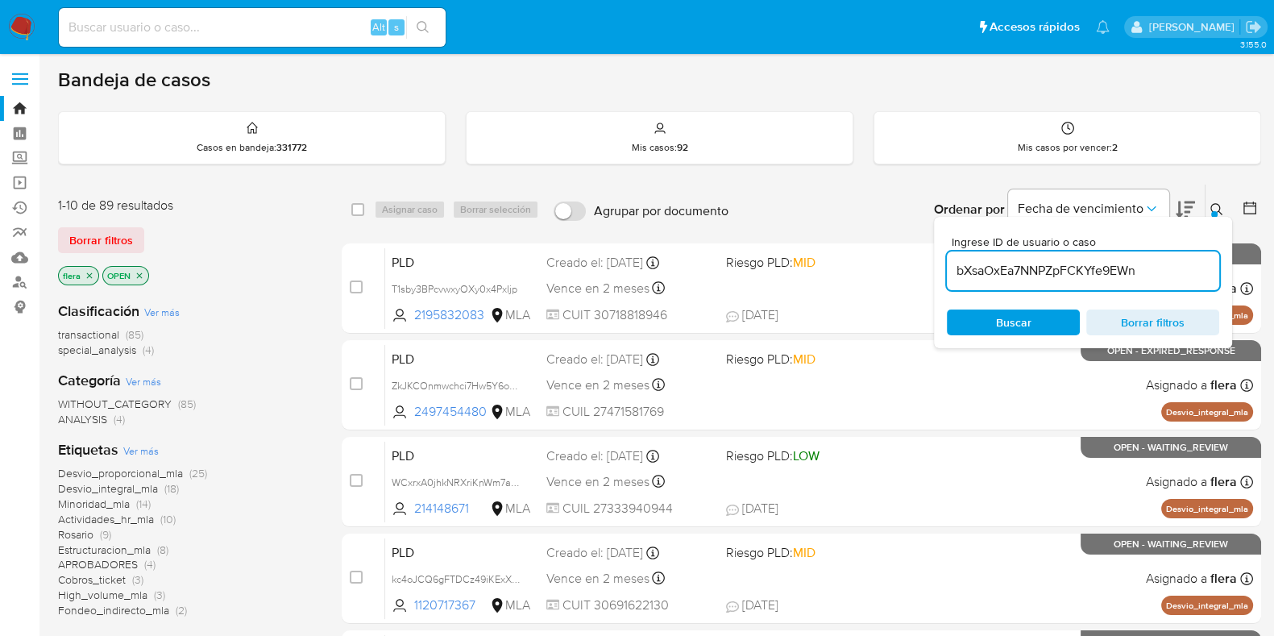
type input "bXsaOxEa7NNPZpFCKYfe9EWn"
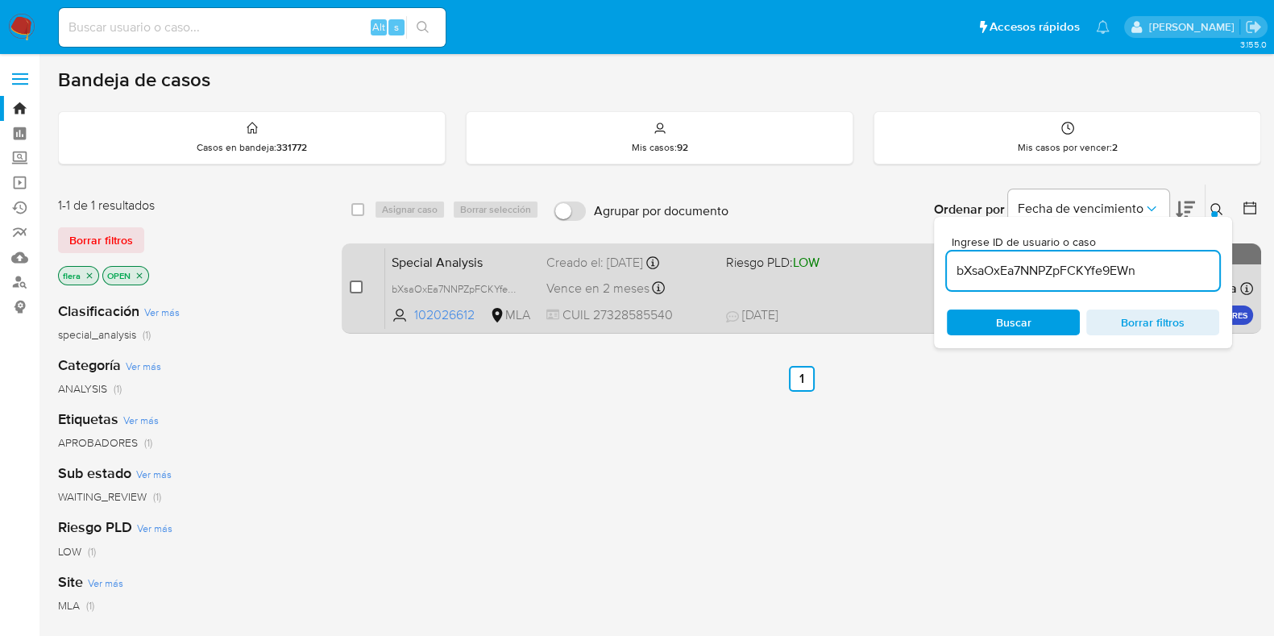
click at [355, 287] on input "checkbox" at bounding box center [356, 286] width 13 height 13
checkbox input "true"
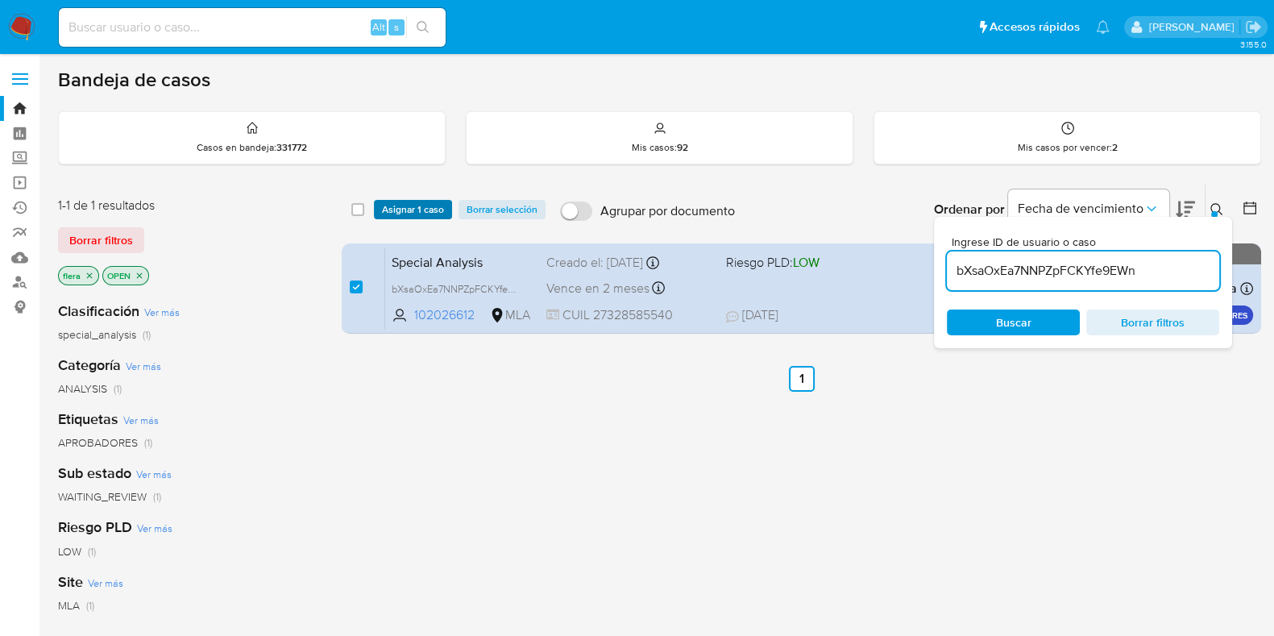
click at [413, 210] on span "Asignar 1 caso" at bounding box center [413, 209] width 62 height 16
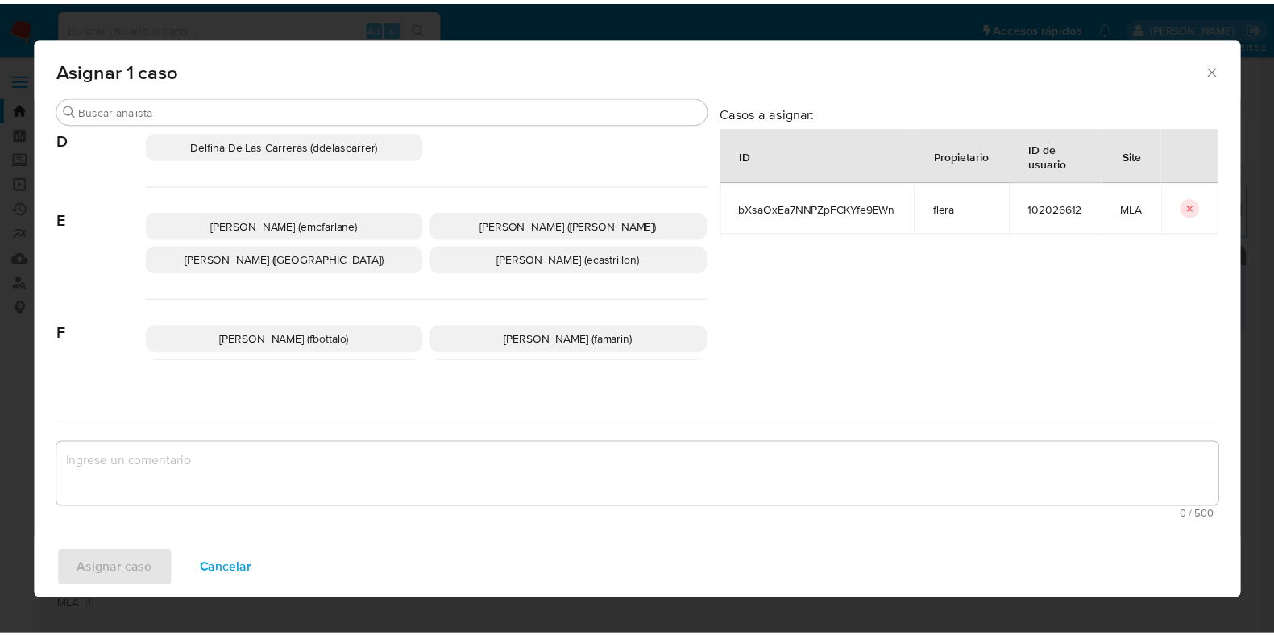
scroll to position [302, 0]
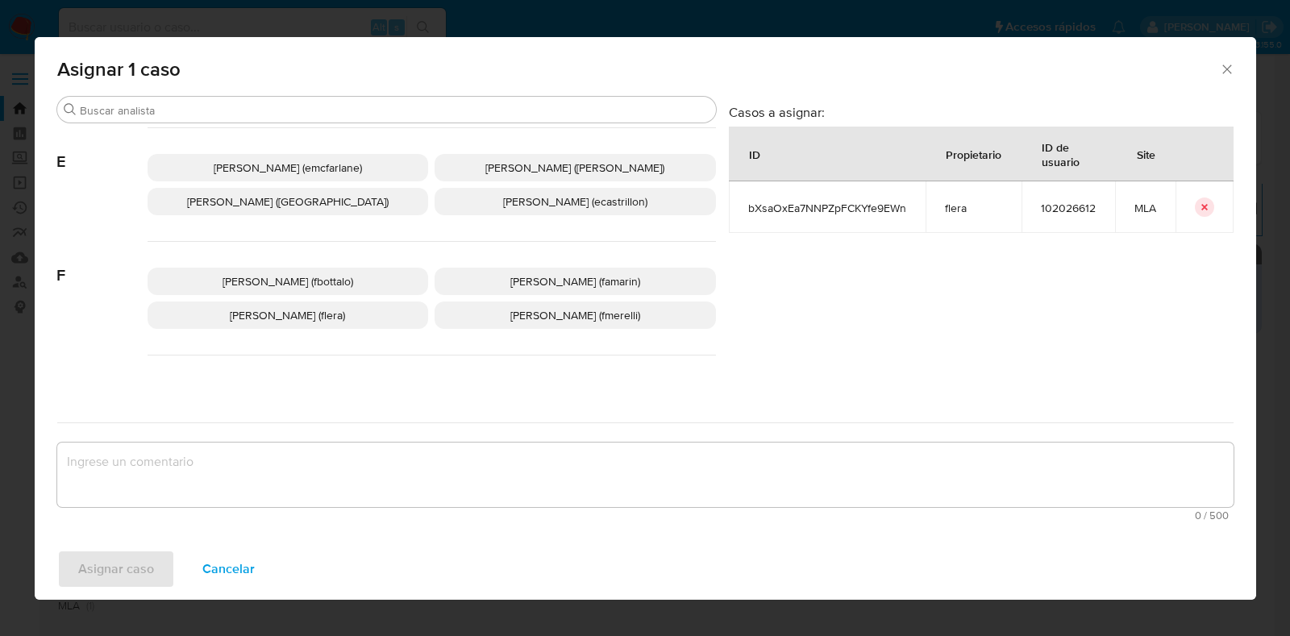
click at [339, 316] on span "Florencia Cecilia Lera (flera)" at bounding box center [287, 315] width 115 height 16
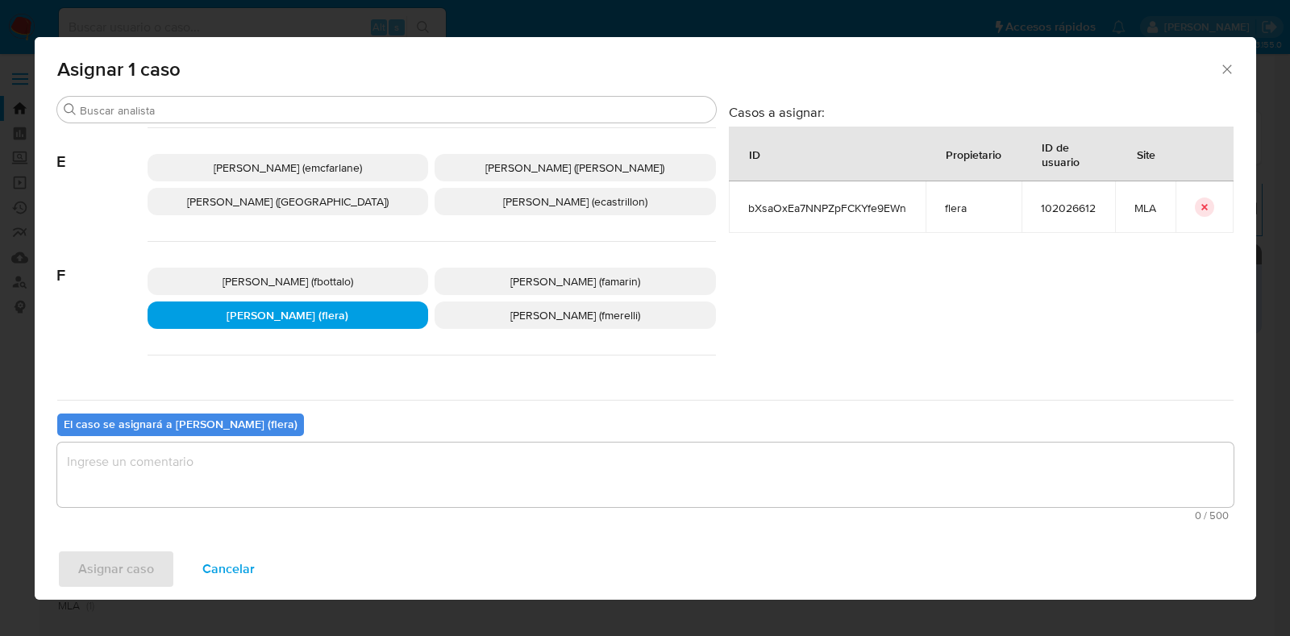
click at [269, 485] on textarea "assign-modal" at bounding box center [645, 474] width 1176 height 64
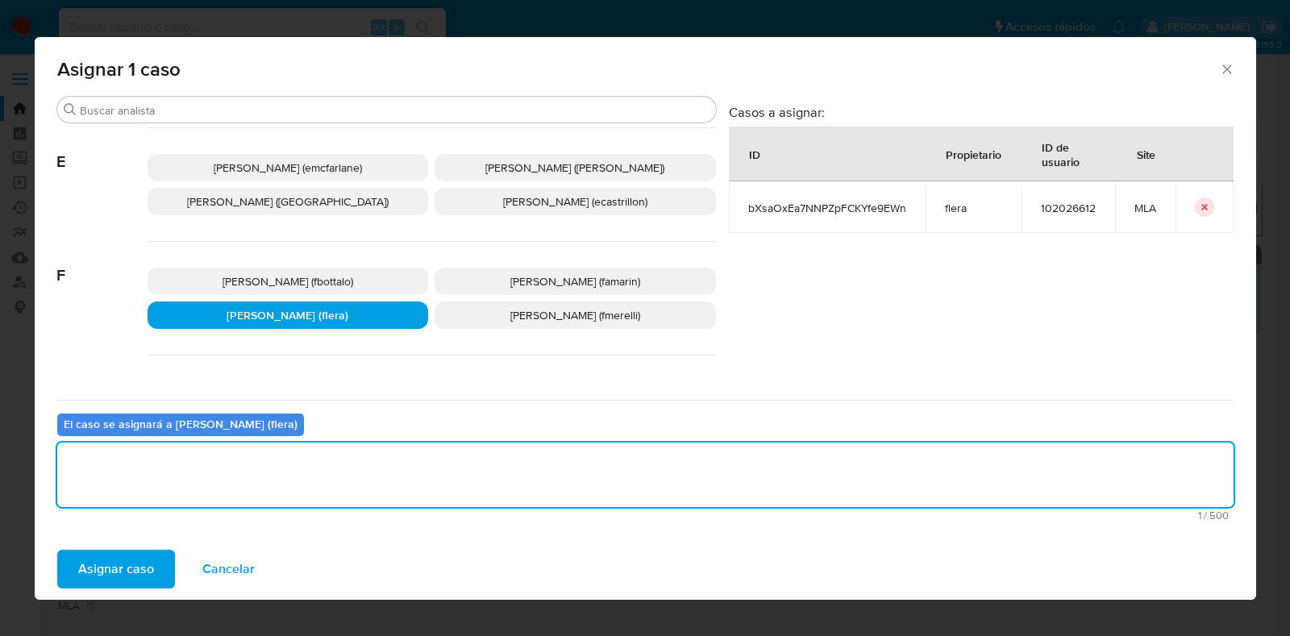
click at [113, 584] on span "Asignar caso" at bounding box center [116, 568] width 76 height 35
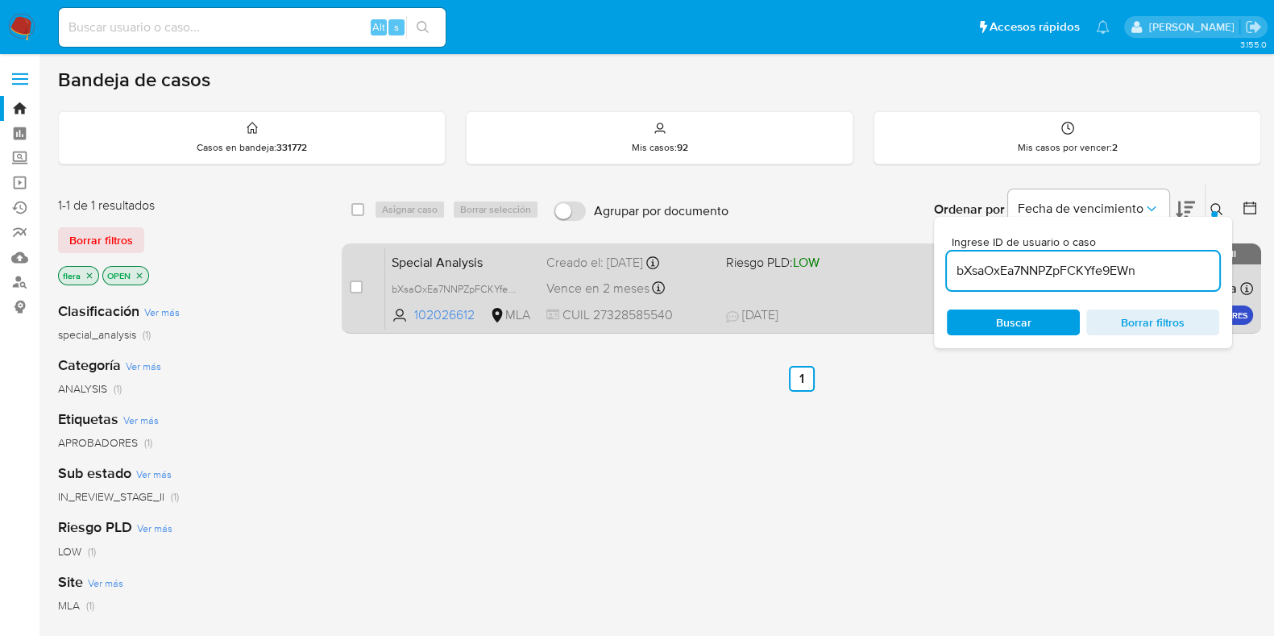
click at [441, 251] on span "Special Analysis" at bounding box center [463, 261] width 142 height 21
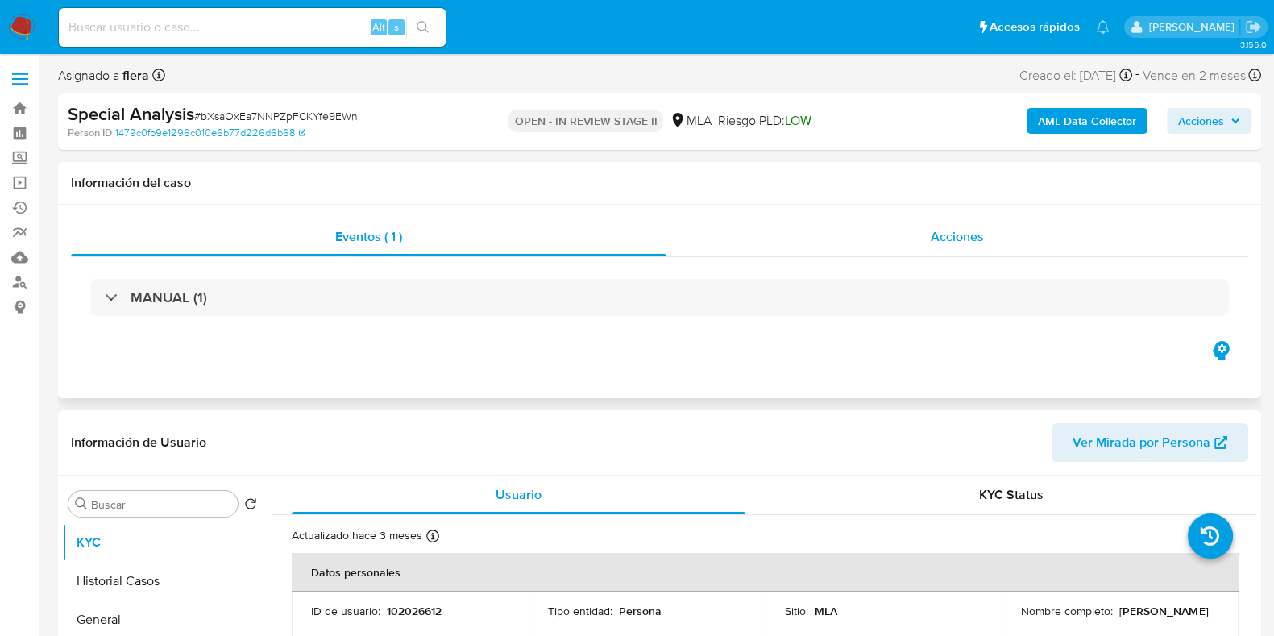
select select "10"
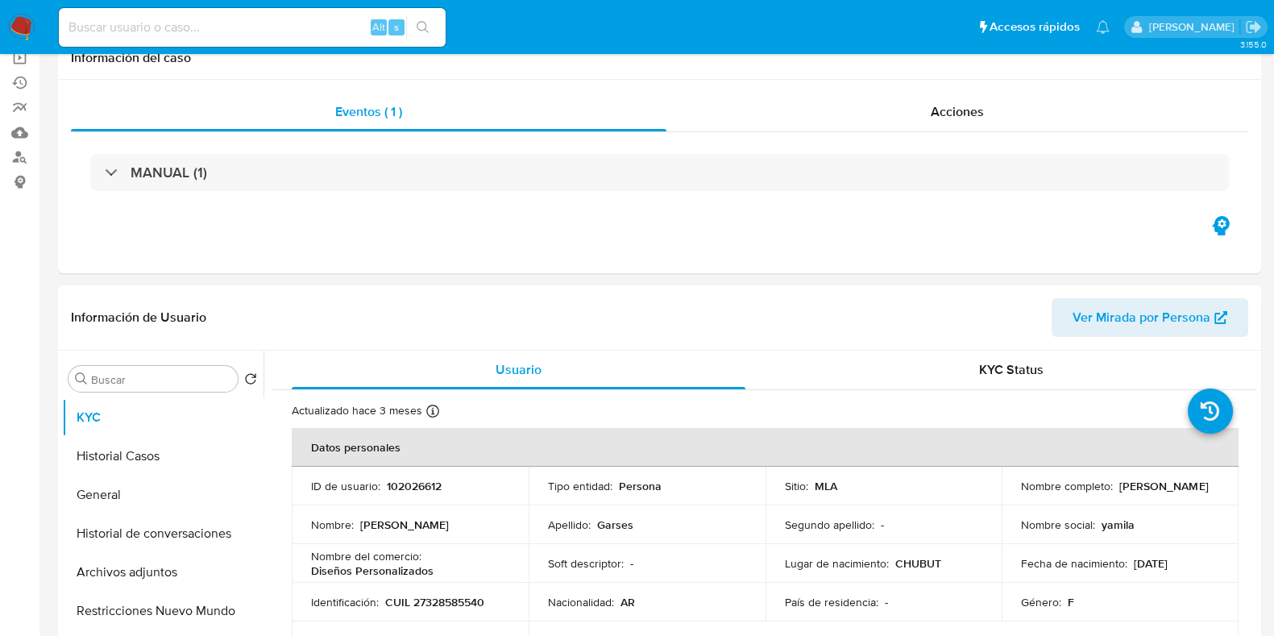
scroll to position [302, 0]
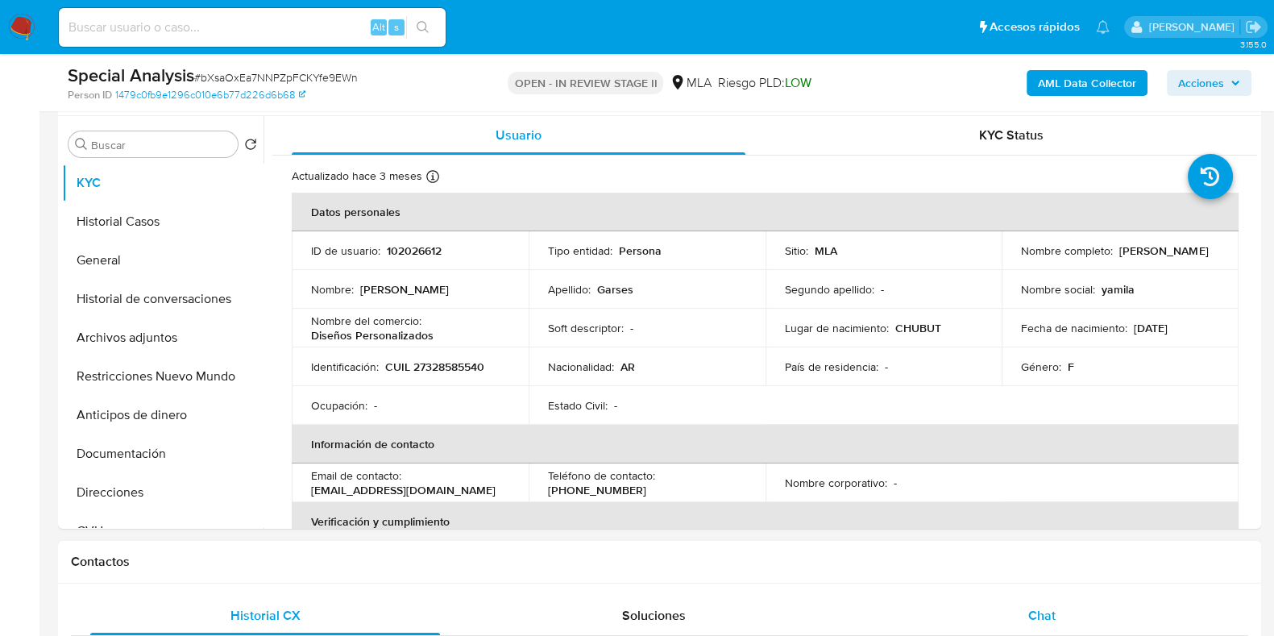
click at [1052, 621] on span "Chat" at bounding box center [1041, 615] width 27 height 19
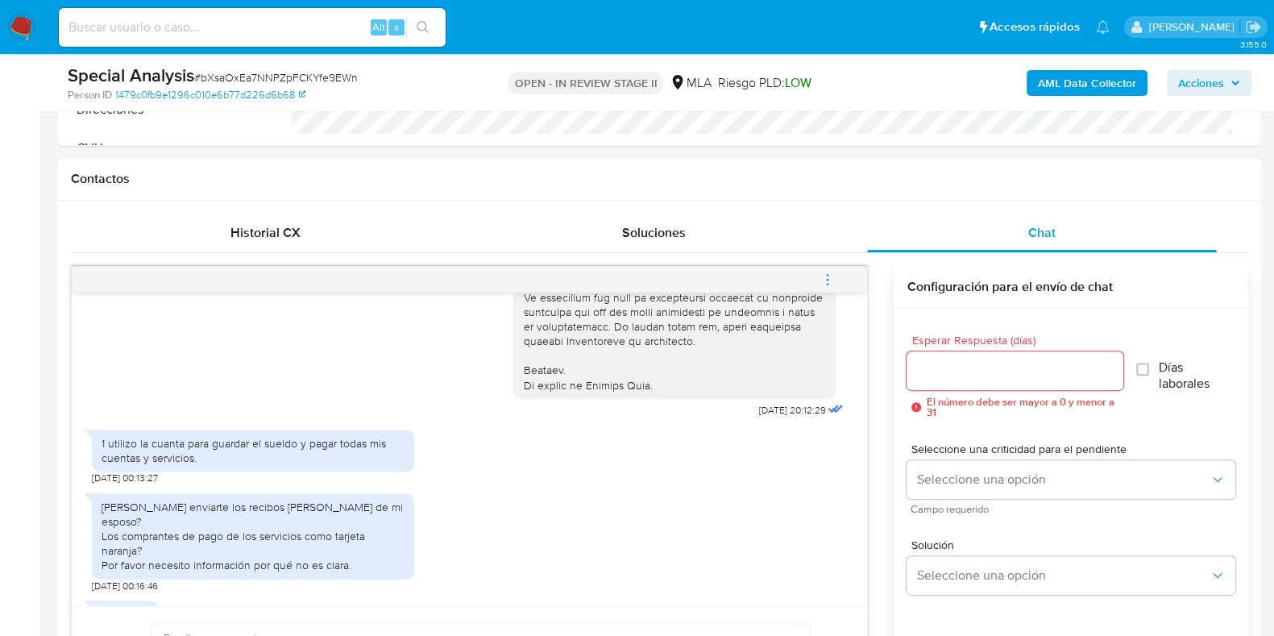
scroll to position [907, 0]
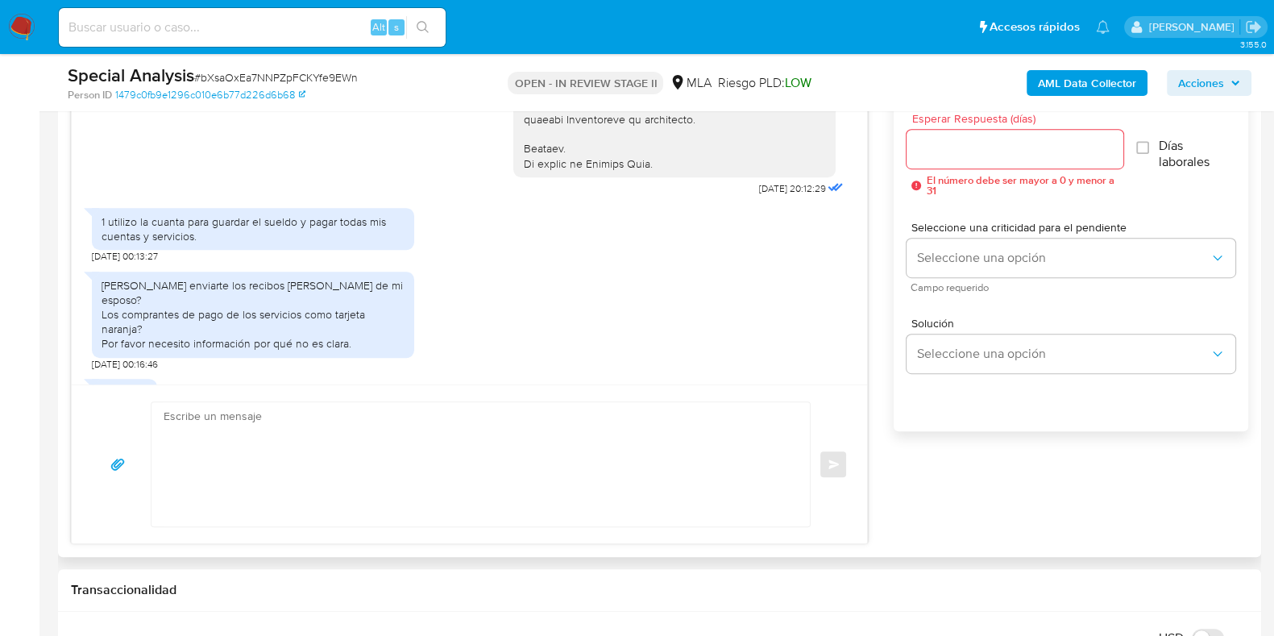
click at [343, 402] on textarea at bounding box center [477, 464] width 626 height 124
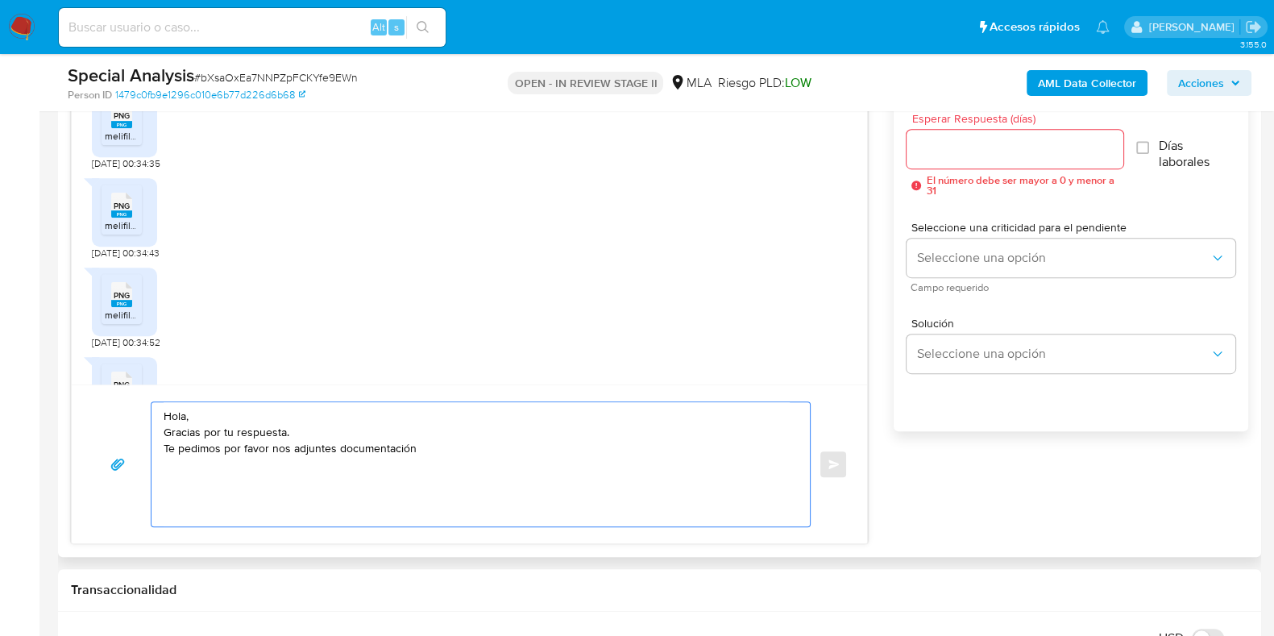
scroll to position [1209, 0]
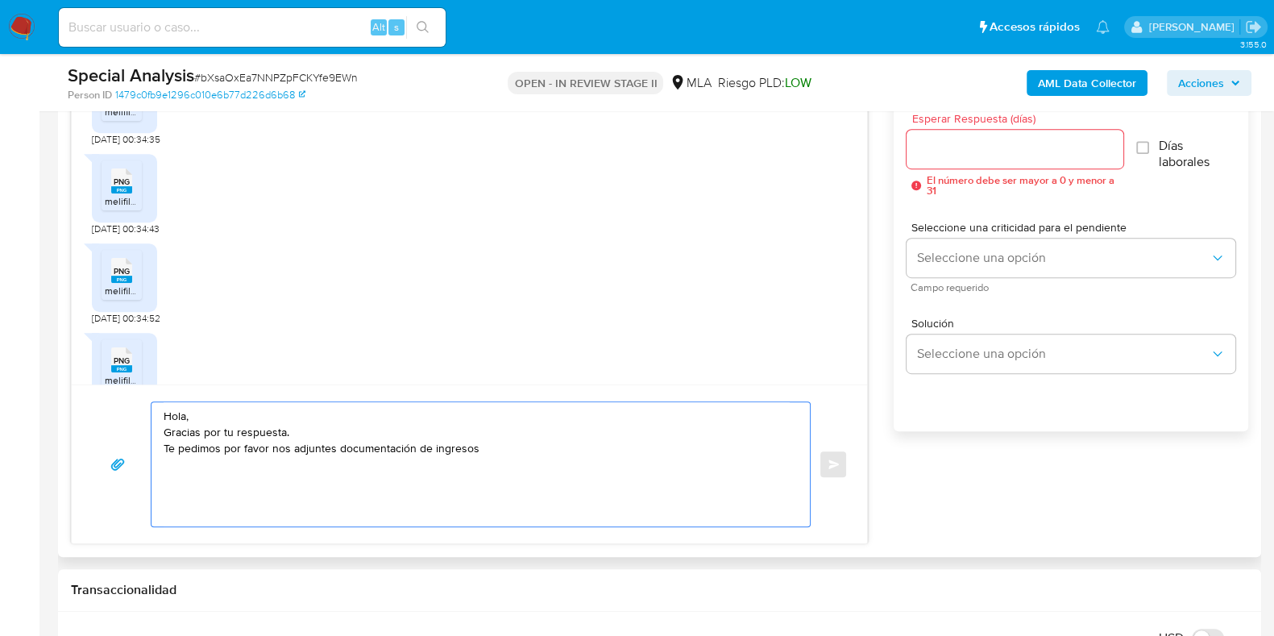
drag, startPoint x: 488, startPoint y: 444, endPoint x: 415, endPoint y: 451, distance: 73.6
click at [415, 451] on textarea "Hola, Gracias por tu respuesta. Te pedimos por favor nos adjuntes documentación…" at bounding box center [477, 464] width 626 height 124
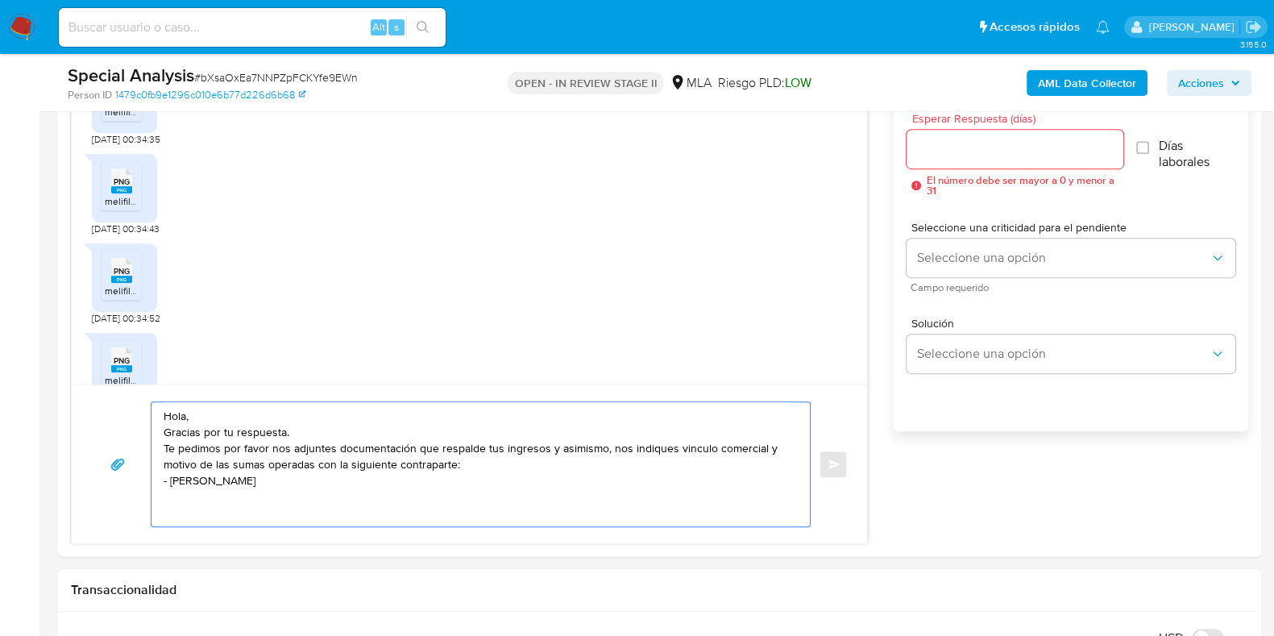
paste textarea "20288723487"
paste textarea "Paula Agostina Villarreal"
paste textarea "27486833152"
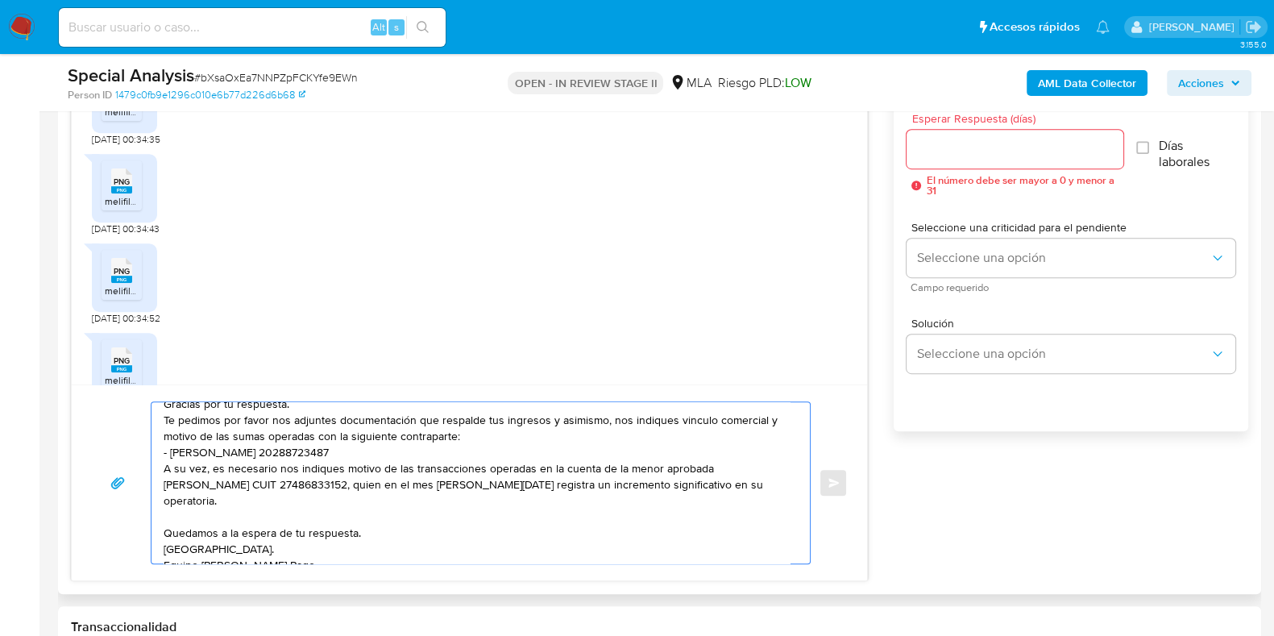
scroll to position [44, 0]
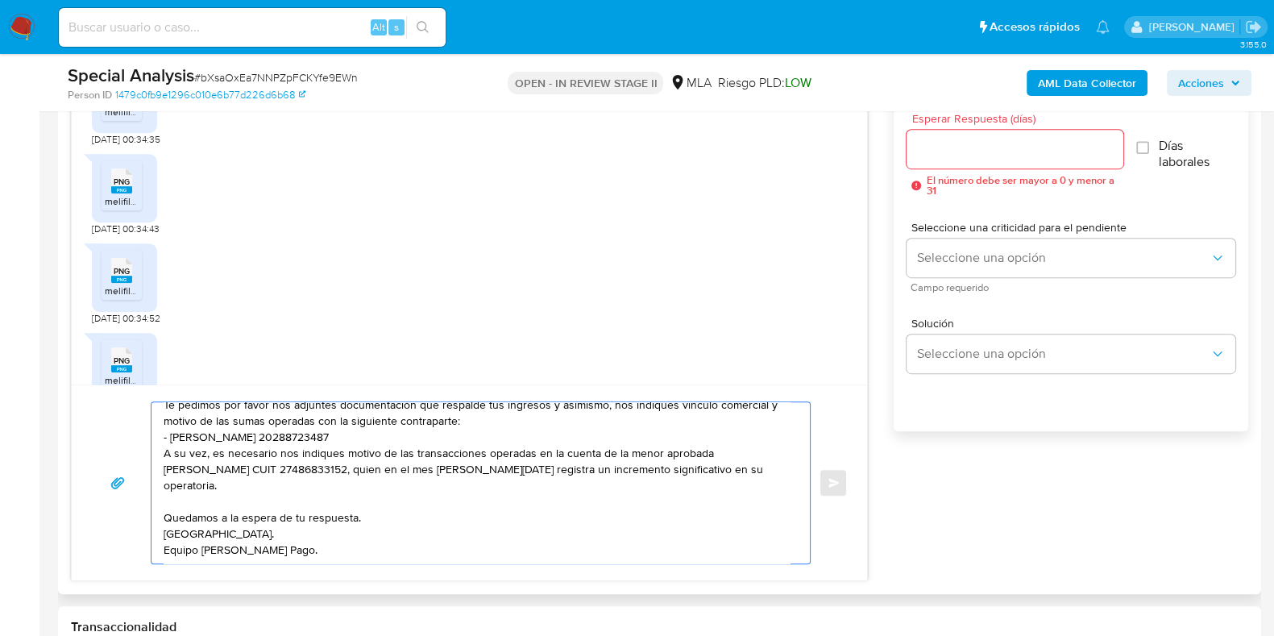
click at [355, 520] on textarea "Hola, Gracias por tu respuesta. Te pedimos por favor nos adjuntes documentación…" at bounding box center [477, 482] width 626 height 161
type textarea "Hola, Gracias por tu respuesta. Te pedimos por favor nos adjuntes documentación…"
click at [995, 139] on input "Esperar Respuesta (días)" at bounding box center [1015, 149] width 216 height 21
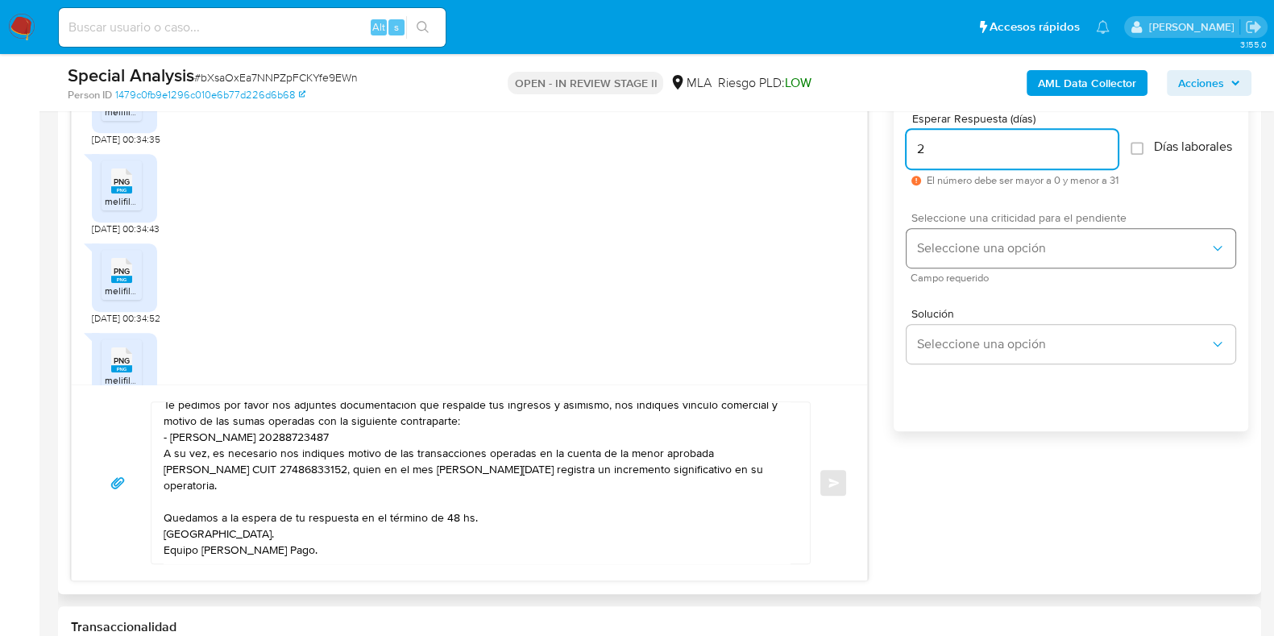
type input "2"
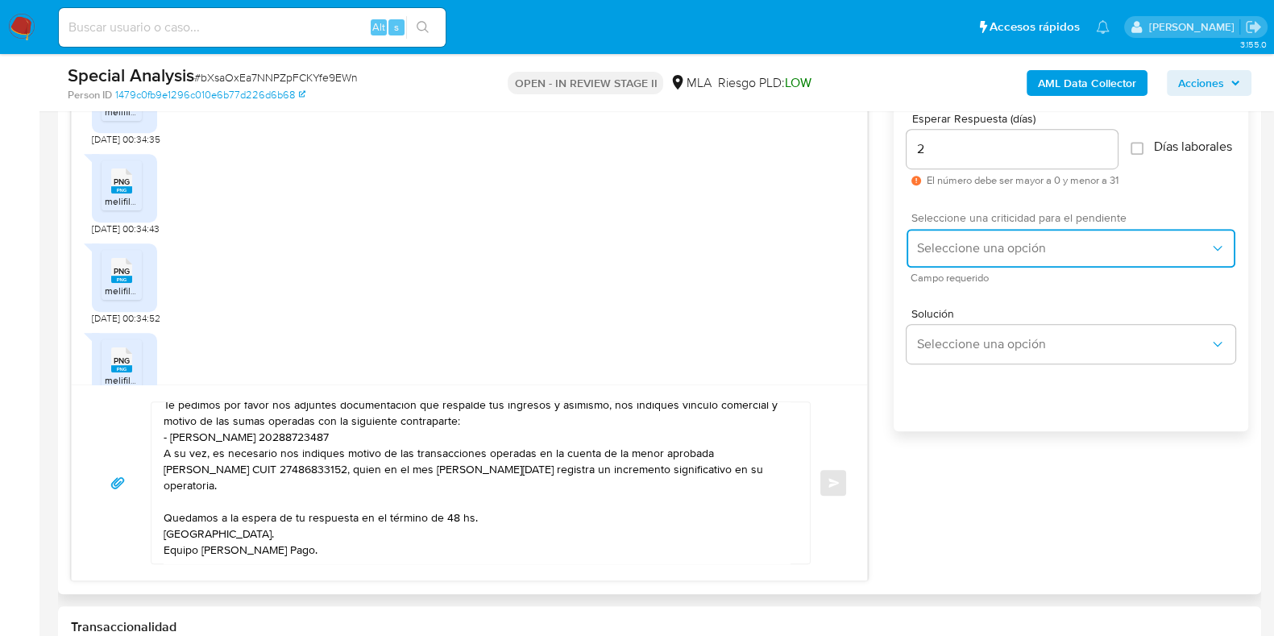
click at [985, 251] on span "Seleccione una opción" at bounding box center [1062, 248] width 293 height 16
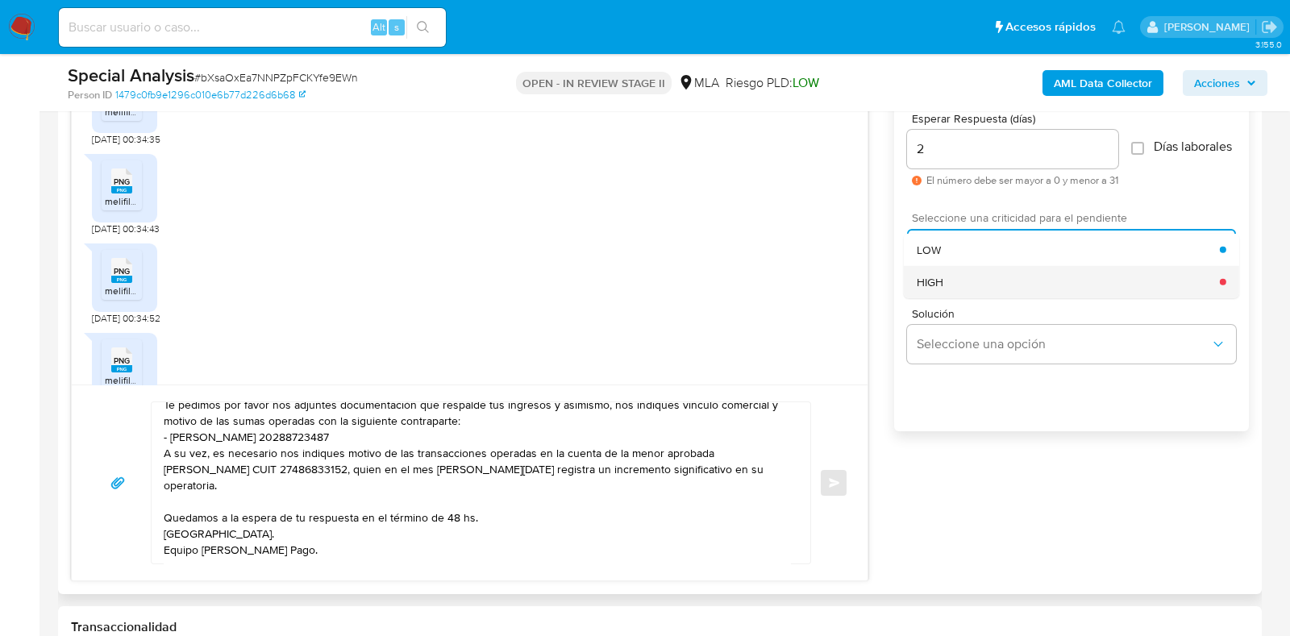
click at [983, 297] on div "HIGH" at bounding box center [1067, 281] width 303 height 32
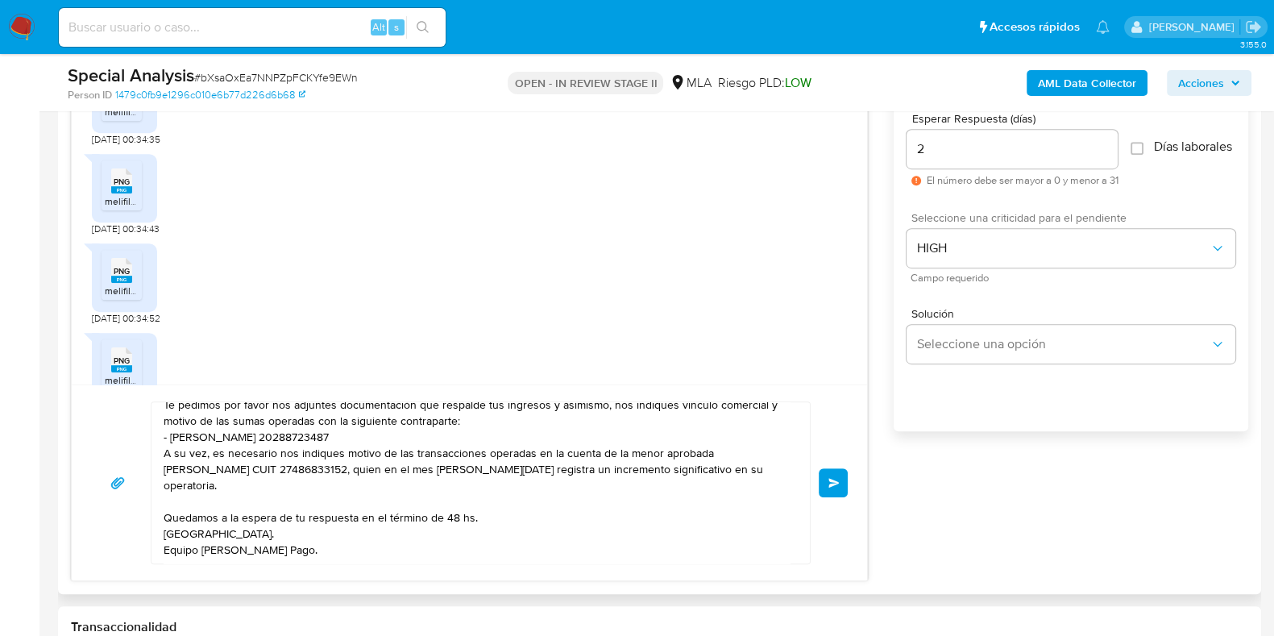
click at [838, 483] on span "Enviar" at bounding box center [834, 483] width 11 height 10
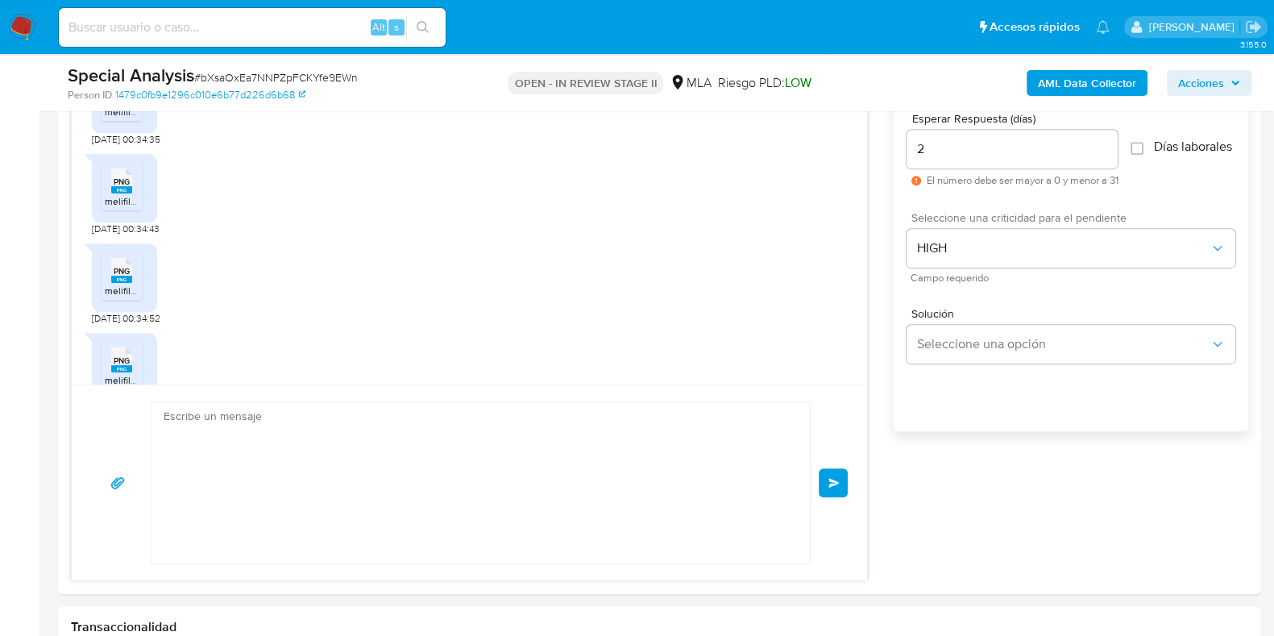
scroll to position [1851, 0]
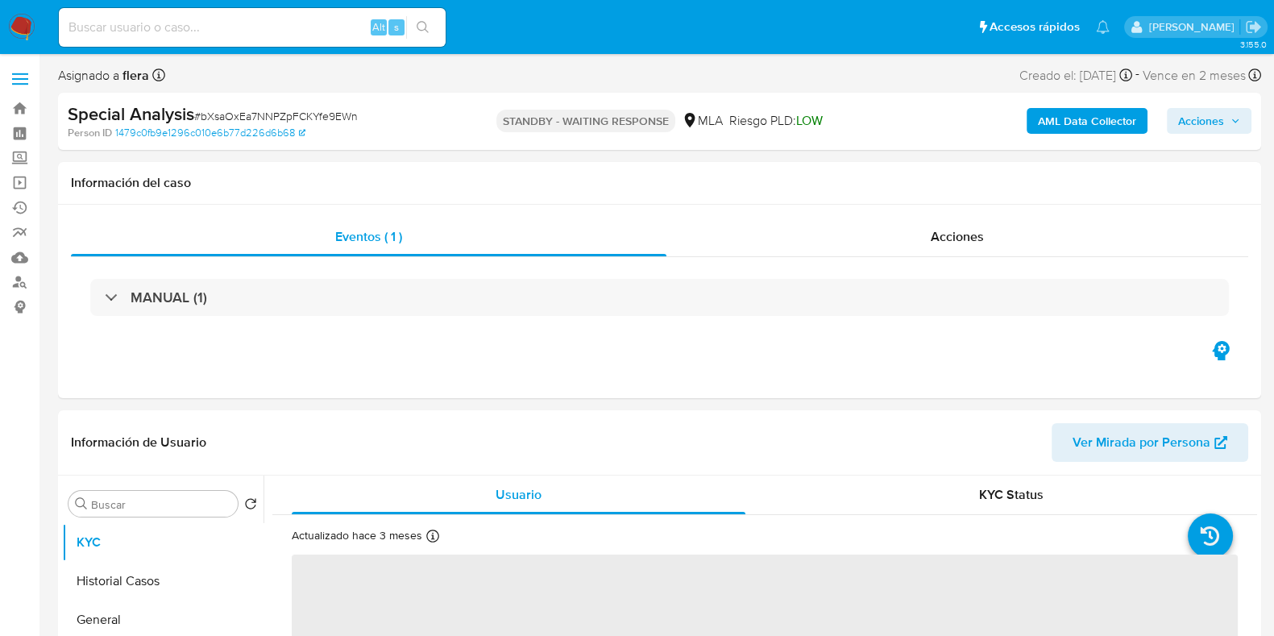
click at [251, 22] on input at bounding box center [252, 27] width 387 height 21
paste input "vC64UnItTSPWKLUaKF9wppMb"
type input "vC64UnItTSPWKLUaKF9wppMb"
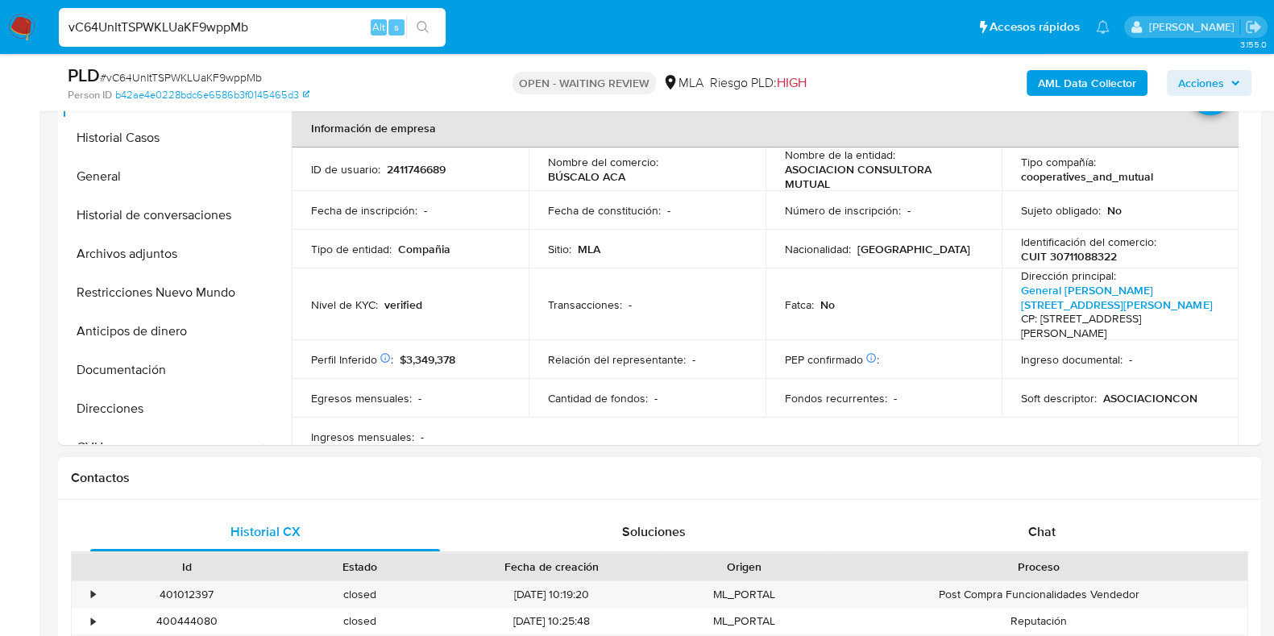
scroll to position [604, 0]
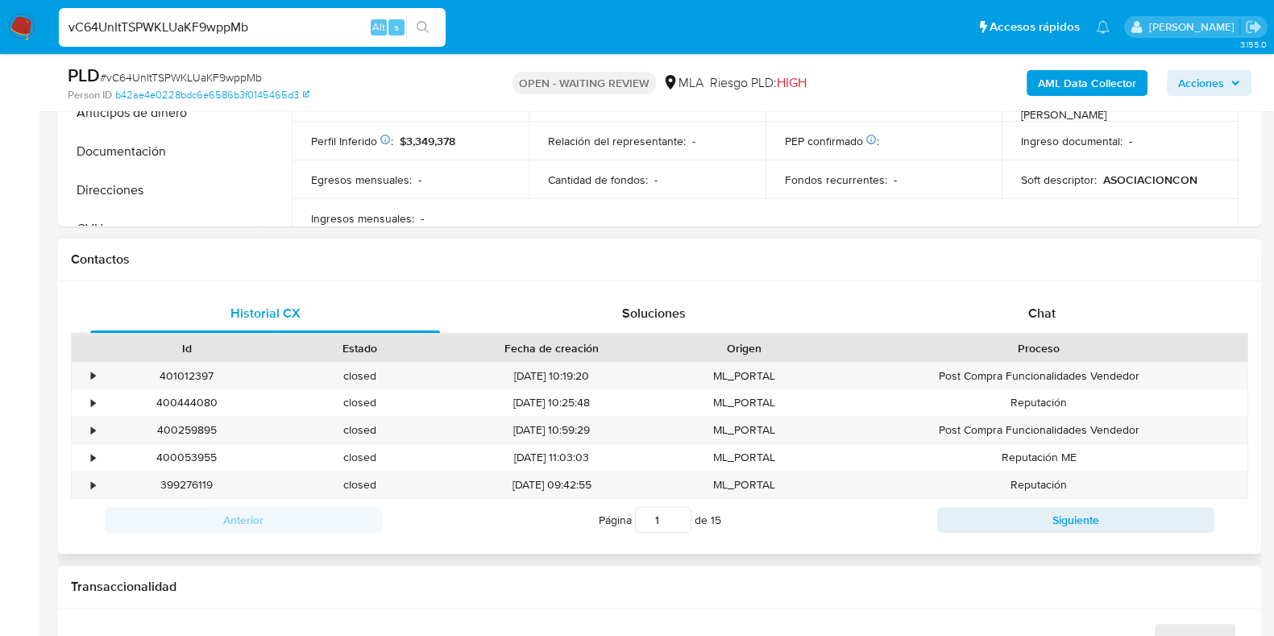
select select "10"
click at [1044, 326] on div "Chat" at bounding box center [1042, 313] width 350 height 39
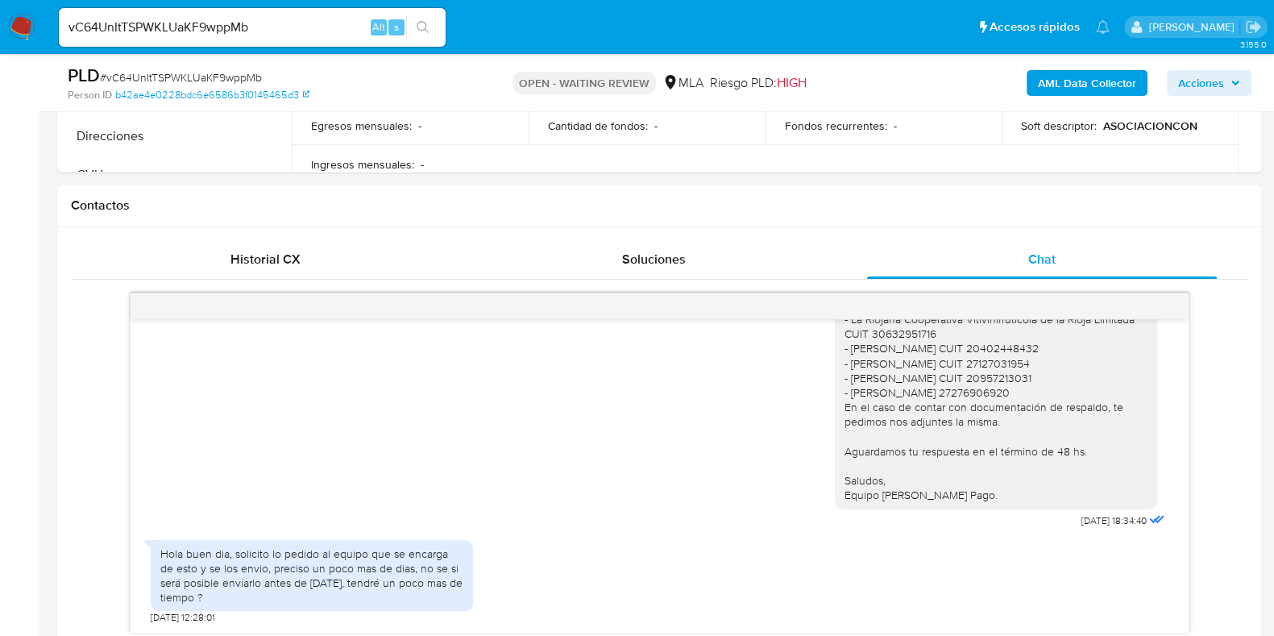
scroll to position [805, 0]
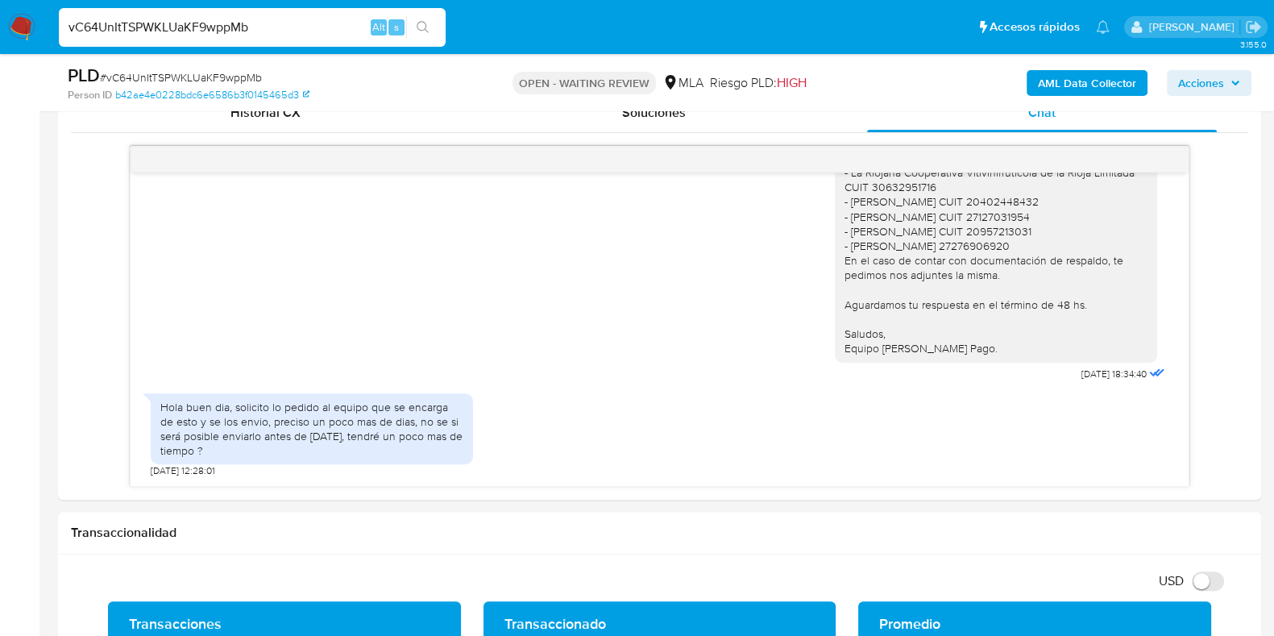
click at [222, 25] on input "vC64UnItTSPWKLUaKF9wppMb" at bounding box center [252, 27] width 387 height 21
paste input "ANLx5D7IrBASfezEjA6y6U7h"
type input "ANLx5D7IrBASfezEjA6y6U7h"
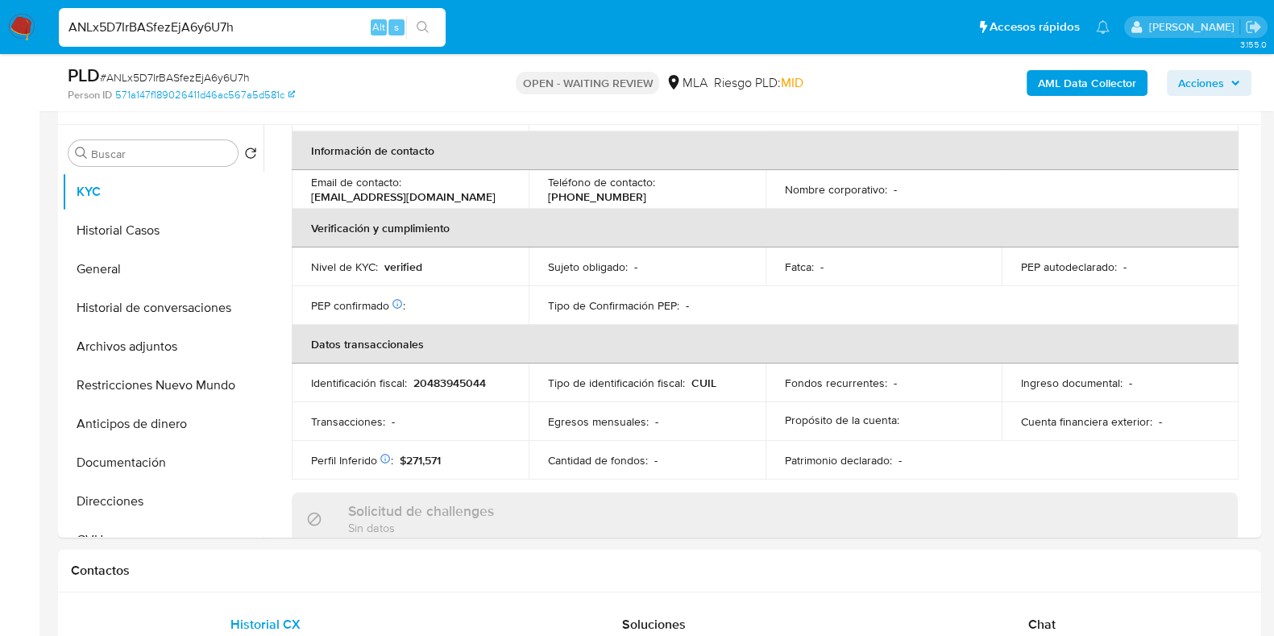
scroll to position [682, 0]
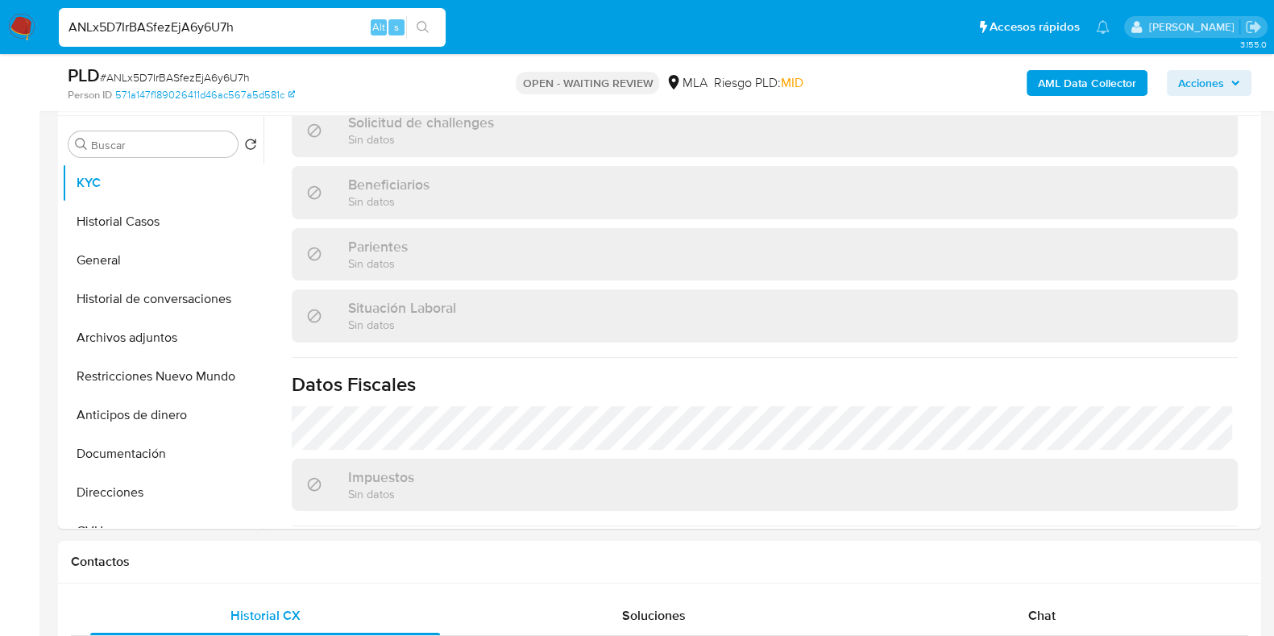
select select "10"
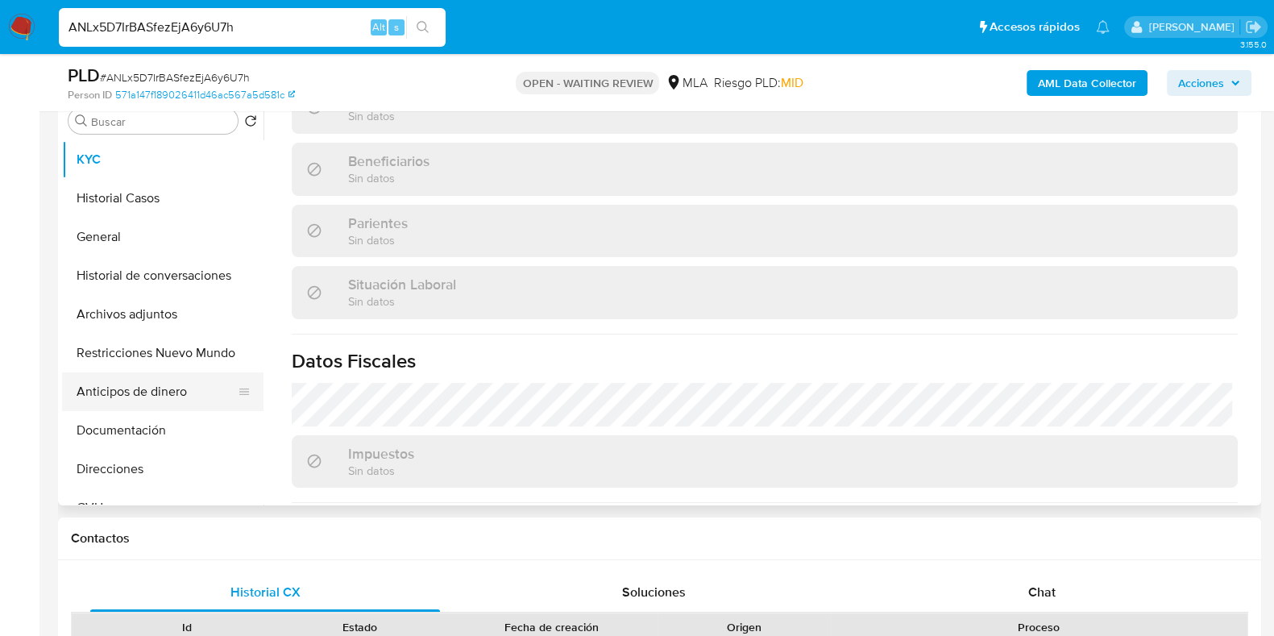
scroll to position [201, 0]
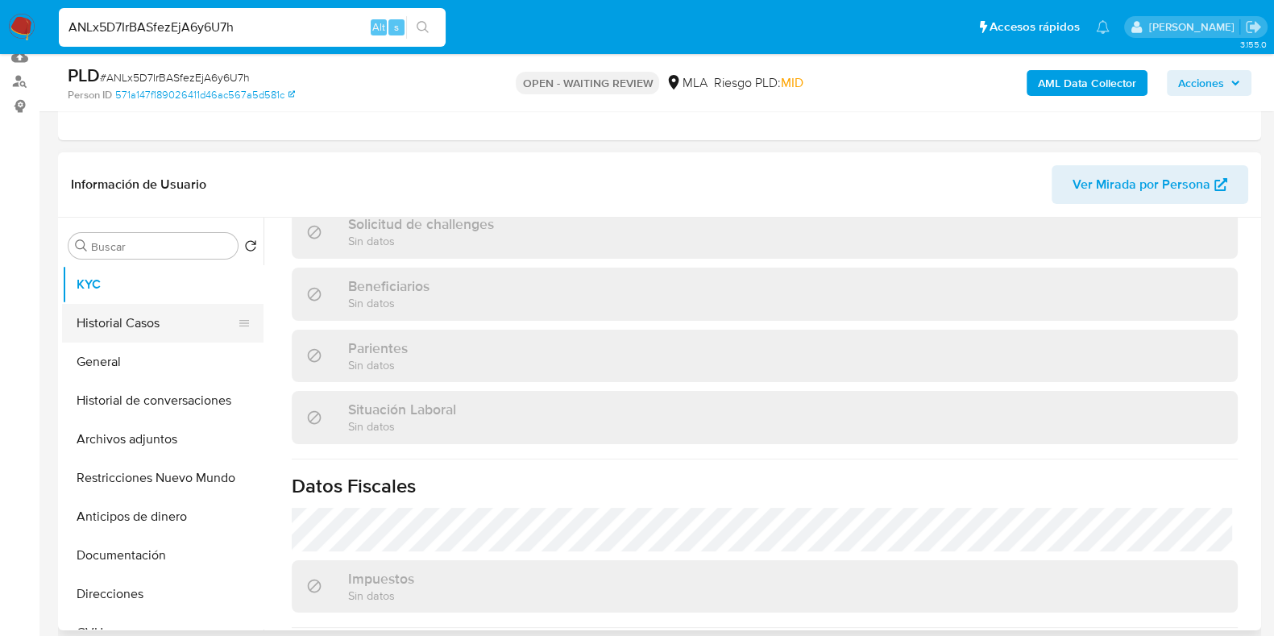
click at [131, 320] on button "Historial Casos" at bounding box center [156, 323] width 189 height 39
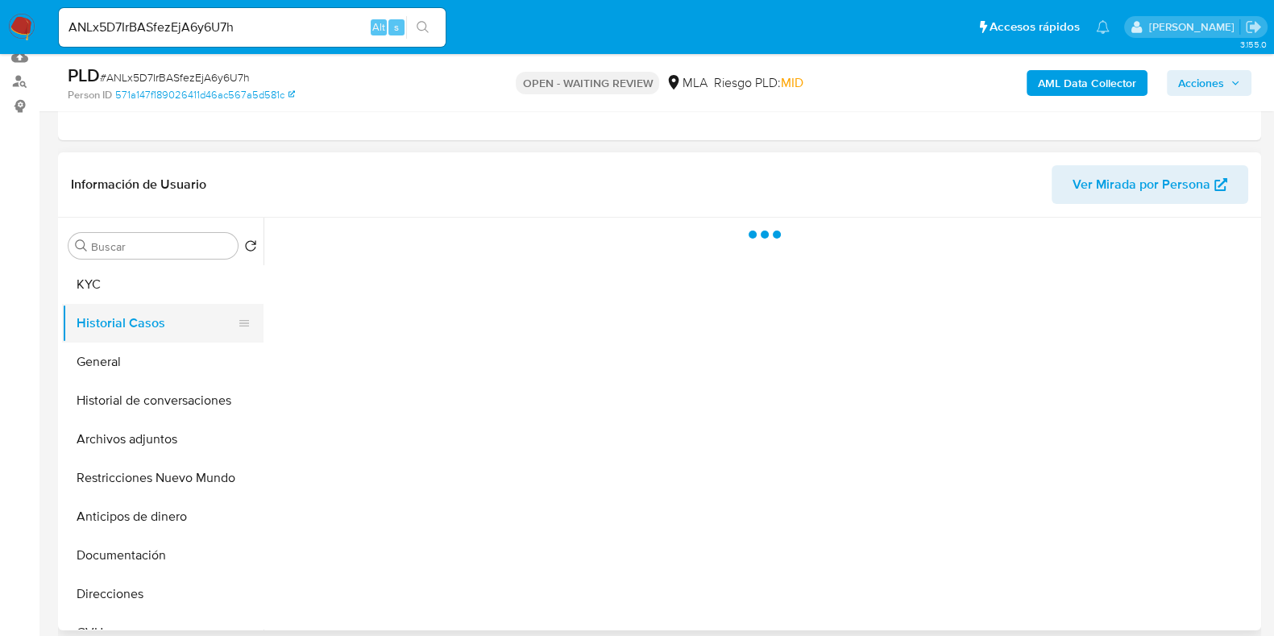
scroll to position [0, 0]
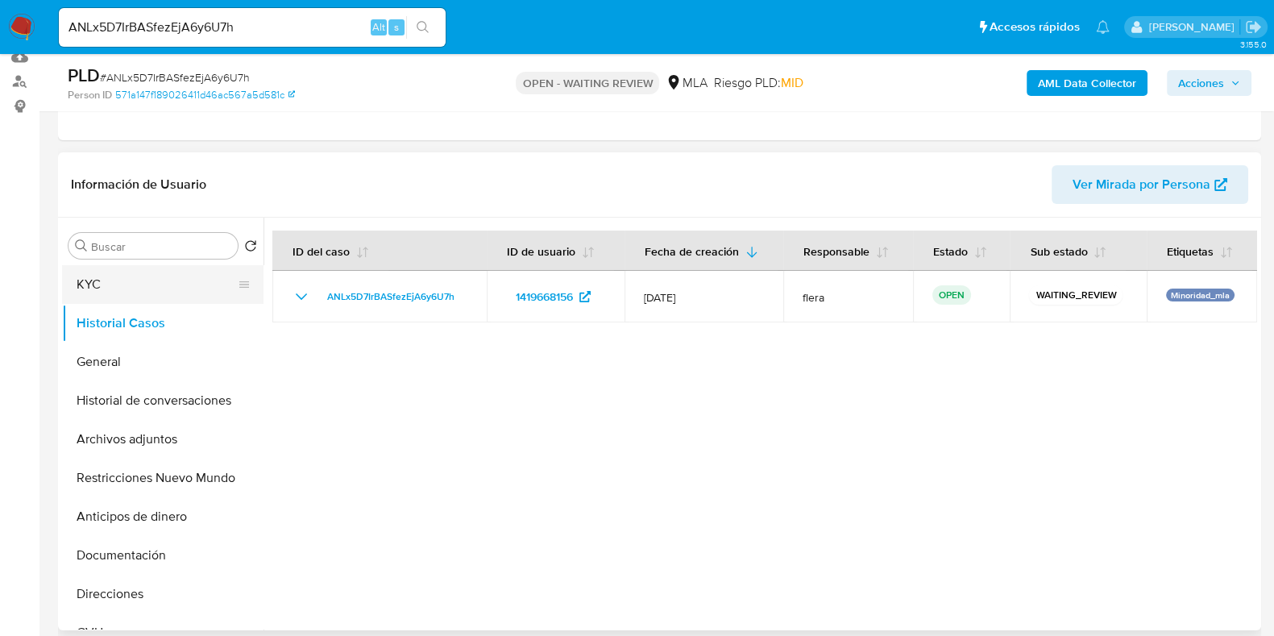
click at [110, 278] on button "KYC" at bounding box center [156, 284] width 189 height 39
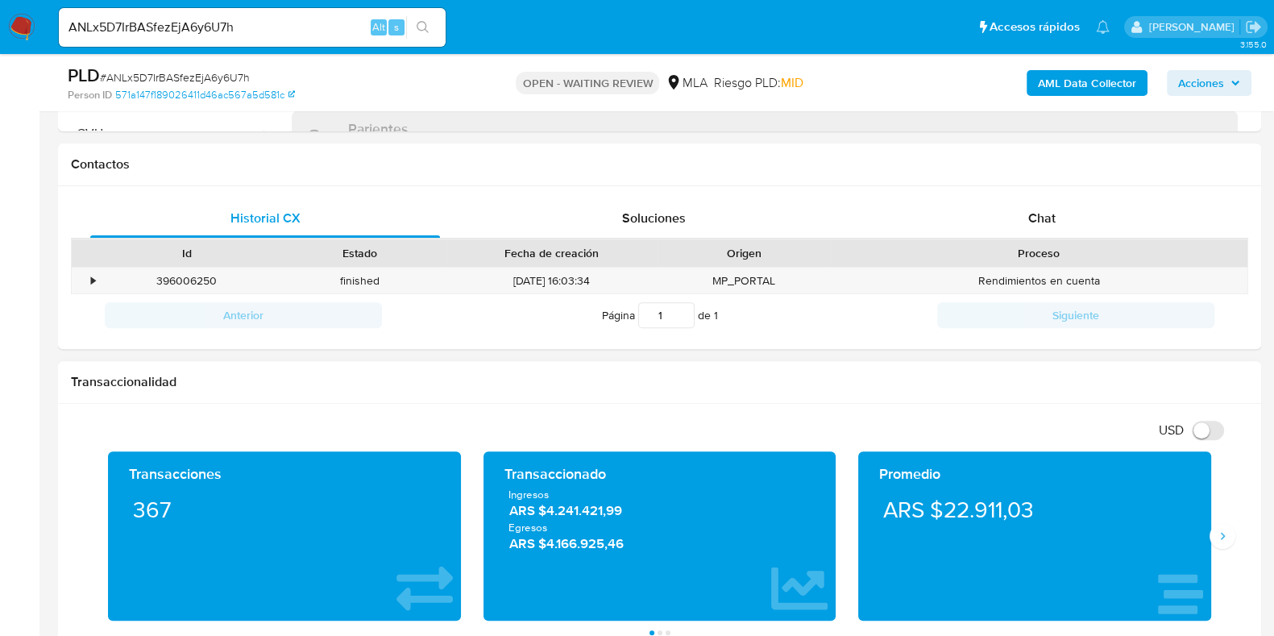
scroll to position [805, 0]
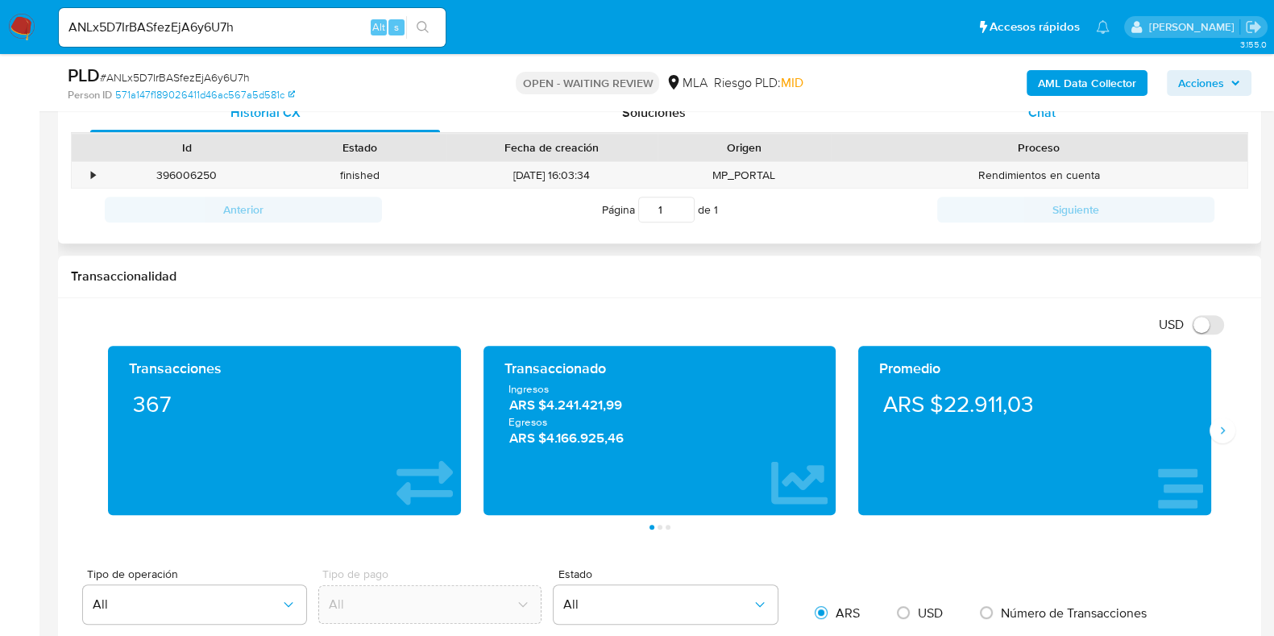
click at [1049, 114] on span "Chat" at bounding box center [1041, 112] width 27 height 19
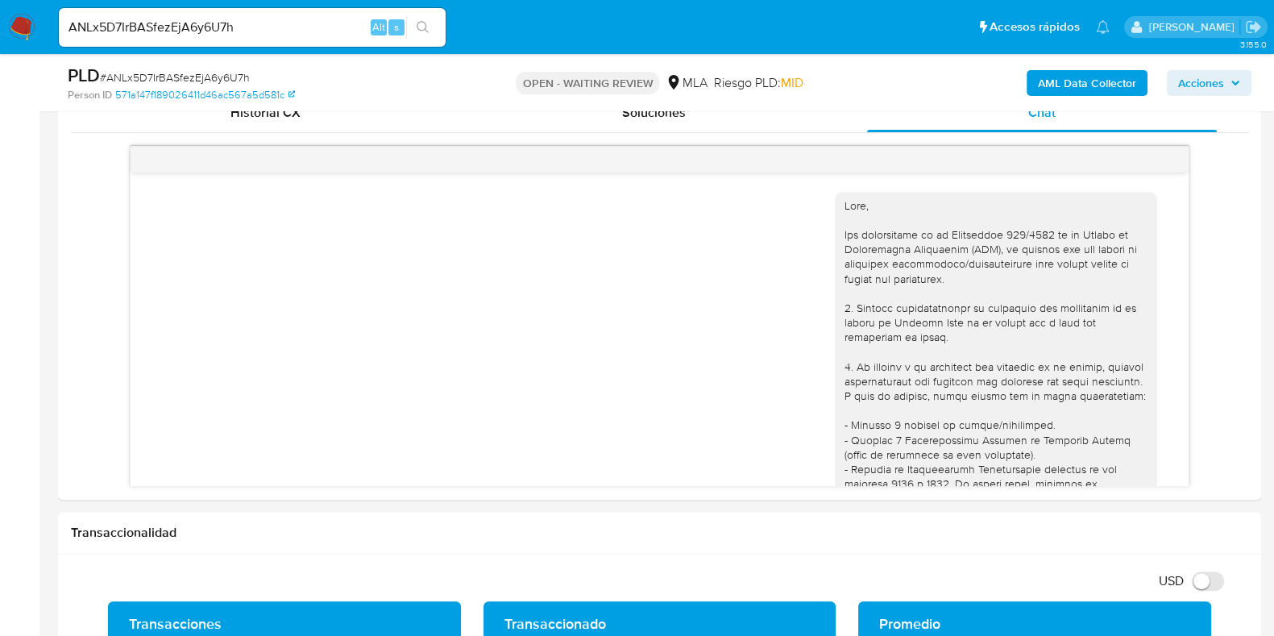
scroll to position [1032, 0]
